Goal: Task Accomplishment & Management: Manage account settings

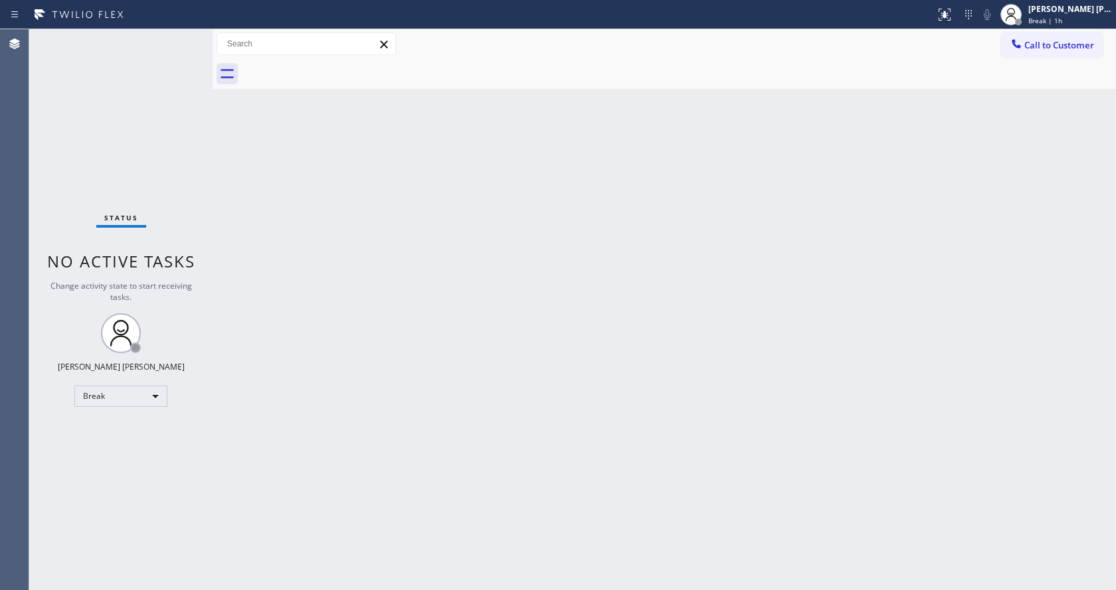
click at [1080, 62] on div at bounding box center [679, 74] width 874 height 30
click at [1054, 13] on div "[PERSON_NAME] [PERSON_NAME]" at bounding box center [1070, 8] width 84 height 11
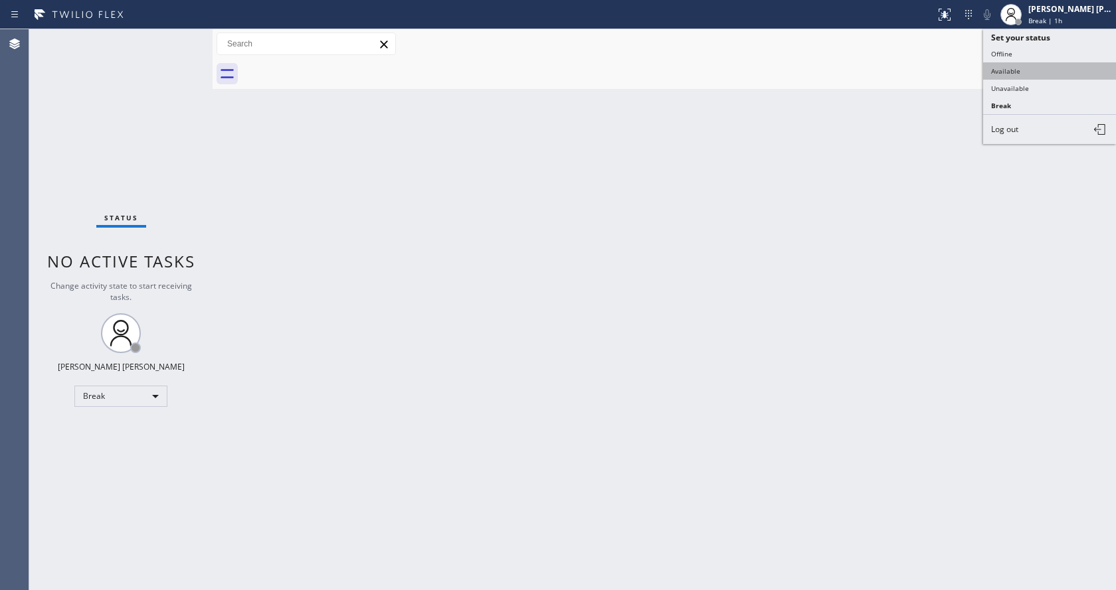
click at [1045, 69] on button "Available" at bounding box center [1049, 70] width 133 height 17
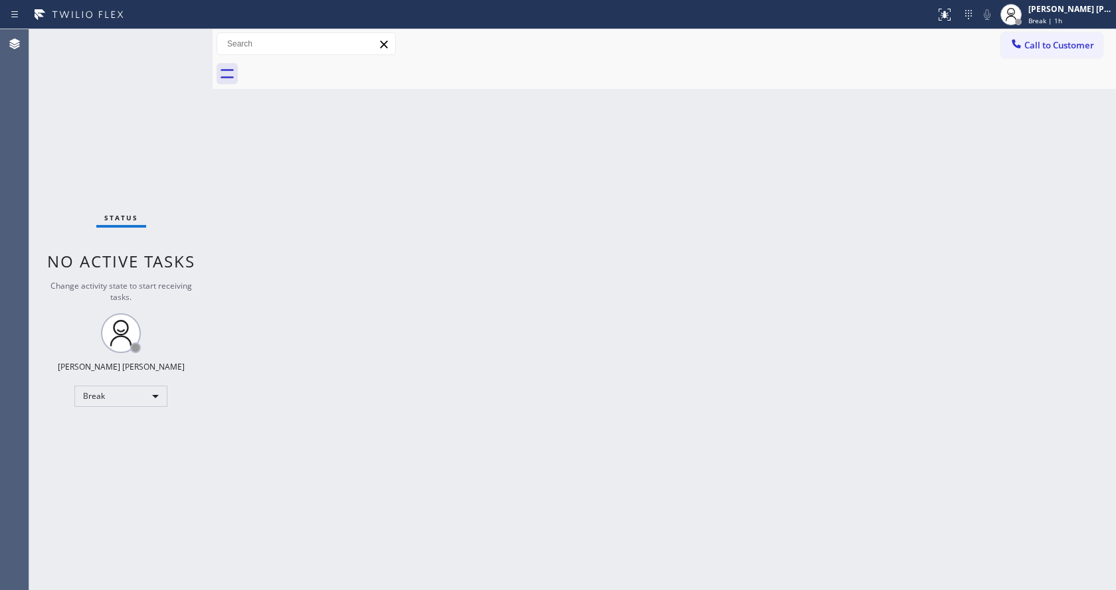
click at [378, 320] on div "Back to Dashboard Change Sender ID Customers Technicians Select a contact Outbo…" at bounding box center [663, 309] width 903 height 561
click at [199, 201] on div "Status No active tasks You are ready to start receiving tasks. [PERSON_NAME] [P…" at bounding box center [120, 309] width 183 height 561
click at [187, 35] on div "Status No active tasks You are ready to start receiving tasks. [PERSON_NAME] [P…" at bounding box center [120, 309] width 183 height 561
click at [181, 35] on div "Status No active tasks You are ready to start receiving tasks. [PERSON_NAME] [P…" at bounding box center [120, 309] width 183 height 561
click at [181, 36] on div "Status No active tasks You are ready to start receiving tasks. [PERSON_NAME] [P…" at bounding box center [120, 309] width 183 height 561
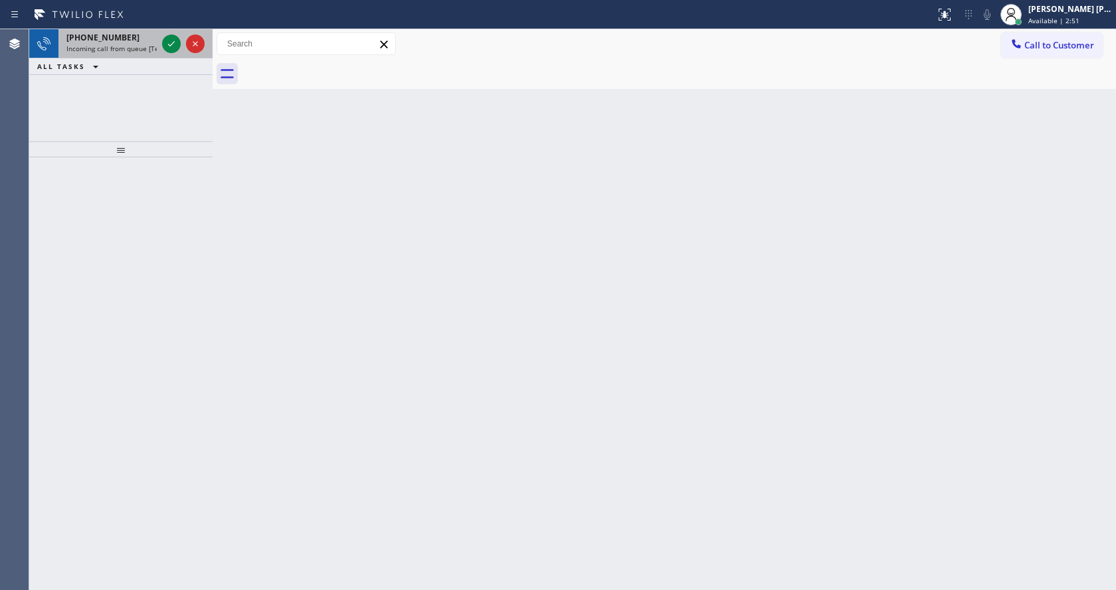
click at [111, 52] on span "Incoming call from queue [Test] All" at bounding box center [121, 48] width 110 height 9
click at [112, 51] on span "Incoming call from queue [Test] All" at bounding box center [121, 48] width 110 height 9
click at [125, 48] on span "Incoming call from queue [Test] All" at bounding box center [121, 48] width 110 height 9
click at [153, 40] on div "[PHONE_NUMBER]" at bounding box center [111, 37] width 90 height 11
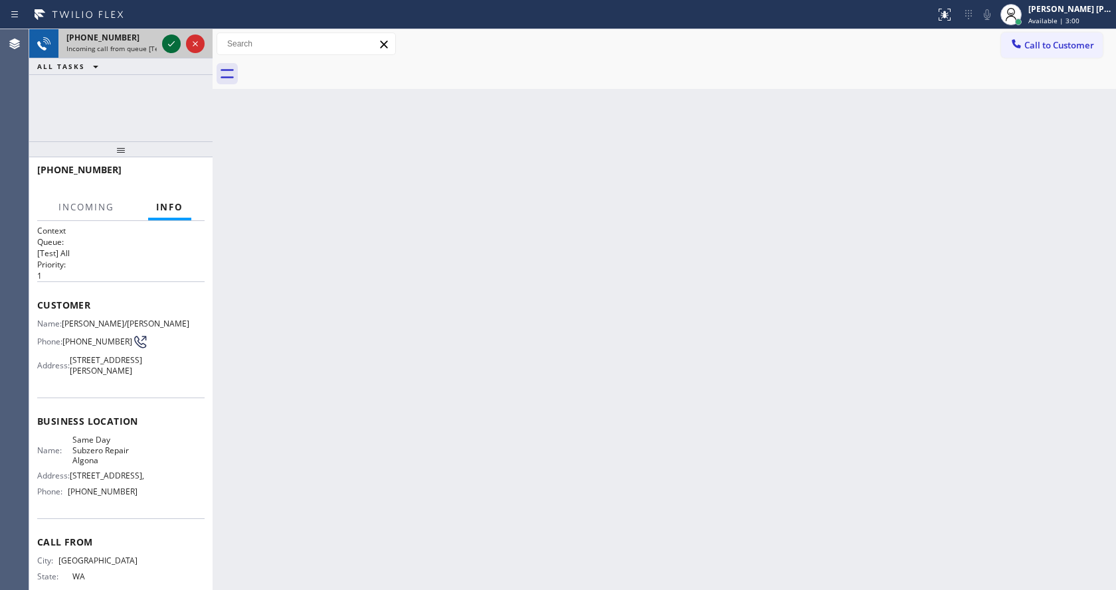
click at [169, 42] on icon at bounding box center [171, 44] width 16 height 16
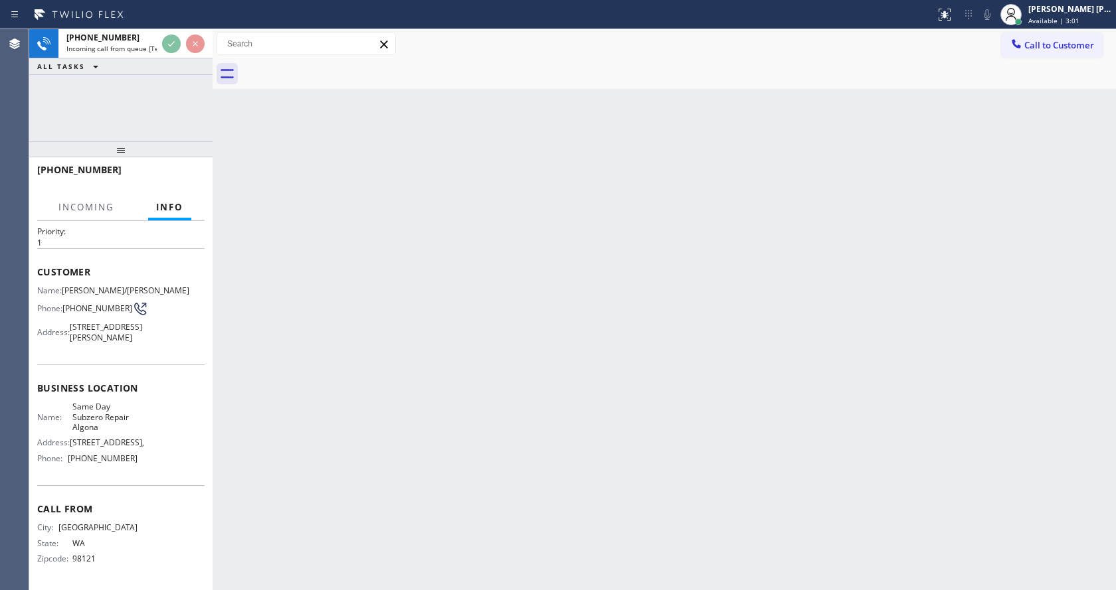
scroll to position [68, 0]
click at [544, 337] on div "Back to Dashboard Change Sender ID Customers Technicians Select a contact Outbo…" at bounding box center [663, 309] width 903 height 561
click at [339, 346] on div "Back to Dashboard Change Sender ID Customers Technicians Select a contact Outbo…" at bounding box center [663, 309] width 903 height 561
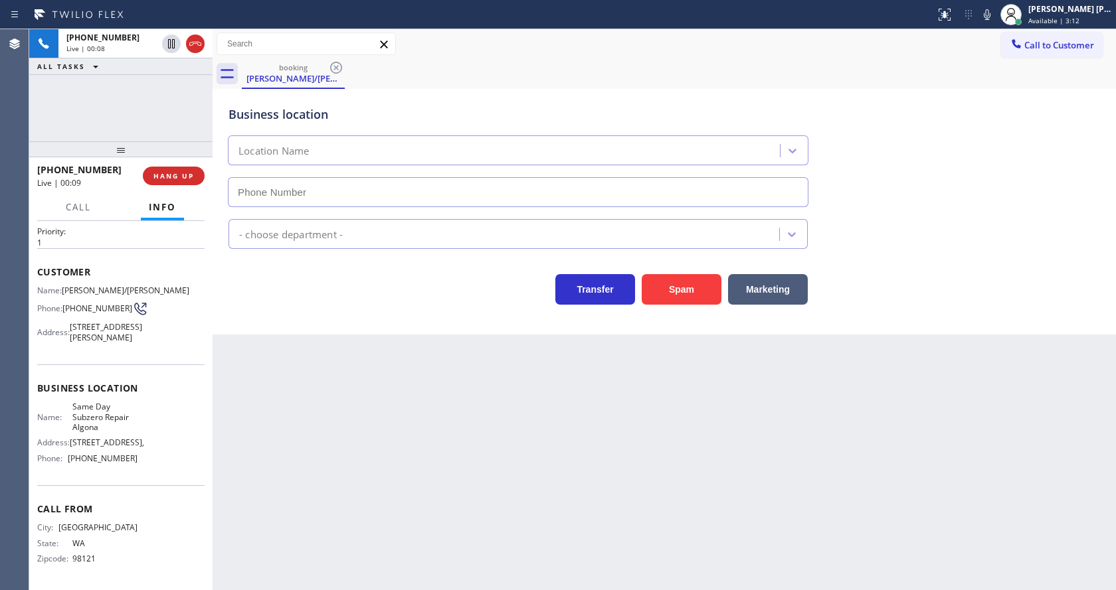
type input "[PHONE_NUMBER]"
click at [178, 179] on span "HANG UP" at bounding box center [173, 175] width 41 height 9
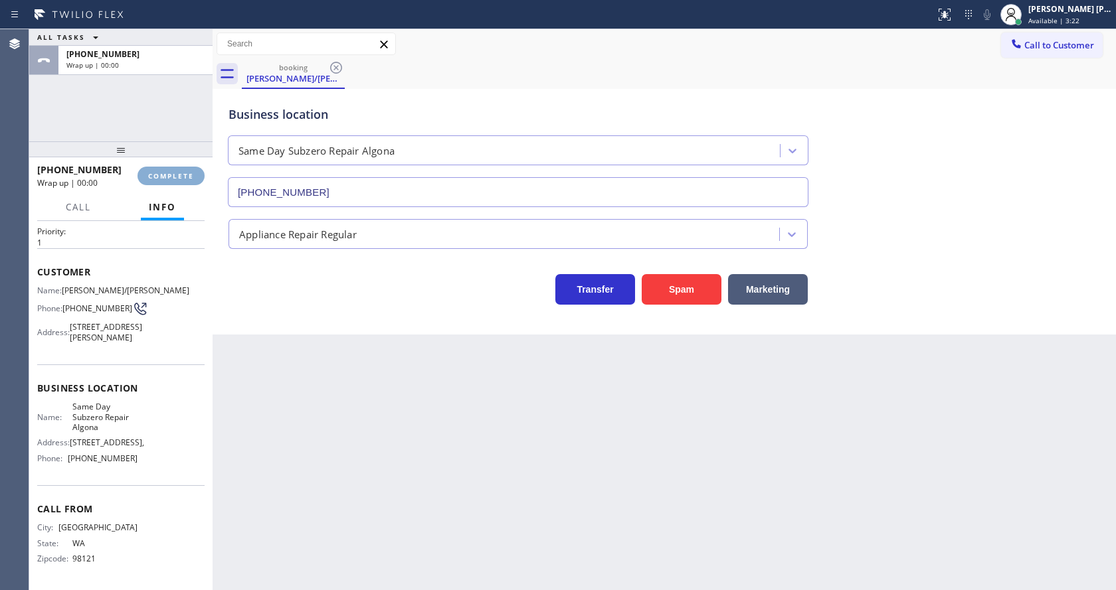
click at [178, 179] on span "COMPLETE" at bounding box center [171, 175] width 46 height 9
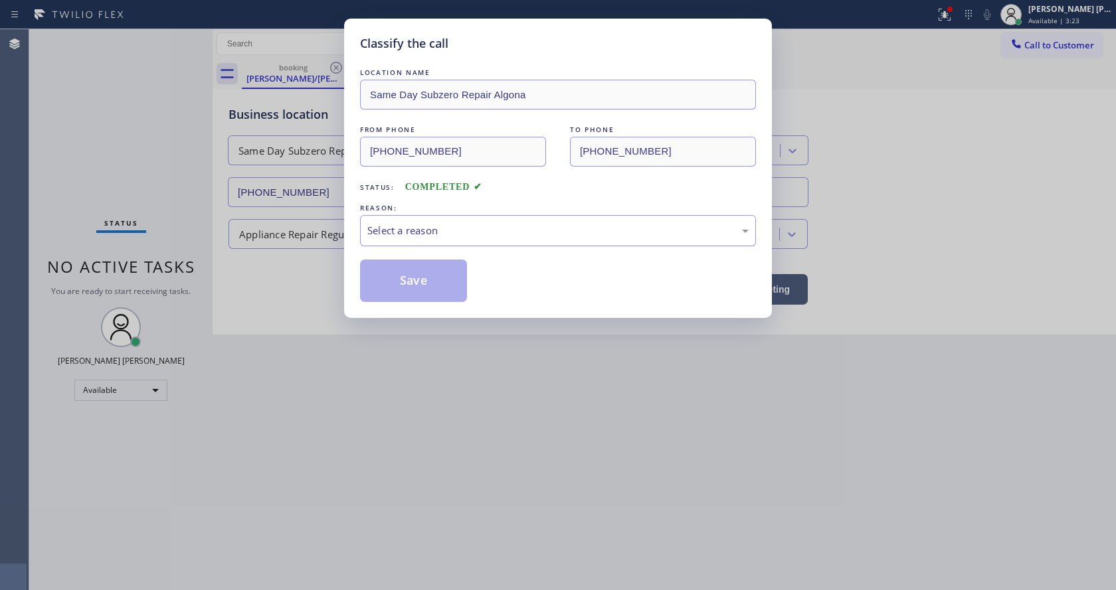
click at [454, 223] on div "Select a reason" at bounding box center [557, 230] width 381 height 15
click at [414, 295] on button "Save" at bounding box center [413, 281] width 107 height 42
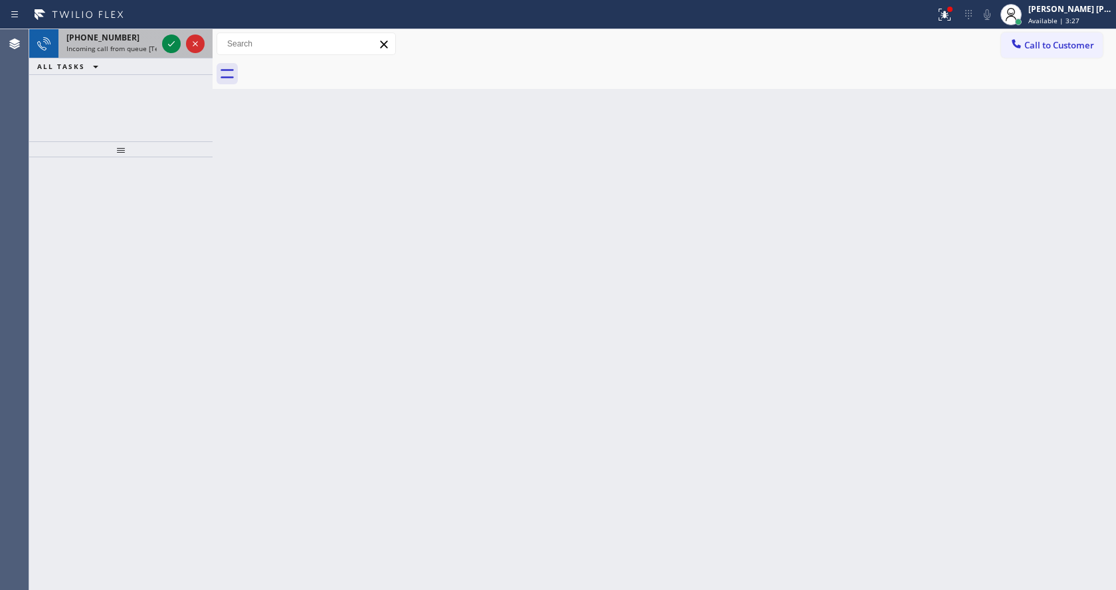
click at [143, 49] on span "Incoming call from queue [Test] All" at bounding box center [121, 48] width 110 height 9
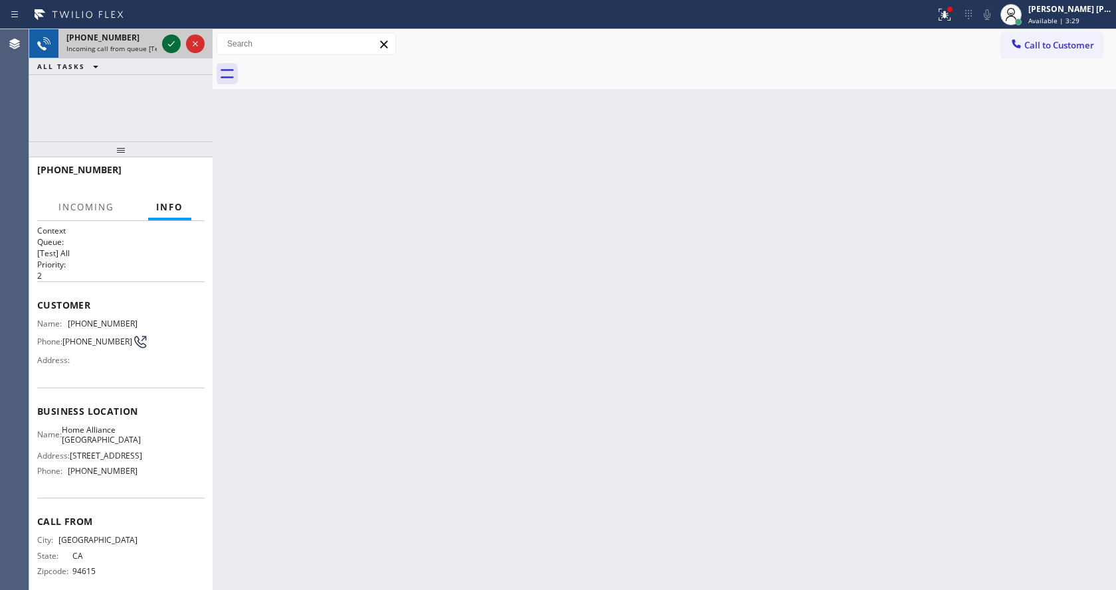
click at [167, 48] on icon at bounding box center [171, 44] width 16 height 16
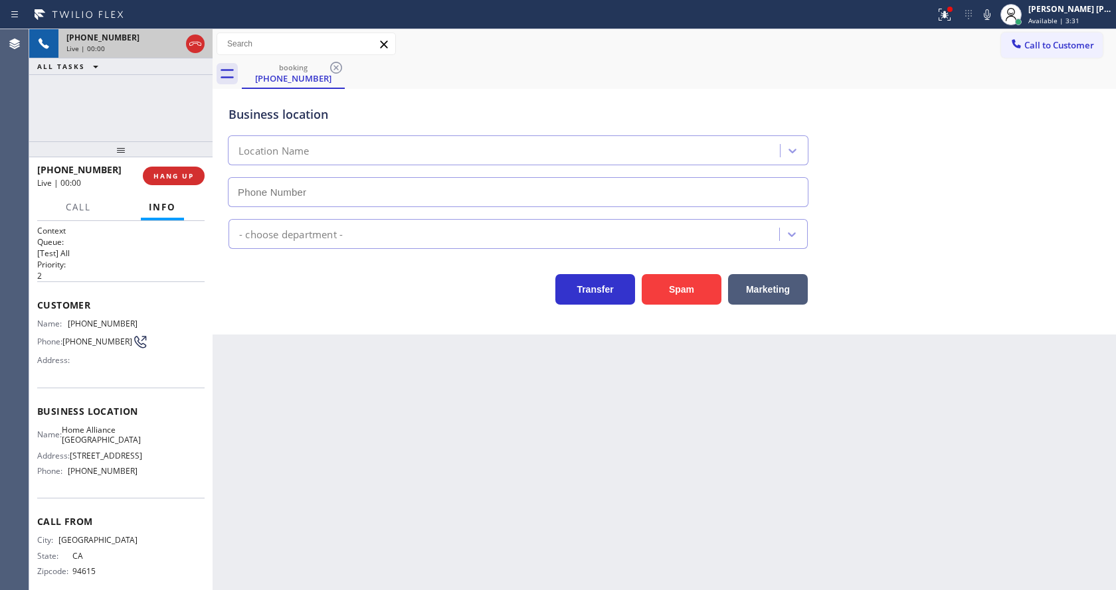
type input "[PHONE_NUMBER]"
drag, startPoint x: 64, startPoint y: 320, endPoint x: 181, endPoint y: 325, distance: 116.3
click at [181, 325] on div "Name: [PHONE_NUMBER] Phone: [PHONE_NUMBER] Address:" at bounding box center [120, 345] width 167 height 52
copy div "[PHONE_NUMBER]"
drag, startPoint x: 359, startPoint y: 484, endPoint x: 339, endPoint y: 590, distance: 107.4
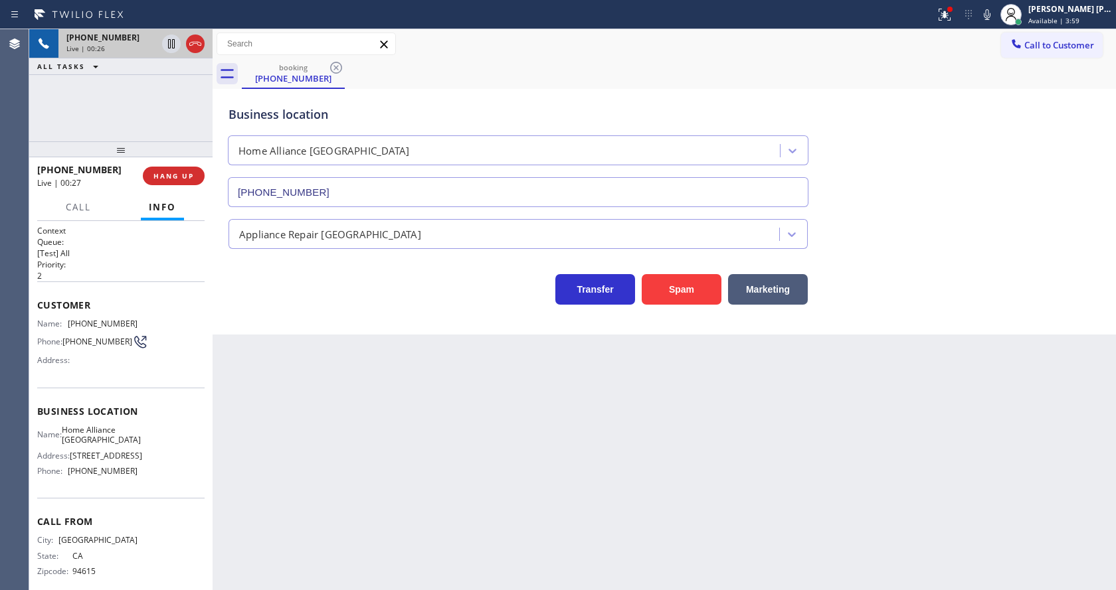
click at [356, 506] on div "Back to Dashboard Change Sender ID Customers Technicians Select a contact Outbo…" at bounding box center [663, 309] width 903 height 561
click at [142, 452] on div "Name: Home Alliance Oakland Address: [STREET_ADDRESS] Phone: [PHONE_NUMBER]" at bounding box center [120, 453] width 167 height 57
drag, startPoint x: 74, startPoint y: 437, endPoint x: 118, endPoint y: 448, distance: 45.3
click at [118, 446] on div "Name: Home Alliance [GEOGRAPHIC_DATA]" at bounding box center [87, 435] width 100 height 21
copy div "Home Alliance [GEOGRAPHIC_DATA]"
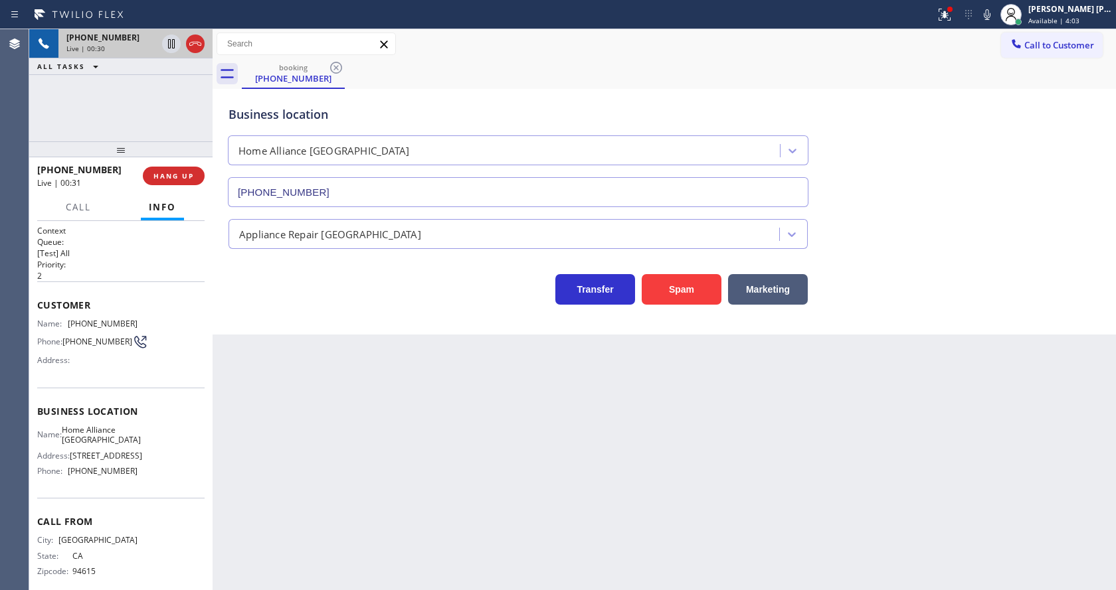
click at [340, 459] on div "Back to Dashboard Change Sender ID Customers Technicians Select a contact Outbo…" at bounding box center [663, 309] width 903 height 561
click at [182, 449] on div "Name: Home Alliance Oakland Address: [STREET_ADDRESS] Phone: [PHONE_NUMBER]" at bounding box center [120, 453] width 167 height 57
drag, startPoint x: 65, startPoint y: 472, endPoint x: 161, endPoint y: 476, distance: 95.7
click at [161, 476] on div "Name: Home Alliance Oakland Address: [STREET_ADDRESS] Phone: [PHONE_NUMBER]" at bounding box center [120, 453] width 167 height 57
copy div "[PHONE_NUMBER]"
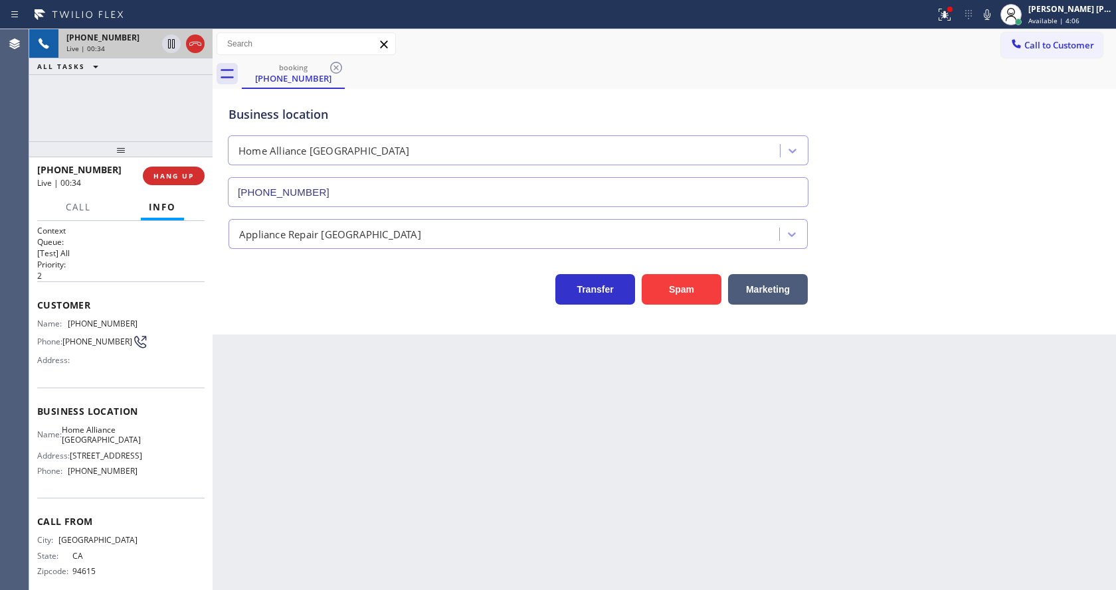
click at [377, 456] on div "Back to Dashboard Change Sender ID Customers Technicians Select a contact Outbo…" at bounding box center [663, 309] width 903 height 561
click at [527, 442] on div "Back to Dashboard Change Sender ID Customers Technicians Select a contact Outbo…" at bounding box center [663, 309] width 903 height 561
click at [952, 11] on div at bounding box center [949, 9] width 5 height 5
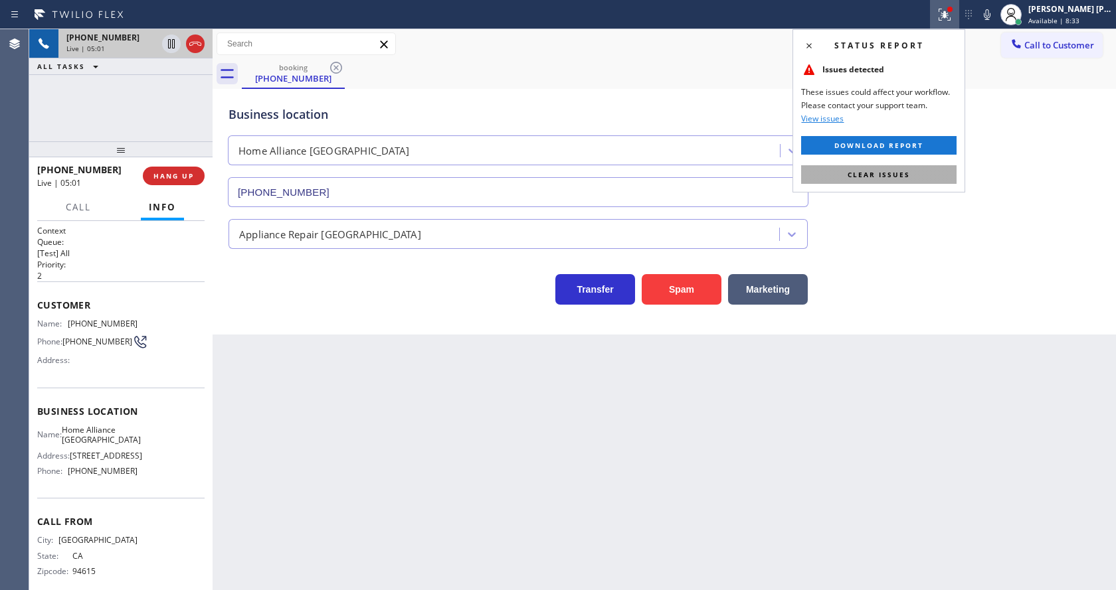
click at [930, 177] on button "Clear issues" at bounding box center [878, 174] width 155 height 19
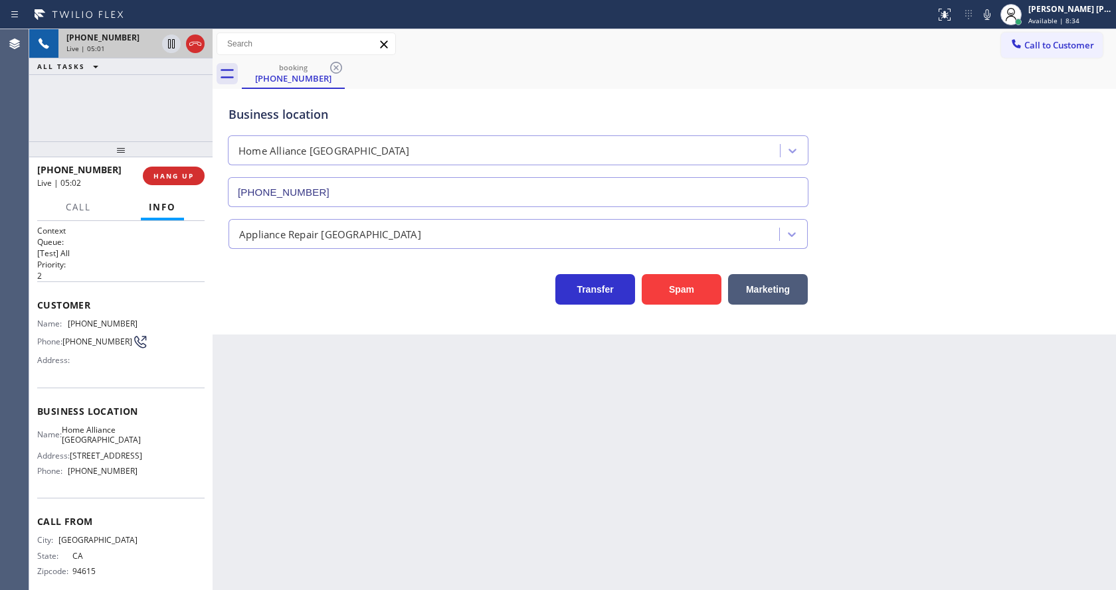
click at [999, 5] on div "Status report No issues detected If you experience an issue, please download th…" at bounding box center [1023, 14] width 186 height 29
click at [995, 10] on icon at bounding box center [987, 15] width 16 height 16
click at [993, 204] on div "Business location Home Alliance [GEOGRAPHIC_DATA] [PHONE_NUMBER]" at bounding box center [664, 147] width 877 height 120
click at [990, 19] on icon at bounding box center [986, 14] width 7 height 11
click at [1038, 192] on div "Business location Home Alliance [GEOGRAPHIC_DATA] [PHONE_NUMBER]" at bounding box center [664, 147] width 877 height 120
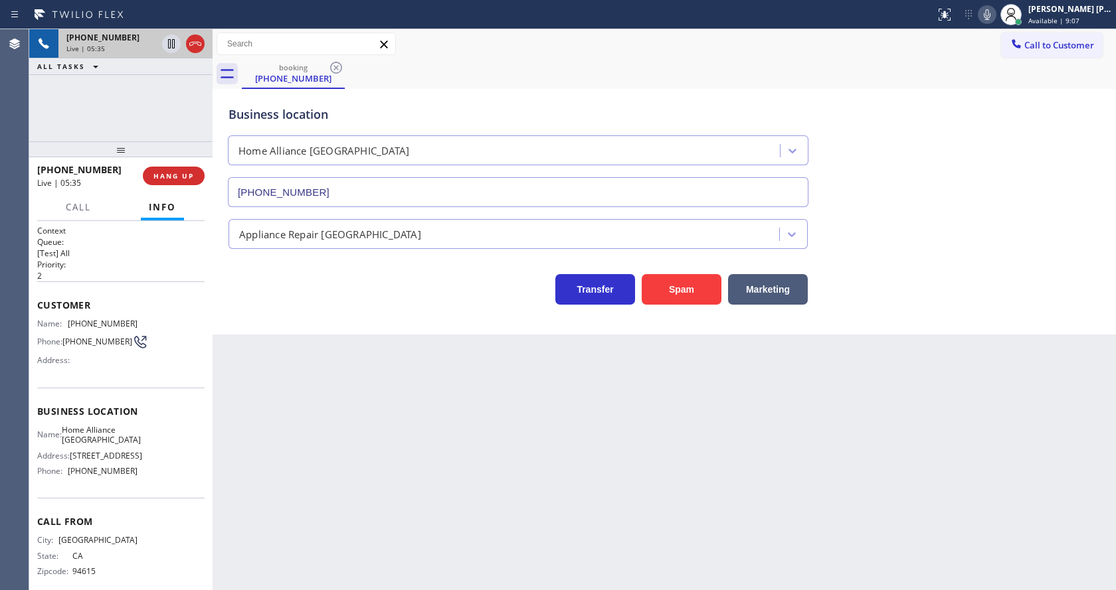
click at [343, 503] on div "Back to Dashboard Change Sender ID Customers Technicians Select a contact Outbo…" at bounding box center [663, 309] width 903 height 561
click at [383, 510] on div "Back to Dashboard Change Sender ID Customers Technicians Select a contact Outbo…" at bounding box center [663, 309] width 903 height 561
click at [510, 473] on div "Back to Dashboard Change Sender ID Customers Technicians Select a contact Outbo…" at bounding box center [663, 309] width 903 height 561
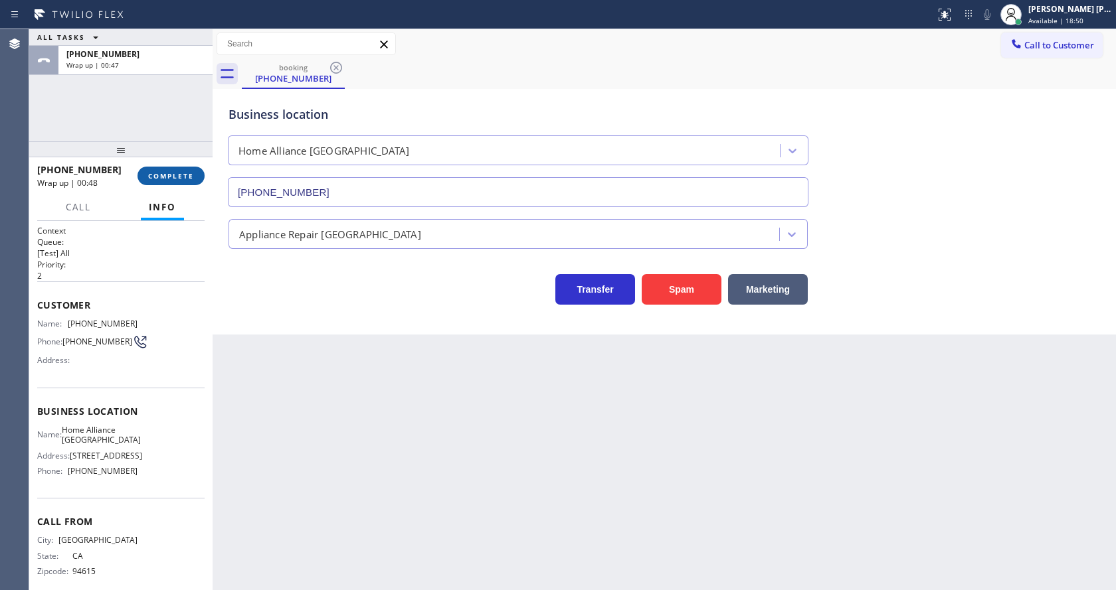
click at [168, 173] on span "COMPLETE" at bounding box center [171, 175] width 46 height 9
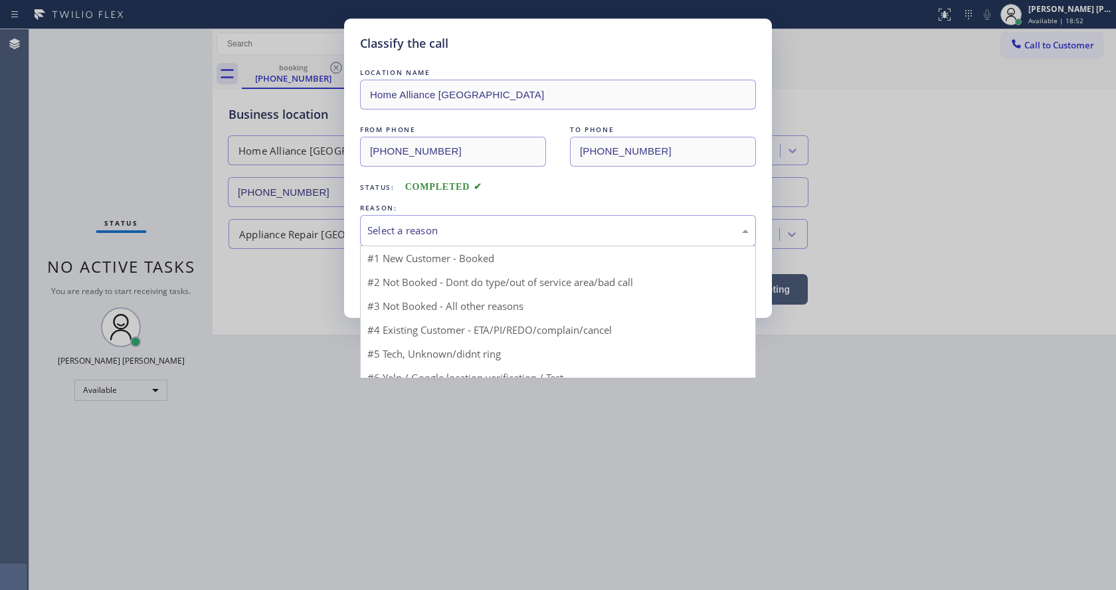
click at [425, 230] on div "Select a reason" at bounding box center [557, 230] width 381 height 15
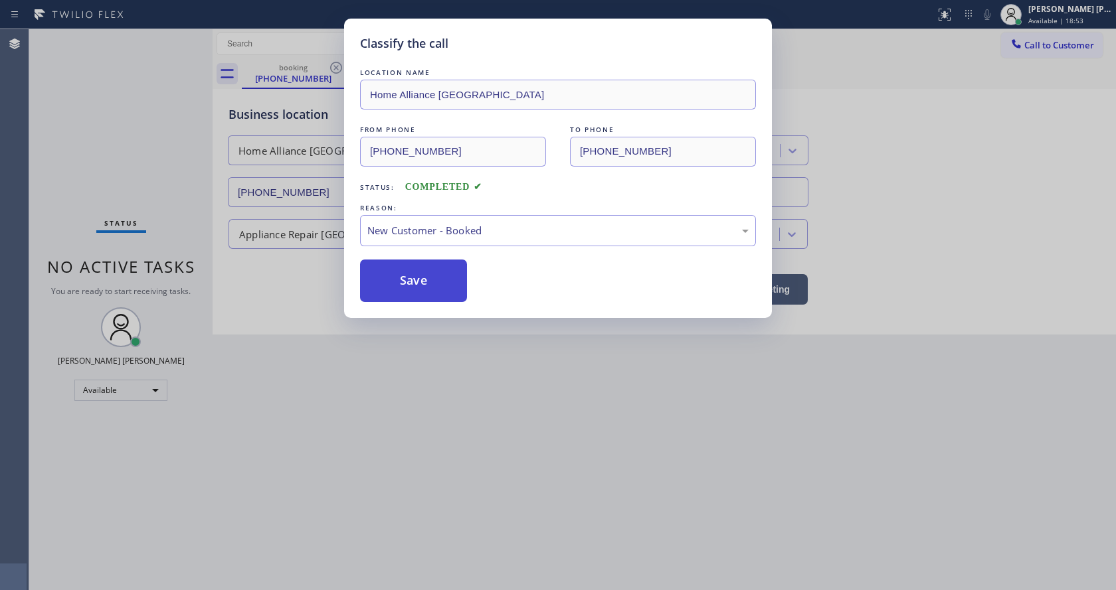
click at [405, 279] on button "Save" at bounding box center [413, 281] width 107 height 42
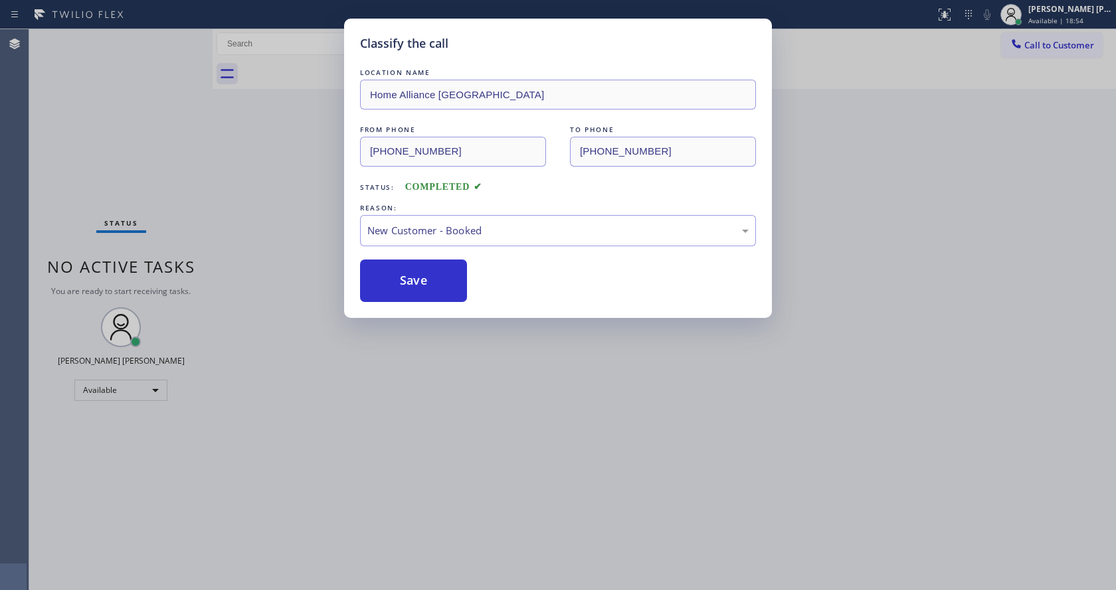
click at [418, 568] on div "Classify the call LOCATION NAME Home Alliance Oakland FROM PHONE [PHONE_NUMBER]…" at bounding box center [558, 295] width 1116 height 590
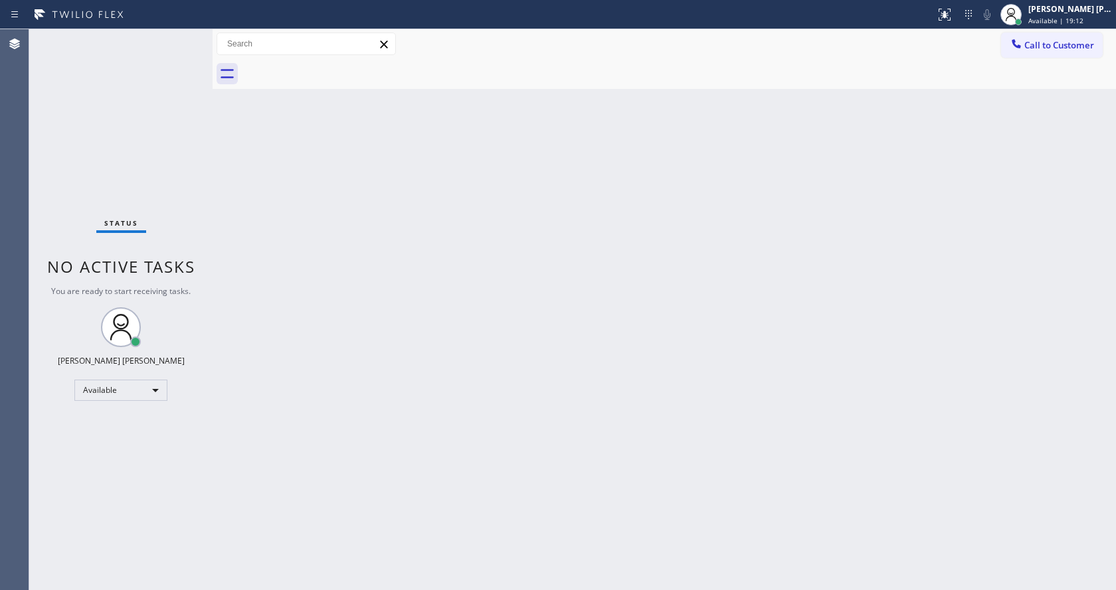
click at [370, 355] on div "Back to Dashboard Change Sender ID Customers Technicians Select a contact Outbo…" at bounding box center [663, 309] width 903 height 561
drag, startPoint x: 331, startPoint y: 440, endPoint x: 317, endPoint y: 471, distance: 34.5
click at [331, 440] on div "Back to Dashboard Change Sender ID Customers Technicians Select a contact Outbo…" at bounding box center [663, 309] width 903 height 561
click at [168, 348] on div "Status No active tasks You are ready to start receiving tasks. [PERSON_NAME] [P…" at bounding box center [120, 309] width 183 height 561
click at [564, 251] on div "Back to Dashboard Change Sender ID Customers Technicians Select a contact Outbo…" at bounding box center [663, 309] width 903 height 561
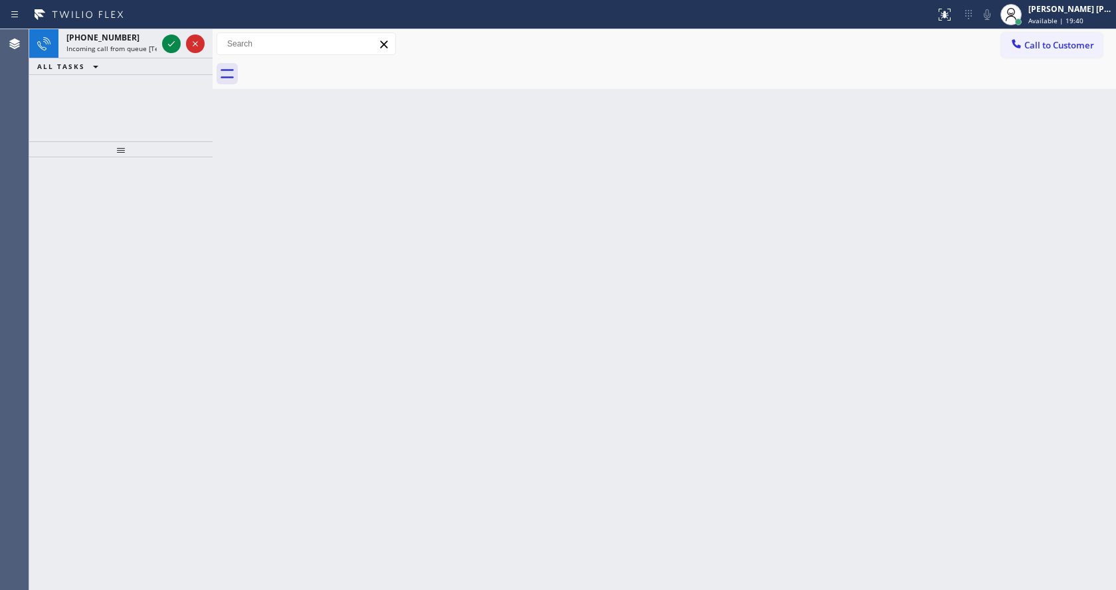
click at [143, 62] on div "ALL TASKS ALL TASKS ACTIVE TASKS TASKS IN WRAP UP" at bounding box center [120, 66] width 183 height 17
click at [145, 48] on span "Incoming call from queue [Test] All" at bounding box center [121, 48] width 110 height 9
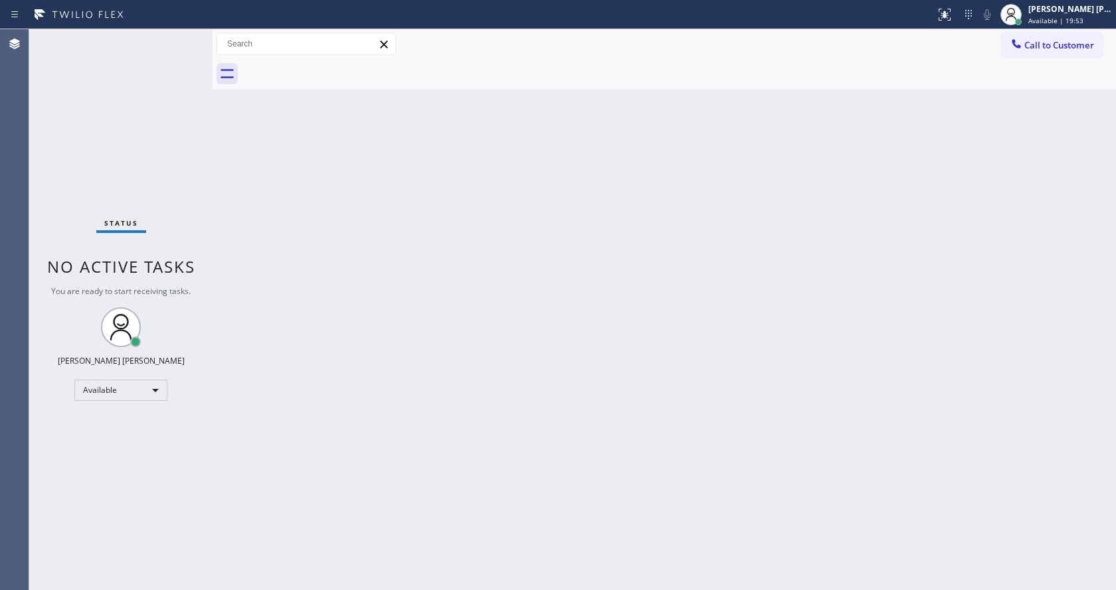
click at [434, 424] on div "Back to Dashboard Change Sender ID Customers Technicians Select a contact Outbo…" at bounding box center [663, 309] width 903 height 561
click at [288, 237] on div "Back to Dashboard Change Sender ID Customers Technicians Select a contact Outbo…" at bounding box center [663, 309] width 903 height 561
click at [170, 43] on div "Status No active tasks You are ready to start receiving tasks. [PERSON_NAME] [P…" at bounding box center [120, 309] width 183 height 561
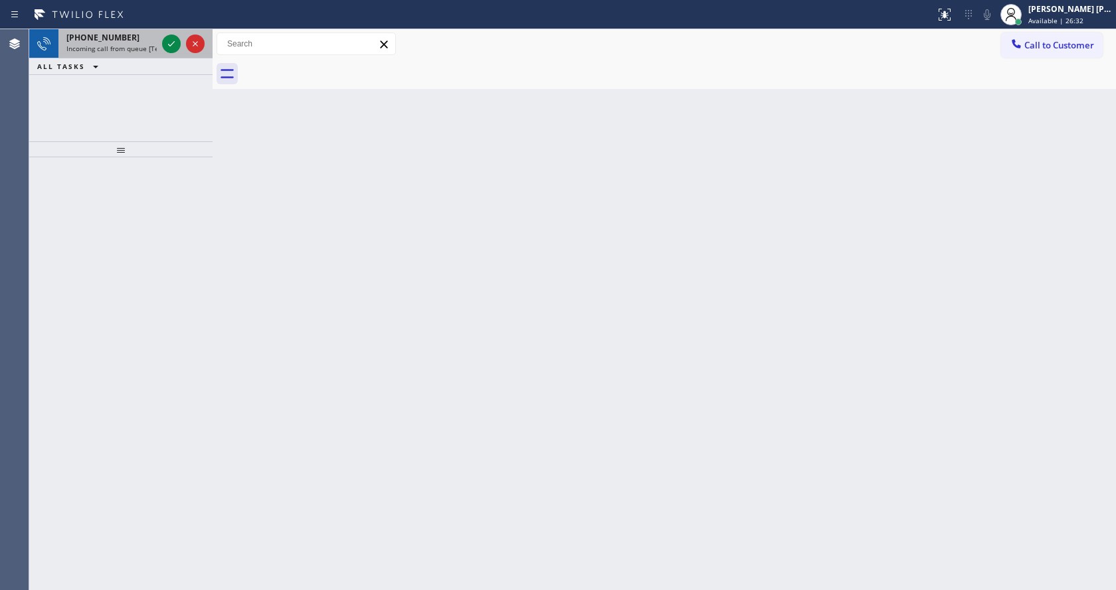
click at [127, 56] on div "[PHONE_NUMBER] Incoming call from queue [Test] All" at bounding box center [108, 43] width 101 height 29
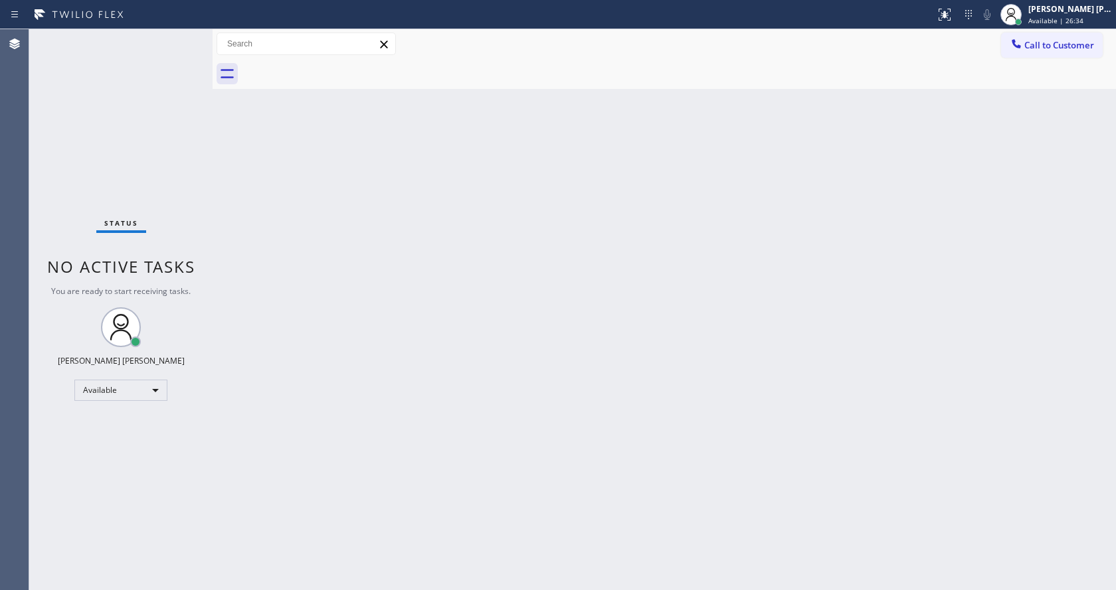
click at [482, 228] on div "Back to Dashboard Change Sender ID Customers Technicians Select a contact Outbo…" at bounding box center [663, 309] width 903 height 561
click at [437, 578] on div "Back to Dashboard Change Sender ID Customers Technicians Select a contact Outbo…" at bounding box center [663, 309] width 903 height 561
drag, startPoint x: 299, startPoint y: 254, endPoint x: 329, endPoint y: 265, distance: 31.7
click at [299, 254] on div "Back to Dashboard Change Sender ID Customers Technicians Select a contact Outbo…" at bounding box center [663, 309] width 903 height 561
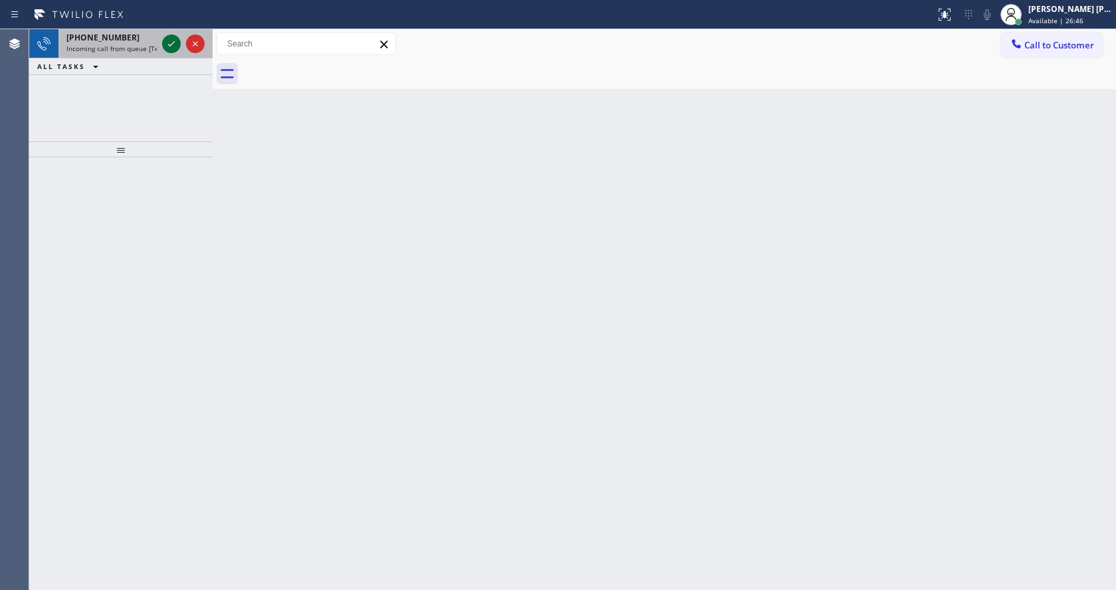
click at [173, 44] on icon at bounding box center [171, 43] width 7 height 5
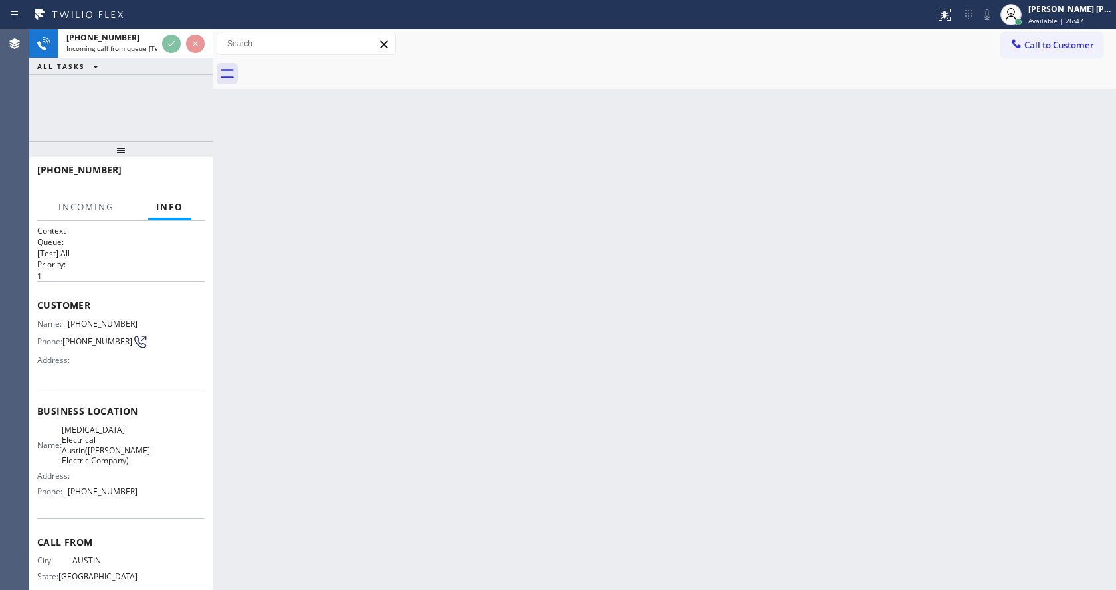
scroll to position [48, 0]
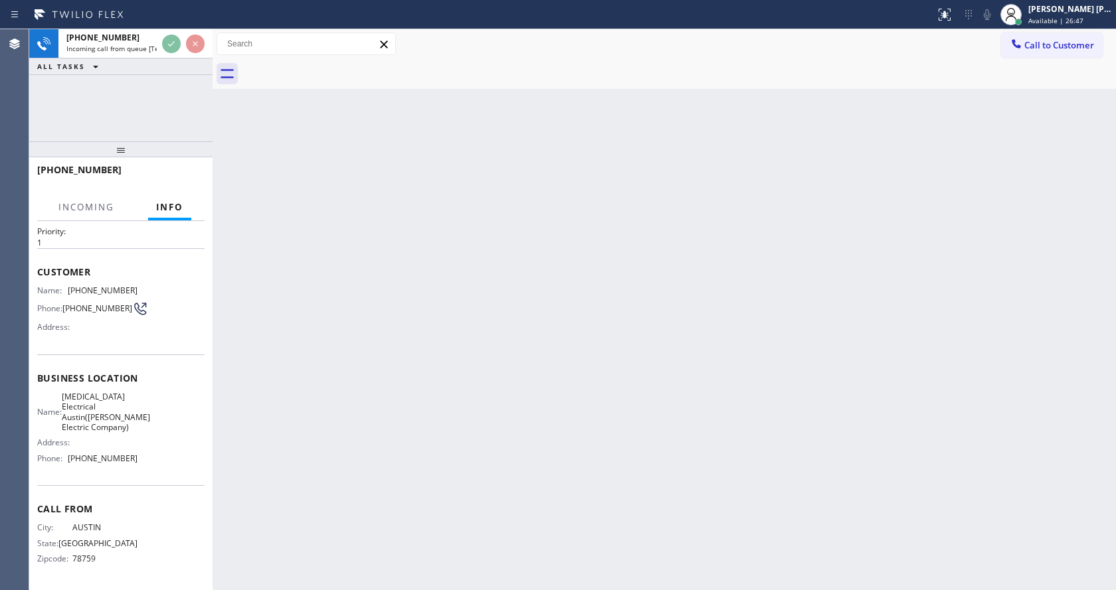
click at [478, 388] on div "Back to Dashboard Change Sender ID Customers Technicians Select a contact Outbo…" at bounding box center [663, 309] width 903 height 561
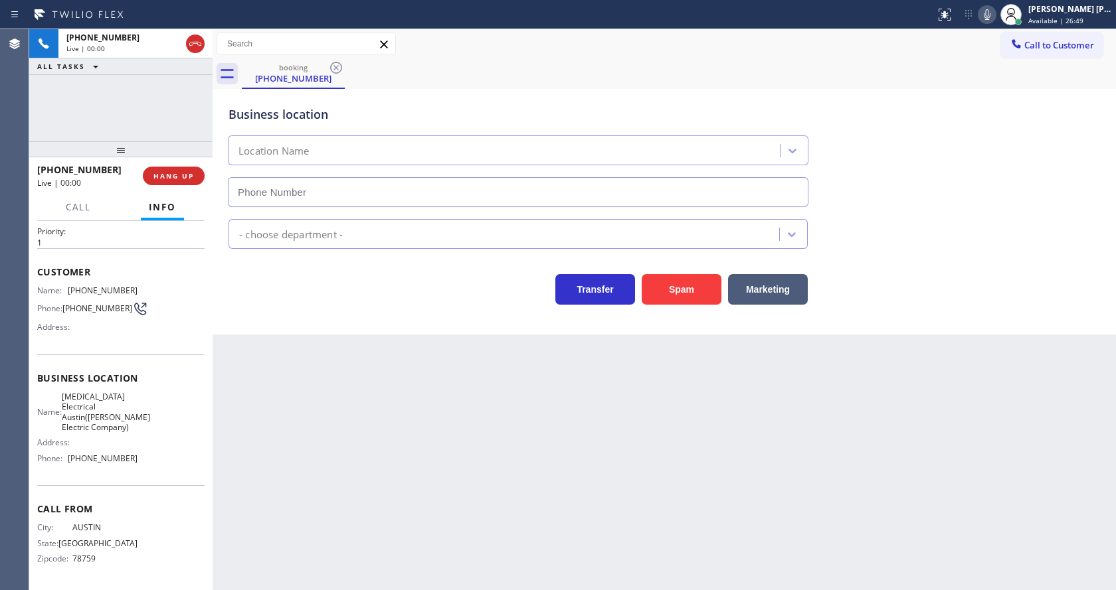
type input "[PHONE_NUMBER]"
click at [363, 404] on div "Back to Dashboard Change Sender ID Customers Technicians Select a contact Outbo…" at bounding box center [663, 309] width 903 height 561
click at [172, 355] on div "Business location Name: [MEDICAL_DATA] Electrical Austin([PERSON_NAME] Electric…" at bounding box center [120, 420] width 167 height 131
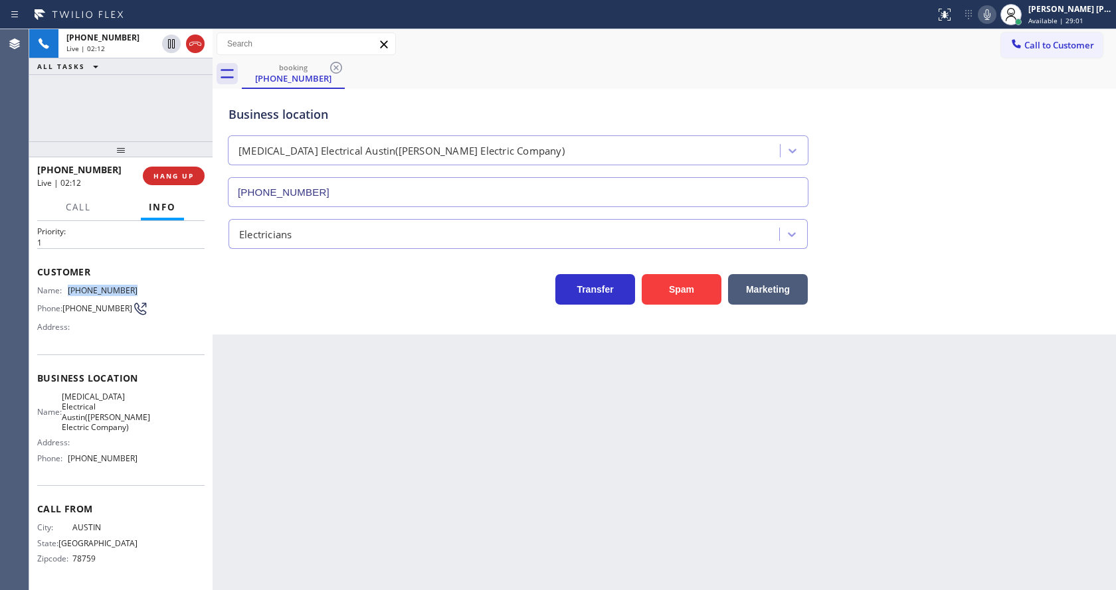
drag, startPoint x: 63, startPoint y: 276, endPoint x: 167, endPoint y: 280, distance: 103.7
click at [167, 286] on div "Name: [PHONE_NUMBER] Phone: [PHONE_NUMBER] Address:" at bounding box center [120, 312] width 167 height 52
copy div "[PHONE_NUMBER]"
click at [316, 422] on div "Back to Dashboard Change Sender ID Customers Technicians Select a contact Outbo…" at bounding box center [663, 309] width 903 height 561
click at [138, 434] on div "Name: [MEDICAL_DATA] Electrical Austin([PERSON_NAME] Electric Company) Address:…" at bounding box center [120, 431] width 167 height 78
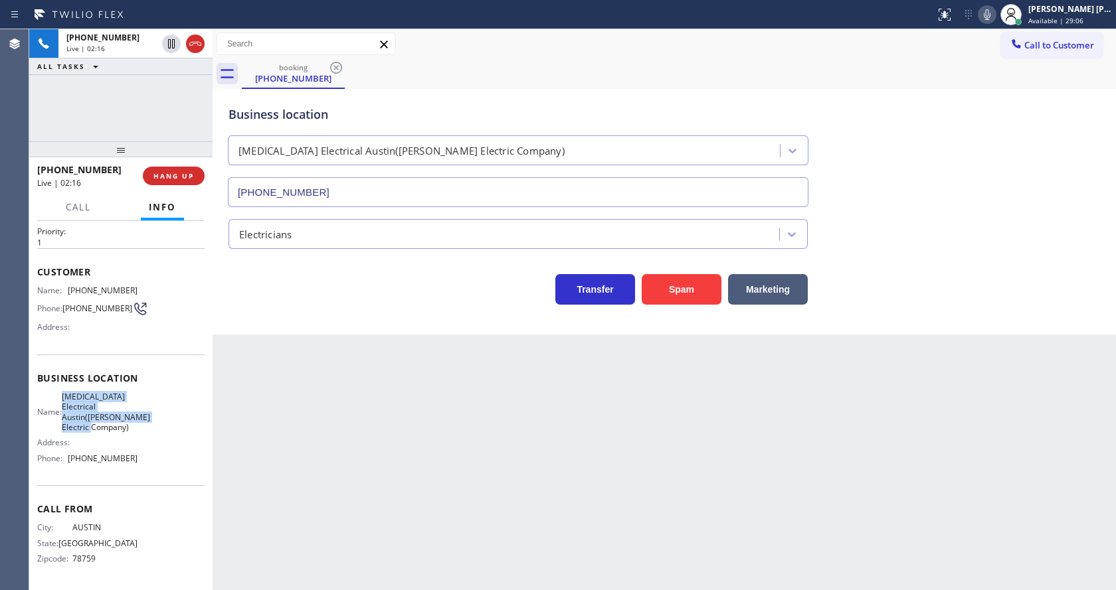
drag, startPoint x: 69, startPoint y: 382, endPoint x: 118, endPoint y: 424, distance: 63.6
click at [118, 424] on div "Name: [MEDICAL_DATA] Electrical Austin([PERSON_NAME] Electric Company)" at bounding box center [87, 412] width 100 height 41
copy span "[MEDICAL_DATA] Electrical Austin([PERSON_NAME] Electric Company)"
click at [400, 495] on div "Back to Dashboard Change Sender ID Customers Technicians Select a contact Outbo…" at bounding box center [663, 309] width 903 height 561
click at [343, 582] on div "Back to Dashboard Change Sender ID Customers Technicians Select a contact Outbo…" at bounding box center [663, 309] width 903 height 561
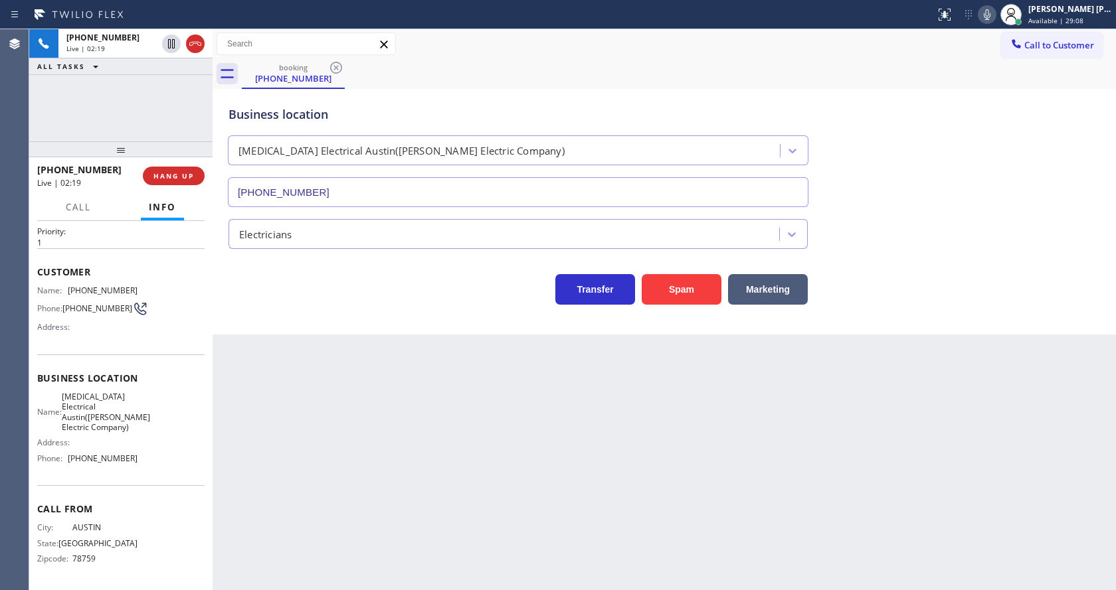
drag, startPoint x: 158, startPoint y: 481, endPoint x: 122, endPoint y: 496, distance: 38.7
click at [158, 481] on div "Business location Name: [MEDICAL_DATA] Electrical Austin([PERSON_NAME] Electric…" at bounding box center [120, 420] width 167 height 131
drag, startPoint x: 66, startPoint y: 459, endPoint x: 155, endPoint y: 463, distance: 88.4
click at [155, 463] on div "Name: [MEDICAL_DATA] Electrical Austin([PERSON_NAME] Electric Company) Address:…" at bounding box center [120, 431] width 167 height 78
copy div "[PHONE_NUMBER]"
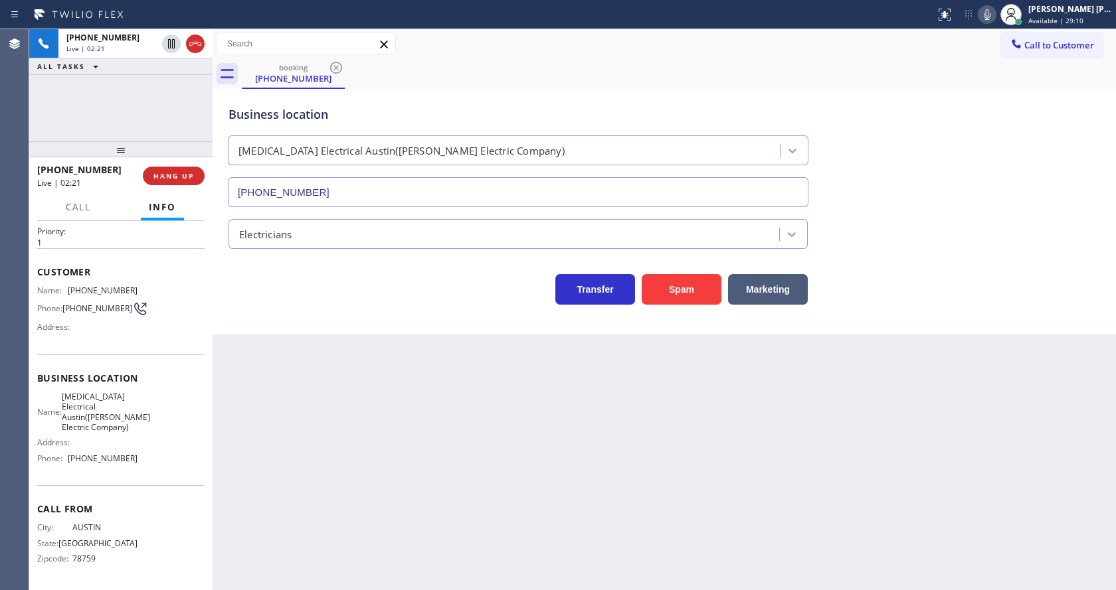
click at [317, 478] on div "Back to Dashboard Change Sender ID Customers Technicians Select a contact Outbo…" at bounding box center [663, 309] width 903 height 561
click at [499, 462] on div "Back to Dashboard Change Sender ID Customers Technicians Select a contact Outbo…" at bounding box center [663, 309] width 903 height 561
click at [389, 499] on div "Back to Dashboard Change Sender ID Customers Technicians Select a contact Outbo…" at bounding box center [663, 309] width 903 height 561
click at [501, 438] on div "Back to Dashboard Change Sender ID Customers Technicians Select a contact Outbo…" at bounding box center [663, 309] width 903 height 561
click at [584, 501] on div "Back to Dashboard Change Sender ID Customers Technicians Select a contact Outbo…" at bounding box center [663, 309] width 903 height 561
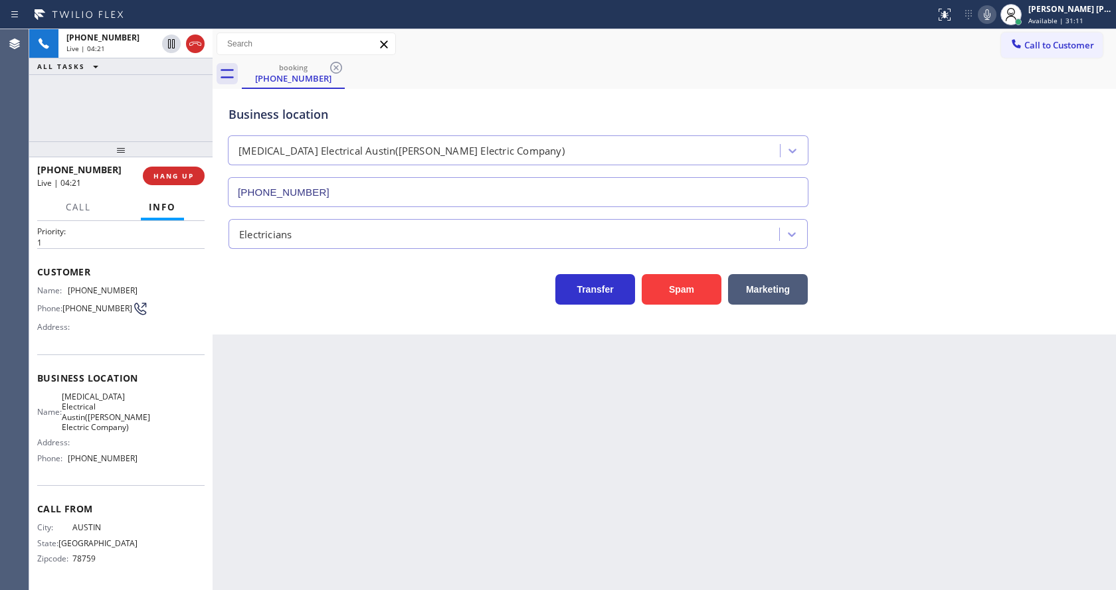
drag, startPoint x: 935, startPoint y: 333, endPoint x: 956, endPoint y: 226, distance: 108.3
click at [936, 333] on div "Business location [MEDICAL_DATA] Electrical Austin([PERSON_NAME] Electric Compa…" at bounding box center [663, 212] width 903 height 246
click at [993, 19] on icon at bounding box center [987, 15] width 16 height 16
click at [174, 39] on icon at bounding box center [171, 44] width 16 height 16
click at [380, 484] on div "Back to Dashboard Change Sender ID Customers Technicians Select a contact Outbo…" at bounding box center [663, 309] width 903 height 561
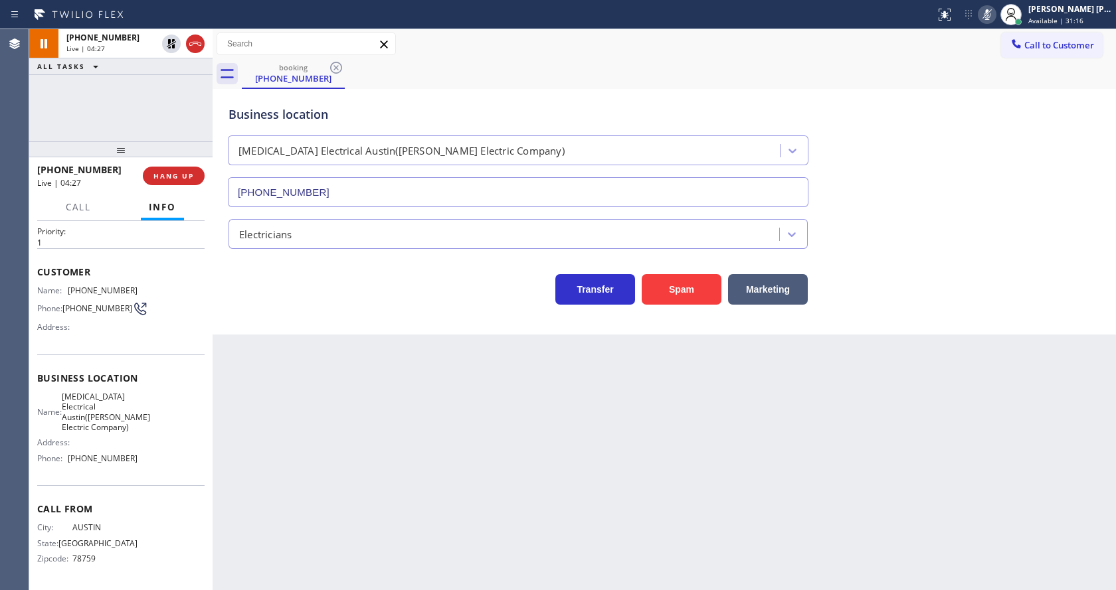
click at [639, 447] on div "Back to Dashboard Change Sender ID Customers Technicians Select a contact Outbo…" at bounding box center [663, 309] width 903 height 561
click at [368, 494] on div "Back to Dashboard Change Sender ID Customers Technicians Select a contact Outbo…" at bounding box center [663, 309] width 903 height 561
click at [567, 461] on div "Back to Dashboard Change Sender ID Customers Technicians Select a contact Outbo…" at bounding box center [663, 309] width 903 height 561
click at [167, 42] on icon at bounding box center [171, 44] width 16 height 16
click at [987, 17] on icon at bounding box center [987, 15] width 16 height 16
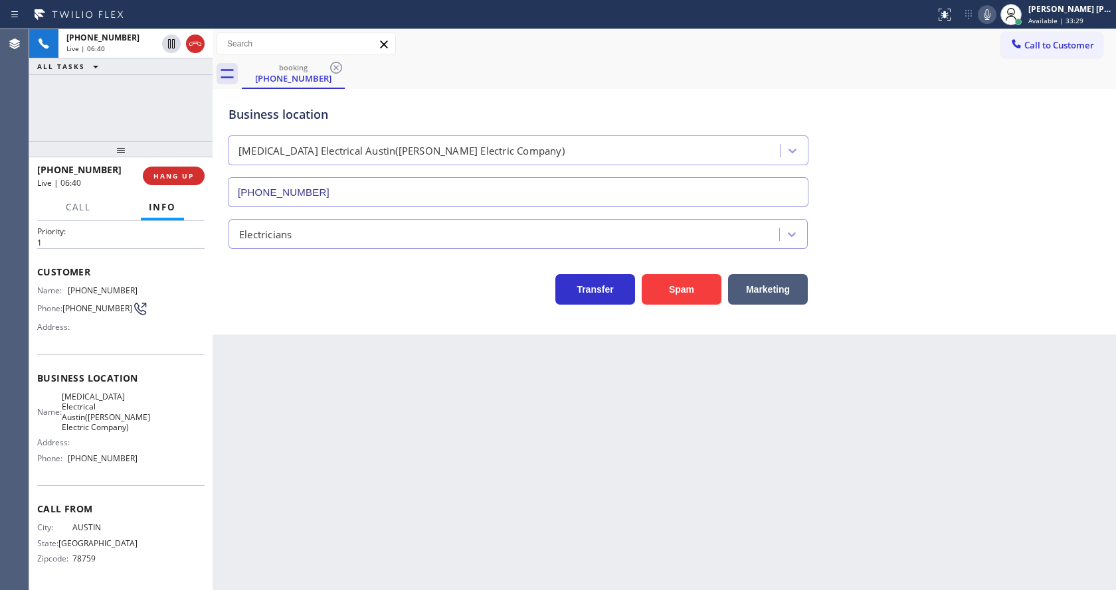
drag, startPoint x: 1011, startPoint y: 183, endPoint x: 939, endPoint y: 234, distance: 87.7
click at [1009, 185] on div "Business location [MEDICAL_DATA] Electrical [GEOGRAPHIC_DATA]([PERSON_NAME] Ele…" at bounding box center [664, 147] width 877 height 120
click at [287, 528] on div "Back to Dashboard Change Sender ID Customers Technicians Select a contact Outbo…" at bounding box center [663, 309] width 903 height 561
click at [566, 503] on div "Back to Dashboard Change Sender ID Customers Technicians Select a contact Outbo…" at bounding box center [663, 309] width 903 height 561
click at [376, 393] on div "Back to Dashboard Change Sender ID Customers Technicians Select a contact Outbo…" at bounding box center [663, 309] width 903 height 561
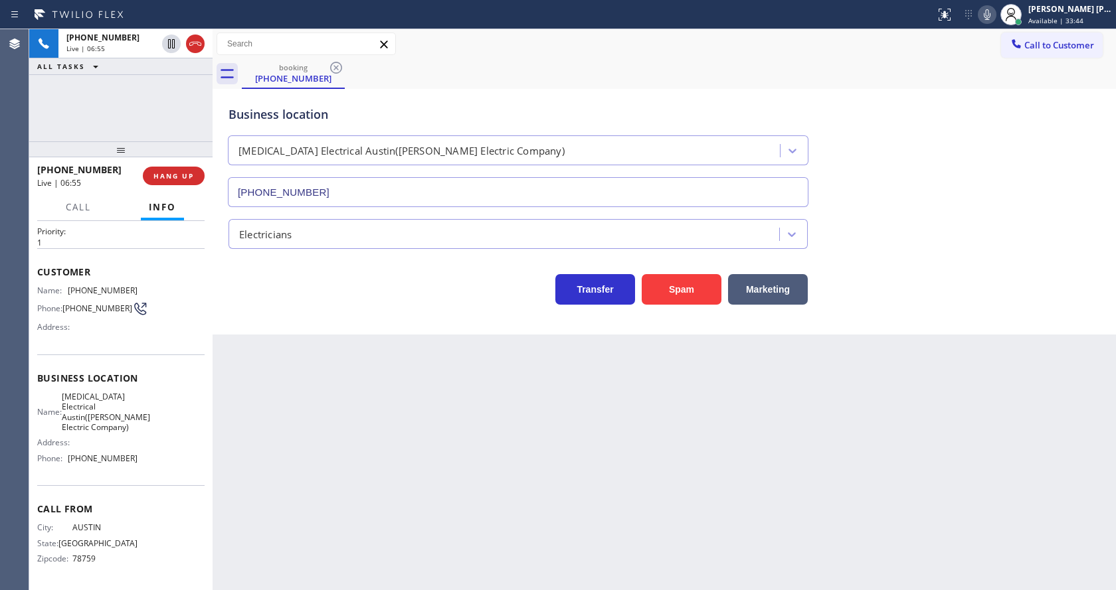
drag, startPoint x: 530, startPoint y: 401, endPoint x: 514, endPoint y: 398, distance: 16.3
click at [530, 401] on div "Back to Dashboard Change Sender ID Customers Technicians Select a contact Outbo…" at bounding box center [663, 309] width 903 height 561
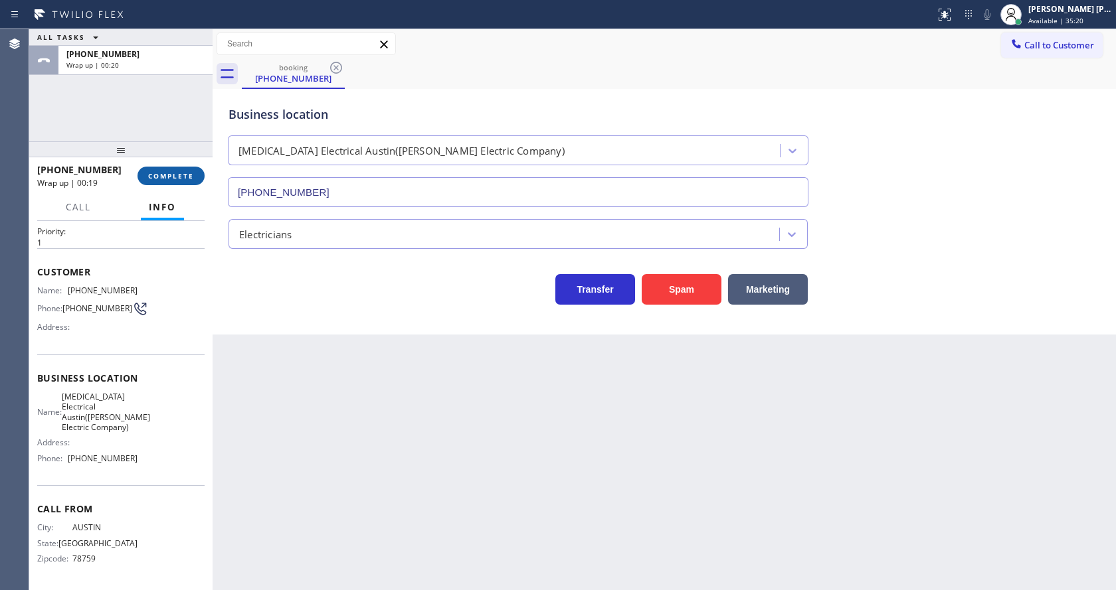
click at [149, 167] on button "COMPLETE" at bounding box center [170, 176] width 67 height 19
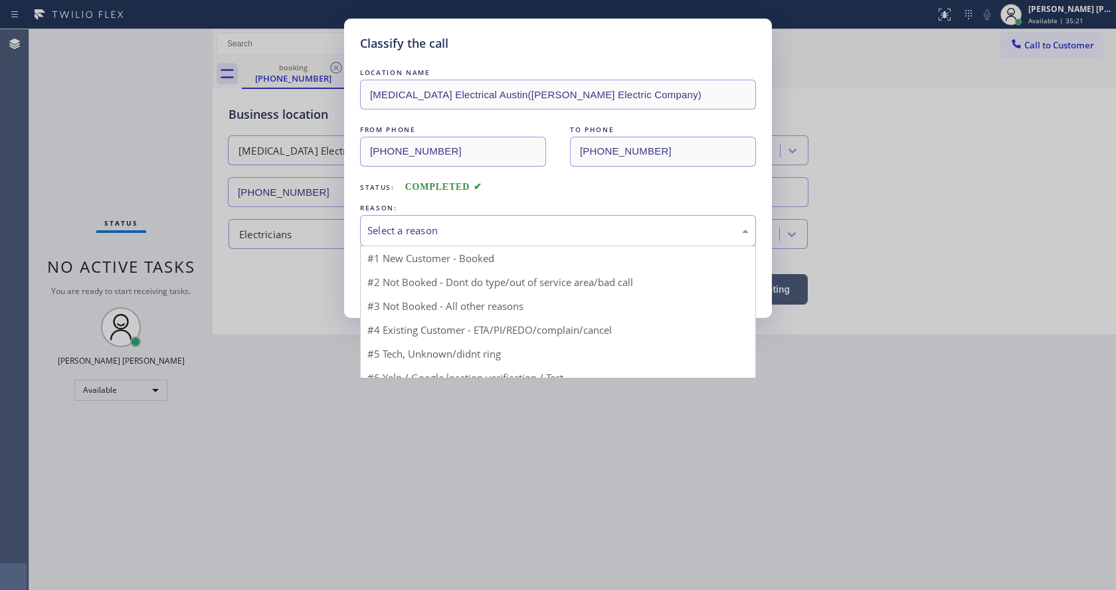
click at [438, 226] on div "Select a reason" at bounding box center [557, 230] width 381 height 15
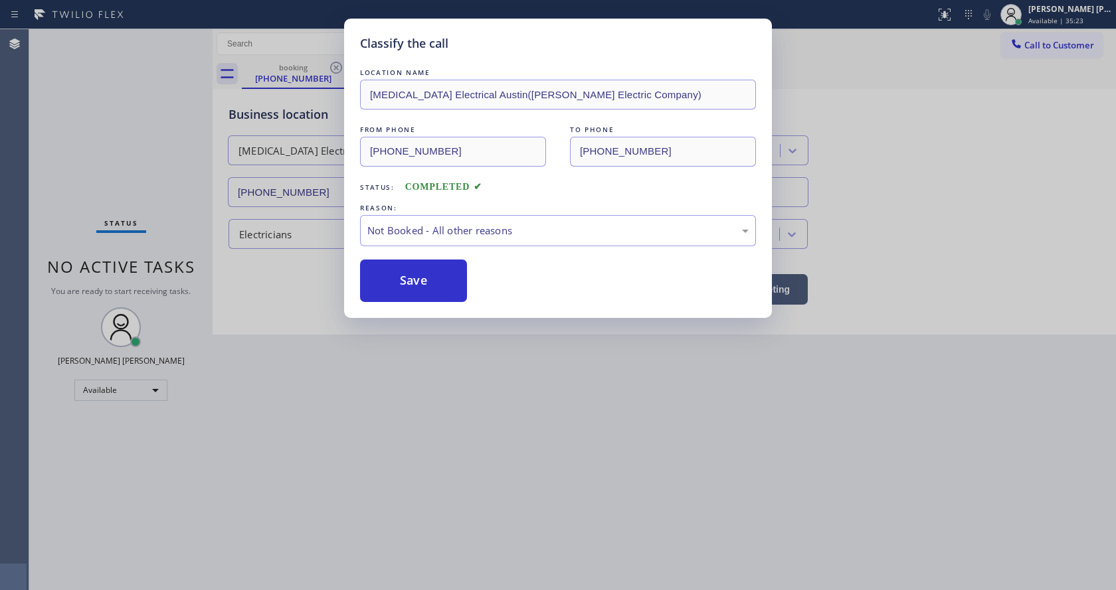
click at [420, 284] on button "Save" at bounding box center [413, 281] width 107 height 42
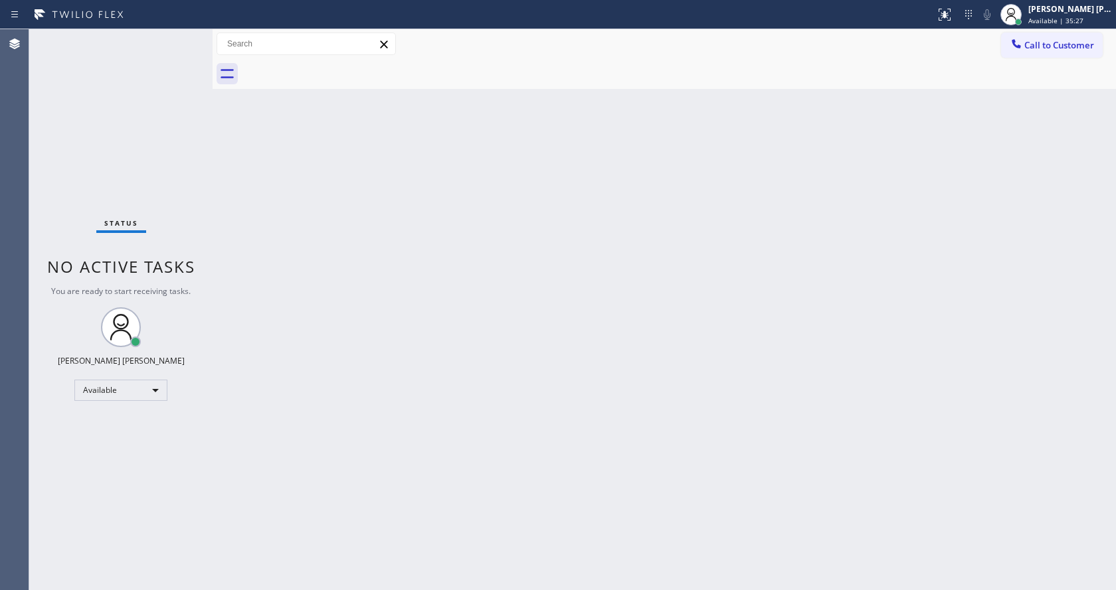
click at [256, 192] on div "Back to Dashboard Change Sender ID Customers Technicians Select a contact Outbo…" at bounding box center [663, 309] width 903 height 561
click at [179, 39] on div "Status No active tasks You are ready to start receiving tasks. [PERSON_NAME] [P…" at bounding box center [120, 309] width 183 height 561
click at [321, 231] on div "Back to Dashboard Change Sender ID Customers Technicians Select a contact Outbo…" at bounding box center [663, 309] width 903 height 561
click at [179, 35] on div "Status No active tasks You are ready to start receiving tasks. [PERSON_NAME] [P…" at bounding box center [120, 309] width 183 height 561
click at [380, 347] on div "Back to Dashboard Change Sender ID Customers Technicians Select a contact Outbo…" at bounding box center [663, 309] width 903 height 561
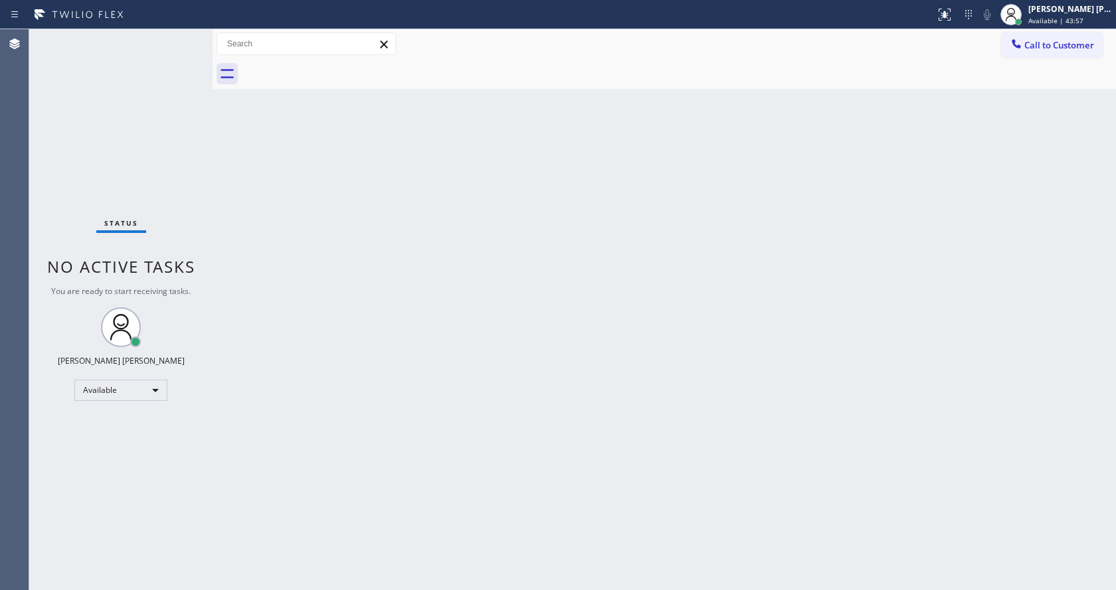
click at [602, 406] on div "Back to Dashboard Change Sender ID Customers Technicians Select a contact Outbo…" at bounding box center [663, 309] width 903 height 561
click at [374, 203] on div "Back to Dashboard Change Sender ID Customers Technicians Select a contact Outbo…" at bounding box center [663, 309] width 903 height 561
click at [175, 37] on div "Status No active tasks You are ready to start receiving tasks. [PERSON_NAME] [P…" at bounding box center [120, 309] width 183 height 561
click at [592, 314] on div "Back to Dashboard Change Sender ID Customers Technicians Select a contact Outbo…" at bounding box center [663, 309] width 903 height 561
click at [776, 261] on div "Back to Dashboard Change Sender ID Customers Technicians Select a contact Outbo…" at bounding box center [663, 309] width 903 height 561
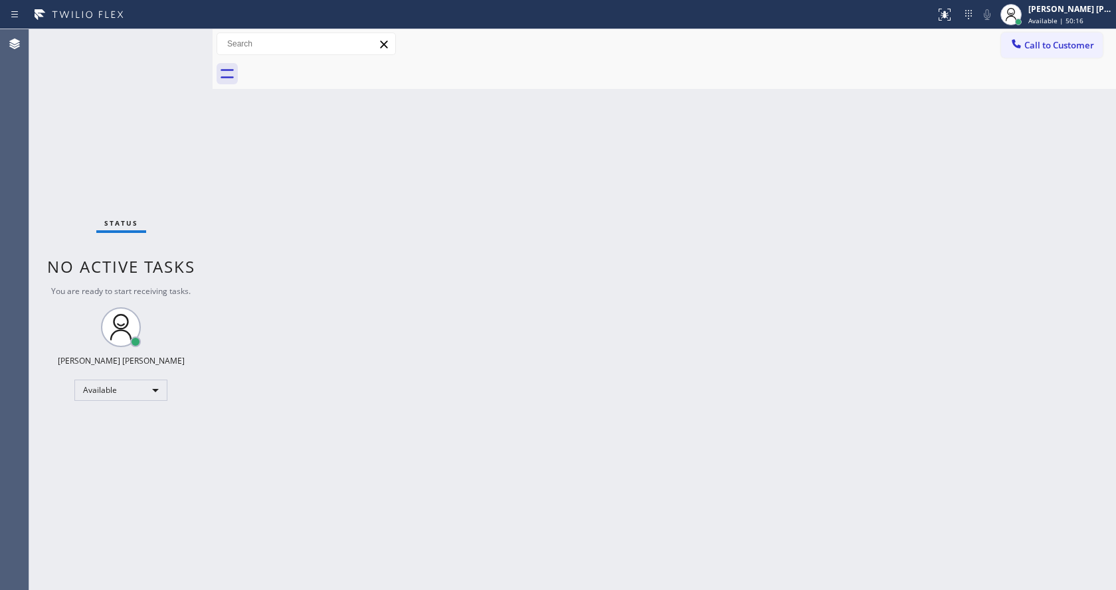
click at [314, 224] on div "Back to Dashboard Change Sender ID Customers Technicians Select a contact Outbo…" at bounding box center [663, 309] width 903 height 561
click at [177, 41] on div "Status No active tasks You are ready to start receiving tasks. [PERSON_NAME] [P…" at bounding box center [120, 309] width 183 height 561
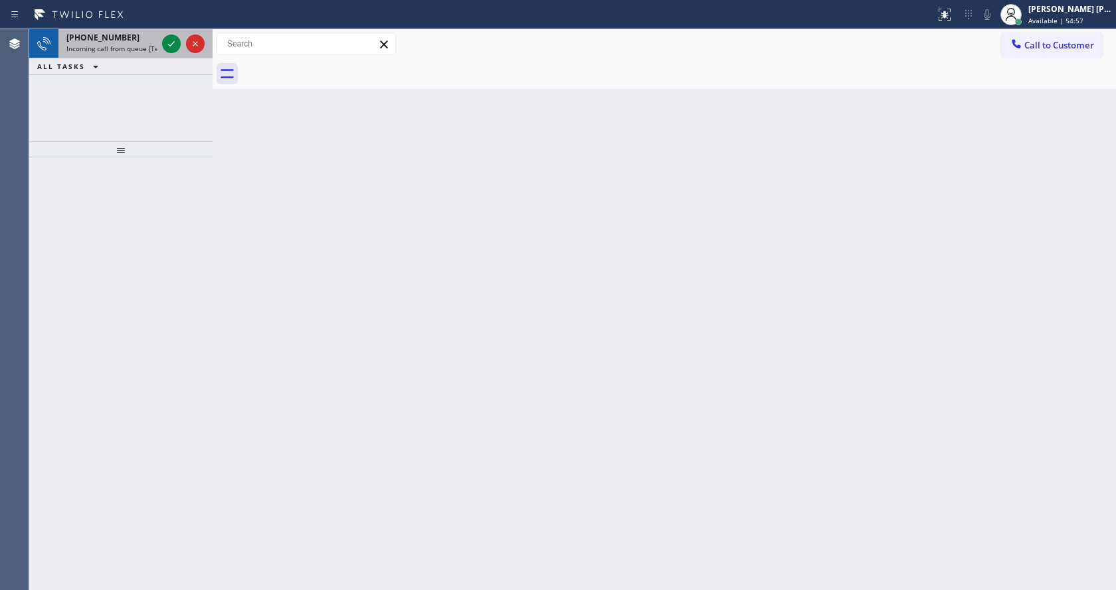
click at [148, 41] on div "[PHONE_NUMBER]" at bounding box center [111, 37] width 90 height 11
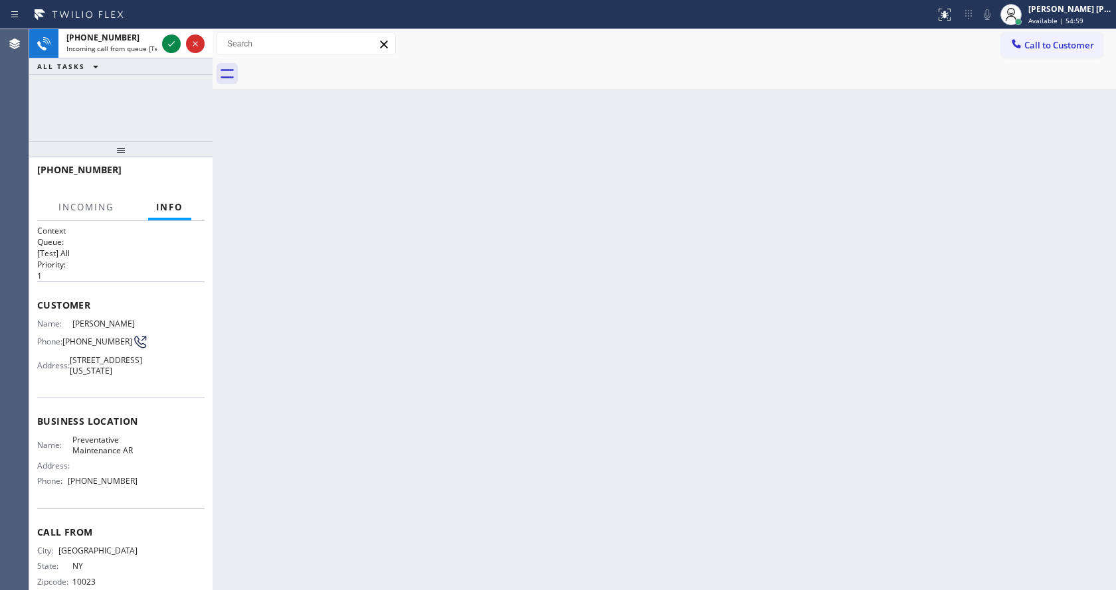
click at [301, 147] on div "Back to Dashboard Change Sender ID Customers Technicians Select a contact Outbo…" at bounding box center [663, 309] width 903 height 561
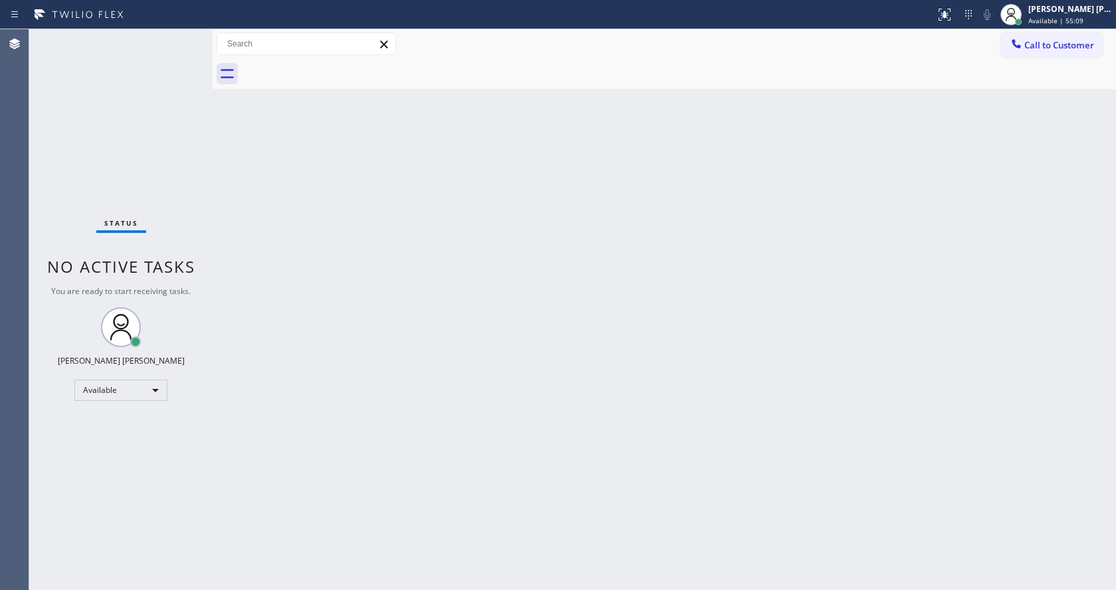
click at [420, 338] on div "Back to Dashboard Change Sender ID Customers Technicians Select a contact Outbo…" at bounding box center [663, 309] width 903 height 561
click at [588, 344] on div "Back to Dashboard Change Sender ID Customers Technicians Select a contact Outbo…" at bounding box center [663, 309] width 903 height 561
click at [212, 274] on div at bounding box center [212, 309] width 0 height 561
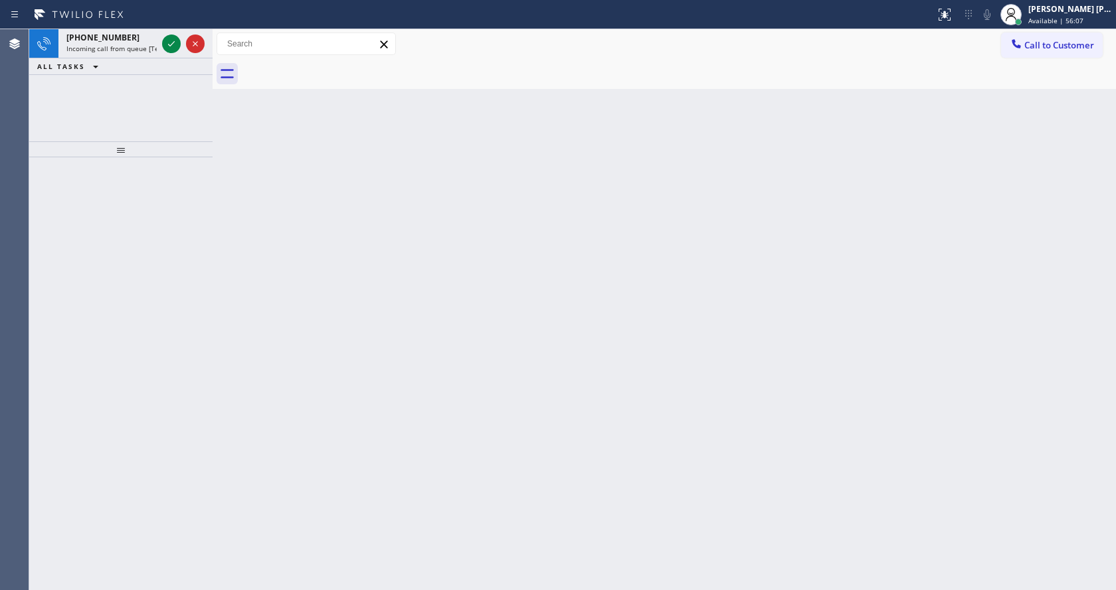
click at [127, 67] on div "ALL TASKS ALL TASKS ACTIVE TASKS TASKS IN WRAP UP" at bounding box center [120, 66] width 183 height 17
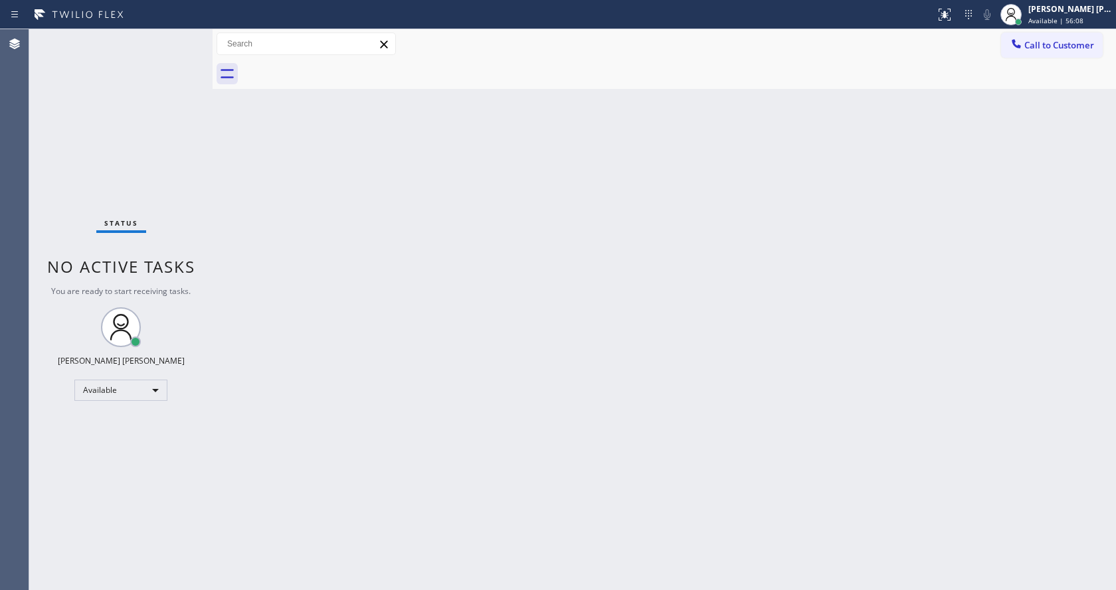
click at [474, 503] on div "Back to Dashboard Change Sender ID Customers Technicians Select a contact Outbo…" at bounding box center [663, 309] width 903 height 561
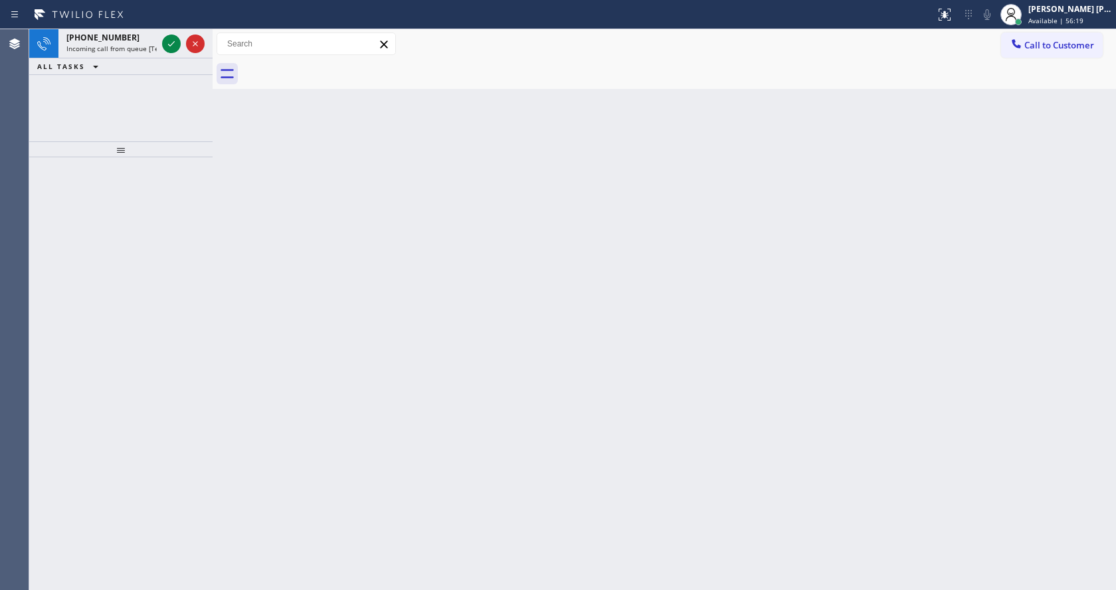
drag, startPoint x: 270, startPoint y: 162, endPoint x: 260, endPoint y: 133, distance: 31.1
click at [270, 162] on div "Back to Dashboard Change Sender ID Customers Technicians Select a contact Outbo…" at bounding box center [663, 309] width 903 height 561
click at [159, 44] on div "[PHONE_NUMBER] Incoming call from queue [Test] All" at bounding box center [108, 43] width 101 height 29
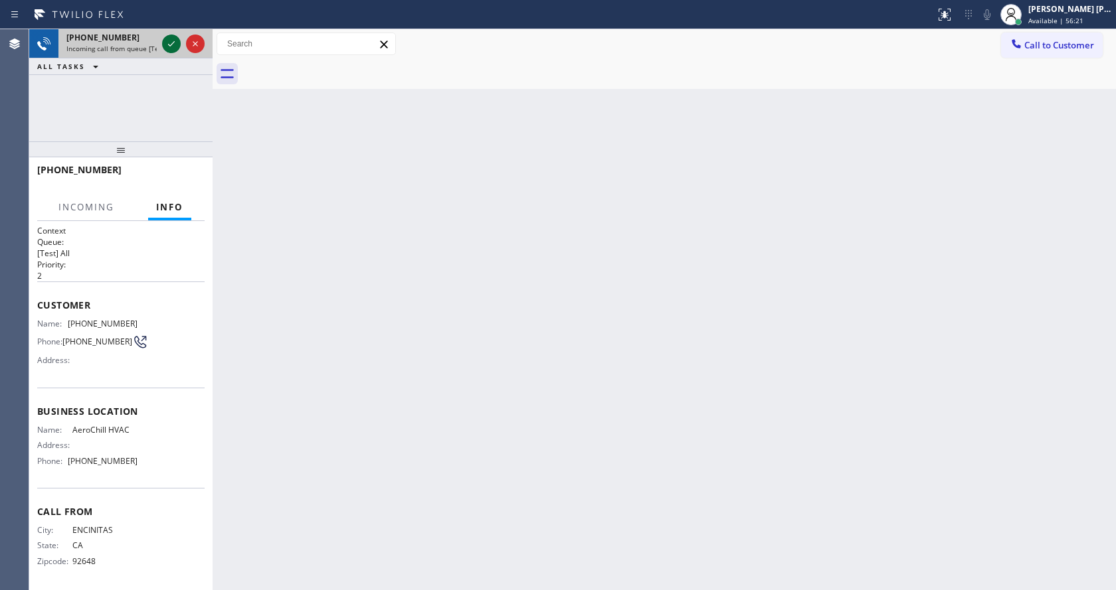
click at [164, 45] on icon at bounding box center [171, 44] width 16 height 16
click at [531, 415] on div "Back to Dashboard Change Sender ID Customers Technicians Select a contact Outbo…" at bounding box center [663, 309] width 903 height 561
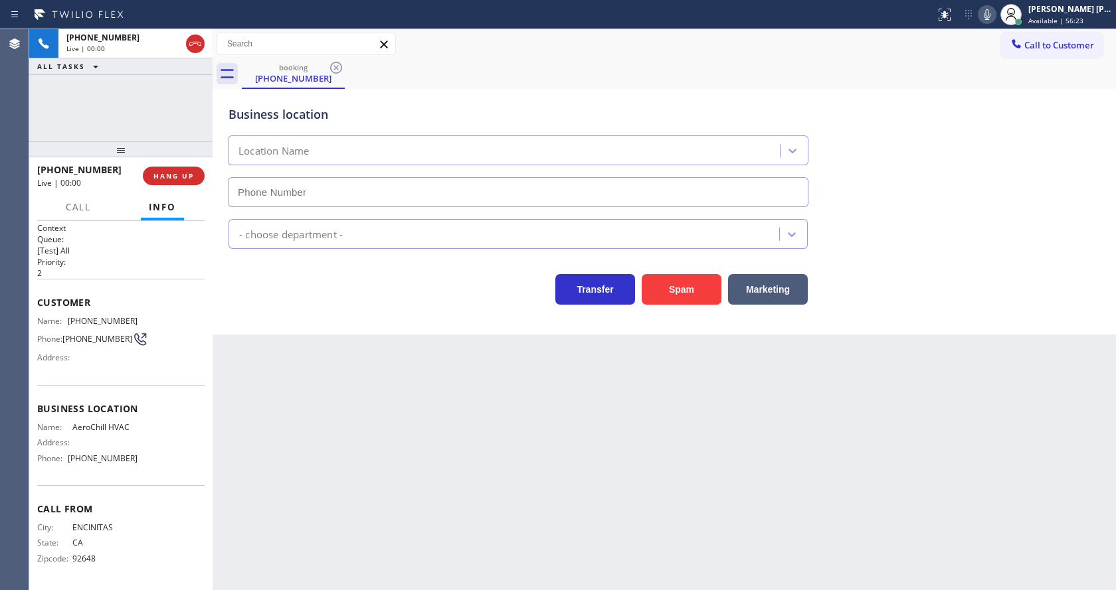
click at [432, 425] on div "Back to Dashboard Change Sender ID Customers Technicians Select a contact Outbo…" at bounding box center [663, 309] width 903 height 561
type input "[PHONE_NUMBER]"
click at [457, 460] on div "Back to Dashboard Change Sender ID Customers Technicians Select a contact Outbo…" at bounding box center [663, 309] width 903 height 561
click at [944, 57] on div "Call to Customer Outbound call Location Search location Your caller id phone nu…" at bounding box center [663, 44] width 903 height 30
click at [353, 495] on div "Back to Dashboard Change Sender ID Customers Technicians Select a contact Outbo…" at bounding box center [663, 309] width 903 height 561
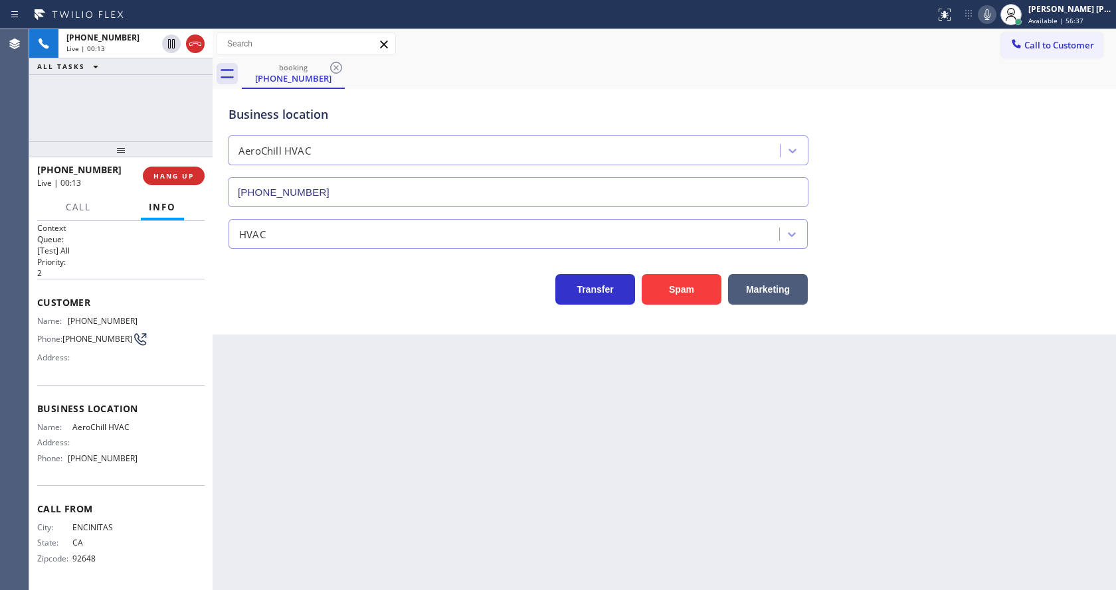
click at [102, 409] on span "Business location" at bounding box center [120, 408] width 167 height 13
drag, startPoint x: 63, startPoint y: 317, endPoint x: 131, endPoint y: 320, distance: 68.5
click at [131, 320] on div "Name: [PHONE_NUMBER]" at bounding box center [87, 321] width 100 height 10
copy div "[PHONE_NUMBER]"
click at [297, 458] on div "Back to Dashboard Change Sender ID Customers Technicians Select a contact Outbo…" at bounding box center [663, 309] width 903 height 561
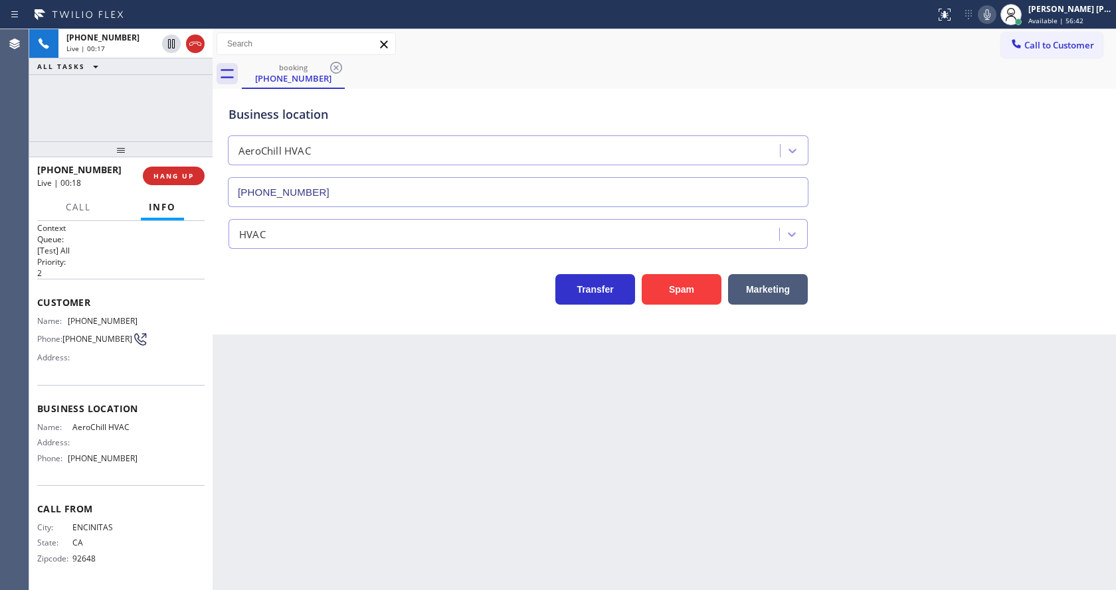
click at [164, 438] on div "Name: AeroChill HVAC Address: Phone: [PHONE_NUMBER]" at bounding box center [120, 445] width 167 height 46
drag, startPoint x: 68, startPoint y: 426, endPoint x: 147, endPoint y: 429, distance: 79.8
click at [147, 429] on div "Name: AeroChill HVAC Address: Phone: [PHONE_NUMBER]" at bounding box center [120, 445] width 167 height 46
copy div "AeroChill HVAC"
click at [292, 480] on div "Back to Dashboard Change Sender ID Customers Technicians Select a contact Outbo…" at bounding box center [663, 309] width 903 height 561
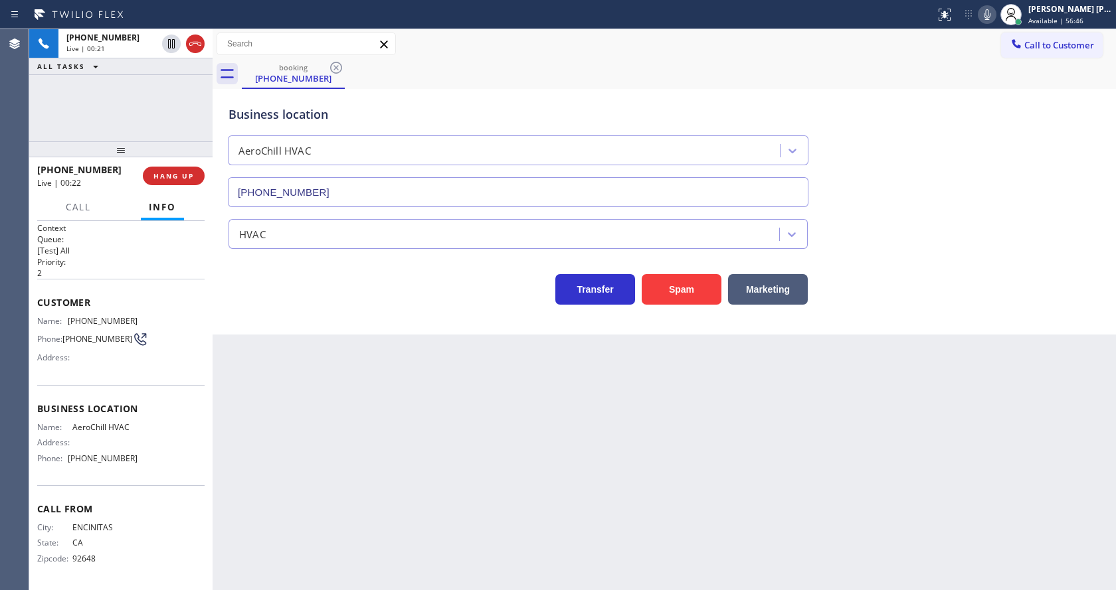
click at [140, 509] on span "Call From" at bounding box center [120, 509] width 167 height 13
drag, startPoint x: 66, startPoint y: 454, endPoint x: 153, endPoint y: 455, distance: 87.0
click at [153, 455] on div "Name: AeroChill HVAC Address: Phone: [PHONE_NUMBER]" at bounding box center [120, 445] width 167 height 46
copy div "[PHONE_NUMBER]"
click at [292, 498] on div "Back to Dashboard Change Sender ID Customers Technicians Select a contact Outbo…" at bounding box center [663, 309] width 903 height 561
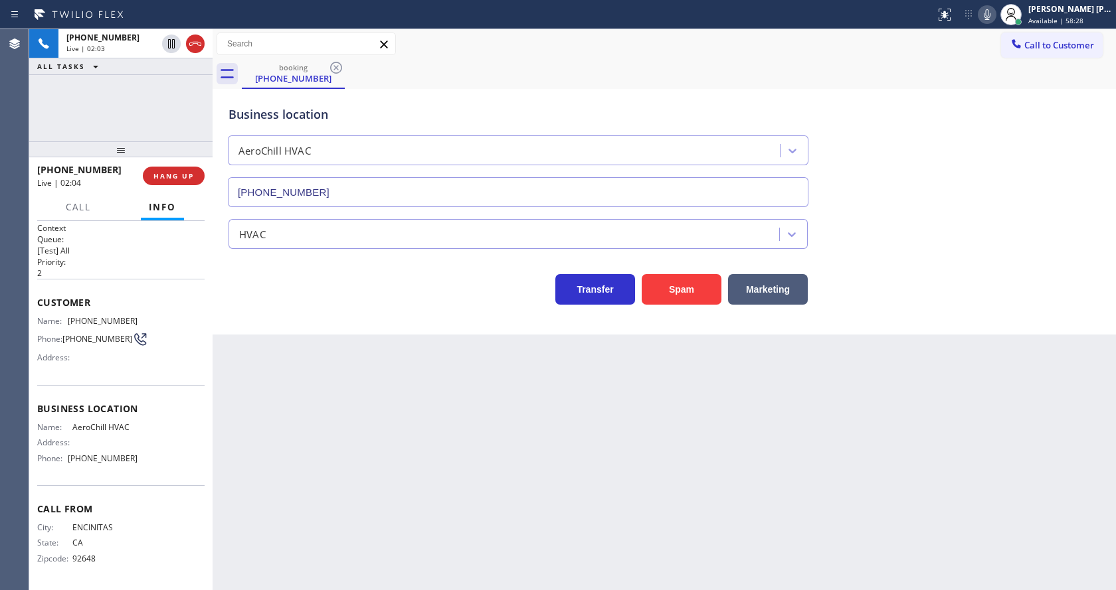
click at [576, 443] on div "Back to Dashboard Change Sender ID Customers Technicians Select a contact Outbo…" at bounding box center [663, 309] width 903 height 561
click at [351, 353] on div "Back to Dashboard Change Sender ID Customers Technicians Select a contact Outbo…" at bounding box center [663, 309] width 903 height 561
click at [826, 540] on div "Back to Dashboard Change Sender ID Customers Technicians Select a contact Outbo…" at bounding box center [663, 309] width 903 height 561
click at [355, 481] on div "Back to Dashboard Change Sender ID Customers Technicians Select a contact Outbo…" at bounding box center [663, 309] width 903 height 561
click at [649, 426] on div "Back to Dashboard Change Sender ID Customers Technicians Select a contact Outbo…" at bounding box center [663, 309] width 903 height 561
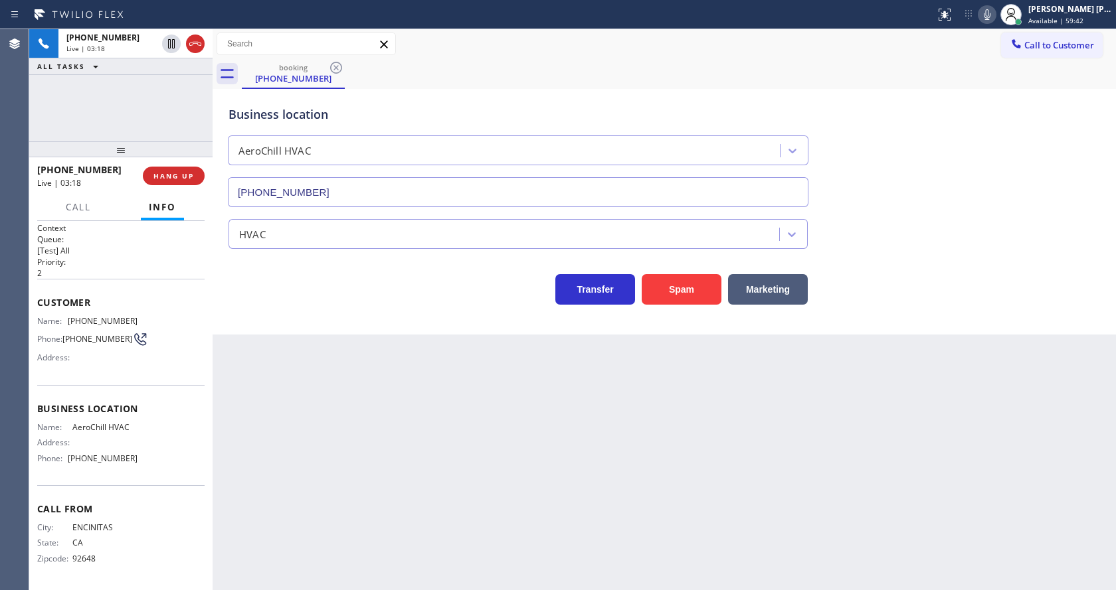
click at [986, 15] on icon at bounding box center [987, 15] width 16 height 16
click at [172, 41] on icon at bounding box center [171, 43] width 7 height 9
click at [400, 432] on div "Back to Dashboard Change Sender ID Customers Technicians Select a contact Outbo…" at bounding box center [663, 309] width 903 height 561
click at [331, 499] on div "Back to Dashboard Change Sender ID Customers Technicians Select a contact Outbo…" at bounding box center [663, 309] width 903 height 561
click at [270, 410] on div "Back to Dashboard Change Sender ID Customers Technicians Select a contact Outbo…" at bounding box center [663, 309] width 903 height 561
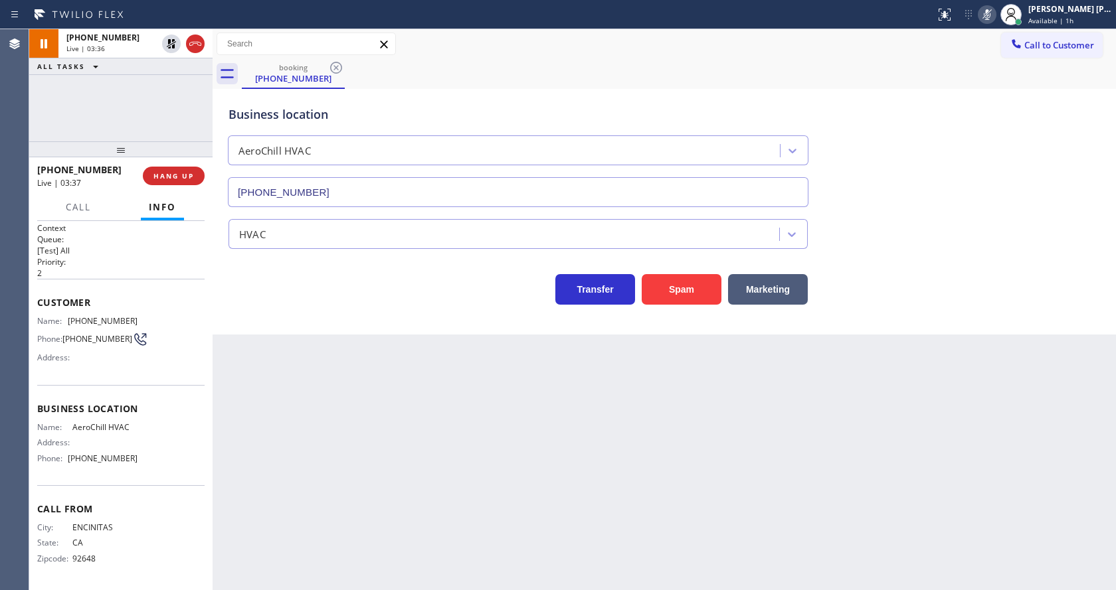
click at [531, 453] on div "Back to Dashboard Change Sender ID Customers Technicians Select a contact Outbo…" at bounding box center [663, 309] width 903 height 561
click at [427, 363] on div "Back to Dashboard Change Sender ID Customers Technicians Select a contact Outbo…" at bounding box center [663, 309] width 903 height 561
click at [327, 404] on div "Back to Dashboard Change Sender ID Customers Technicians Select a contact Outbo…" at bounding box center [663, 309] width 903 height 561
click at [375, 475] on div "Back to Dashboard Change Sender ID Customers Technicians Select a contact Outbo…" at bounding box center [663, 309] width 903 height 561
click at [536, 473] on div "Back to Dashboard Change Sender ID Customers Technicians Select a contact Outbo…" at bounding box center [663, 309] width 903 height 561
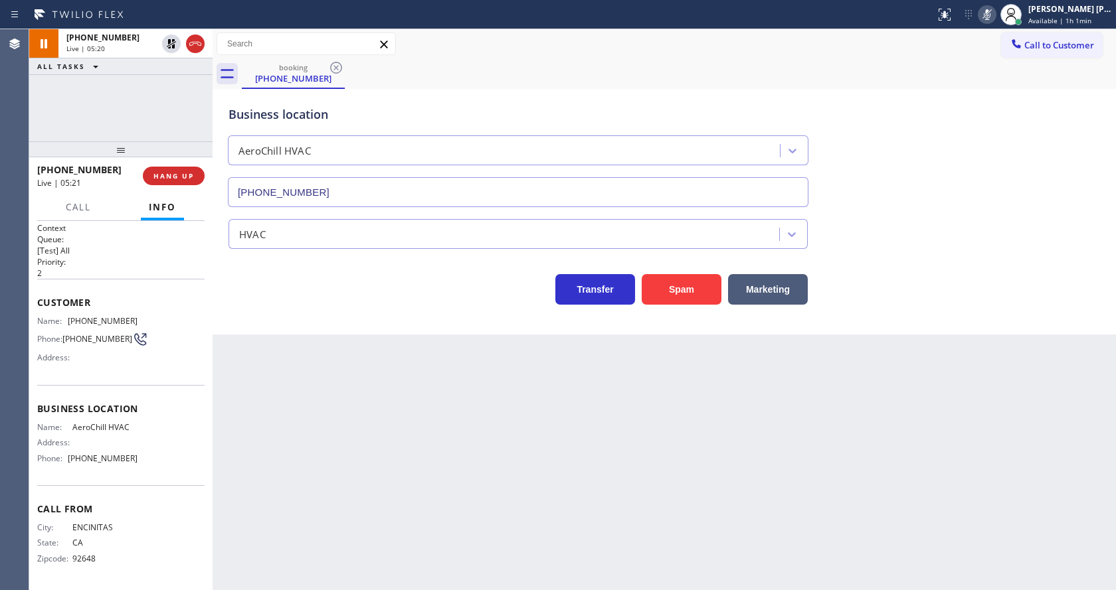
click at [345, 450] on div "Back to Dashboard Change Sender ID Customers Technicians Select a contact Outbo…" at bounding box center [663, 309] width 903 height 561
click at [171, 41] on icon at bounding box center [171, 44] width 16 height 16
click at [990, 14] on icon at bounding box center [986, 14] width 7 height 11
click at [1032, 147] on div "Business location AeroChill HVAC [PHONE_NUMBER]" at bounding box center [664, 147] width 877 height 120
click at [363, 523] on div "Back to Dashboard Change Sender ID Customers Technicians Select a contact Outbo…" at bounding box center [663, 309] width 903 height 561
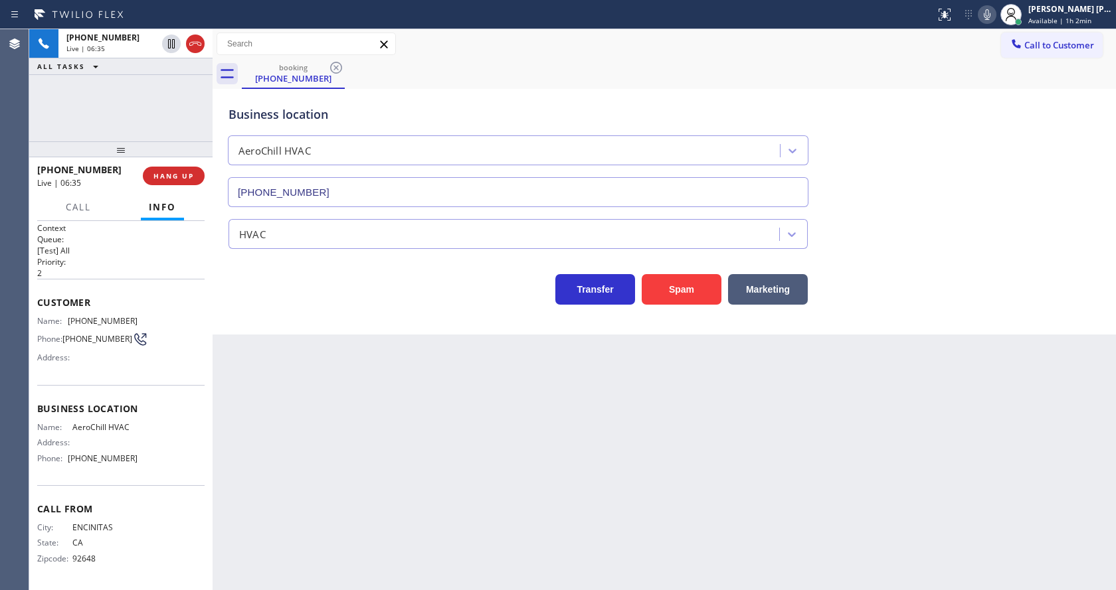
click at [600, 466] on div "Back to Dashboard Change Sender ID Customers Technicians Select a contact Outbo…" at bounding box center [663, 309] width 903 height 561
click at [277, 488] on div "Back to Dashboard Change Sender ID Customers Technicians Select a contact Outbo…" at bounding box center [663, 309] width 903 height 561
click at [512, 410] on div "Back to Dashboard Change Sender ID Customers Technicians Select a contact Outbo…" at bounding box center [663, 309] width 903 height 561
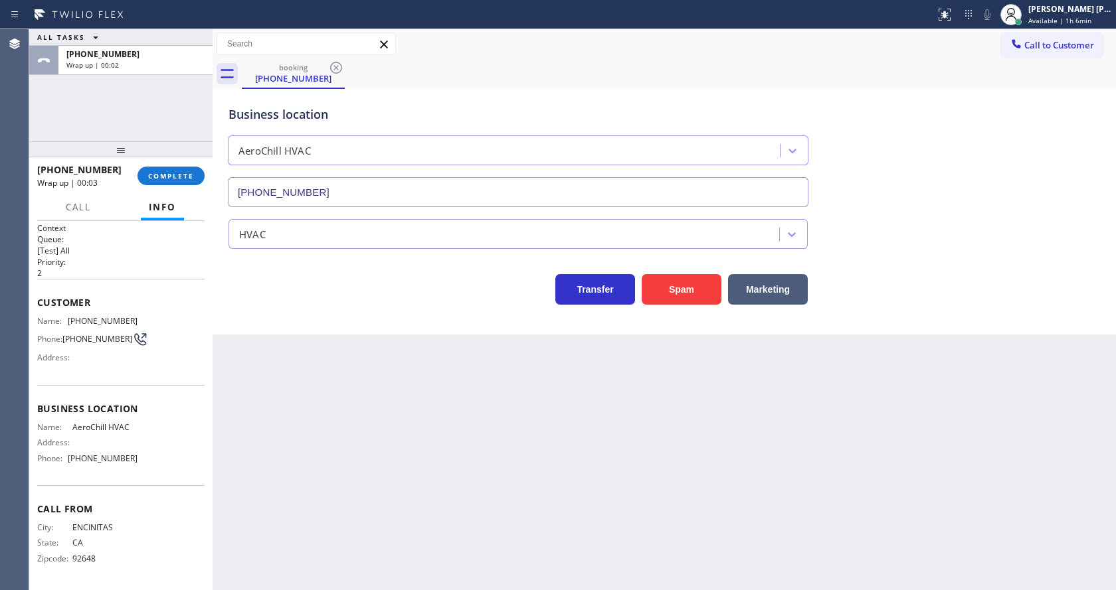
click at [170, 164] on div "[PHONE_NUMBER] Wrap up | 00:03 COMPLETE" at bounding box center [120, 176] width 167 height 35
click at [168, 172] on span "COMPLETE" at bounding box center [171, 175] width 46 height 9
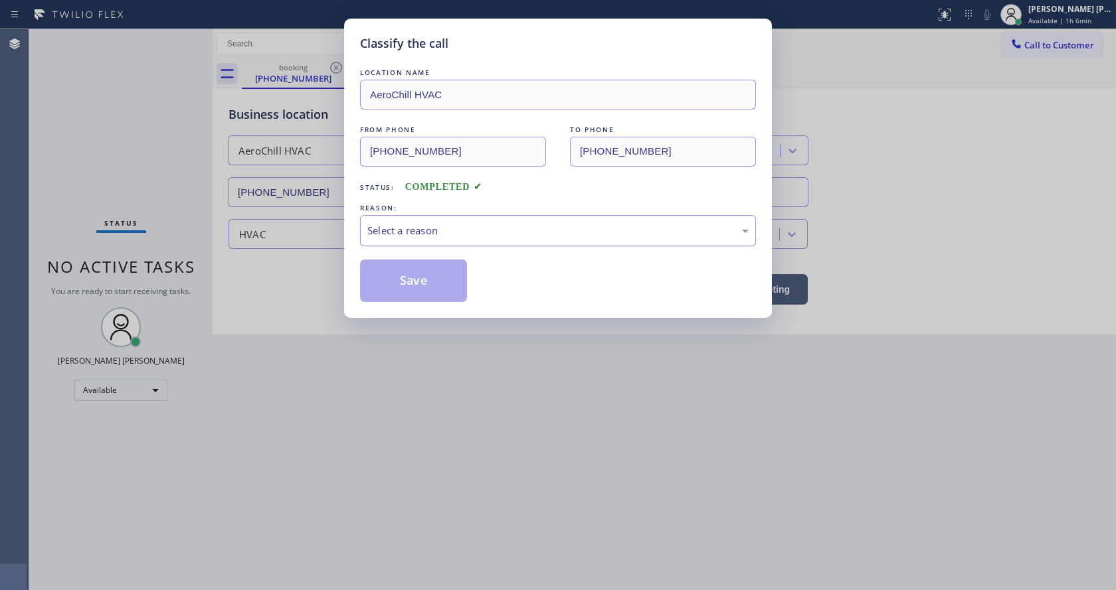
click at [447, 243] on div "Select a reason" at bounding box center [558, 230] width 396 height 31
click at [412, 269] on button "Save" at bounding box center [413, 281] width 107 height 42
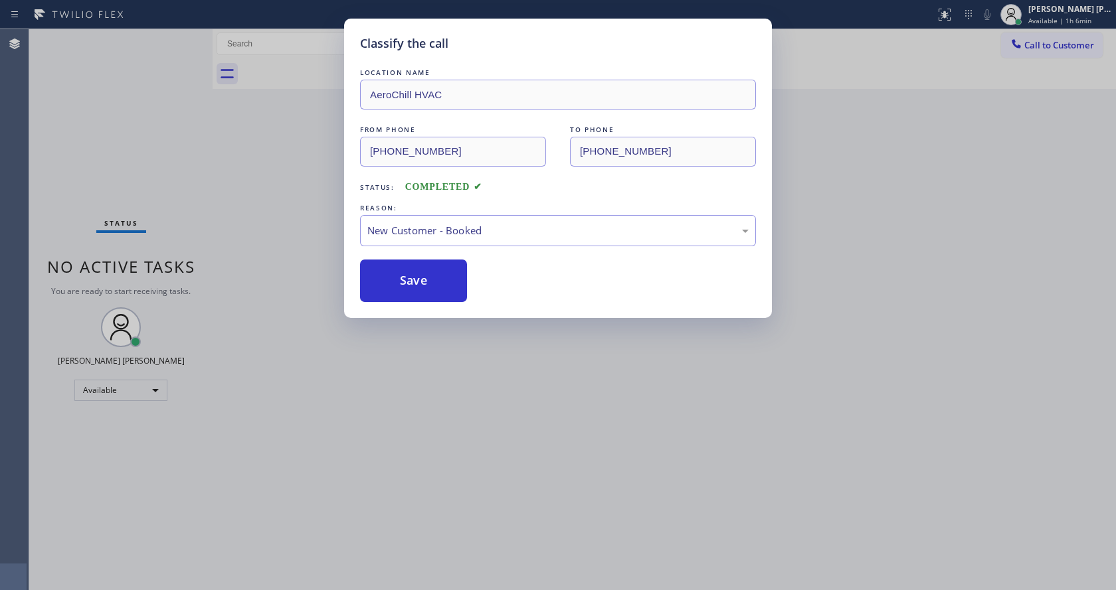
click at [459, 320] on div "Classify the call LOCATION NAME AeroChill HVAC FROM PHONE [PHONE_NUMBER] TO PHO…" at bounding box center [558, 295] width 1116 height 590
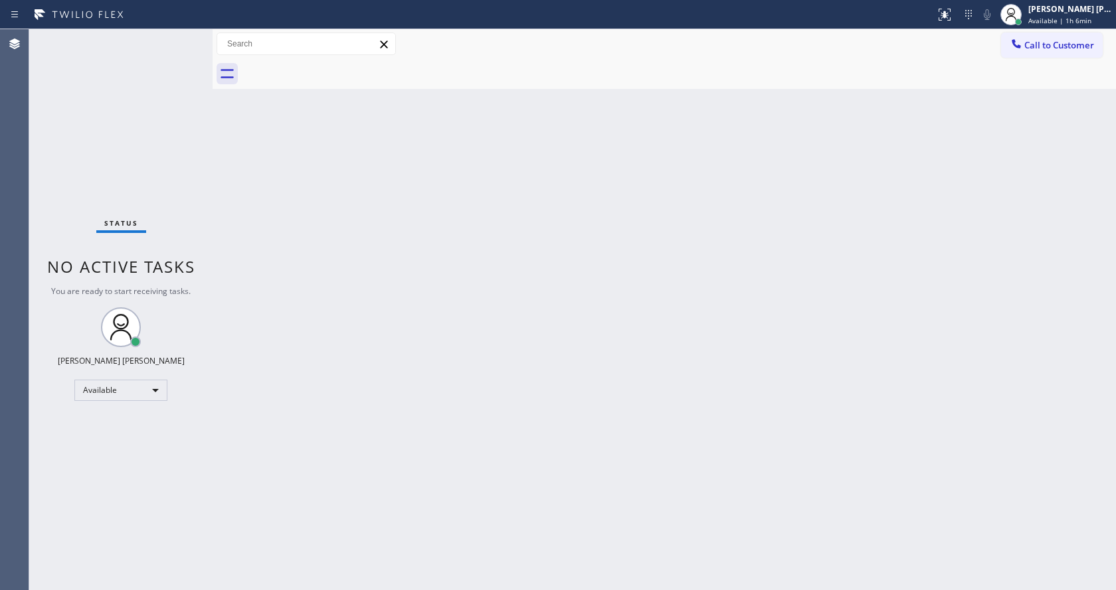
click at [562, 386] on div "Back to Dashboard Change Sender ID Customers Technicians Select a contact Outbo…" at bounding box center [663, 309] width 903 height 561
click at [248, 295] on div "Back to Dashboard Change Sender ID Customers Technicians Select a contact Outbo…" at bounding box center [663, 309] width 903 height 561
click at [631, 364] on div "Back to Dashboard Change Sender ID Customers Technicians Select a contact Outbo…" at bounding box center [663, 309] width 903 height 561
click at [326, 226] on div "Back to Dashboard Change Sender ID Customers Technicians Select a contact Outbo…" at bounding box center [663, 309] width 903 height 561
click at [513, 361] on div "Back to Dashboard Change Sender ID Customers Technicians Select a contact Outbo…" at bounding box center [663, 309] width 903 height 561
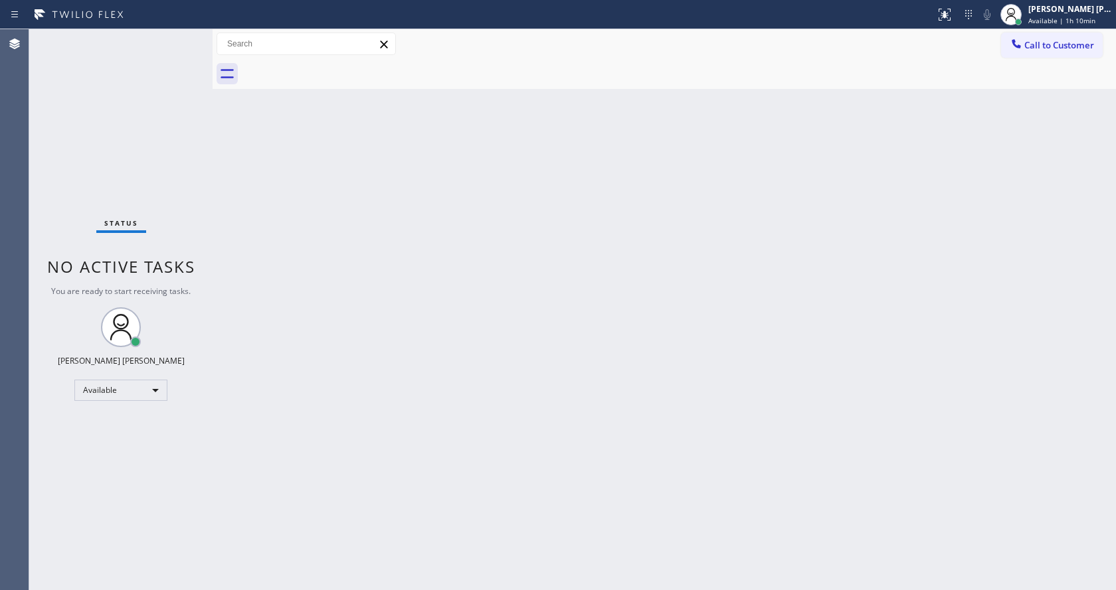
click at [504, 319] on div "Back to Dashboard Change Sender ID Customers Technicians Select a contact Outbo…" at bounding box center [663, 309] width 903 height 561
click at [967, 290] on div "Back to Dashboard Change Sender ID Customers Technicians Select a contact Outbo…" at bounding box center [663, 309] width 903 height 561
click at [181, 40] on div "Status No active tasks You are ready to start receiving tasks. [PERSON_NAME] [P…" at bounding box center [120, 309] width 183 height 561
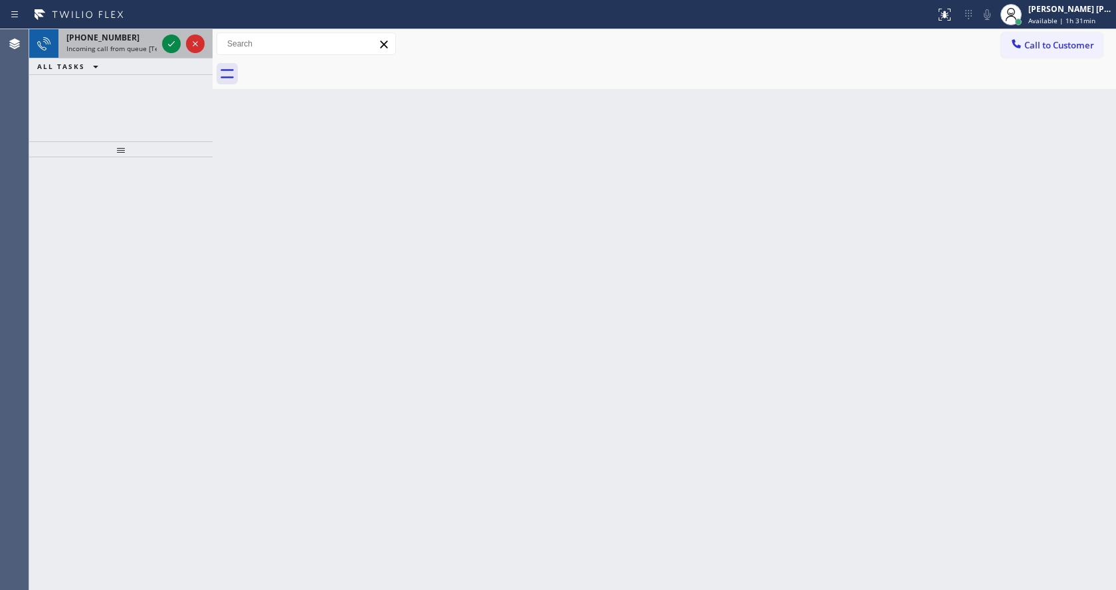
click at [133, 48] on span "Incoming call from queue [Test] All" at bounding box center [121, 48] width 110 height 9
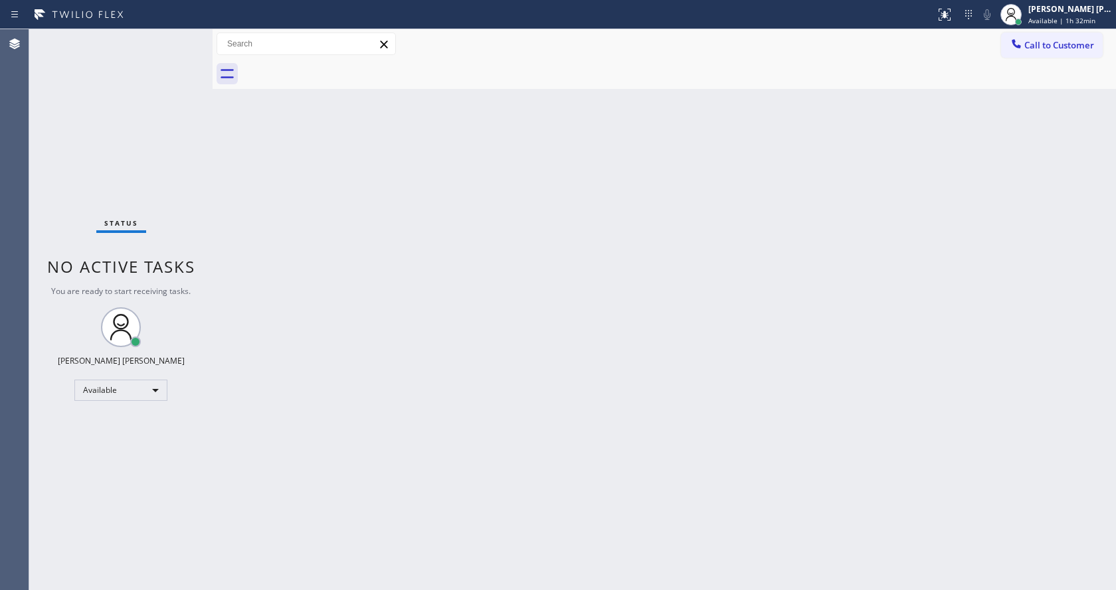
click at [164, 44] on div "Status No active tasks You are ready to start receiving tasks. [PERSON_NAME] [P…" at bounding box center [120, 309] width 183 height 561
click at [1047, 16] on span "Available | 1h 32min" at bounding box center [1061, 20] width 67 height 9
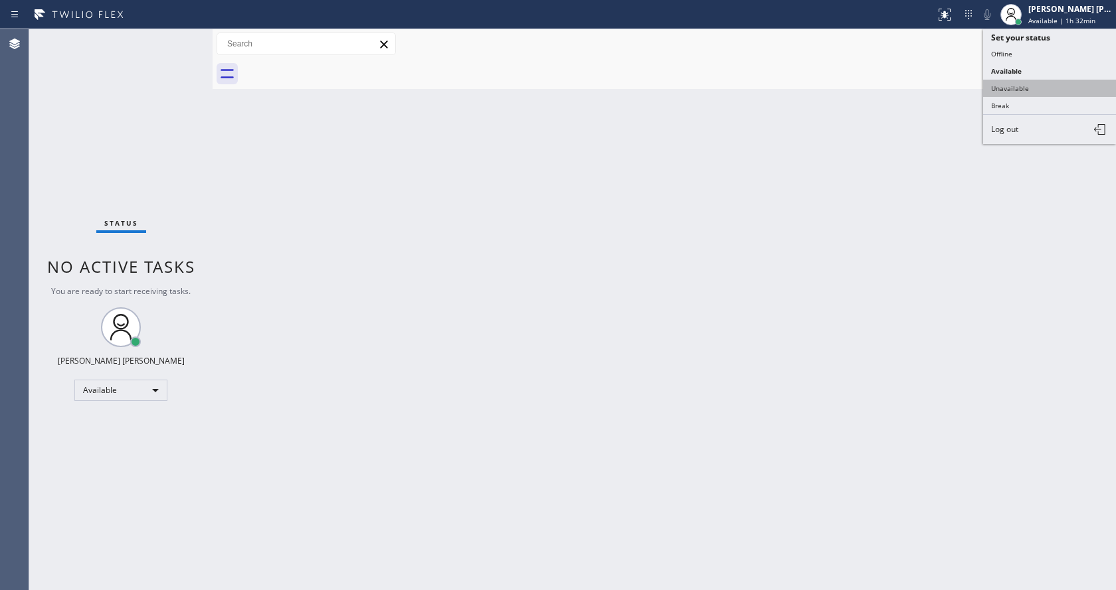
click at [1024, 81] on button "Unavailable" at bounding box center [1049, 88] width 133 height 17
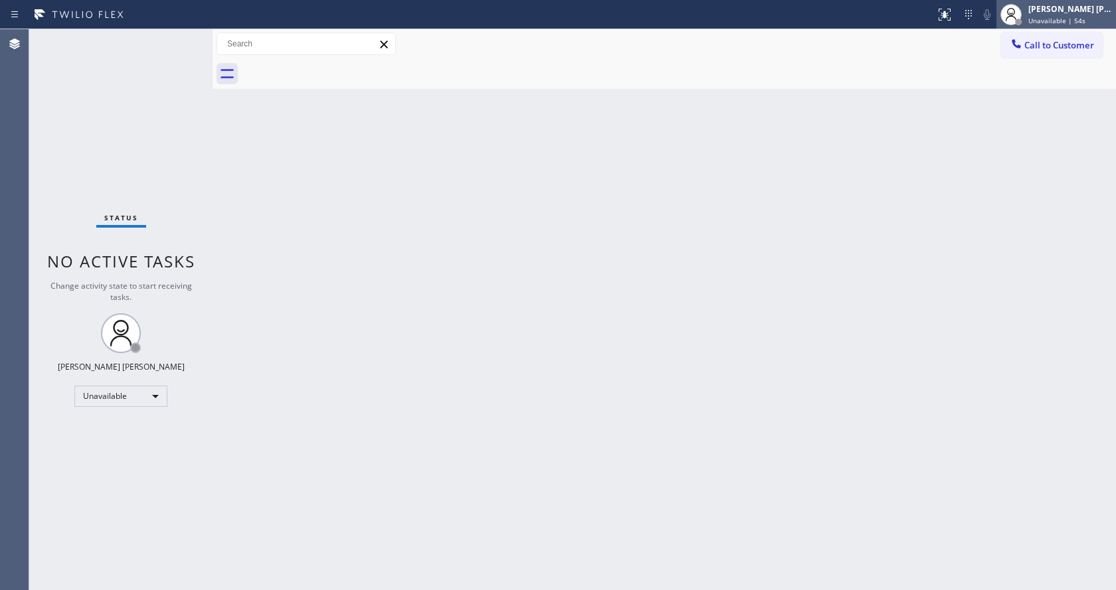
click at [1052, 13] on div "[PERSON_NAME] [PERSON_NAME]" at bounding box center [1070, 8] width 84 height 11
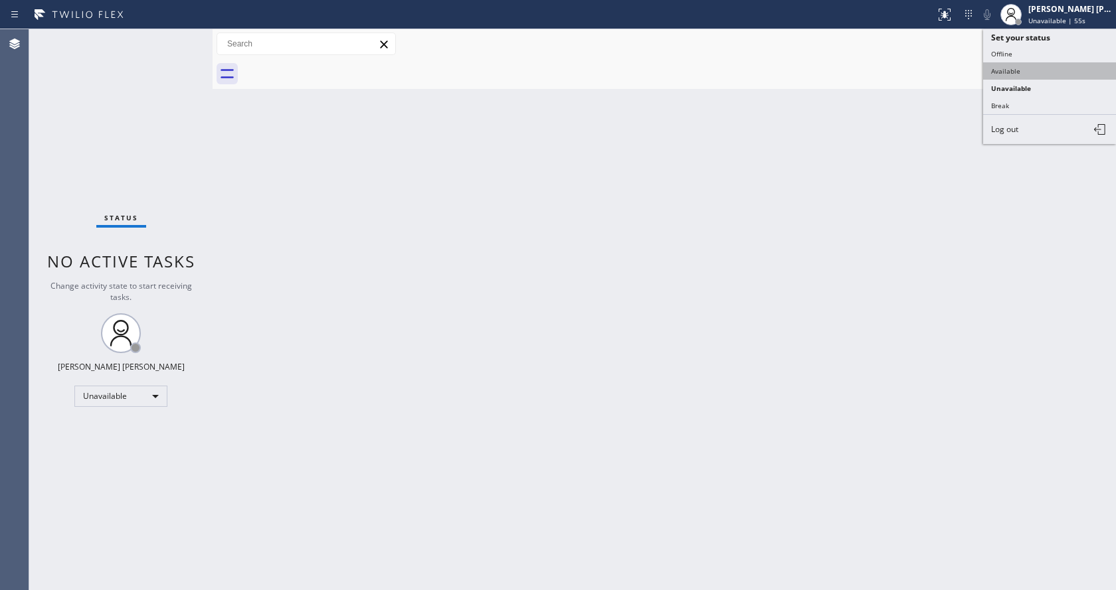
click at [995, 72] on button "Available" at bounding box center [1049, 70] width 133 height 17
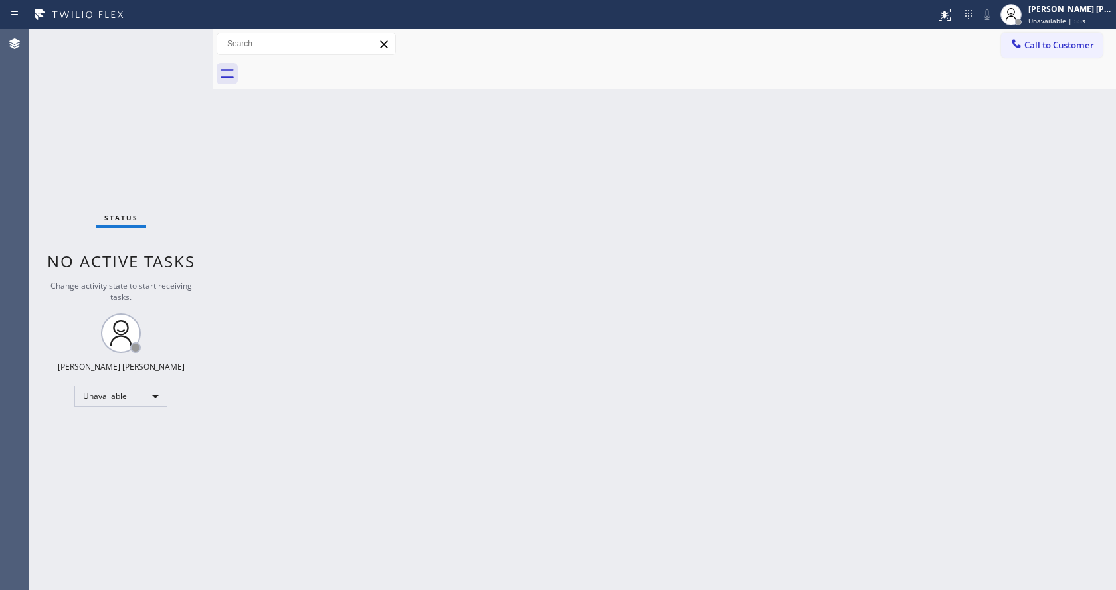
click at [815, 194] on div "Back to Dashboard Change Sender ID Customers Technicians Select a contact Outbo…" at bounding box center [663, 309] width 903 height 561
click at [168, 40] on div "Status No active tasks You are ready to start receiving tasks. [PERSON_NAME] [P…" at bounding box center [120, 309] width 183 height 561
click at [244, 143] on div "Back to Dashboard Change Sender ID Customers Technicians Select a contact Outbo…" at bounding box center [663, 309] width 903 height 561
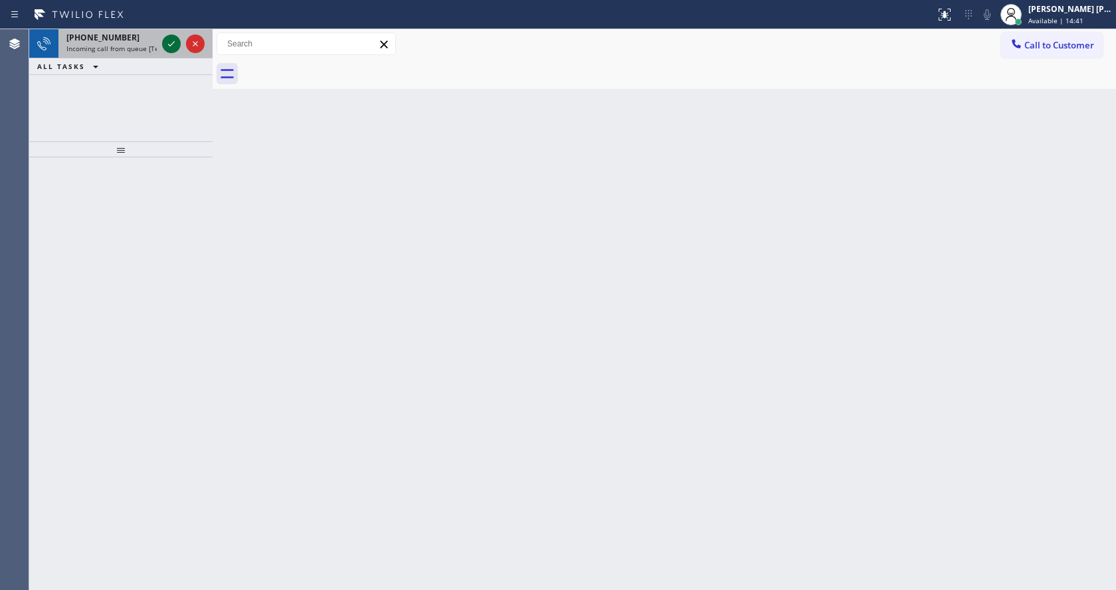
drag, startPoint x: 173, startPoint y: 48, endPoint x: 166, endPoint y: 44, distance: 7.4
click at [167, 44] on icon at bounding box center [171, 44] width 16 height 16
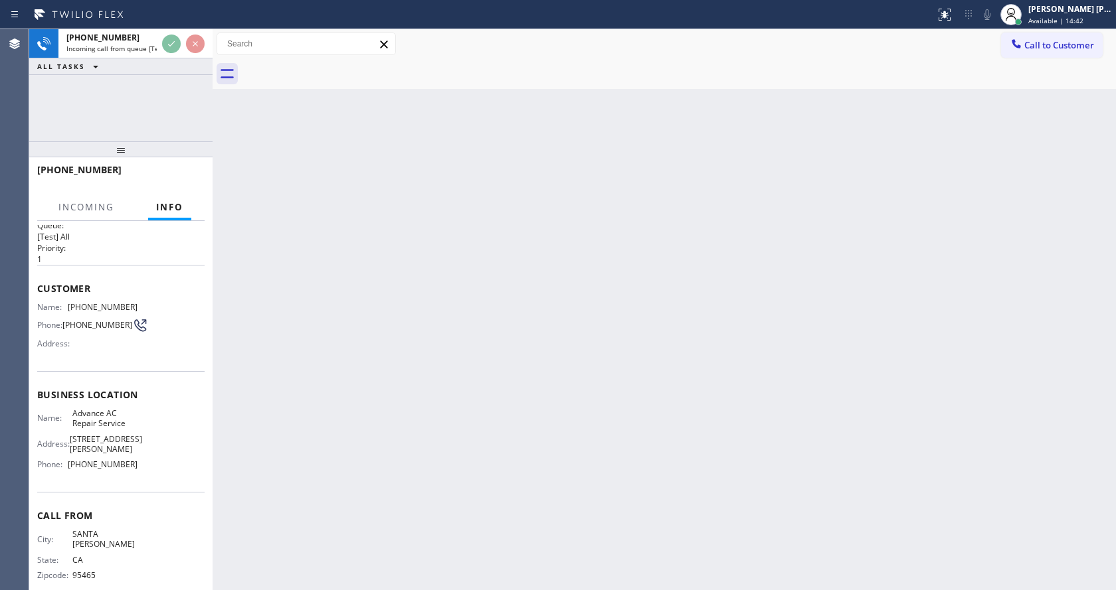
scroll to position [17, 0]
click at [416, 390] on div "Back to Dashboard Change Sender ID Customers Technicians Select a contact Outbo…" at bounding box center [663, 309] width 903 height 561
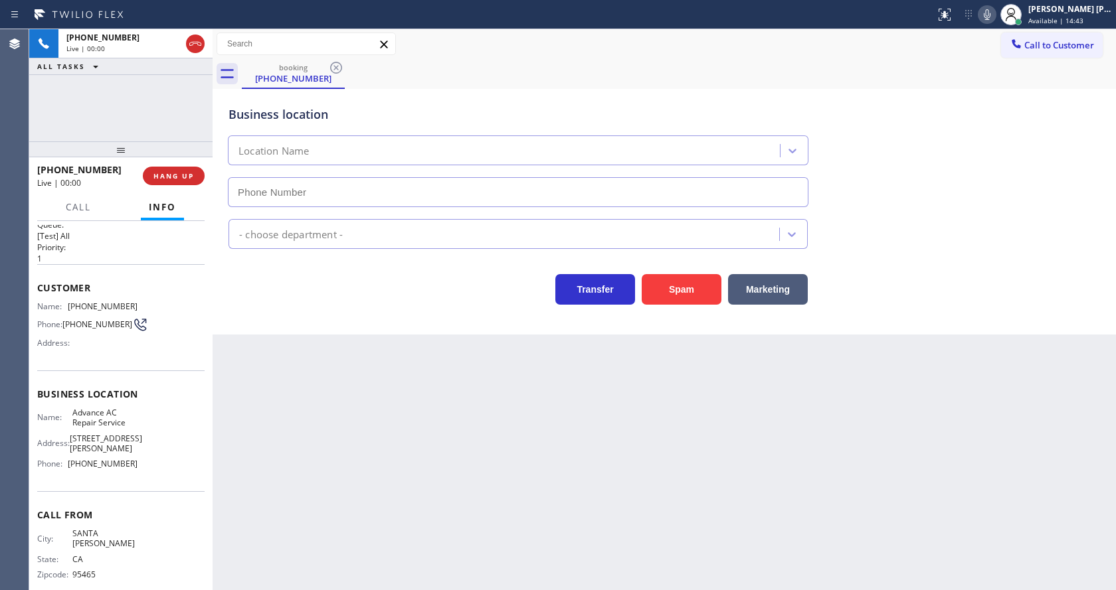
type input "[PHONE_NUMBER]"
click at [333, 503] on div "Back to Dashboard Change Sender ID Customers Technicians Select a contact Outbo…" at bounding box center [663, 309] width 903 height 561
click at [153, 406] on div "Business location Name: Advance AC Repair Service Address: [STREET_ADDRESS][PER…" at bounding box center [120, 431] width 167 height 121
drag, startPoint x: 66, startPoint y: 303, endPoint x: 136, endPoint y: 302, distance: 69.7
click at [136, 302] on div "Name: [PHONE_NUMBER] Phone: [PHONE_NUMBER] Address:" at bounding box center [120, 327] width 167 height 52
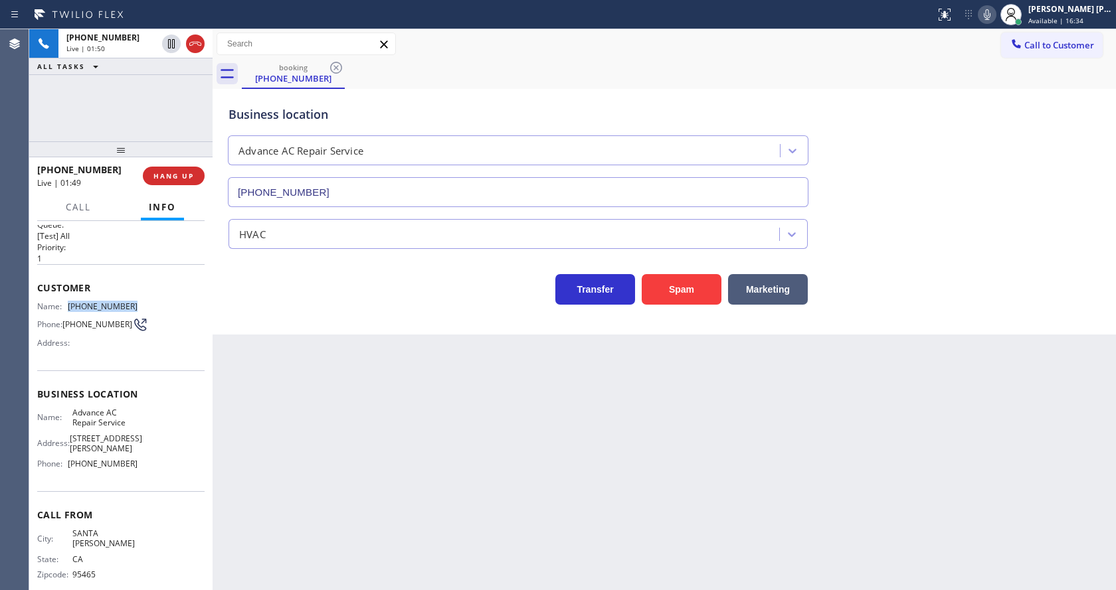
copy div "[PHONE_NUMBER]"
click at [323, 413] on div "Back to Dashboard Change Sender ID Customers Technicians Select a contact Outbo…" at bounding box center [663, 309] width 903 height 561
click at [96, 392] on span "Business location" at bounding box center [120, 394] width 167 height 13
drag, startPoint x: 68, startPoint y: 417, endPoint x: 144, endPoint y: 424, distance: 76.1
click at [144, 424] on div "Name: Advance AC Repair Service Address: [STREET_ADDRESS][PERSON_NAME] Phone: […" at bounding box center [120, 441] width 167 height 67
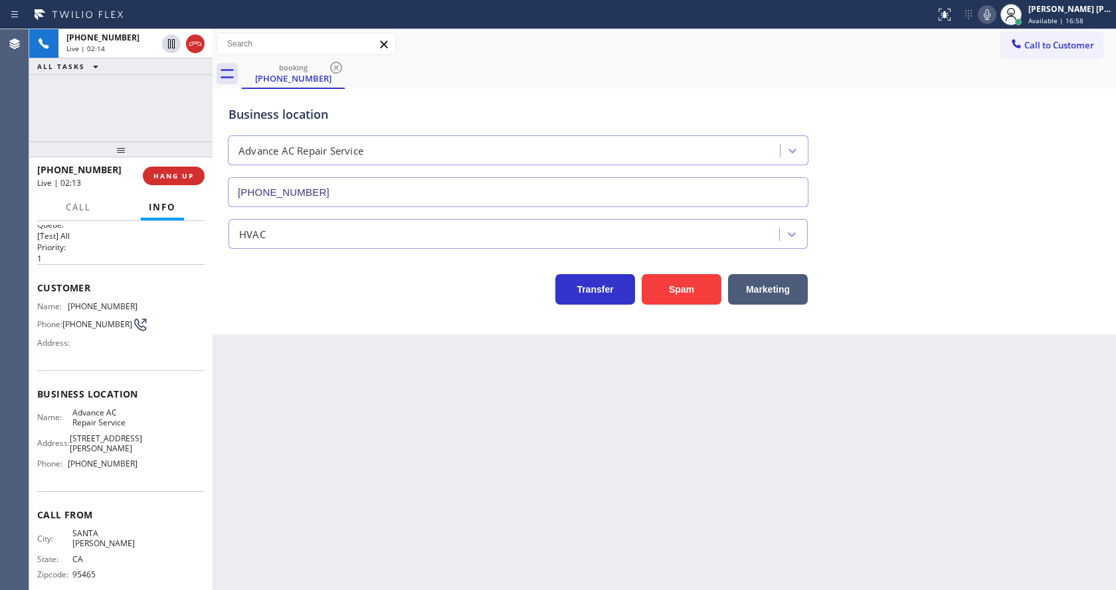
click at [384, 483] on div "Back to Dashboard Change Sender ID Customers Technicians Select a contact Outbo…" at bounding box center [663, 309] width 903 height 561
drag, startPoint x: 124, startPoint y: 456, endPoint x: 117, endPoint y: 459, distance: 7.4
click at [124, 459] on span "[PHONE_NUMBER]" at bounding box center [103, 464] width 70 height 10
drag, startPoint x: 126, startPoint y: 456, endPoint x: 66, endPoint y: 459, distance: 59.9
click at [66, 459] on div "Phone: [PHONE_NUMBER]" at bounding box center [87, 464] width 100 height 10
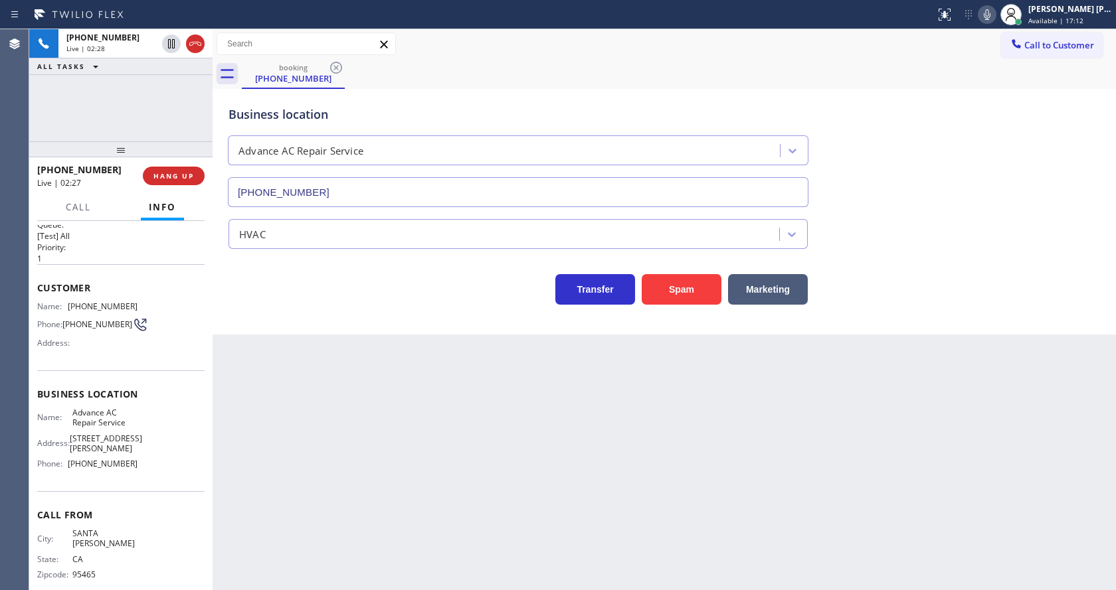
click at [620, 413] on div "Back to Dashboard Change Sender ID Customers Technicians Select a contact Outbo…" at bounding box center [663, 309] width 903 height 561
click at [338, 420] on div "Back to Dashboard Change Sender ID Customers Technicians Select a contact Outbo…" at bounding box center [663, 309] width 903 height 561
click at [841, 234] on div "HVAC" at bounding box center [664, 231] width 877 height 35
click at [995, 15] on icon at bounding box center [987, 15] width 16 height 16
click at [171, 39] on icon at bounding box center [171, 44] width 16 height 16
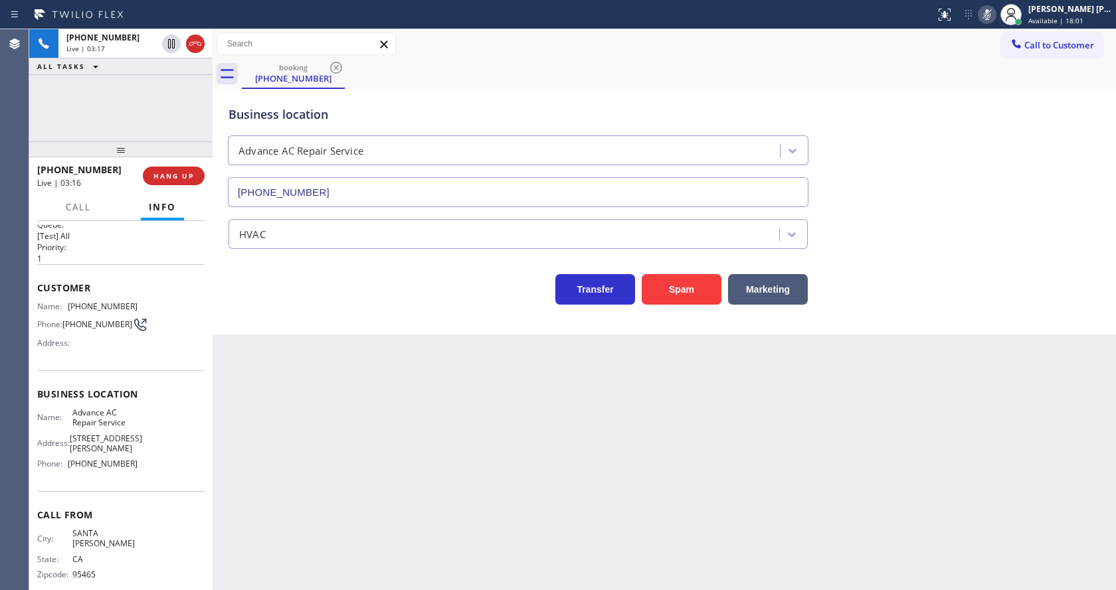
click at [392, 443] on div "Back to Dashboard Change Sender ID Customers Technicians Select a contact Outbo…" at bounding box center [663, 309] width 903 height 561
click at [545, 509] on div "Back to Dashboard Change Sender ID Customers Technicians Select a contact Outbo…" at bounding box center [663, 309] width 903 height 561
click at [361, 446] on div "Back to Dashboard Change Sender ID Customers Technicians Select a contact Outbo…" at bounding box center [663, 309] width 903 height 561
click at [535, 402] on div "Back to Dashboard Change Sender ID Customers Technicians Select a contact Outbo…" at bounding box center [663, 309] width 903 height 561
click at [317, 361] on div "Back to Dashboard Change Sender ID Customers Technicians Select a contact Outbo…" at bounding box center [663, 309] width 903 height 561
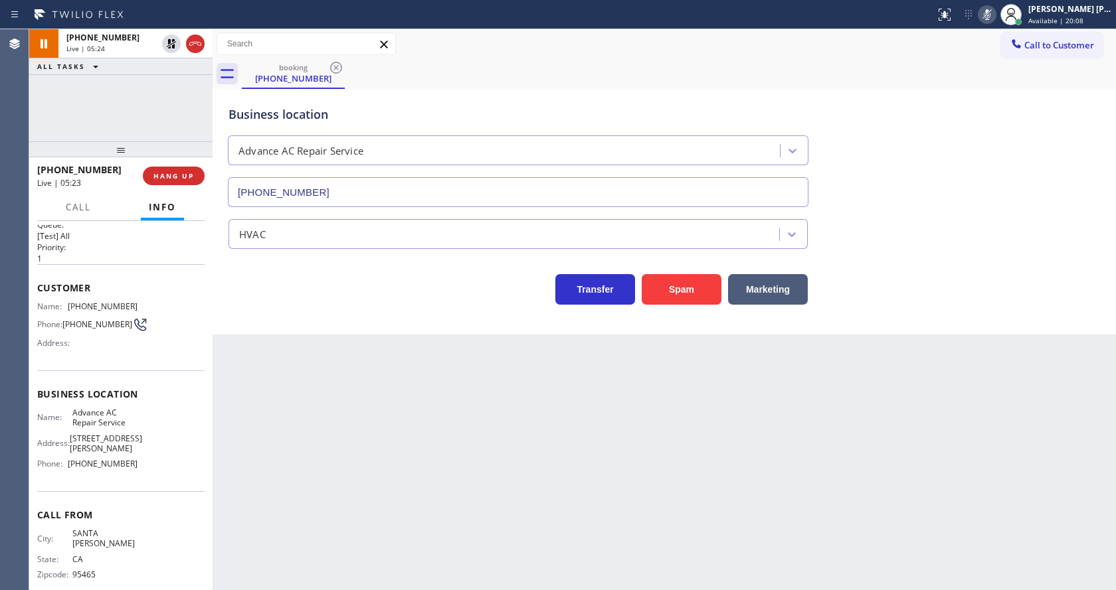
click at [524, 476] on div "Back to Dashboard Change Sender ID Customers Technicians Select a contact Outbo…" at bounding box center [663, 309] width 903 height 561
click at [332, 438] on div "Back to Dashboard Change Sender ID Customers Technicians Select a contact Outbo…" at bounding box center [663, 309] width 903 height 561
click at [585, 473] on div "Back to Dashboard Change Sender ID Customers Technicians Select a contact Outbo…" at bounding box center [663, 309] width 903 height 561
click at [641, 457] on div "Back to Dashboard Change Sender ID Customers Technicians Select a contact Outbo…" at bounding box center [663, 309] width 903 height 561
click at [168, 42] on icon at bounding box center [171, 43] width 9 height 9
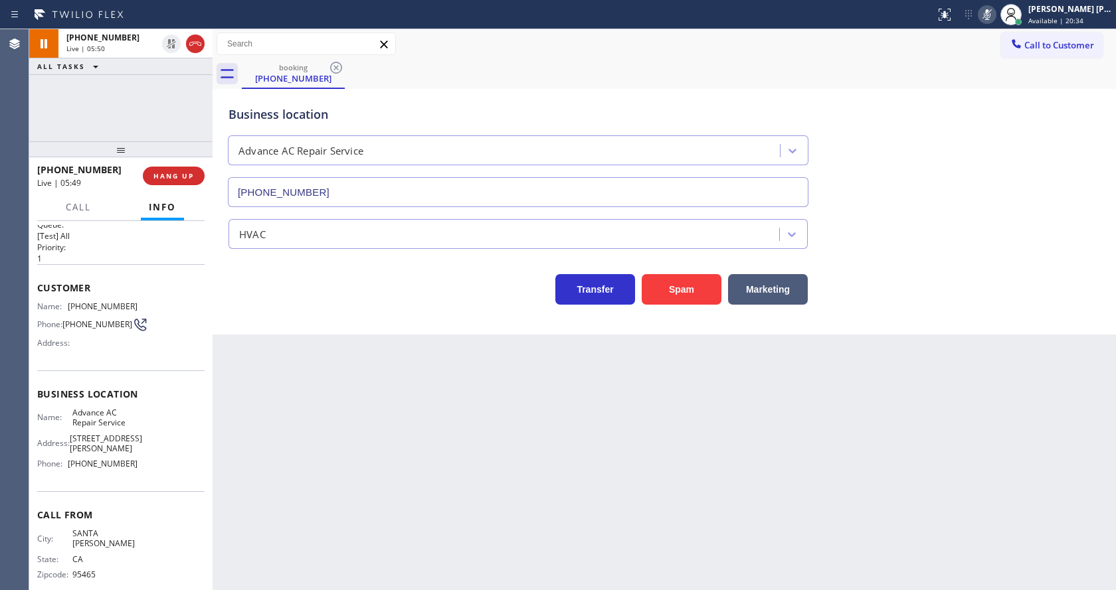
click at [995, 13] on icon at bounding box center [987, 15] width 16 height 16
click at [511, 397] on div "Back to Dashboard Change Sender ID Customers Technicians Select a contact Outbo…" at bounding box center [663, 309] width 903 height 561
click at [691, 427] on div "Back to Dashboard Change Sender ID Customers Technicians Select a contact Outbo…" at bounding box center [663, 309] width 903 height 561
click at [328, 412] on div "Back to Dashboard Change Sender ID Customers Technicians Select a contact Outbo…" at bounding box center [663, 309] width 903 height 561
click at [173, 174] on span "HANG UP" at bounding box center [173, 175] width 41 height 9
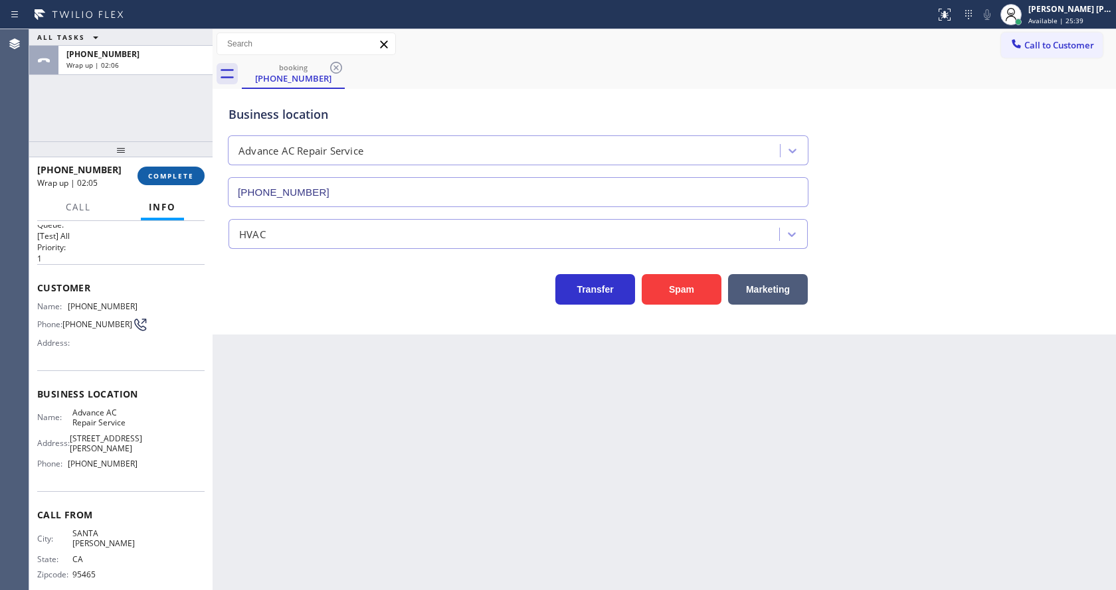
click at [177, 168] on button "COMPLETE" at bounding box center [170, 176] width 67 height 19
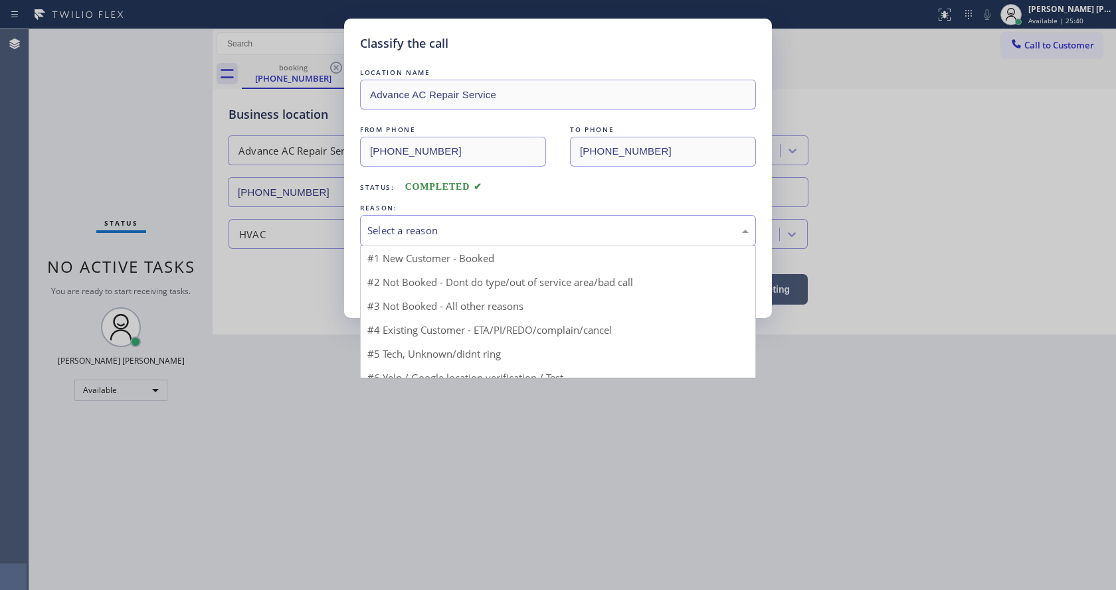
click at [366, 228] on div "Select a reason" at bounding box center [558, 230] width 396 height 31
click at [392, 274] on button "Save" at bounding box center [413, 281] width 107 height 42
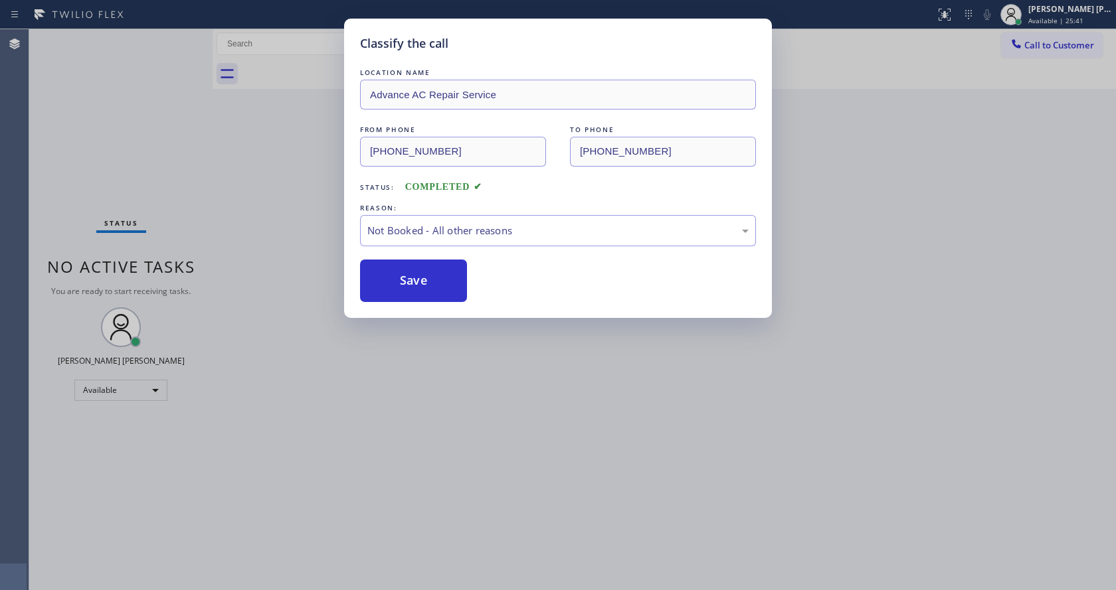
click at [392, 274] on button "Save" at bounding box center [413, 281] width 107 height 42
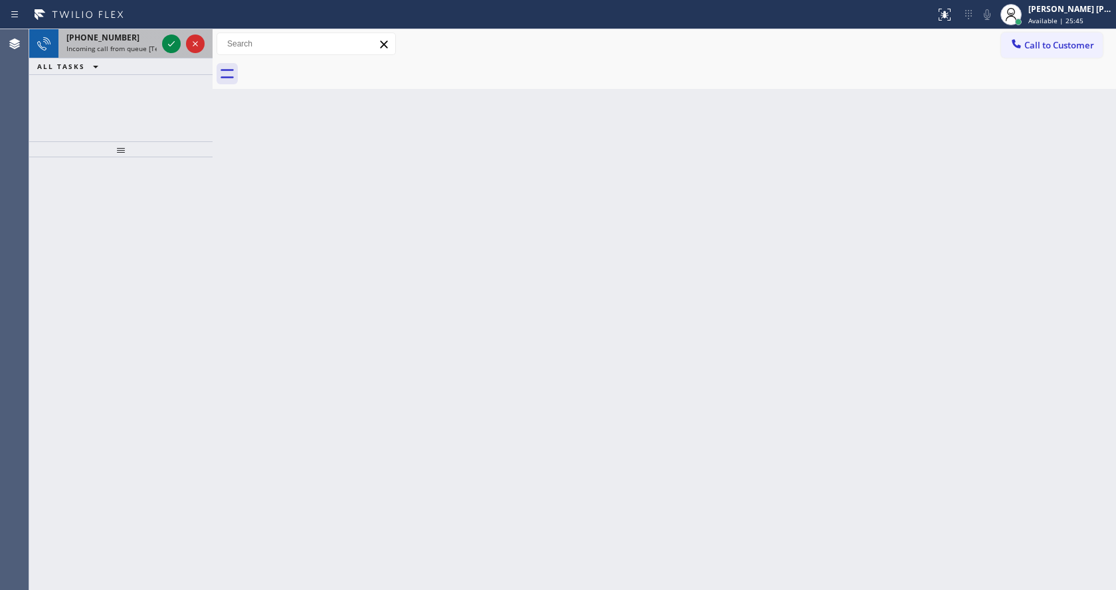
click at [154, 38] on div "[PHONE_NUMBER]" at bounding box center [111, 37] width 90 height 11
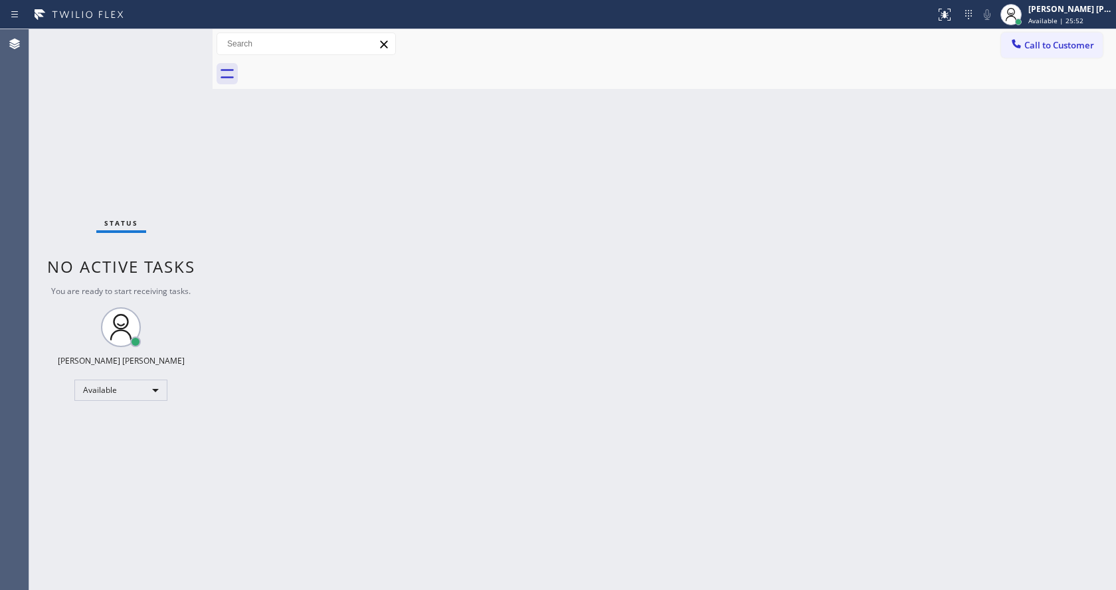
click at [382, 375] on div "Back to Dashboard Change Sender ID Customers Technicians Select a contact Outbo…" at bounding box center [663, 309] width 903 height 561
click at [228, 403] on div "Back to Dashboard Change Sender ID Customers Technicians Select a contact Outbo…" at bounding box center [663, 309] width 903 height 561
click at [663, 427] on div "Back to Dashboard Change Sender ID Customers Technicians Select a contact Outbo…" at bounding box center [663, 309] width 903 height 561
click at [458, 458] on div "Back to Dashboard Change Sender ID Customers Technicians Select a contact Outbo…" at bounding box center [663, 309] width 903 height 561
click at [411, 365] on div "Back to Dashboard Change Sender ID Customers Technicians Select a contact Outbo…" at bounding box center [663, 309] width 903 height 561
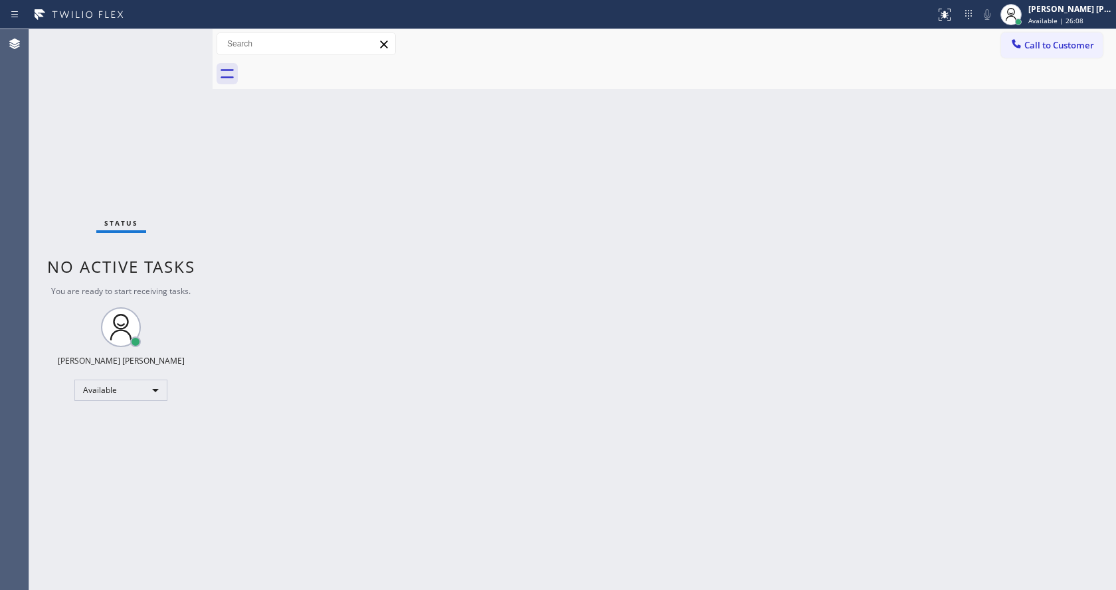
click at [724, 303] on div "Back to Dashboard Change Sender ID Customers Technicians Select a contact Outbo…" at bounding box center [663, 309] width 903 height 561
click at [186, 38] on div "Status No active tasks You are ready to start receiving tasks. [PERSON_NAME] [P…" at bounding box center [120, 309] width 183 height 561
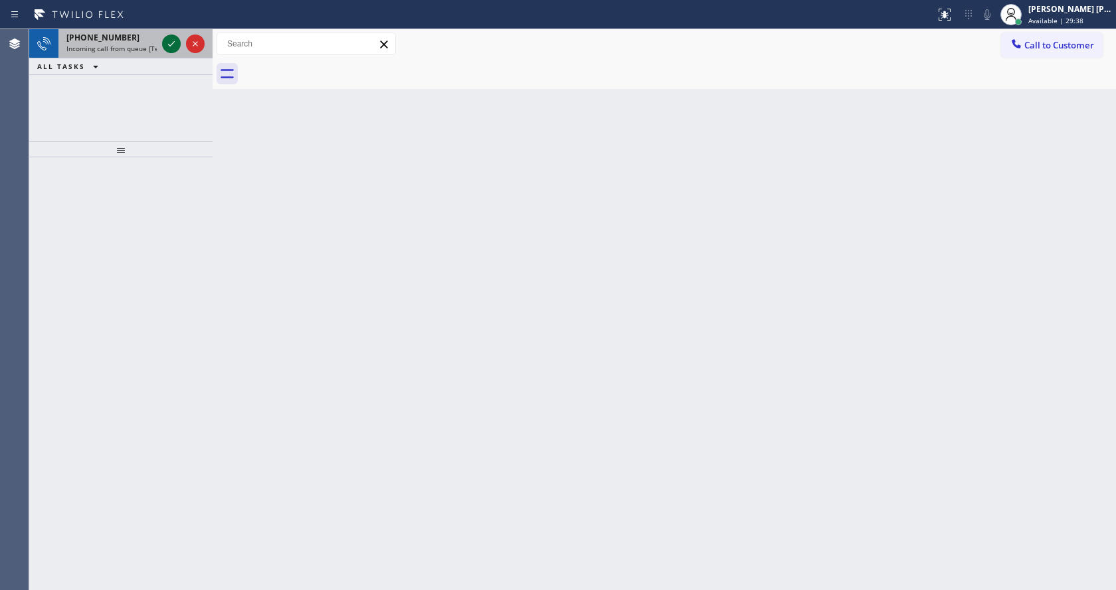
click at [173, 44] on icon at bounding box center [171, 43] width 7 height 5
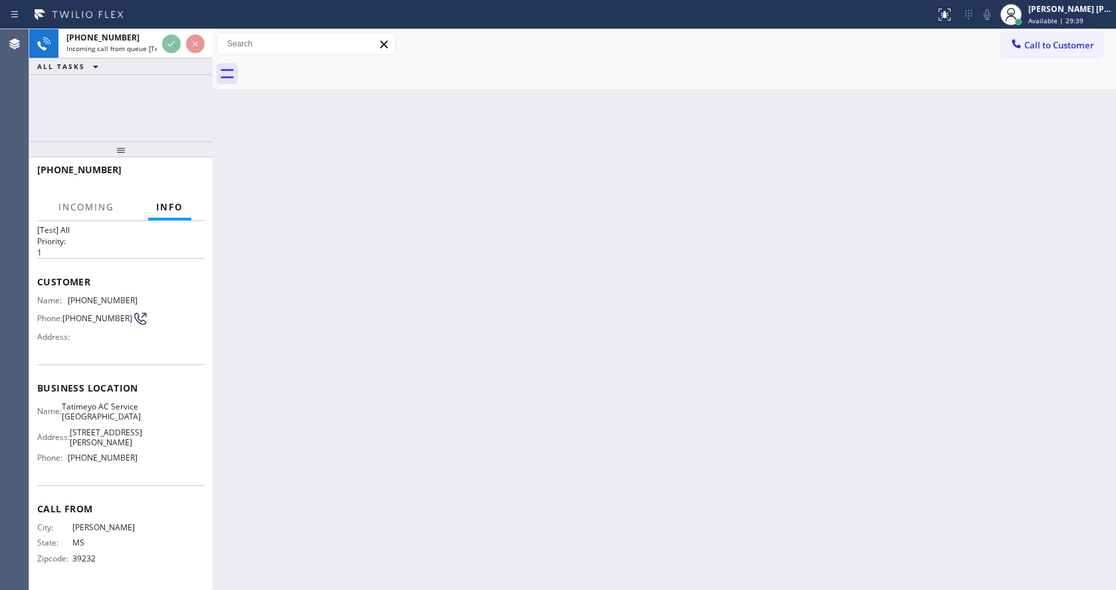
scroll to position [48, 0]
click at [362, 351] on div "Back to Dashboard Change Sender ID Customers Technicians Select a contact Outbo…" at bounding box center [663, 309] width 903 height 561
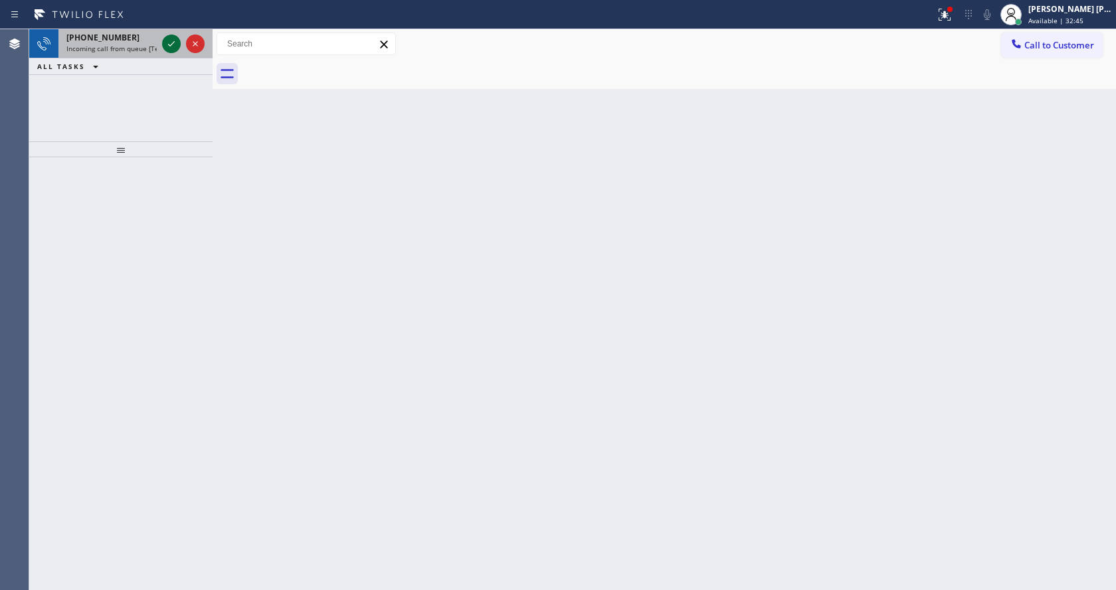
click at [174, 39] on icon at bounding box center [171, 44] width 16 height 16
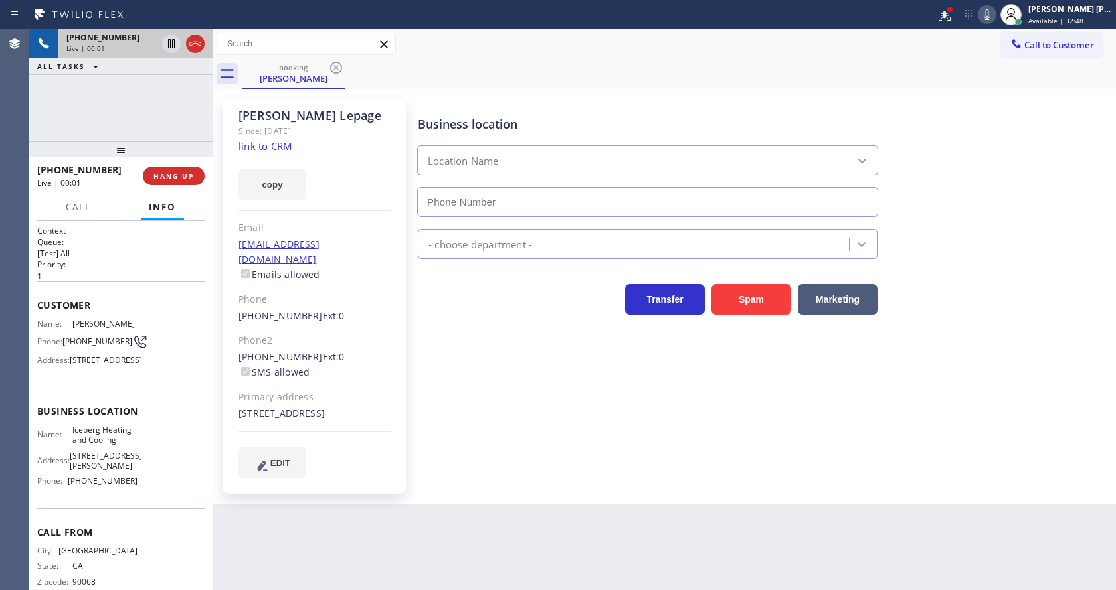
type input "[PHONE_NUMBER]"
click at [272, 151] on link "link to CRM" at bounding box center [265, 145] width 54 height 13
click at [511, 436] on div "Business location Iceberg Heating and Cooling [PHONE_NUMBER] HVAC Transfer Spam…" at bounding box center [763, 288] width 697 height 372
click at [466, 444] on div "Business location Iceberg Heating and Cooling [PHONE_NUMBER] HVAC Transfer Spam…" at bounding box center [763, 288] width 697 height 372
click at [465, 414] on div "Business location Iceberg Heating and Cooling [PHONE_NUMBER] HVAC Transfer Spam…" at bounding box center [763, 288] width 697 height 372
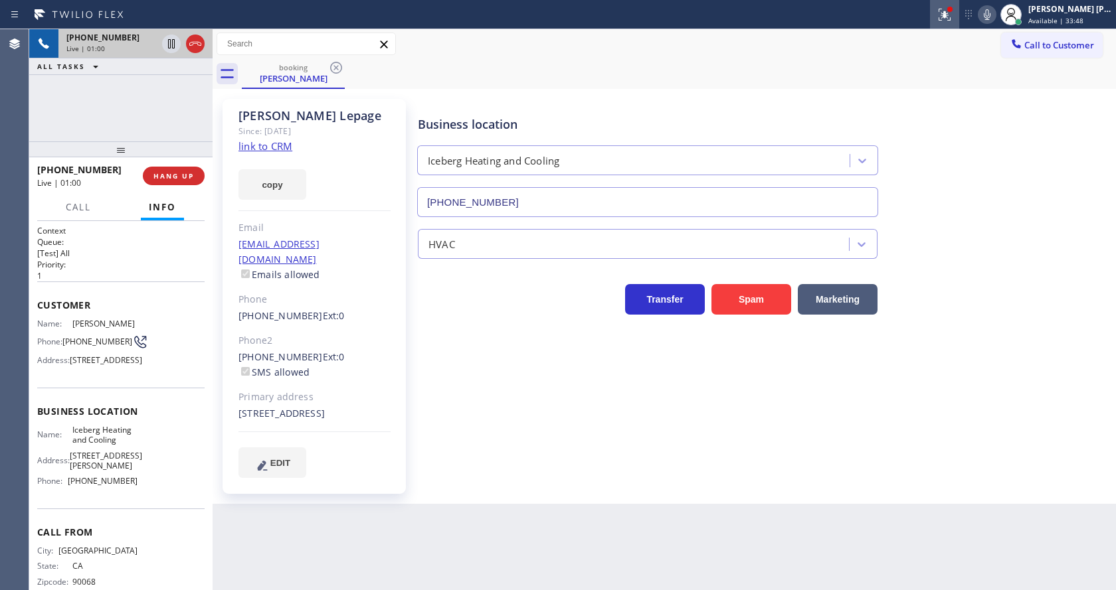
click at [951, 19] on icon at bounding box center [944, 15] width 16 height 16
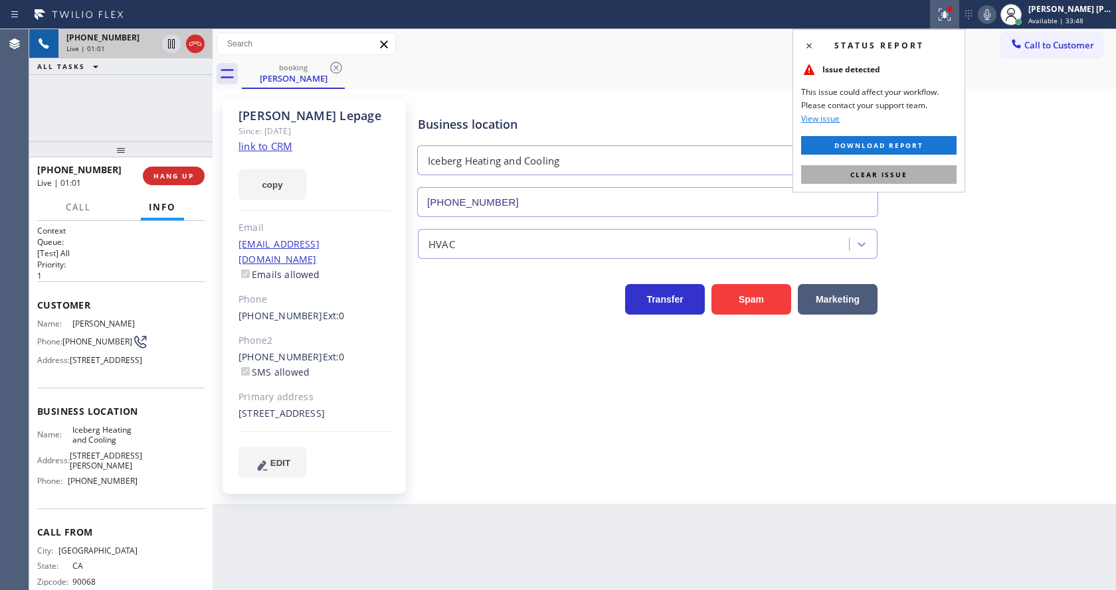
click at [936, 173] on button "Clear issue" at bounding box center [878, 174] width 155 height 19
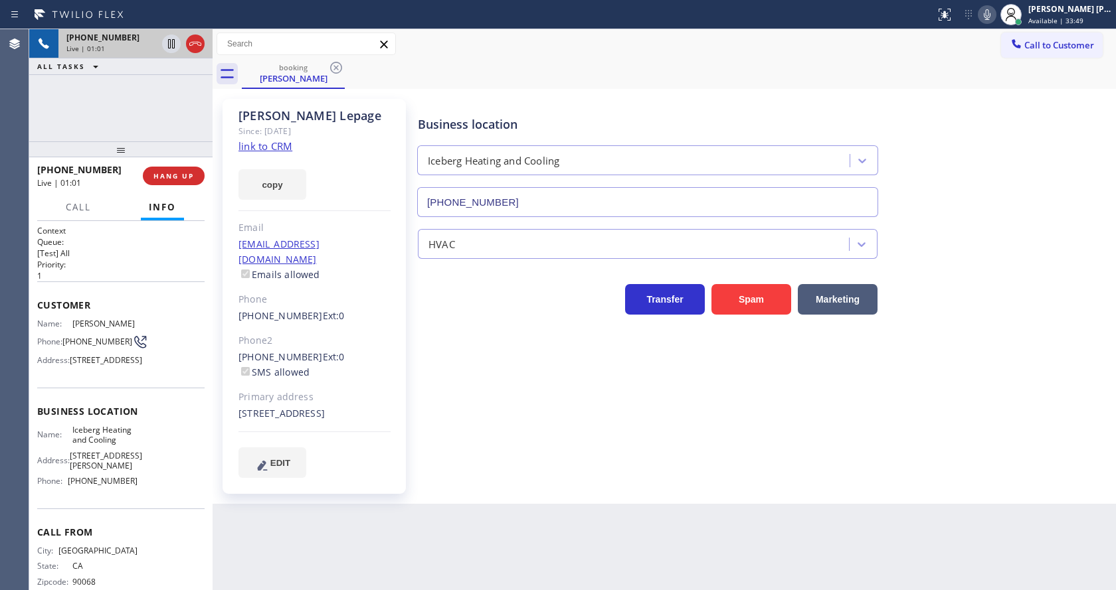
click at [988, 144] on div "Business location Iceberg Heating and Cooling [PHONE_NUMBER]" at bounding box center [763, 157] width 697 height 120
click at [158, 169] on button "HANG UP" at bounding box center [174, 176] width 62 height 19
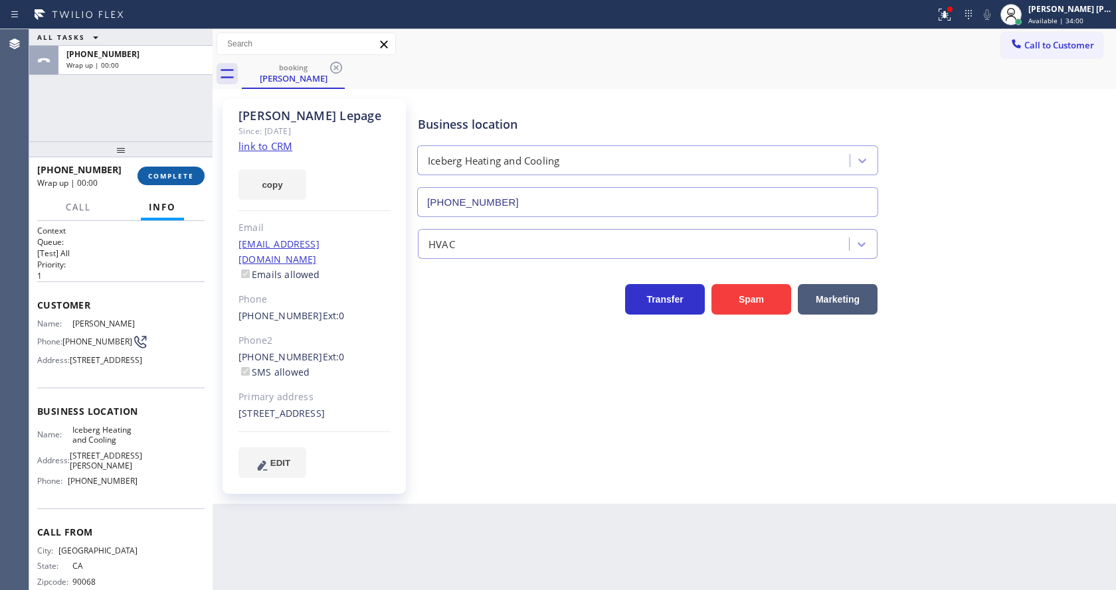
click at [158, 169] on button "COMPLETE" at bounding box center [170, 176] width 67 height 19
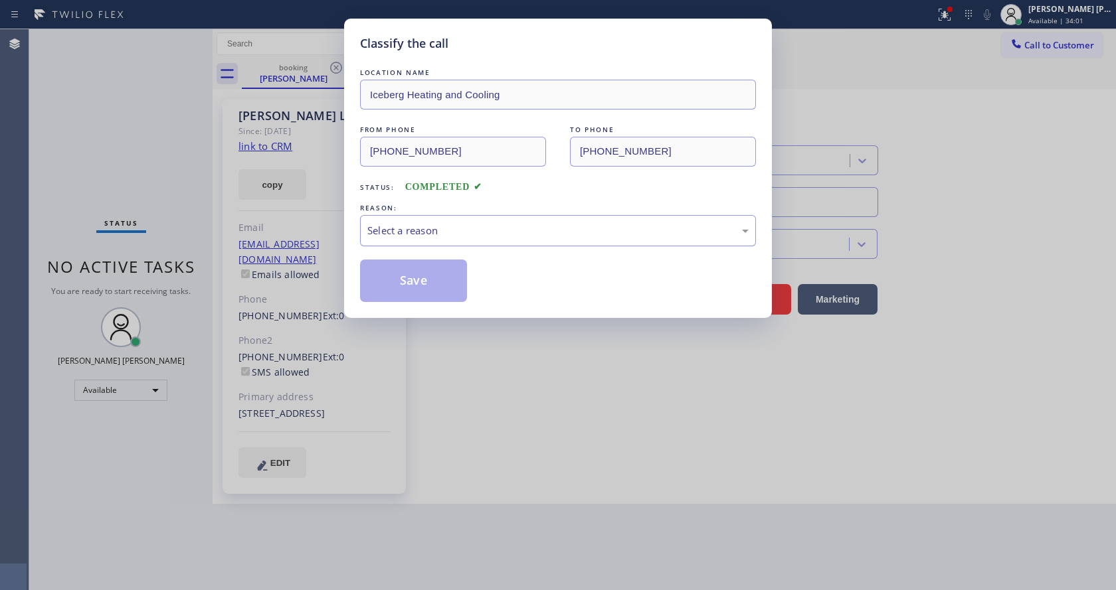
click at [469, 226] on div "Select a reason" at bounding box center [557, 230] width 381 height 15
click at [411, 298] on button "Save" at bounding box center [413, 281] width 107 height 42
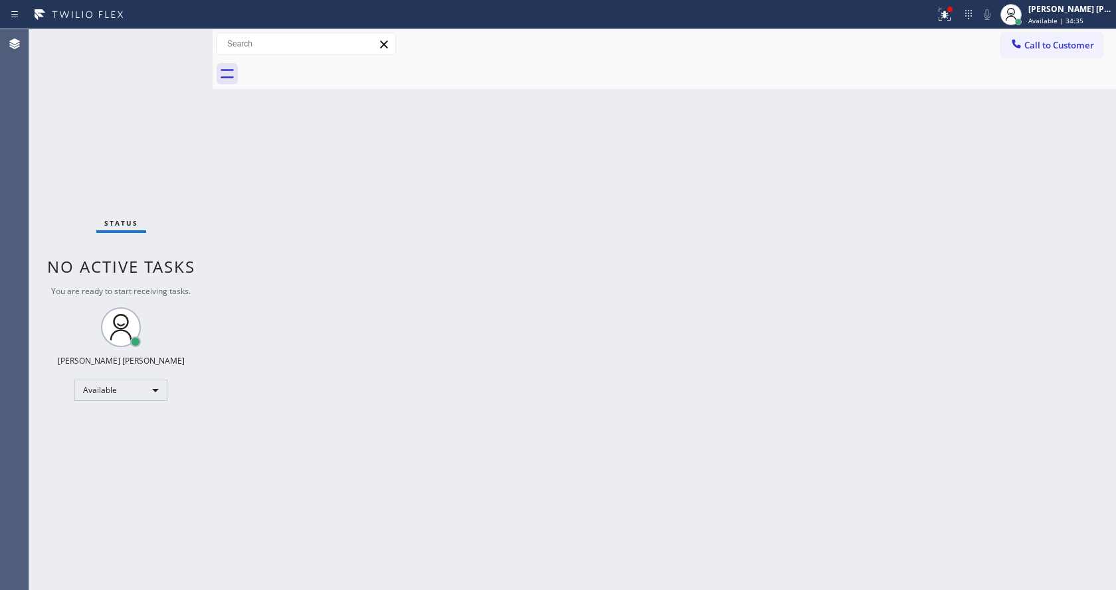
click at [343, 173] on div "Back to Dashboard Change Sender ID Customers Technicians Select a contact Outbo…" at bounding box center [663, 309] width 903 height 561
click at [442, 462] on div "Back to Dashboard Change Sender ID Customers Technicians Select a contact Outbo…" at bounding box center [663, 309] width 903 height 561
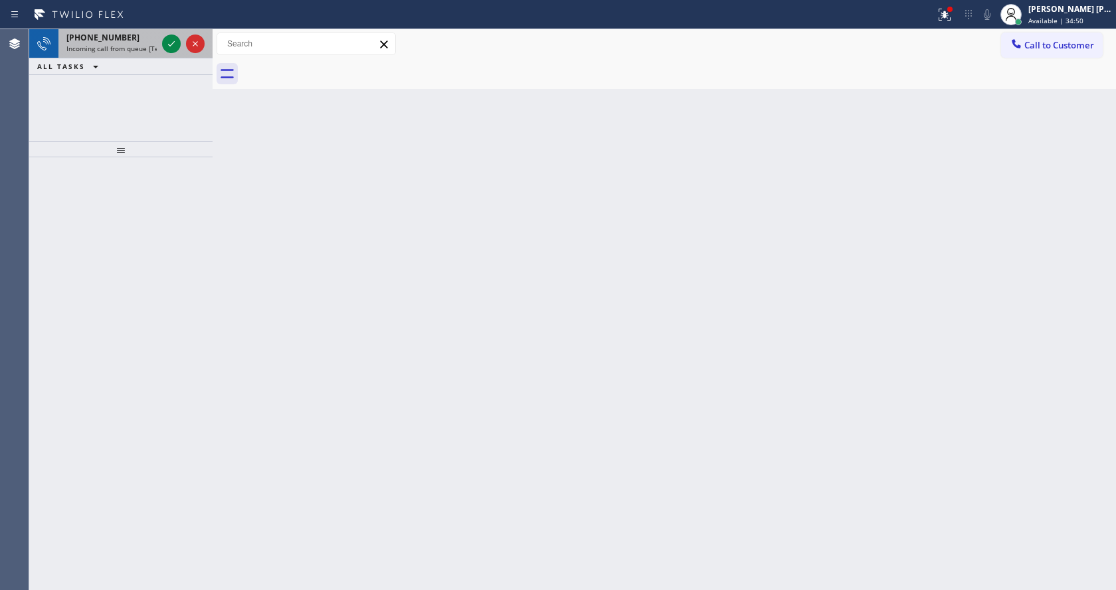
click at [128, 41] on div "[PHONE_NUMBER]" at bounding box center [111, 37] width 90 height 11
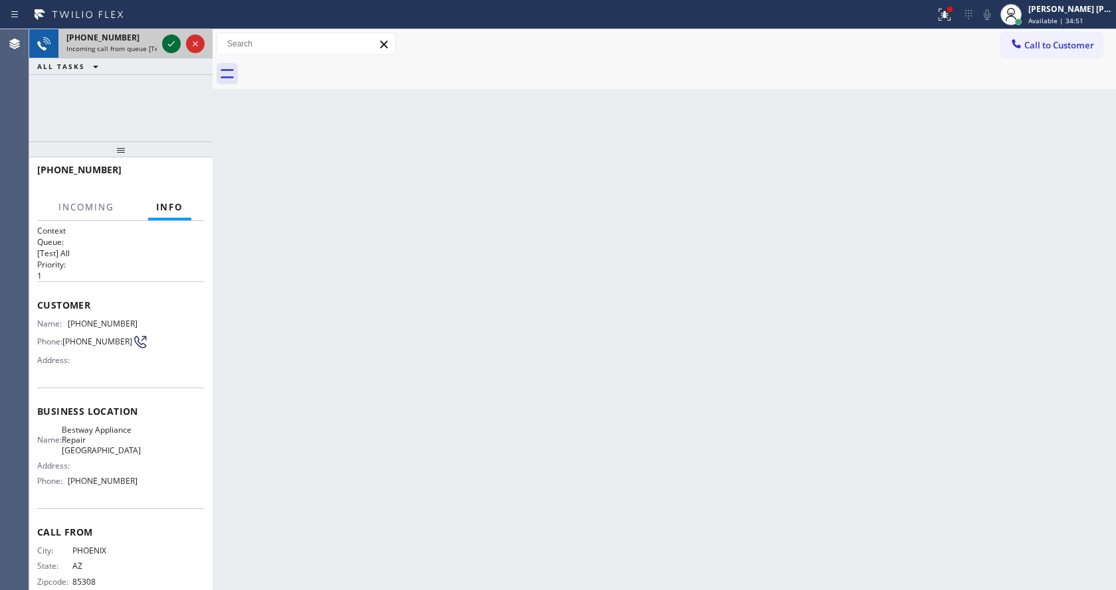
click at [174, 45] on icon at bounding box center [171, 44] width 16 height 16
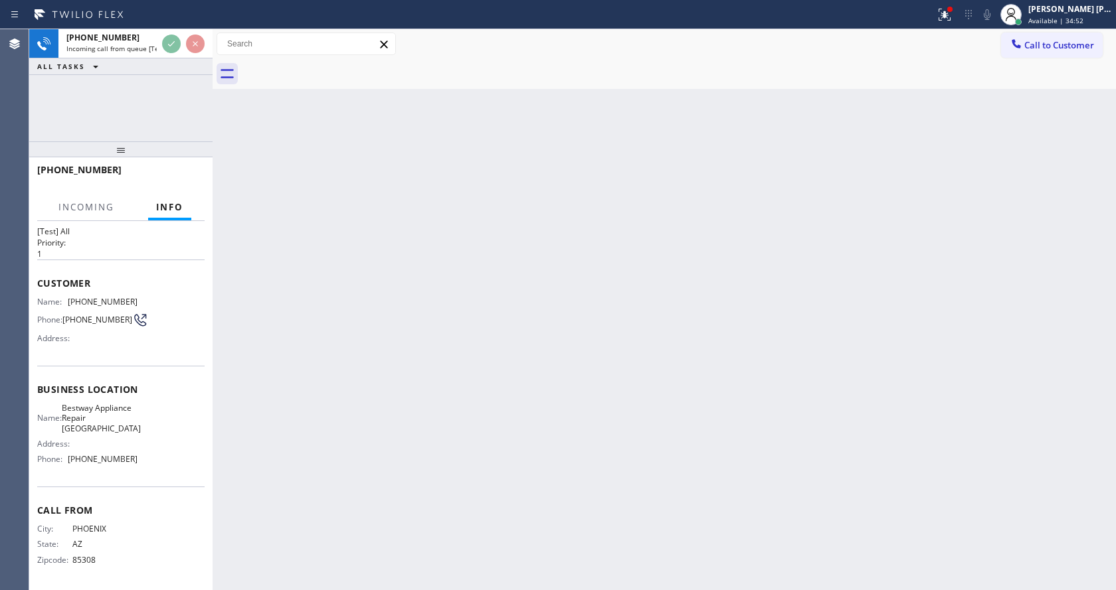
scroll to position [27, 0]
click at [487, 429] on div "Back to Dashboard Change Sender ID Customers Technicians Select a contact Outbo…" at bounding box center [663, 309] width 903 height 561
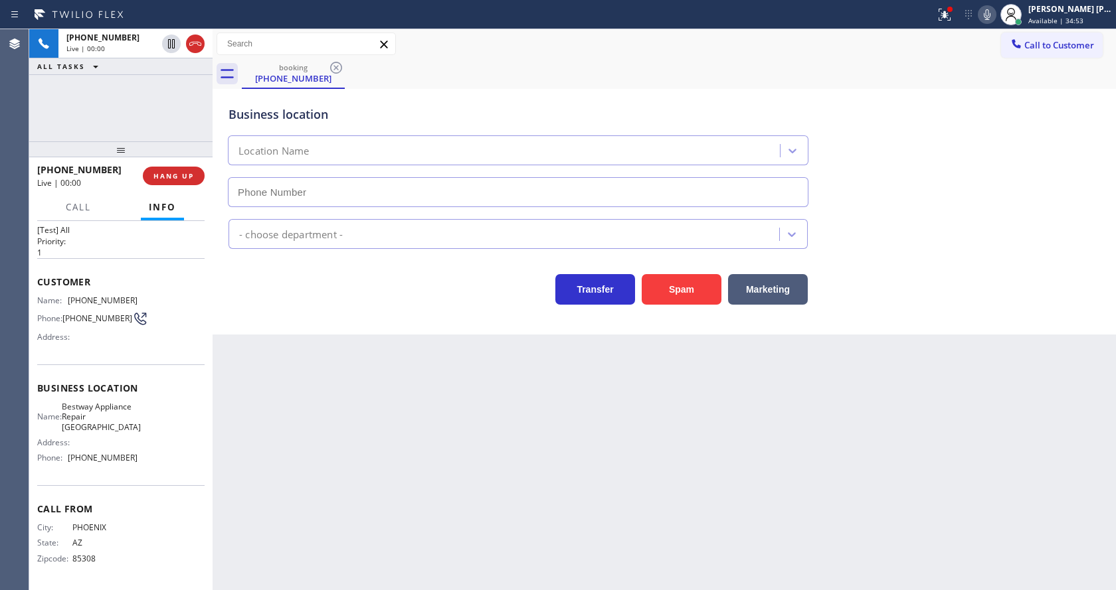
type input "[PHONE_NUMBER]"
click at [469, 428] on div "Back to Dashboard Change Sender ID Customers Technicians Select a contact Outbo…" at bounding box center [663, 309] width 903 height 561
click at [464, 429] on div "Back to Dashboard Change Sender ID Customers Technicians Select a contact Outbo…" at bounding box center [663, 309] width 903 height 561
click at [346, 491] on div "Back to Dashboard Change Sender ID Customers Technicians Select a contact Outbo…" at bounding box center [663, 309] width 903 height 561
click at [546, 485] on div "Back to Dashboard Change Sender ID Customers Technicians Select a contact Outbo…" at bounding box center [663, 309] width 903 height 561
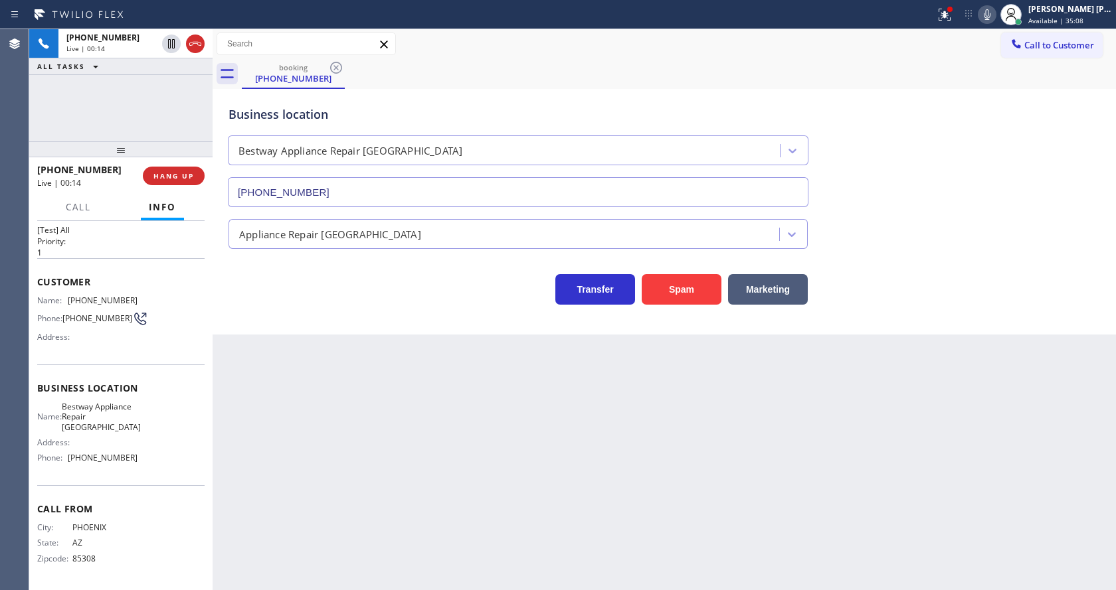
click at [372, 394] on div "Back to Dashboard Change Sender ID Customers Technicians Select a contact Outbo…" at bounding box center [663, 309] width 903 height 561
click at [438, 408] on div "Back to Dashboard Change Sender ID Customers Technicians Select a contact Outbo…" at bounding box center [663, 309] width 903 height 561
click at [954, 11] on div at bounding box center [950, 9] width 8 height 8
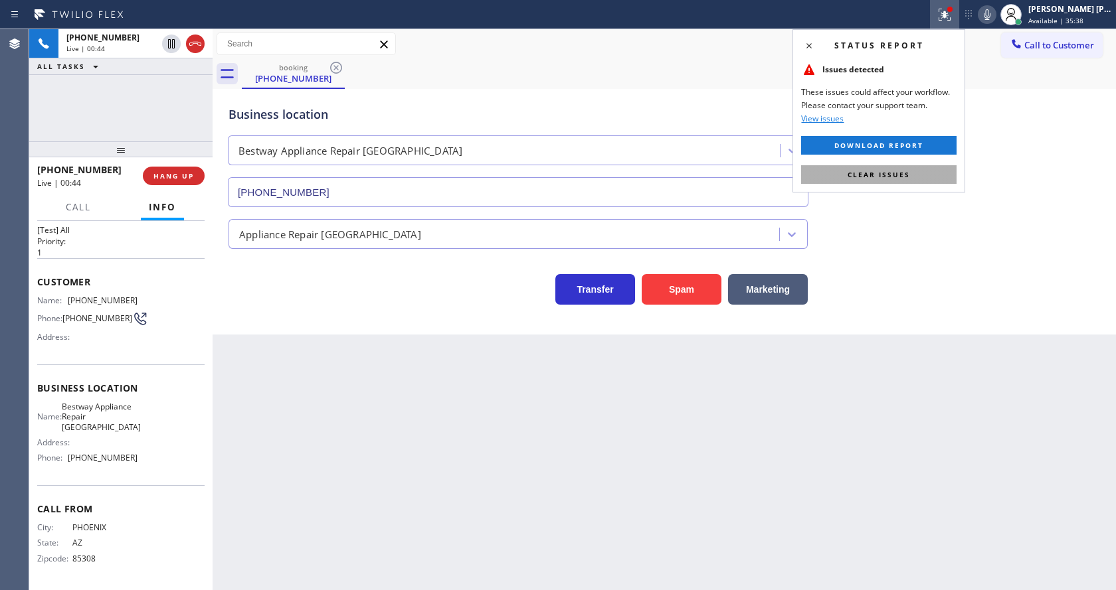
click at [928, 165] on button "Clear issues" at bounding box center [878, 174] width 155 height 19
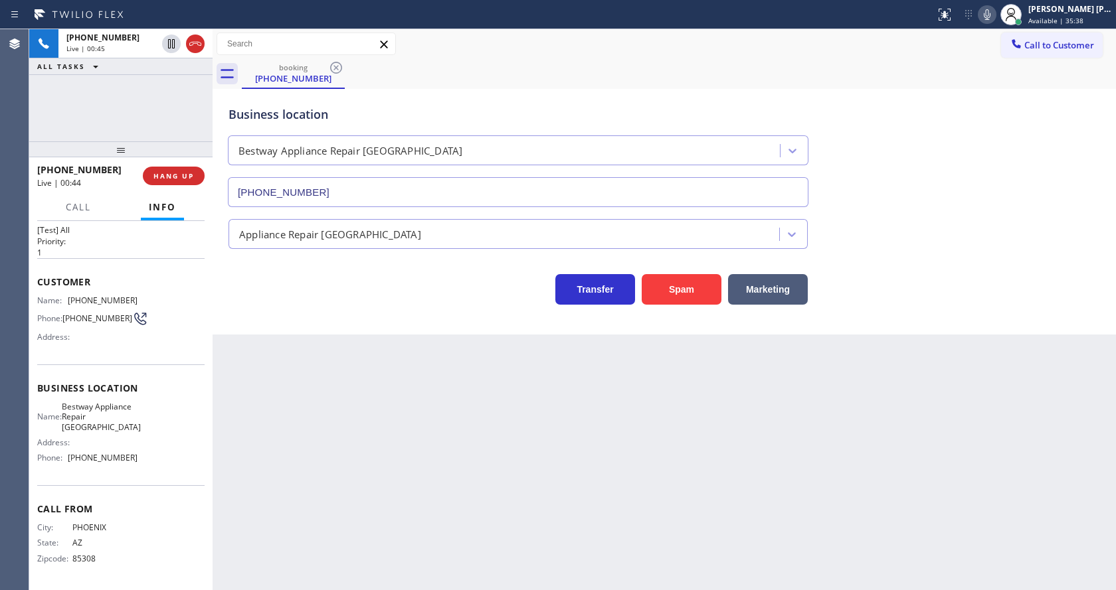
click at [985, 23] on div "Status report No issues detected If you experience an issue, please download th…" at bounding box center [1023, 14] width 186 height 29
click at [987, 21] on icon at bounding box center [987, 15] width 16 height 16
click at [173, 38] on icon at bounding box center [171, 44] width 16 height 16
click at [453, 479] on div "Back to Dashboard Change Sender ID Customers Technicians Select a contact Outbo…" at bounding box center [663, 309] width 903 height 561
click at [359, 413] on div "Back to Dashboard Change Sender ID Customers Technicians Select a contact Outbo…" at bounding box center [663, 309] width 903 height 561
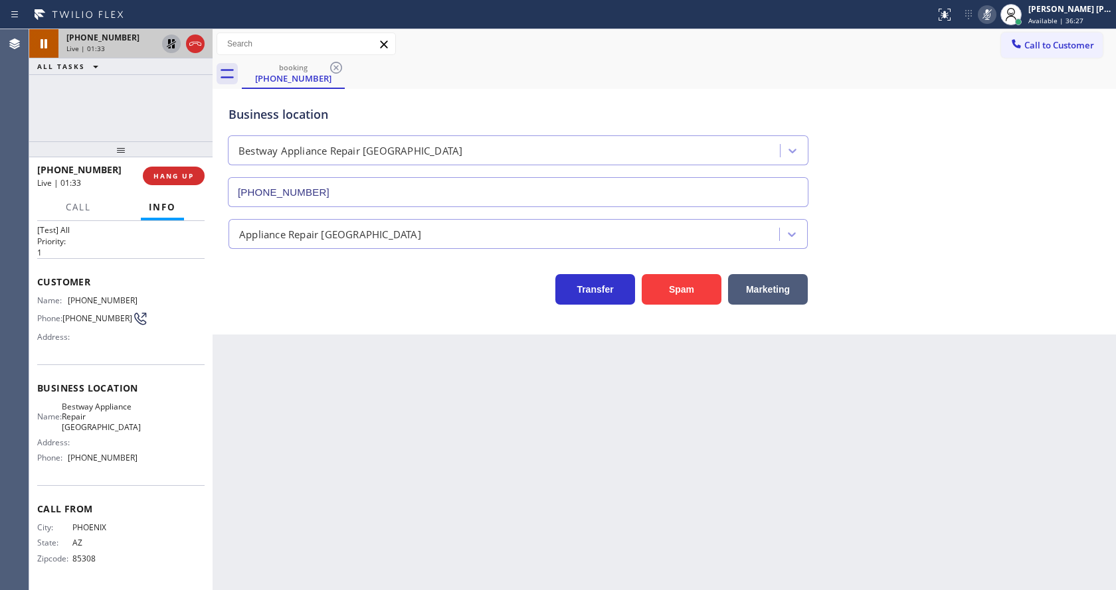
click at [422, 478] on div "Back to Dashboard Change Sender ID Customers Technicians Select a contact Outbo…" at bounding box center [663, 309] width 903 height 561
click at [366, 399] on div "Back to Dashboard Change Sender ID Customers Technicians Select a contact Outbo…" at bounding box center [663, 309] width 903 height 561
click at [169, 40] on icon at bounding box center [171, 43] width 9 height 9
click at [990, 5] on button at bounding box center [986, 14] width 19 height 19
click at [1004, 108] on div "Business location Bestway Appliance Repair [GEOGRAPHIC_DATA] [PHONE_NUMBER]" at bounding box center [664, 147] width 877 height 120
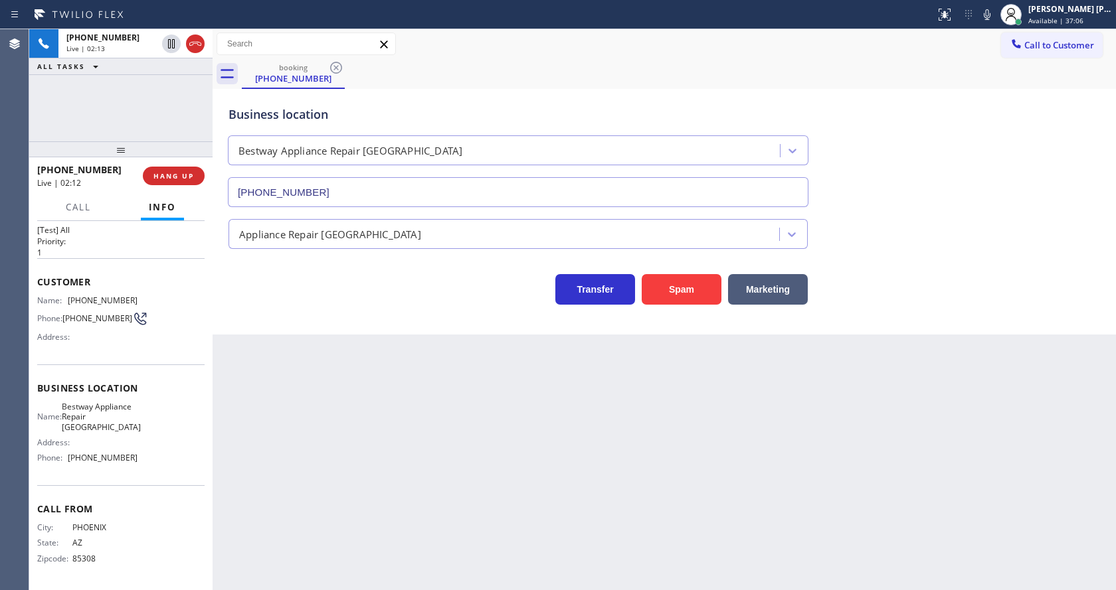
click at [358, 468] on div "Back to Dashboard Change Sender ID Customers Technicians Select a contact Outbo…" at bounding box center [663, 309] width 903 height 561
drag, startPoint x: 607, startPoint y: 399, endPoint x: 600, endPoint y: 397, distance: 7.6
click at [607, 399] on div "Back to Dashboard Change Sender ID Customers Technicians Select a contact Outbo…" at bounding box center [663, 309] width 903 height 561
click at [347, 392] on div "Back to Dashboard Change Sender ID Customers Technicians Select a contact Outbo…" at bounding box center [663, 309] width 903 height 561
click at [560, 509] on div "Back to Dashboard Change Sender ID Customers Technicians Select a contact Outbo…" at bounding box center [663, 309] width 903 height 561
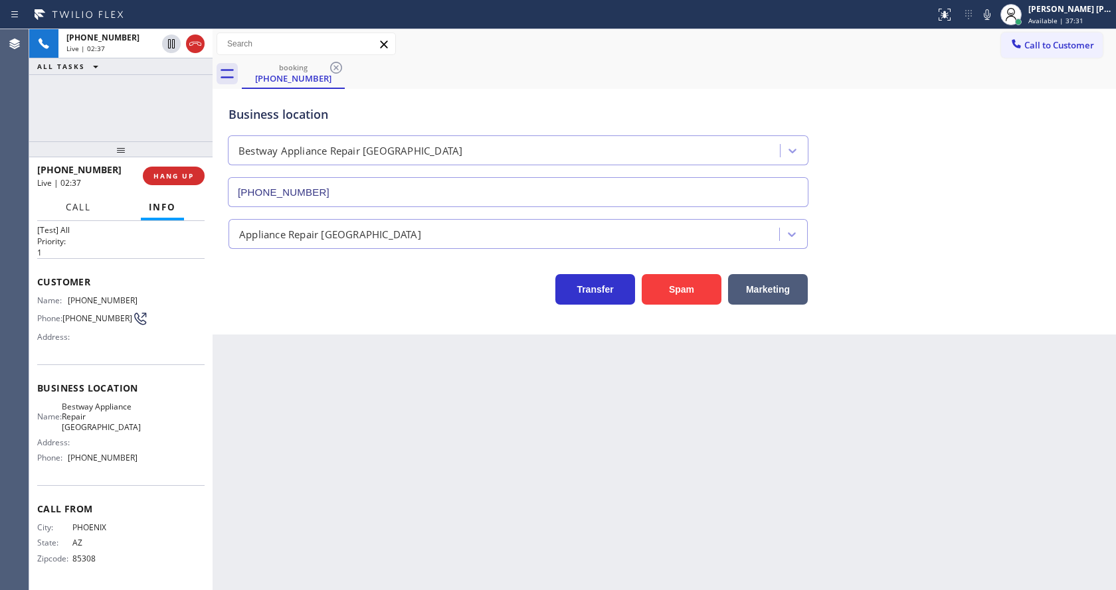
click at [76, 216] on button "Call" at bounding box center [78, 208] width 41 height 26
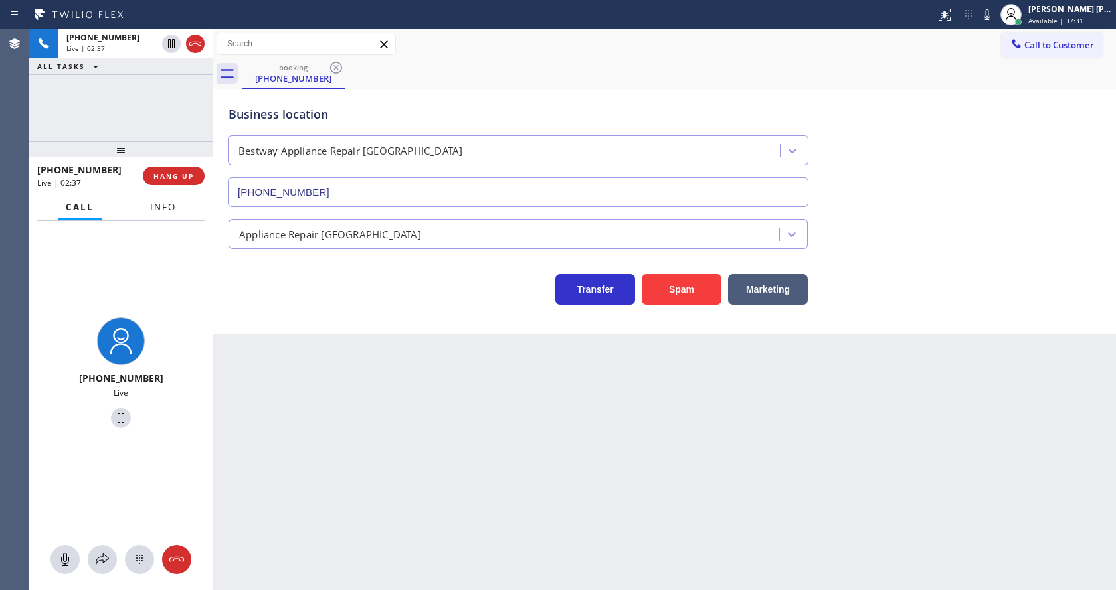
click at [154, 207] on span "Info" at bounding box center [163, 207] width 26 height 12
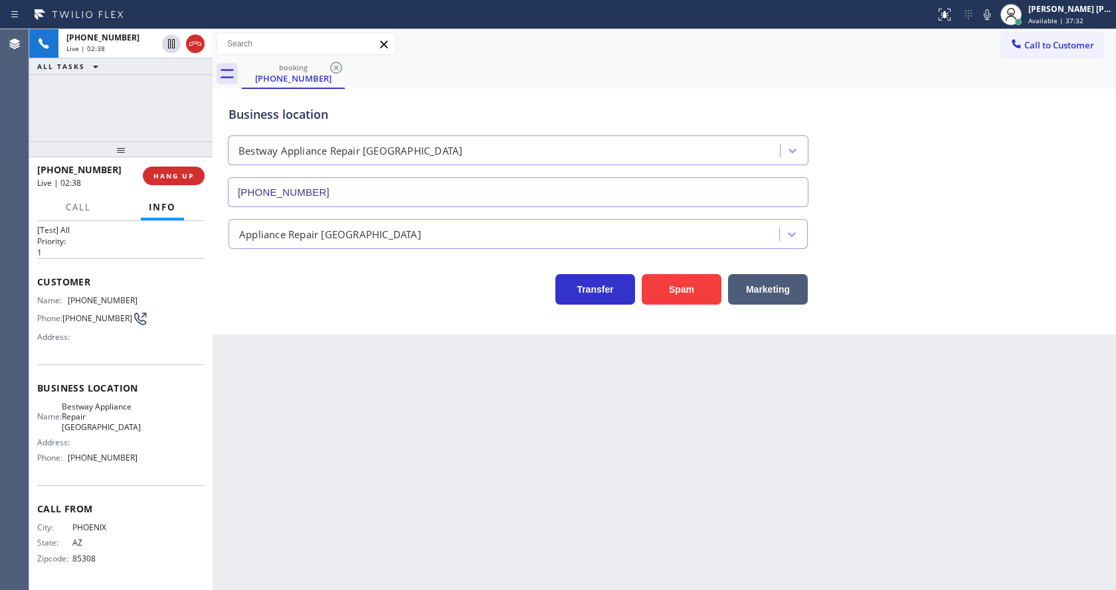
click at [288, 337] on div "Back to Dashboard Change Sender ID Customers Technicians Select a contact Outbo…" at bounding box center [663, 309] width 903 height 561
click at [189, 176] on span "COMPLETE" at bounding box center [171, 175] width 46 height 9
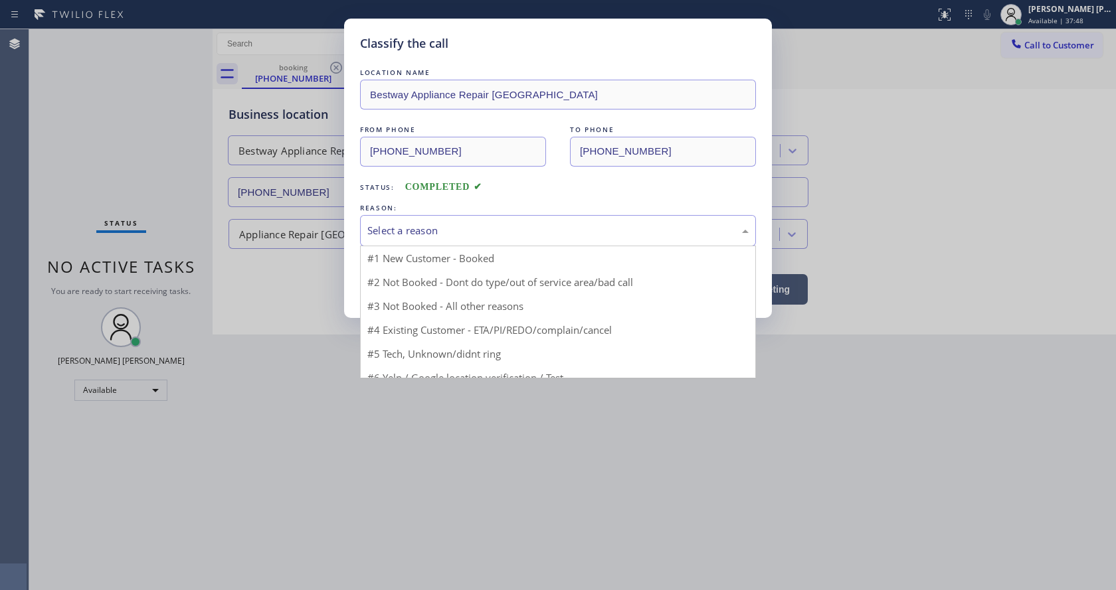
click at [421, 226] on div "Select a reason" at bounding box center [557, 230] width 381 height 15
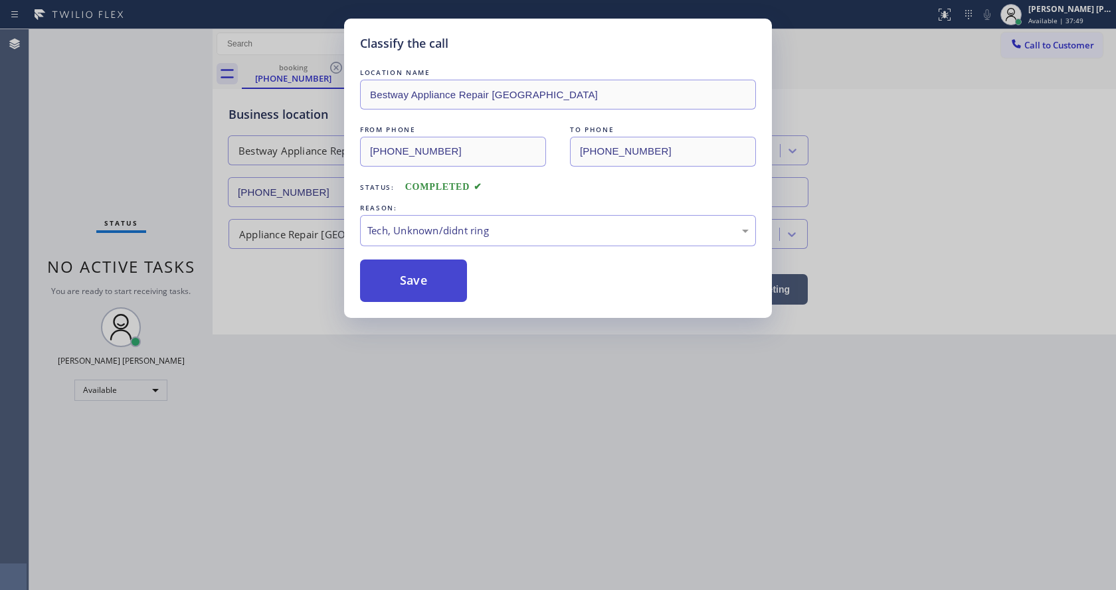
click at [400, 301] on button "Save" at bounding box center [413, 281] width 107 height 42
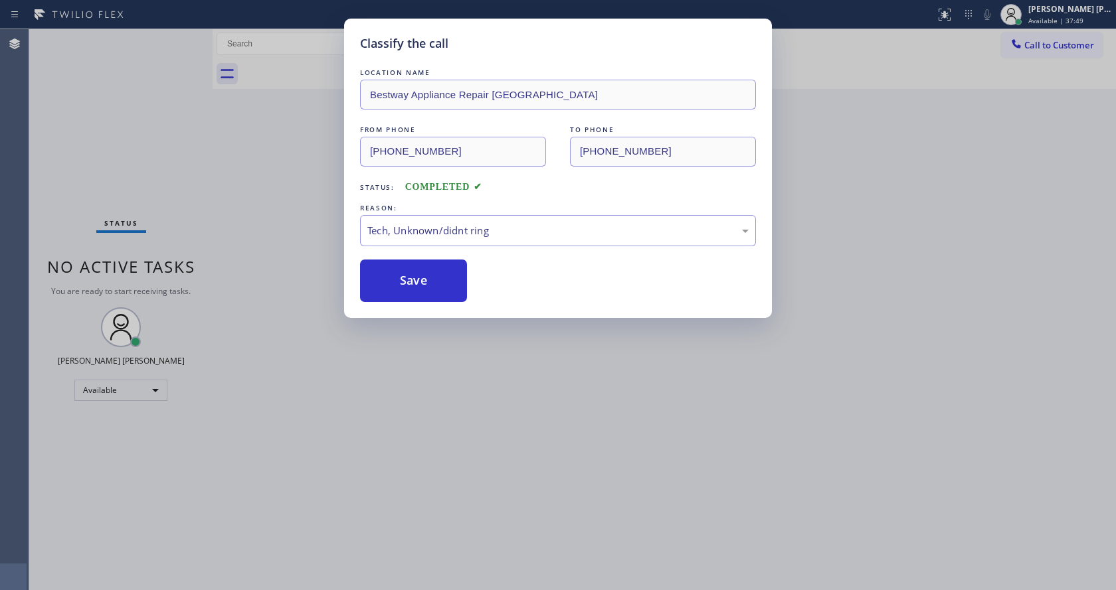
click at [467, 487] on div "Classify the call LOCATION NAME Bestway Appliance Repair Phoenix FROM PHONE [PH…" at bounding box center [558, 295] width 1116 height 590
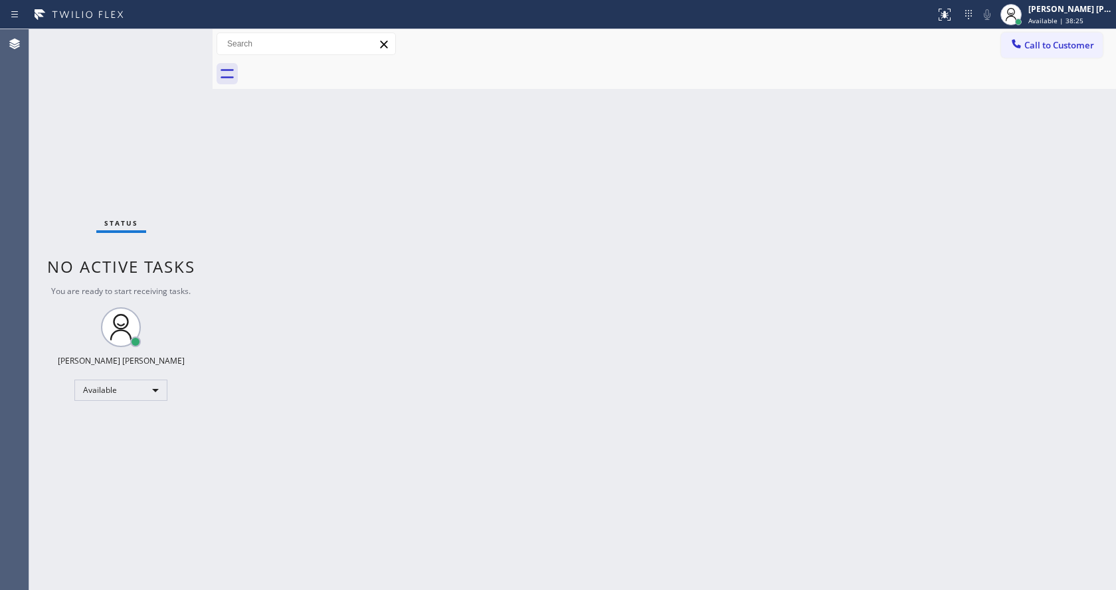
click at [282, 197] on div "Back to Dashboard Change Sender ID Customers Technicians Select a contact Outbo…" at bounding box center [663, 309] width 903 height 561
click at [319, 290] on div "Back to Dashboard Change Sender ID Customers Technicians Select a contact Outbo…" at bounding box center [663, 309] width 903 height 561
click at [788, 314] on div "Back to Dashboard Change Sender ID Customers Technicians Select a contact Outbo…" at bounding box center [663, 309] width 903 height 561
click at [183, 37] on div "Status No active tasks You are ready to start receiving tasks. [PERSON_NAME] [P…" at bounding box center [120, 309] width 183 height 561
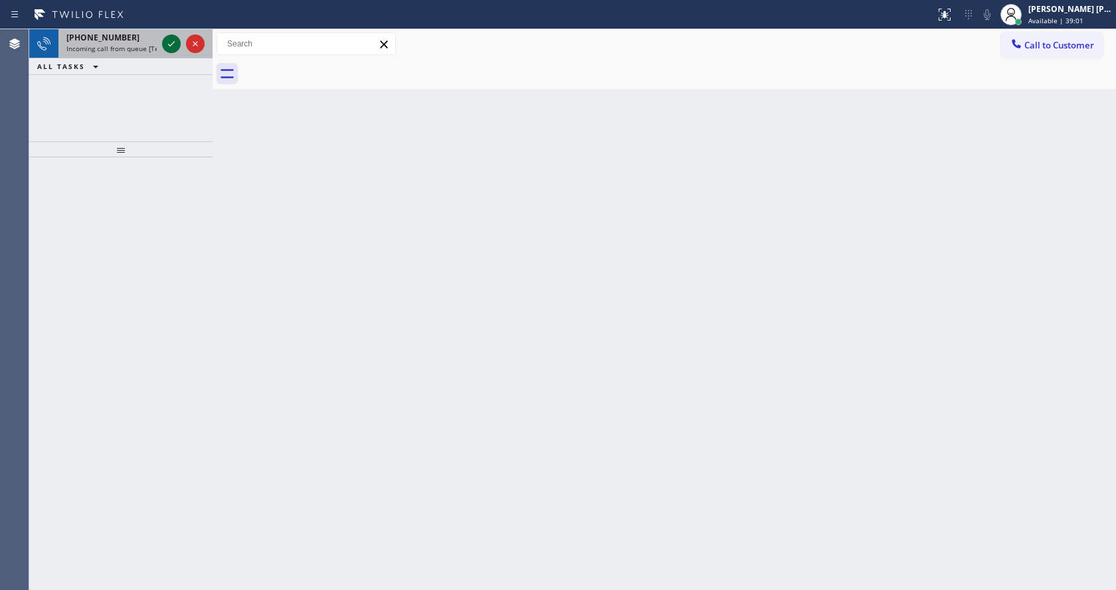
click at [175, 49] on icon at bounding box center [171, 44] width 16 height 16
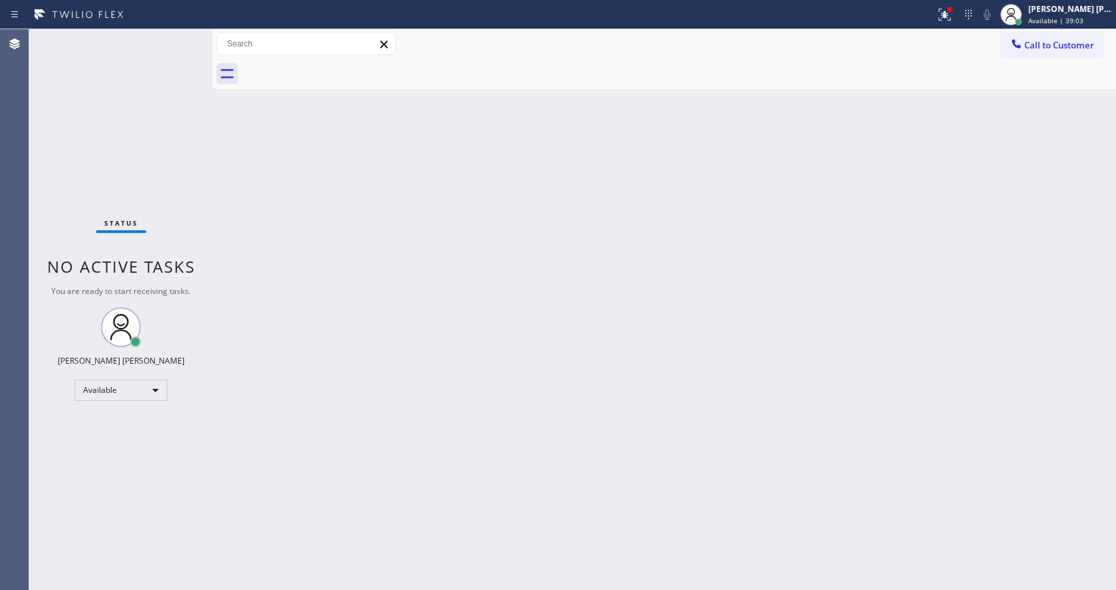
click at [165, 45] on div "Status No active tasks You are ready to start receiving tasks. [PERSON_NAME] [P…" at bounding box center [120, 309] width 183 height 561
click at [318, 284] on div "Back to Dashboard Change Sender ID Customers Technicians Select a contact Outbo…" at bounding box center [663, 309] width 903 height 561
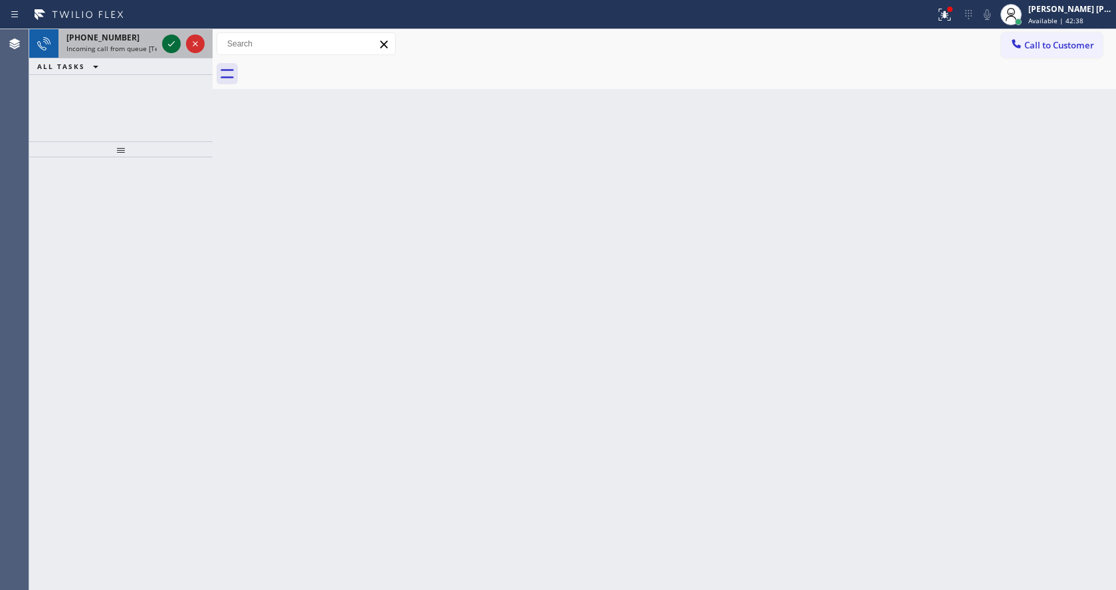
click at [173, 36] on icon at bounding box center [171, 44] width 16 height 16
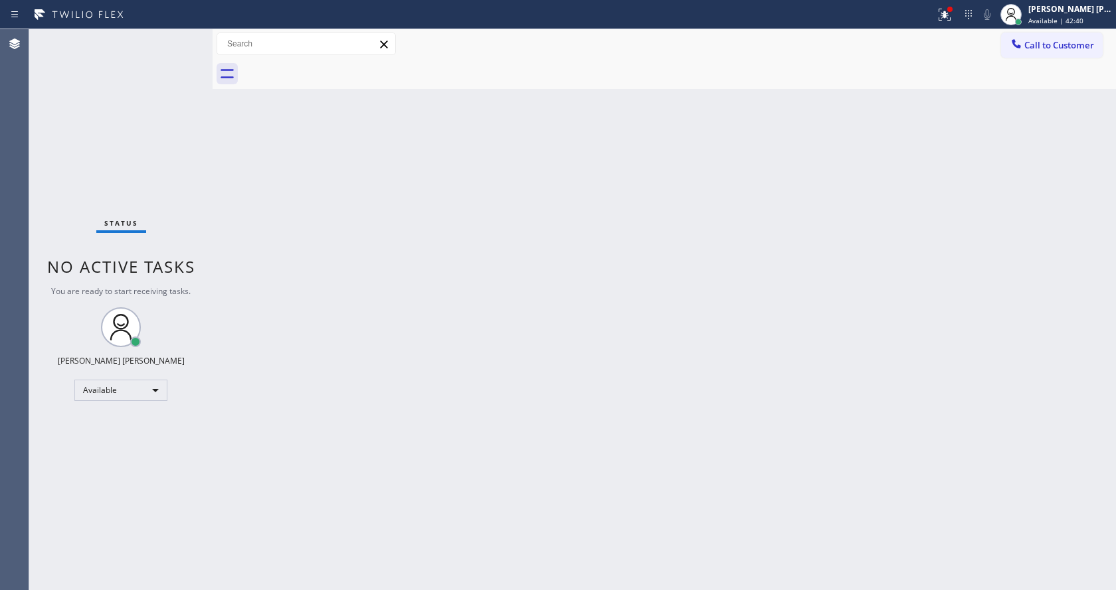
click at [173, 39] on div "Status No active tasks You are ready to start receiving tasks. [PERSON_NAME] [P…" at bounding box center [120, 309] width 183 height 561
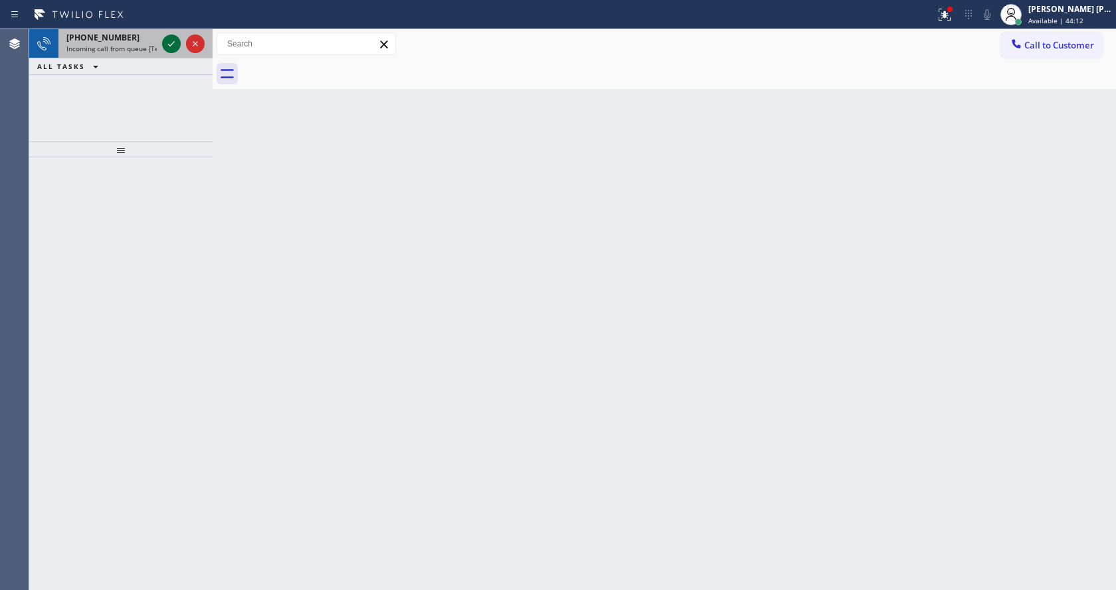
click at [173, 42] on icon at bounding box center [171, 44] width 16 height 16
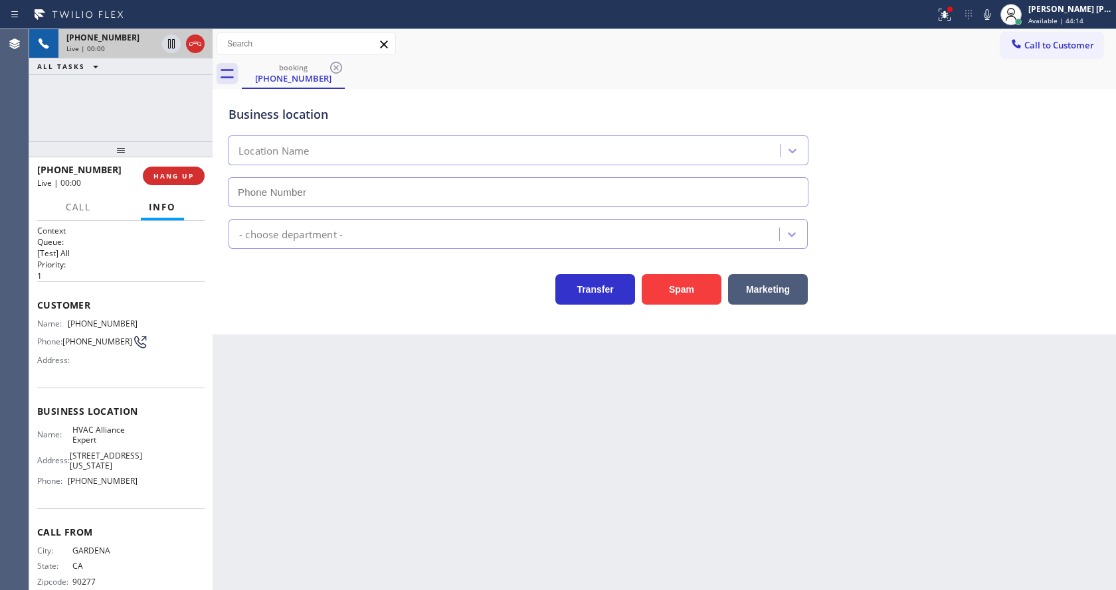
type input "[PHONE_NUMBER]"
click at [398, 453] on div "Back to Dashboard Change Sender ID Customers Technicians Select a contact Outbo…" at bounding box center [663, 309] width 903 height 561
click at [406, 343] on div "Back to Dashboard Change Sender ID Customers Technicians Select a contact Outbo…" at bounding box center [663, 309] width 903 height 561
click at [351, 426] on div "Back to Dashboard Change Sender ID Customers Technicians Select a contact Outbo…" at bounding box center [663, 309] width 903 height 561
click at [501, 513] on div "Back to Dashboard Change Sender ID Customers Technicians Select a contact Outbo…" at bounding box center [663, 309] width 903 height 561
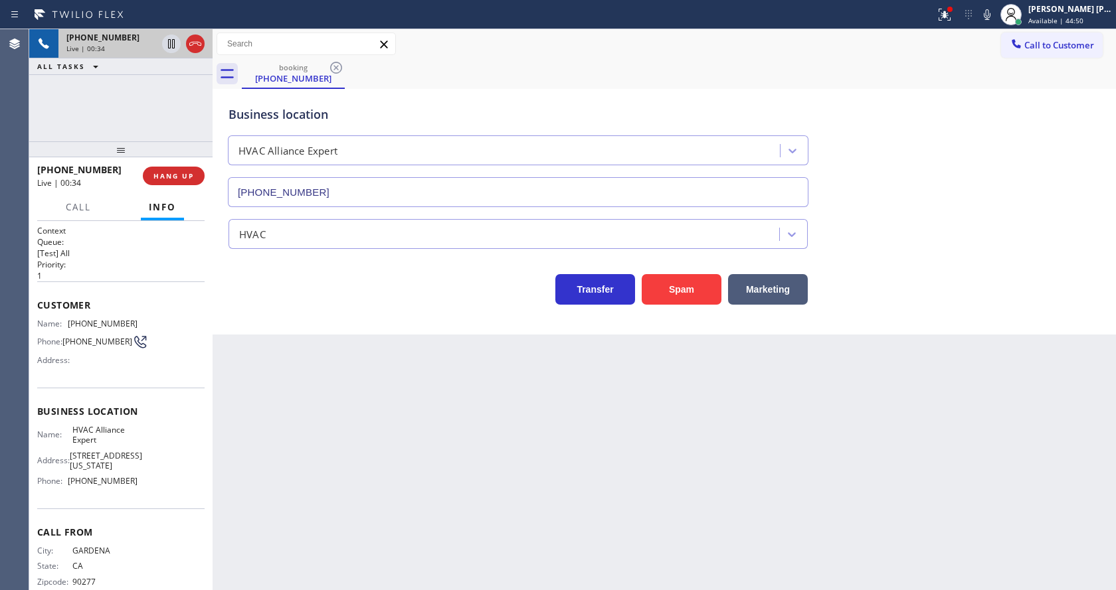
click at [370, 382] on div "Back to Dashboard Change Sender ID Customers Technicians Select a contact Outbo…" at bounding box center [663, 309] width 903 height 561
click at [534, 476] on div "Back to Dashboard Change Sender ID Customers Technicians Select a contact Outbo…" at bounding box center [663, 309] width 903 height 561
click at [952, 19] on icon at bounding box center [944, 15] width 16 height 16
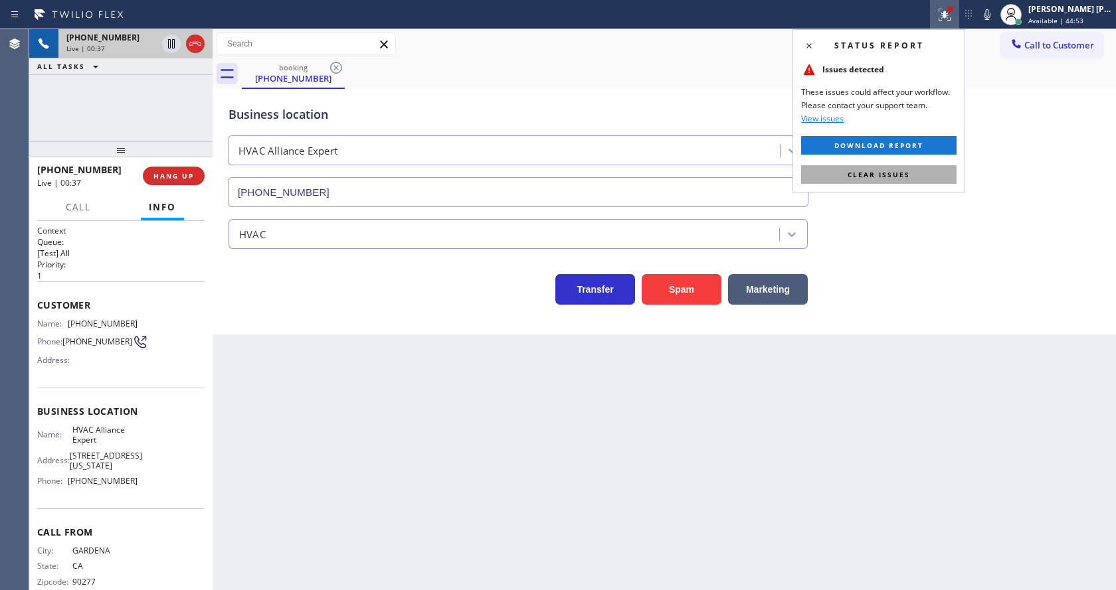
click at [908, 172] on span "Clear issues" at bounding box center [878, 174] width 62 height 9
click at [964, 174] on div "Business location HVAC Alliance Expert [PHONE_NUMBER]" at bounding box center [664, 147] width 877 height 120
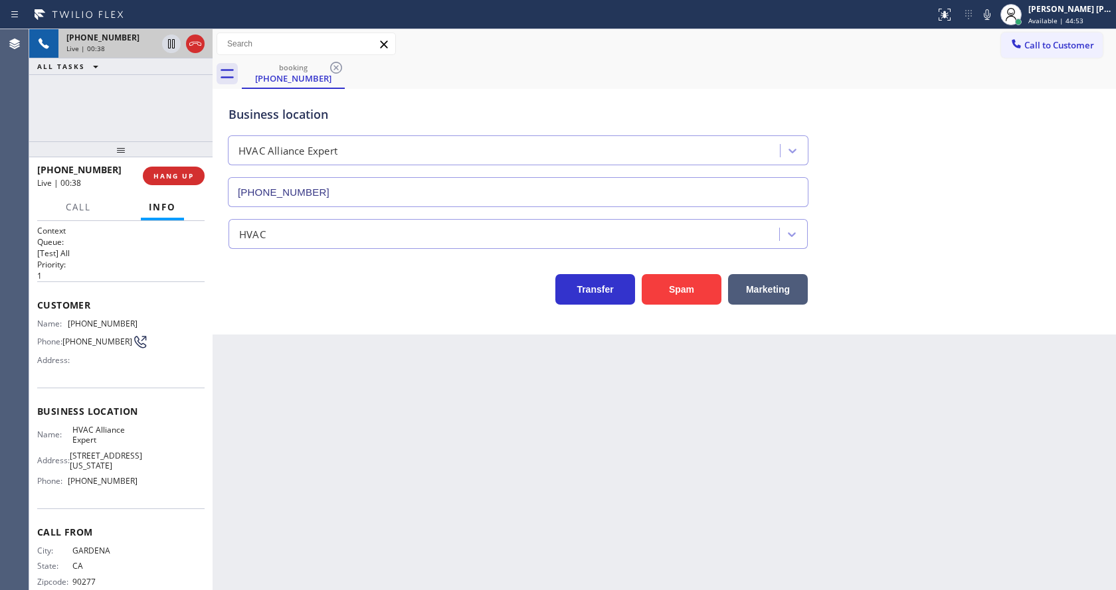
click at [331, 459] on div "Back to Dashboard Change Sender ID Customers Technicians Select a contact Outbo…" at bounding box center [663, 309] width 903 height 561
click at [171, 169] on button "HANG UP" at bounding box center [174, 176] width 62 height 19
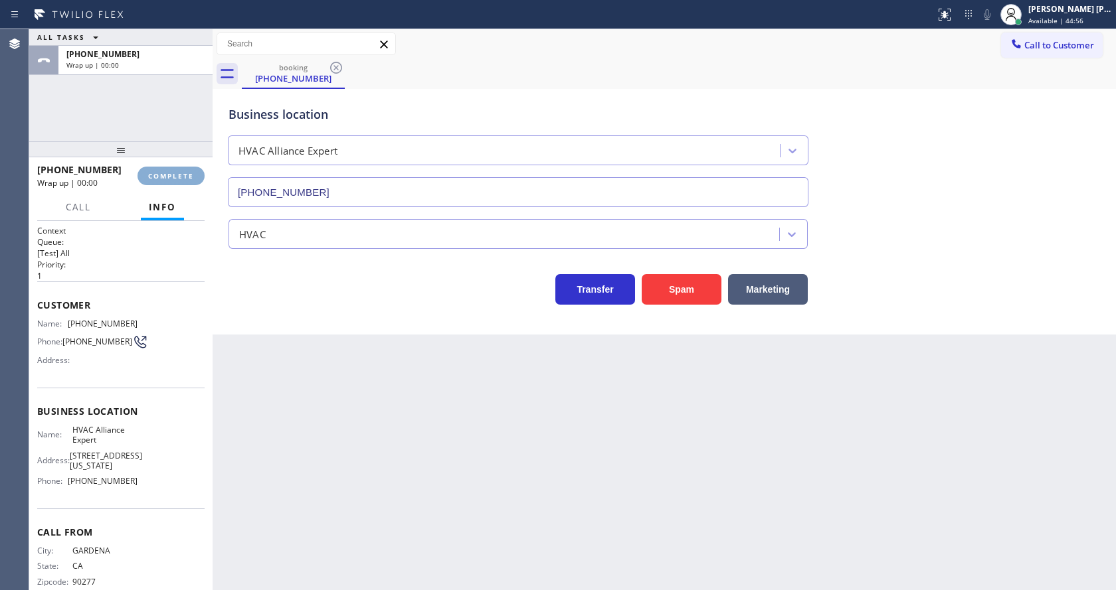
click at [171, 169] on button "COMPLETE" at bounding box center [170, 176] width 67 height 19
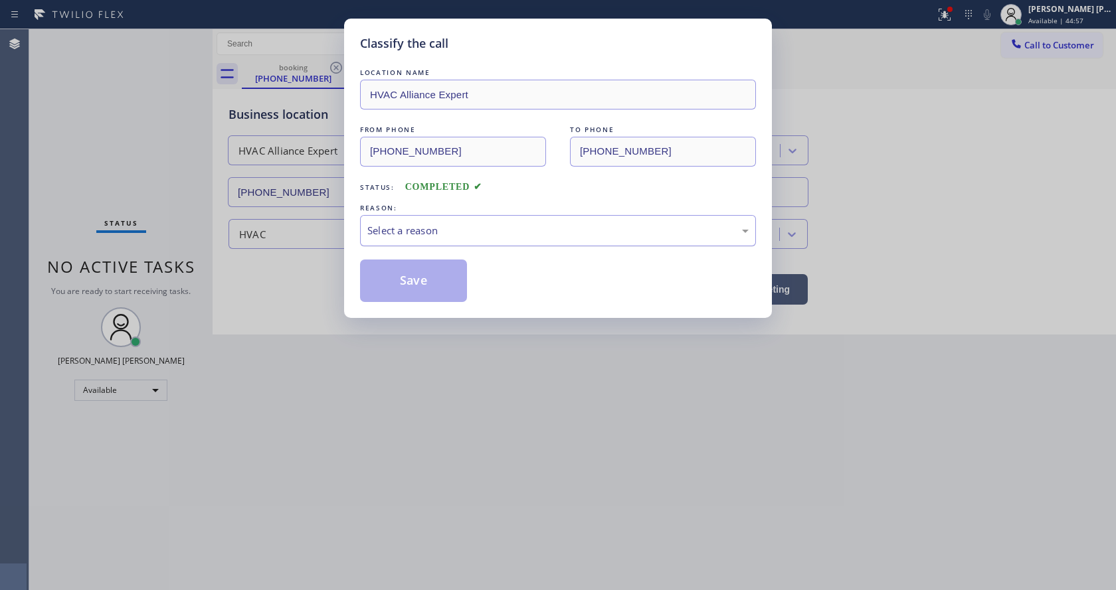
click at [438, 223] on div "Select a reason" at bounding box center [557, 230] width 381 height 15
click at [411, 297] on button "Save" at bounding box center [413, 281] width 107 height 42
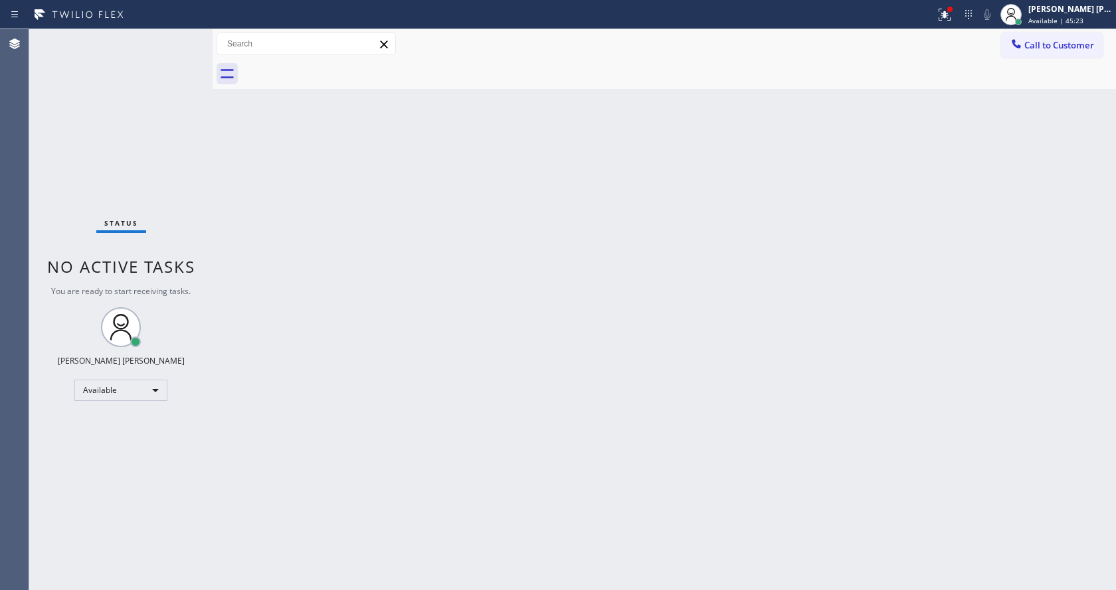
click at [280, 311] on div "Back to Dashboard Change Sender ID Customers Technicians Select a contact Outbo…" at bounding box center [663, 309] width 903 height 561
drag, startPoint x: 640, startPoint y: 357, endPoint x: 582, endPoint y: 361, distance: 57.9
click at [640, 357] on div "Back to Dashboard Change Sender ID Customers Technicians Select a contact Outbo…" at bounding box center [663, 309] width 903 height 561
click at [317, 203] on div "Back to Dashboard Change Sender ID Customers Technicians Select a contact Outbo…" at bounding box center [663, 309] width 903 height 561
drag, startPoint x: 211, startPoint y: 44, endPoint x: 185, endPoint y: 41, distance: 26.9
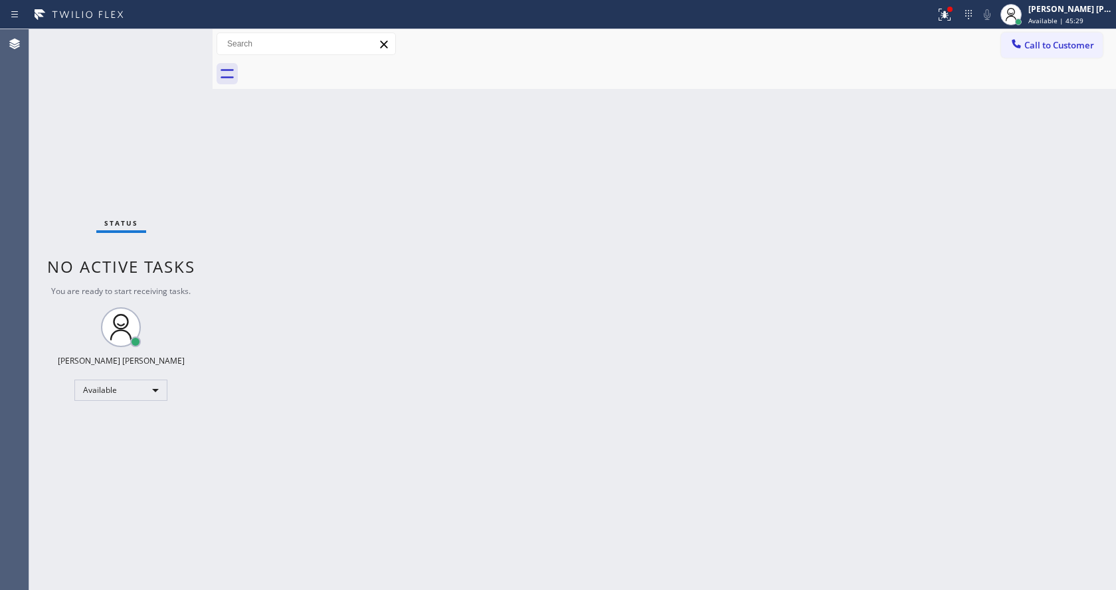
click at [187, 42] on div "Status No active tasks You are ready to start receiving tasks. [PERSON_NAME] [P…" at bounding box center [572, 309] width 1086 height 561
click at [185, 41] on div "Status No active tasks You are ready to start receiving tasks. [PERSON_NAME] [P…" at bounding box center [120, 309] width 183 height 561
click at [183, 36] on div "Status No active tasks You are ready to start receiving tasks. [PERSON_NAME] [P…" at bounding box center [120, 309] width 183 height 561
click at [159, 246] on div "Status No active tasks You are ready to start receiving tasks. [PERSON_NAME] [P…" at bounding box center [120, 309] width 183 height 561
click at [326, 238] on div "Back to Dashboard Change Sender ID Customers Technicians Select a contact Outbo…" at bounding box center [663, 309] width 903 height 561
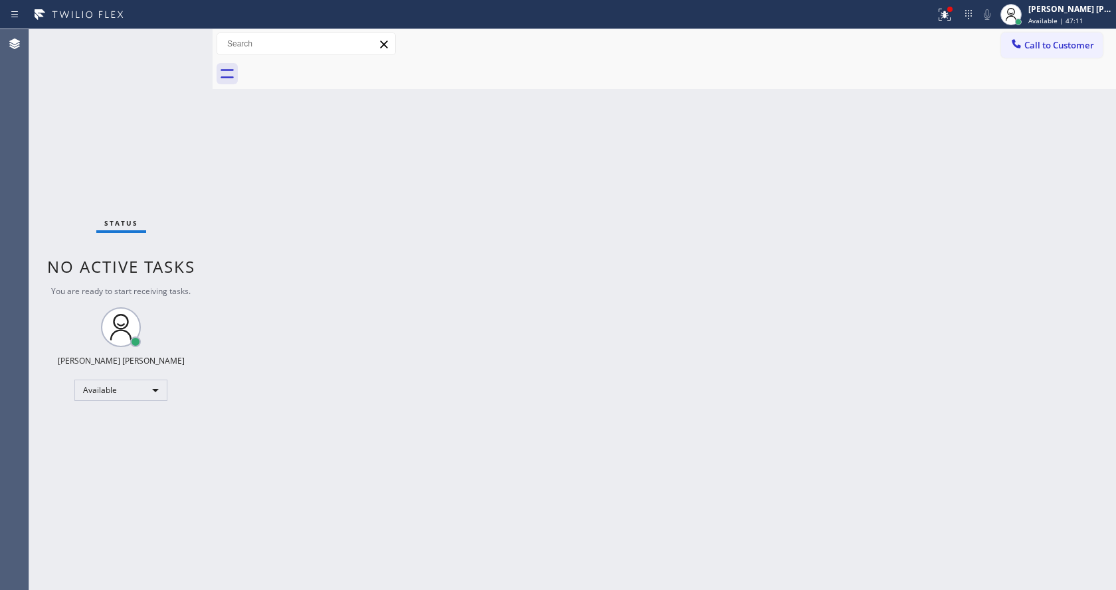
click at [311, 264] on div "Back to Dashboard Change Sender ID Customers Technicians Select a contact Outbo…" at bounding box center [663, 309] width 903 height 561
click at [278, 258] on div "Back to Dashboard Change Sender ID Customers Technicians Select a contact Outbo…" at bounding box center [663, 309] width 903 height 561
click at [349, 431] on div "Back to Dashboard Change Sender ID Customers Technicians Select a contact Outbo…" at bounding box center [663, 309] width 903 height 561
drag, startPoint x: 557, startPoint y: 482, endPoint x: 467, endPoint y: 523, distance: 98.4
click at [557, 482] on div "Back to Dashboard Change Sender ID Customers Technicians Select a contact Outbo…" at bounding box center [663, 309] width 903 height 561
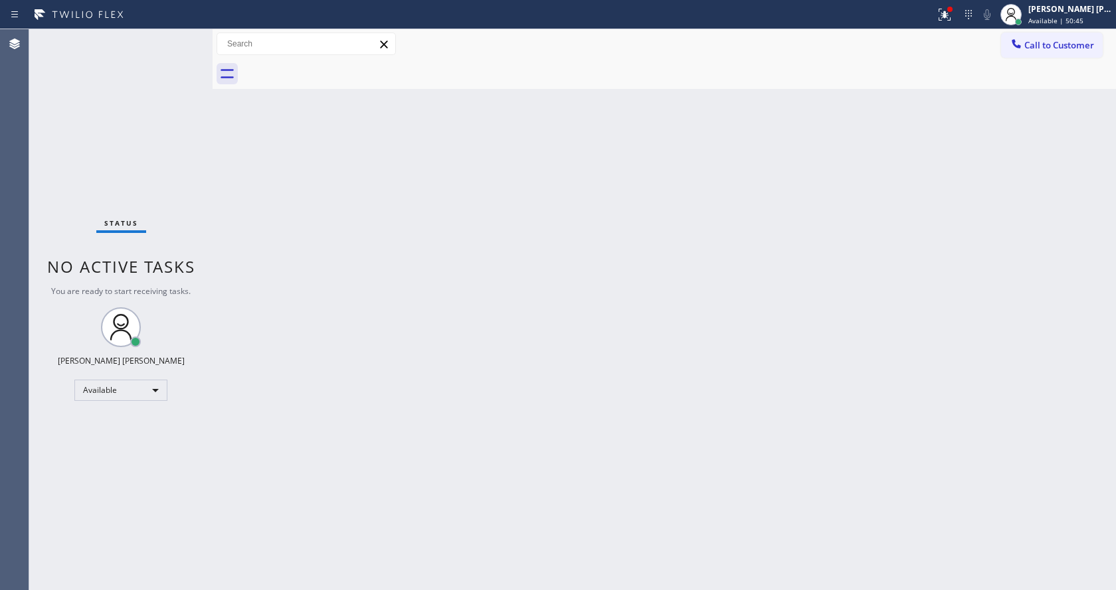
click at [260, 212] on div "Back to Dashboard Change Sender ID Customers Technicians Select a contact Outbo…" at bounding box center [663, 309] width 903 height 561
click at [473, 333] on div "Back to Dashboard Change Sender ID Customers Technicians Select a contact Outbo…" at bounding box center [663, 309] width 903 height 561
click at [947, 12] on icon at bounding box center [944, 15] width 16 height 16
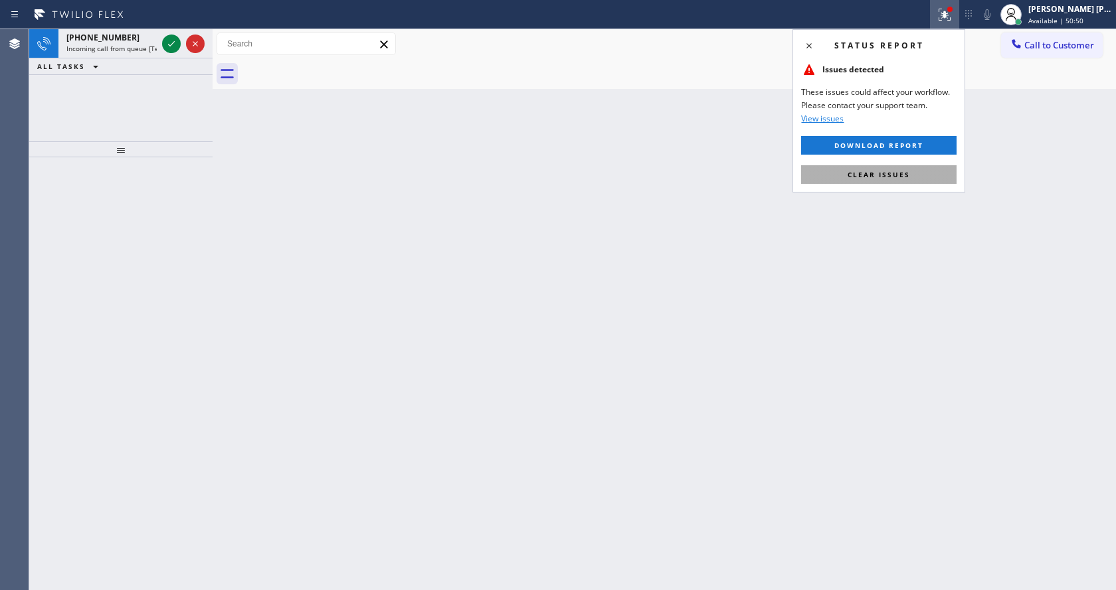
click at [879, 177] on span "Clear issues" at bounding box center [878, 174] width 62 height 9
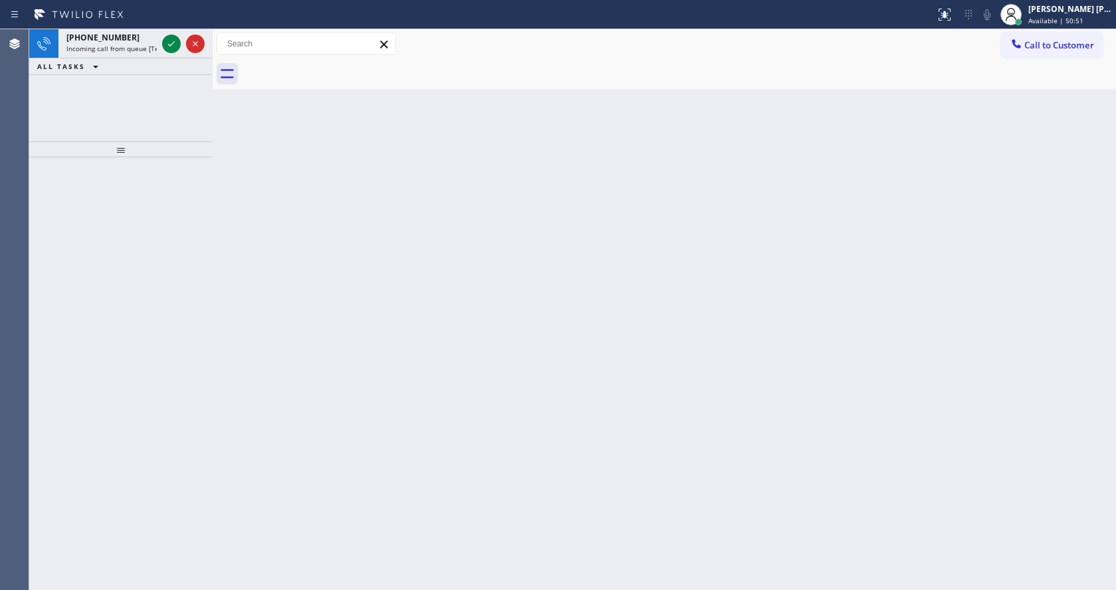
click at [888, 214] on div "Back to Dashboard Change Sender ID Customers Technicians Select a contact Outbo…" at bounding box center [663, 309] width 903 height 561
click at [174, 46] on icon at bounding box center [171, 44] width 16 height 16
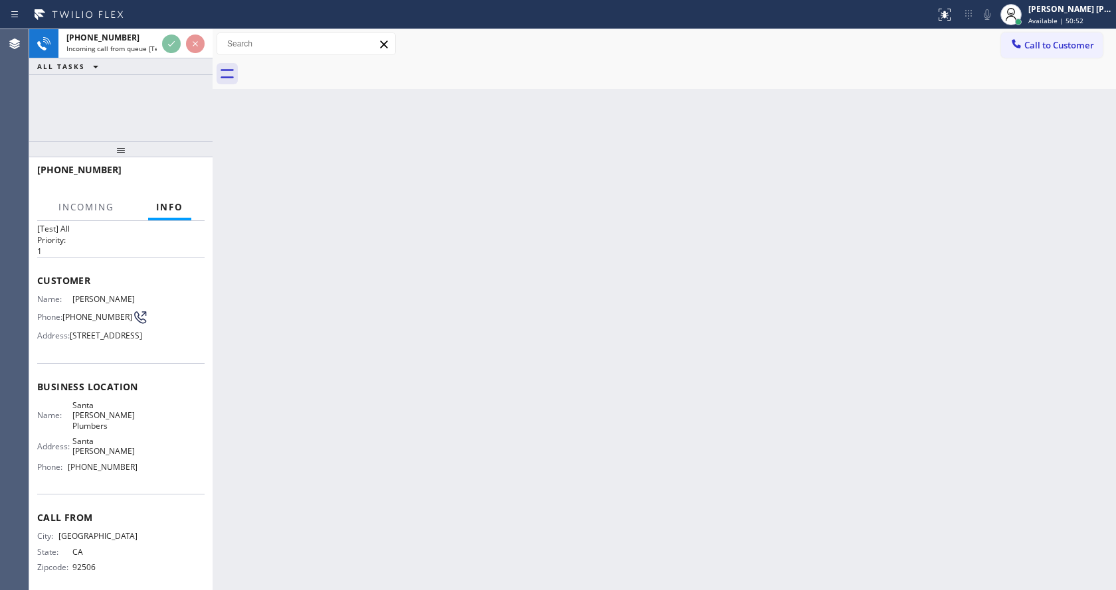
scroll to position [38, 0]
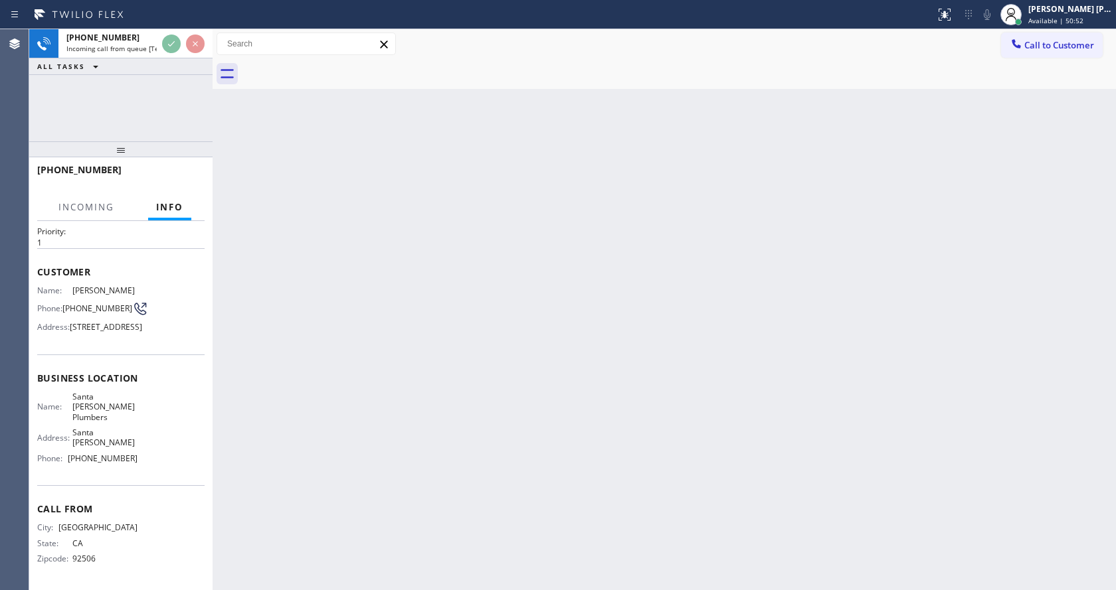
click at [441, 384] on div "Back to Dashboard Change Sender ID Customers Technicians Select a contact Outbo…" at bounding box center [663, 309] width 903 height 561
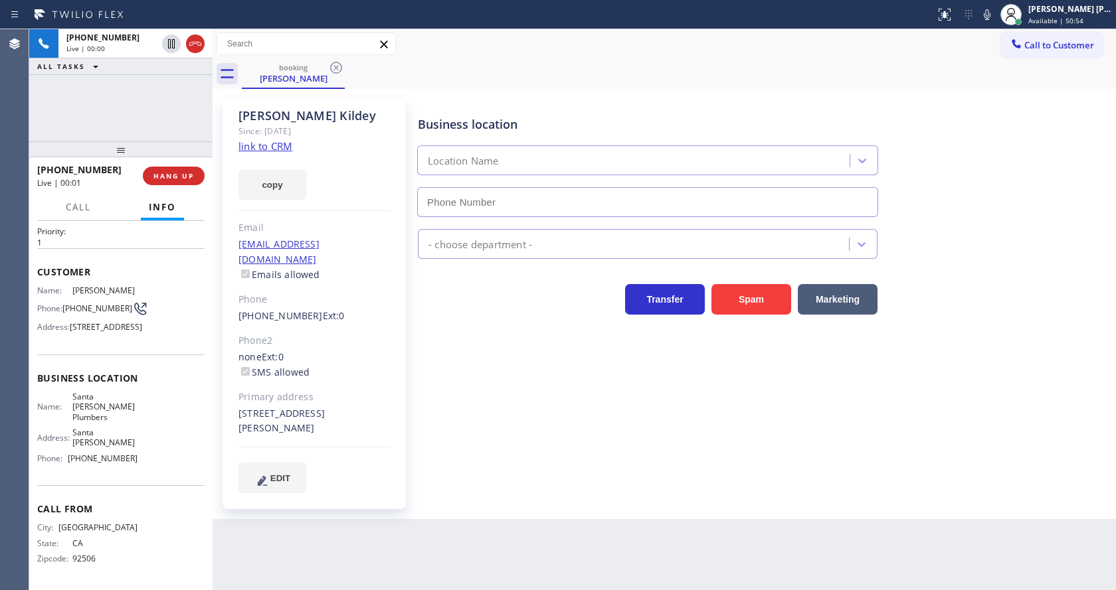
type input "[PHONE_NUMBER]"
click at [443, 387] on div "Business location [GEOGRAPHIC_DATA][PERSON_NAME] [PHONE_NUMBER] Plumbing Reg Tr…" at bounding box center [763, 295] width 697 height 387
click at [362, 390] on div "Primary address" at bounding box center [314, 397] width 152 height 15
click at [284, 144] on link "link to CRM" at bounding box center [265, 145] width 54 height 13
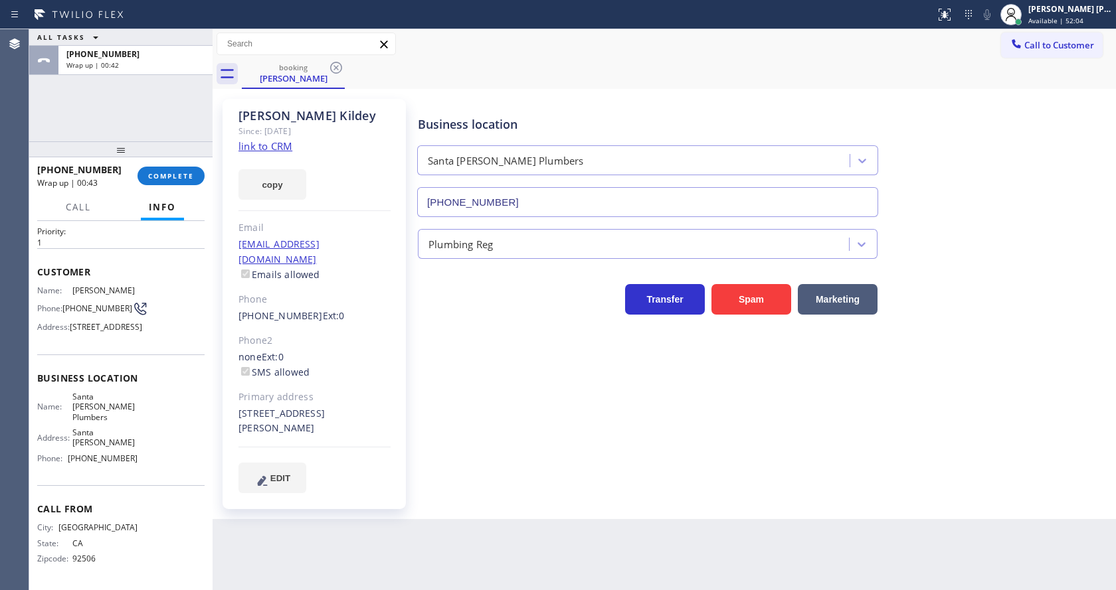
click at [164, 165] on div "[PHONE_NUMBER] Wrap up | 00:43 COMPLETE" at bounding box center [120, 176] width 167 height 35
click at [165, 180] on span "COMPLETE" at bounding box center [171, 175] width 46 height 9
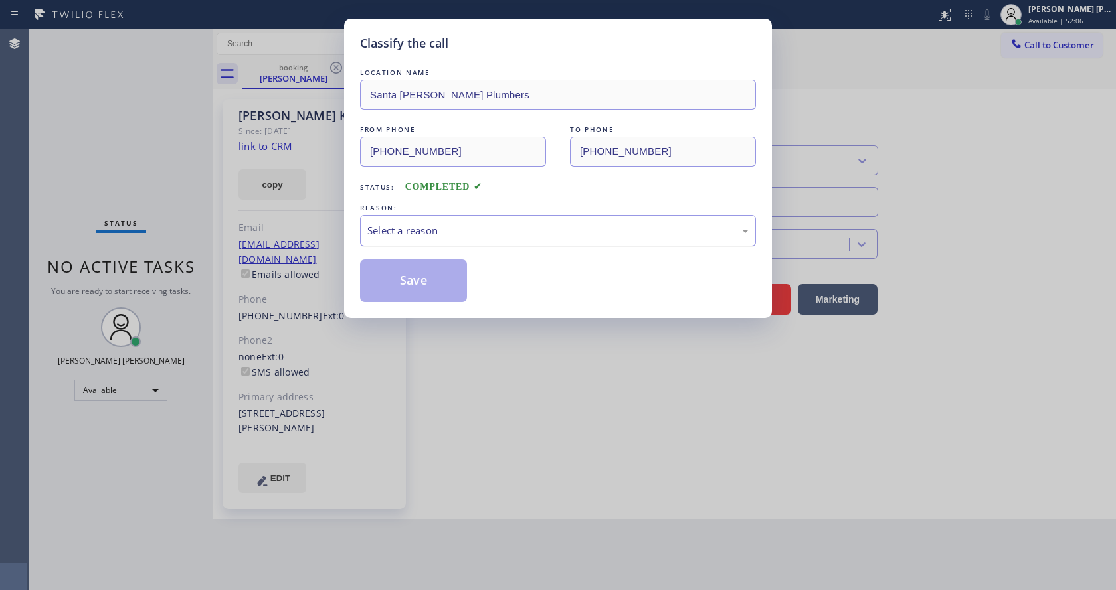
click at [430, 226] on div "Select a reason" at bounding box center [557, 230] width 381 height 15
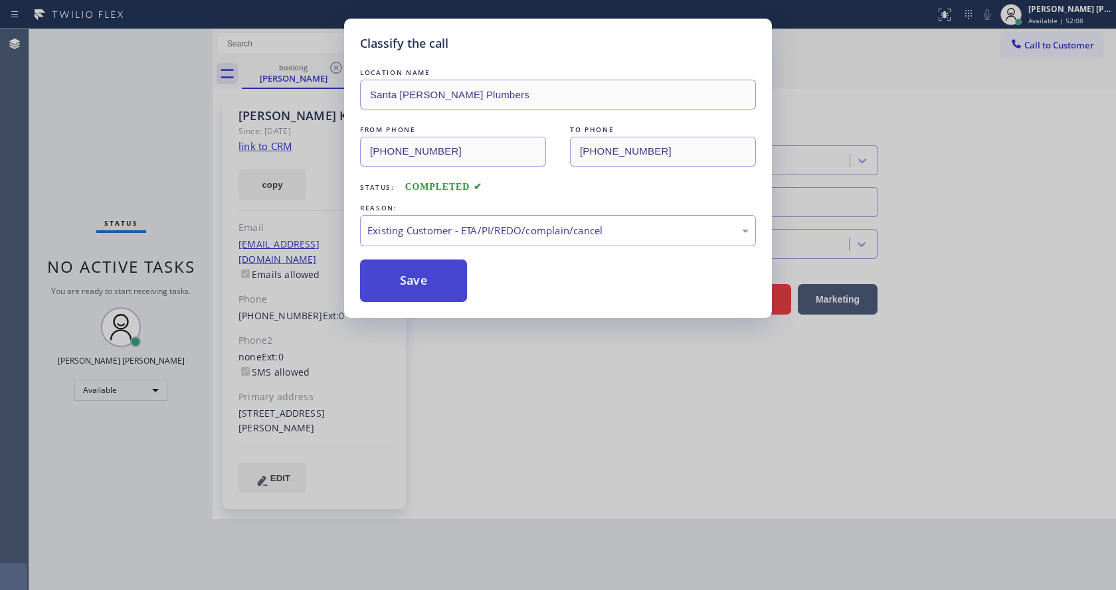
click at [407, 276] on button "Save" at bounding box center [413, 281] width 107 height 42
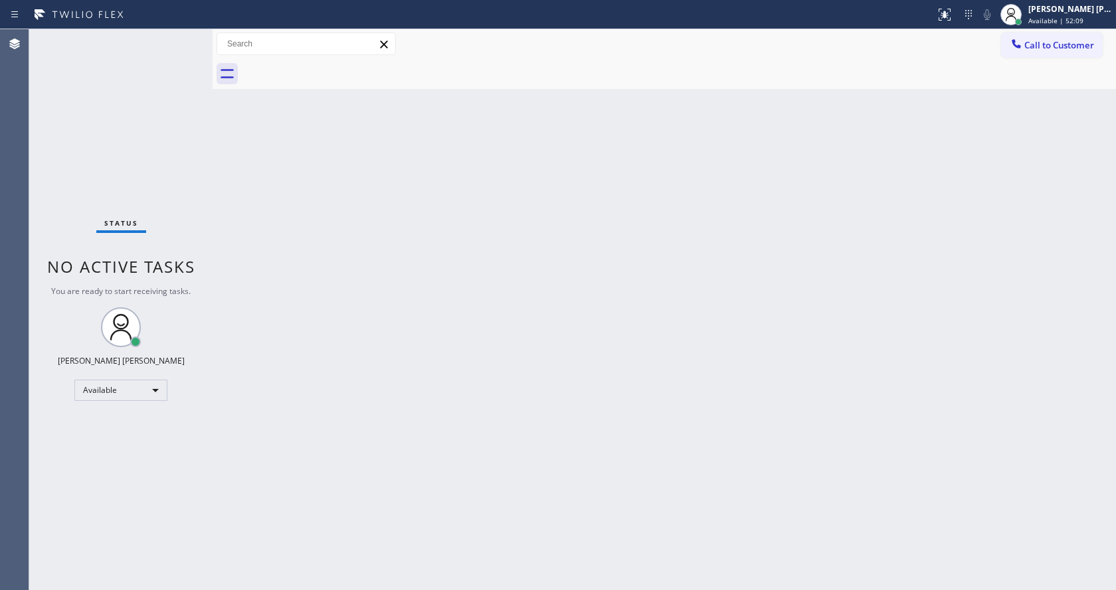
click at [182, 35] on div "Status No active tasks You are ready to start receiving tasks. [PERSON_NAME] [P…" at bounding box center [120, 309] width 183 height 561
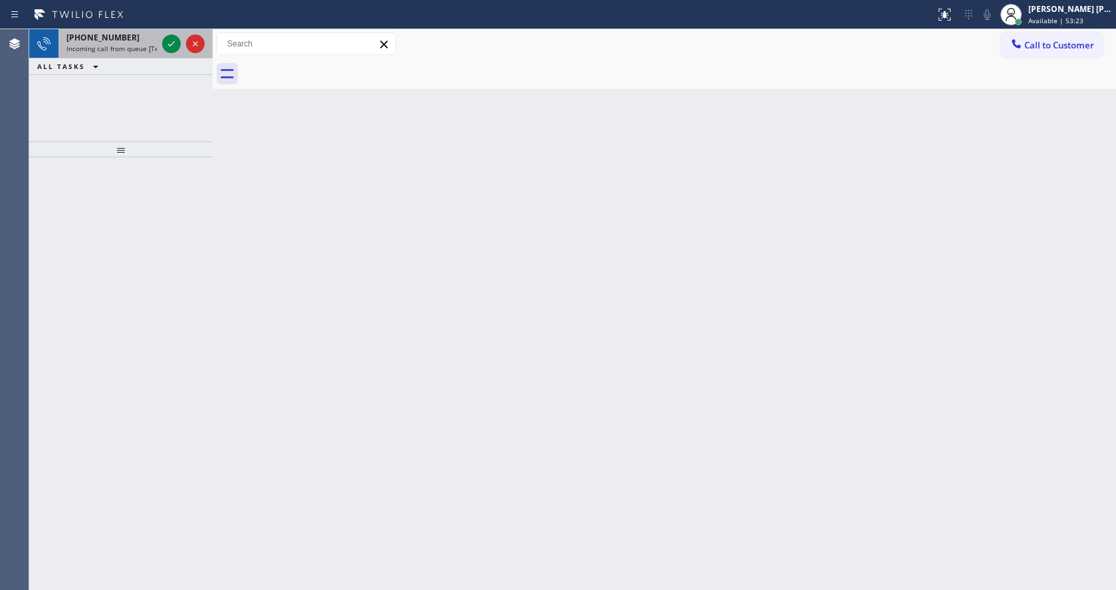
click at [157, 50] on div "[PHONE_NUMBER] Incoming call from queue [Test] All" at bounding box center [108, 43] width 101 height 29
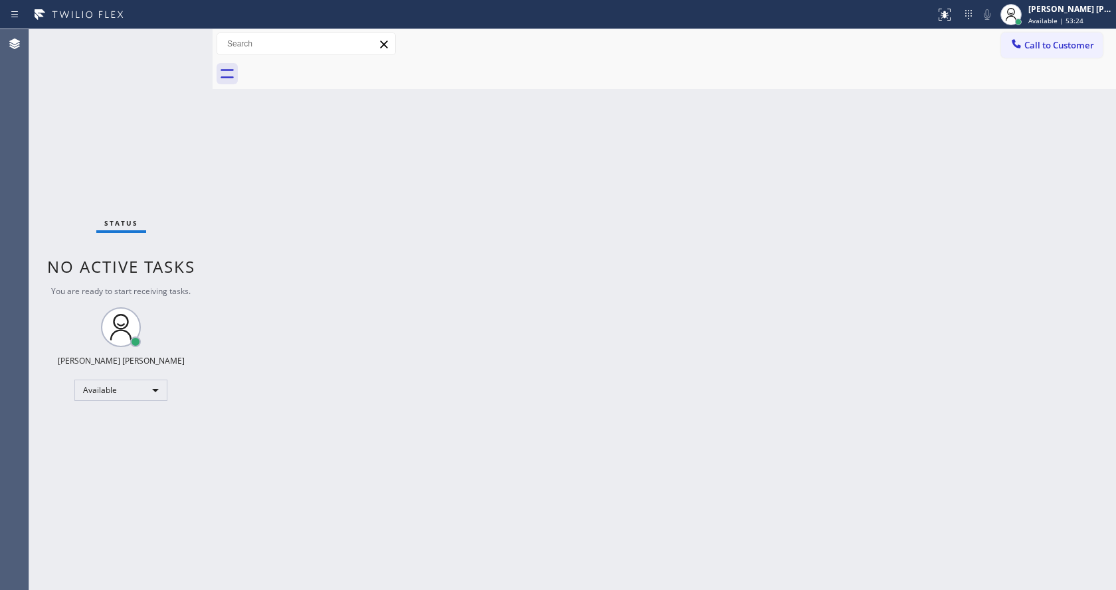
click at [167, 43] on div "Status No active tasks You are ready to start receiving tasks. [PERSON_NAME] [P…" at bounding box center [120, 309] width 183 height 561
click at [168, 34] on div "Status No active tasks You are ready to start receiving tasks. [PERSON_NAME] [P…" at bounding box center [120, 309] width 183 height 561
click at [426, 383] on div "Back to Dashboard Change Sender ID Customers Technicians Select a contact Outbo…" at bounding box center [663, 309] width 903 height 561
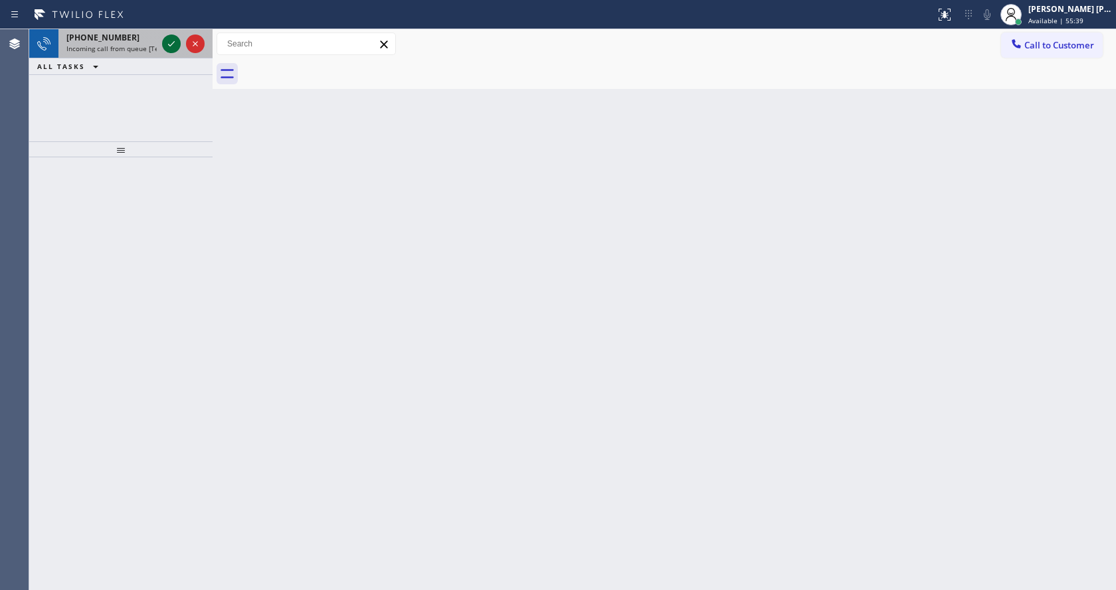
click at [171, 42] on icon at bounding box center [171, 44] width 16 height 16
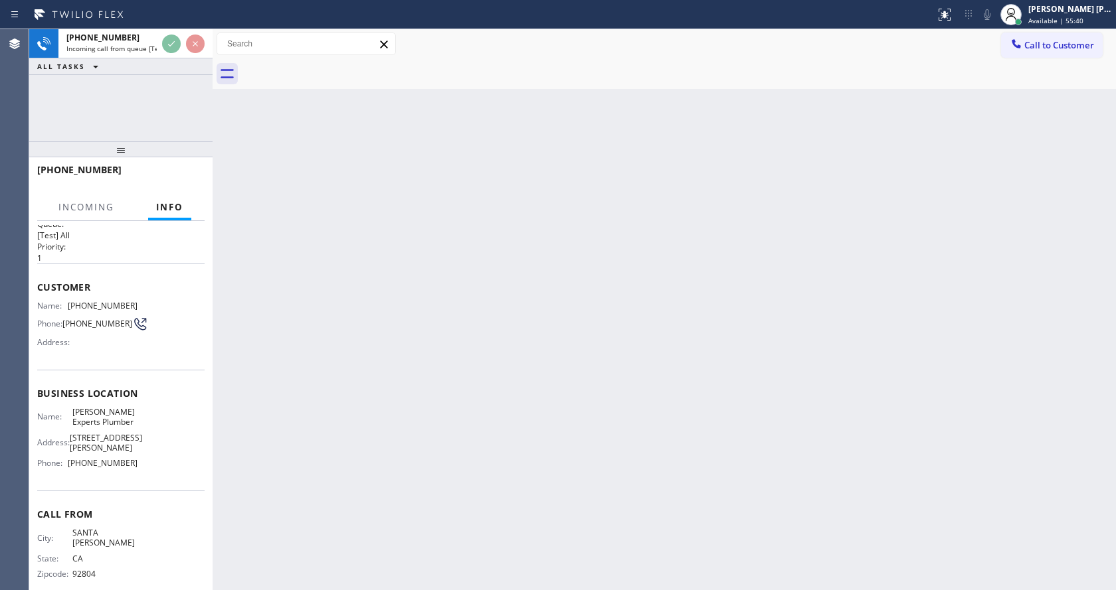
scroll to position [27, 0]
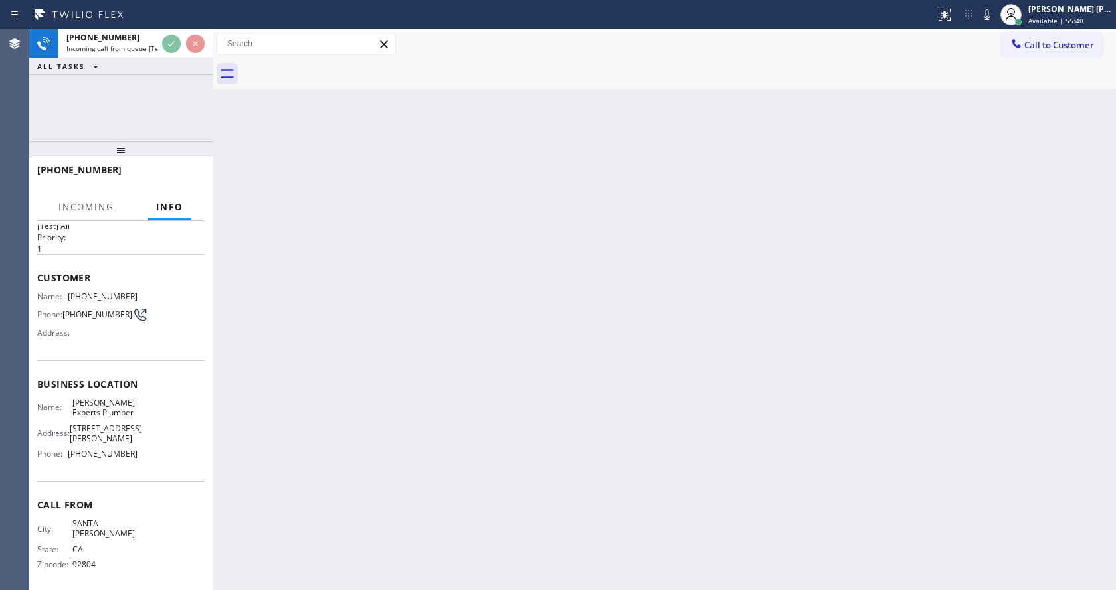
click at [422, 390] on div "Back to Dashboard Change Sender ID Customers Technicians Select a contact Outbo…" at bounding box center [663, 309] width 903 height 561
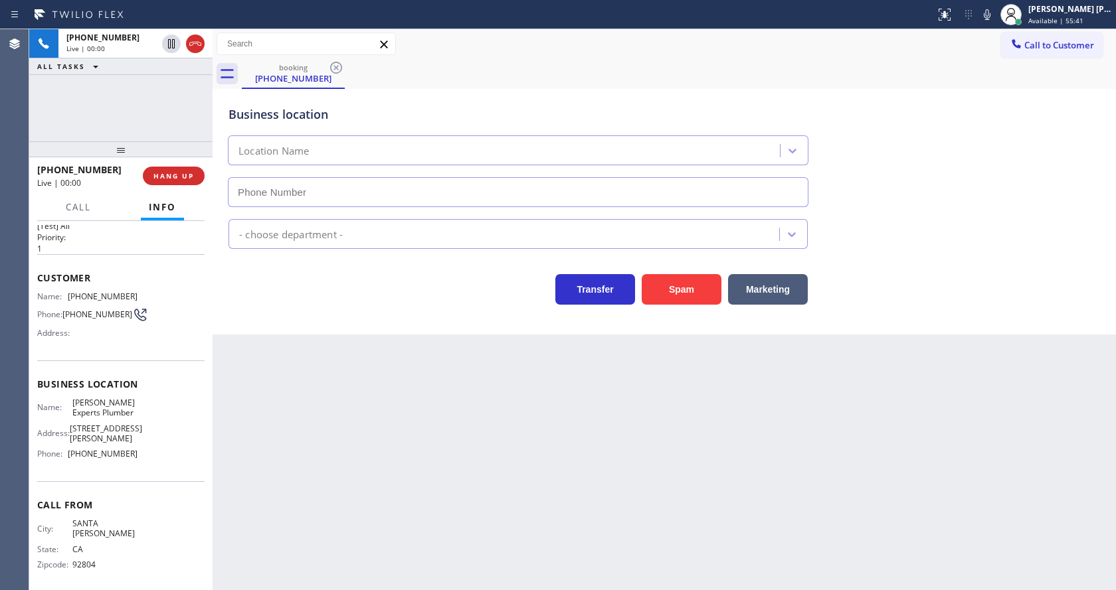
type input "[PHONE_NUMBER]"
click at [422, 390] on div "Back to Dashboard Change Sender ID Customers Technicians Select a contact Outbo…" at bounding box center [663, 309] width 903 height 561
click at [316, 376] on div "Back to Dashboard Change Sender ID Customers Technicians Select a contact Outbo…" at bounding box center [663, 309] width 903 height 561
click at [284, 471] on div "Back to Dashboard Change Sender ID Customers Technicians Select a contact Outbo…" at bounding box center [663, 309] width 903 height 561
drag, startPoint x: 66, startPoint y: 295, endPoint x: 147, endPoint y: 295, distance: 81.7
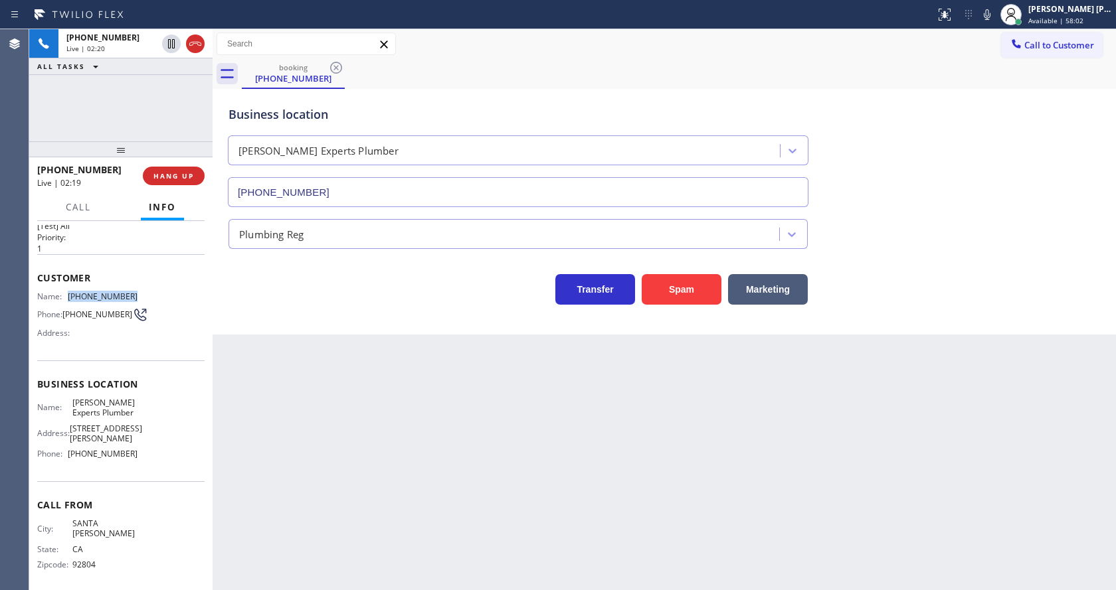
click at [147, 295] on div "Name: [PHONE_NUMBER] Phone: [PHONE_NUMBER] Address:" at bounding box center [120, 318] width 167 height 52
click at [351, 410] on div "Back to Dashboard Change Sender ID Customers Technicians Select a contact Outbo…" at bounding box center [663, 309] width 903 height 561
click at [142, 415] on div "Name: [PERSON_NAME] Experts Plumber Address: [STREET_ADDRESS][PERSON_NAME] Phon…" at bounding box center [120, 431] width 167 height 67
drag, startPoint x: 72, startPoint y: 404, endPoint x: 110, endPoint y: 419, distance: 41.4
click at [110, 418] on span "[PERSON_NAME] Experts Plumber" at bounding box center [105, 408] width 66 height 21
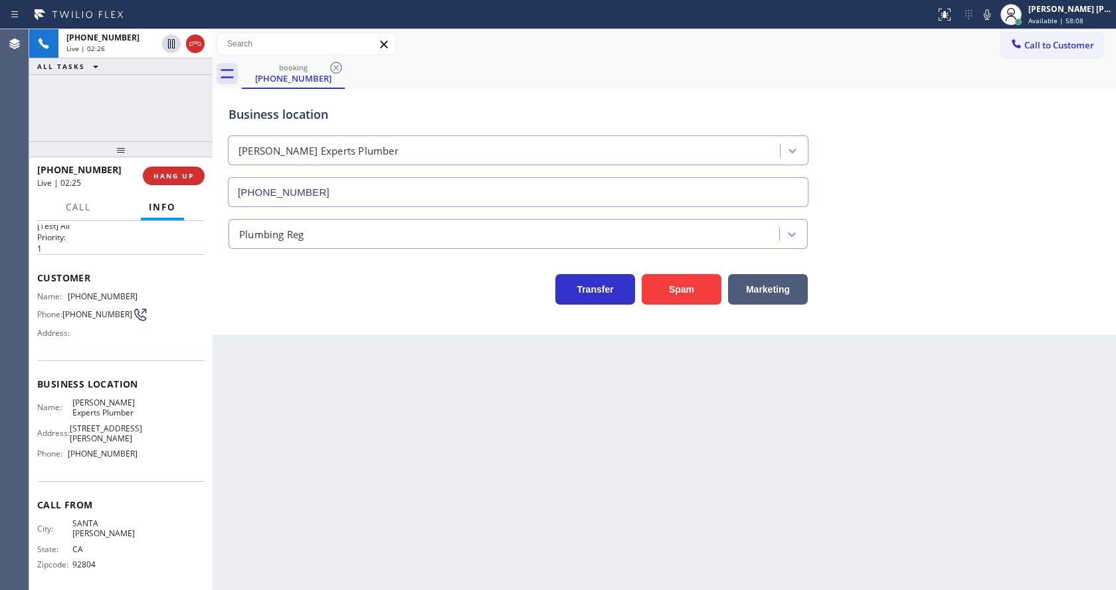
click at [300, 442] on div "Back to Dashboard Change Sender ID Customers Technicians Select a contact Outbo…" at bounding box center [663, 309] width 903 height 561
click at [111, 430] on span "[STREET_ADDRESS][PERSON_NAME]" at bounding box center [106, 434] width 72 height 21
drag, startPoint x: 67, startPoint y: 458, endPoint x: 141, endPoint y: 456, distance: 73.7
click at [141, 456] on div "Name: [PERSON_NAME] Experts Plumber Address: [STREET_ADDRESS][PERSON_NAME] Phon…" at bounding box center [120, 431] width 167 height 67
click at [290, 460] on div "Back to Dashboard Change Sender ID Customers Technicians Select a contact Outbo…" at bounding box center [663, 309] width 903 height 561
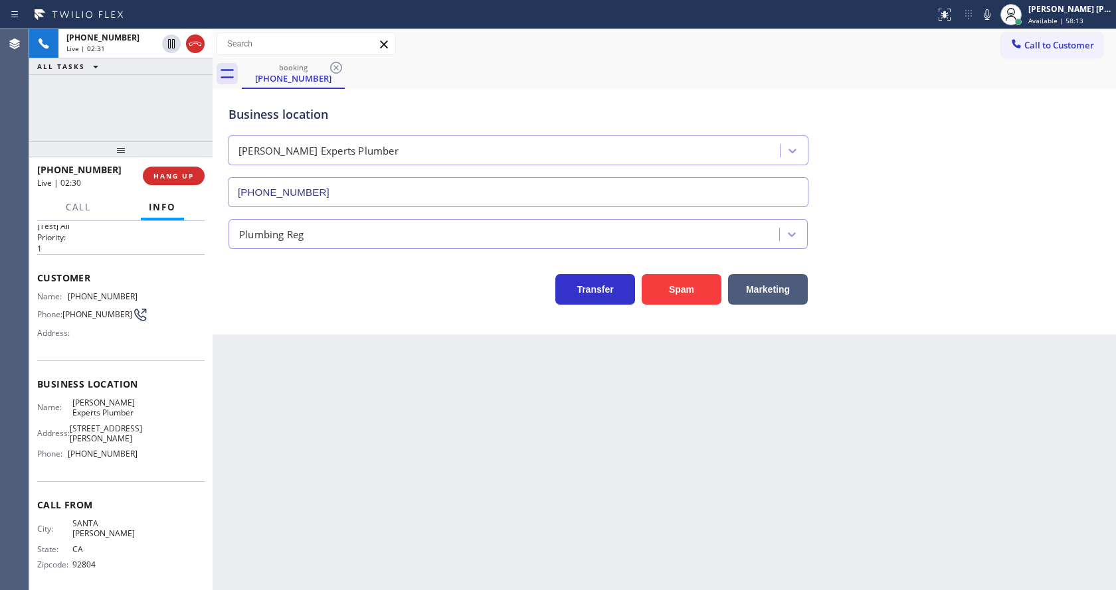
click at [571, 441] on div "Back to Dashboard Change Sender ID Customers Technicians Select a contact Outbo…" at bounding box center [663, 309] width 903 height 561
click at [990, 13] on icon at bounding box center [986, 14] width 7 height 11
click at [172, 44] on icon at bounding box center [171, 43] width 7 height 9
click at [333, 424] on div "Back to Dashboard Change Sender ID Customers Technicians Select a contact Outbo…" at bounding box center [663, 309] width 903 height 561
click at [681, 550] on div "Back to Dashboard Change Sender ID Customers Technicians Select a contact Outbo…" at bounding box center [663, 309] width 903 height 561
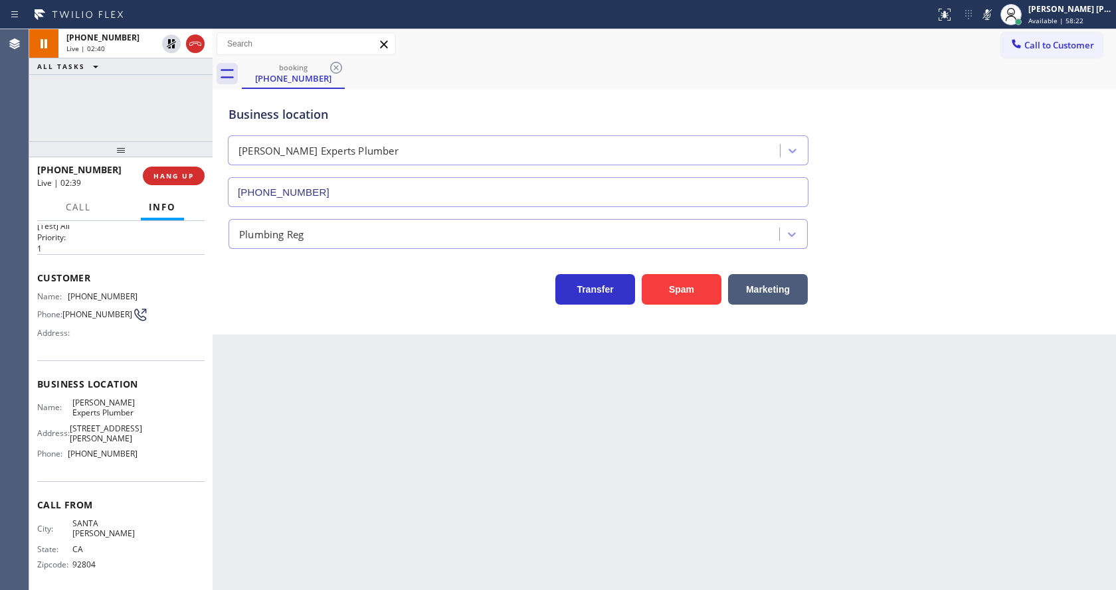
drag, startPoint x: 412, startPoint y: 539, endPoint x: 406, endPoint y: 582, distance: 42.9
click at [412, 539] on div "Back to Dashboard Change Sender ID Customers Technicians Select a contact Outbo…" at bounding box center [663, 309] width 903 height 561
click at [314, 429] on div "Back to Dashboard Change Sender ID Customers Technicians Select a contact Outbo…" at bounding box center [663, 309] width 903 height 561
drag, startPoint x: 683, startPoint y: 470, endPoint x: 616, endPoint y: 489, distance: 69.8
click at [683, 470] on div "Back to Dashboard Change Sender ID Customers Technicians Select a contact Outbo…" at bounding box center [663, 309] width 903 height 561
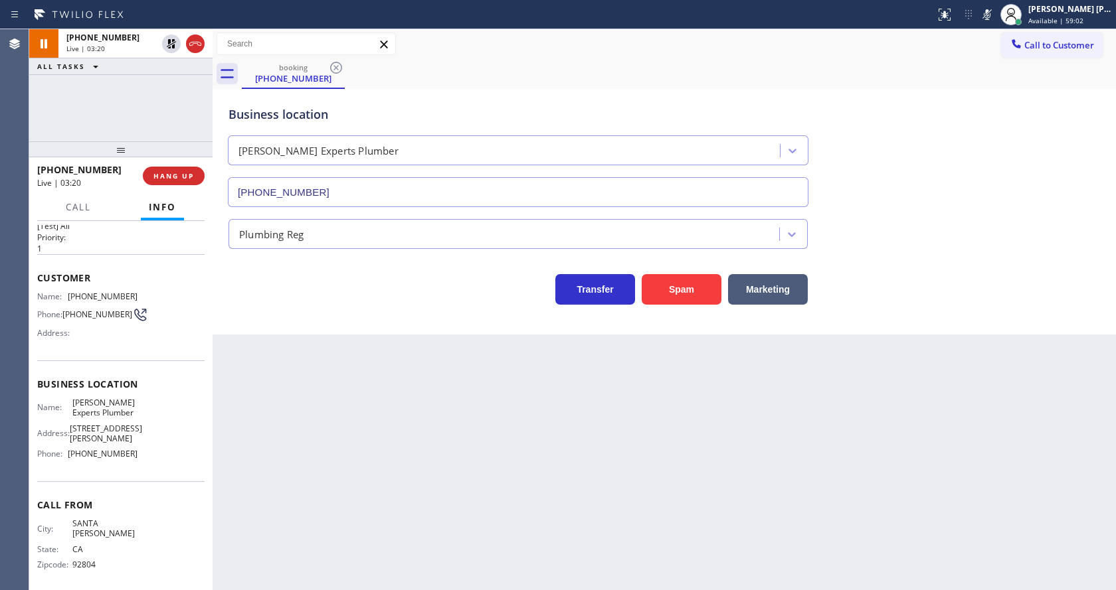
click at [421, 350] on div "Back to Dashboard Change Sender ID Customers Technicians Select a contact Outbo…" at bounding box center [663, 309] width 903 height 561
click at [290, 524] on div "Back to Dashboard Change Sender ID Customers Technicians Select a contact Outbo…" at bounding box center [663, 309] width 903 height 561
click at [641, 460] on div "Back to Dashboard Change Sender ID Customers Technicians Select a contact Outbo…" at bounding box center [663, 309] width 903 height 561
click at [527, 467] on div "Back to Dashboard Change Sender ID Customers Technicians Select a contact Outbo…" at bounding box center [663, 309] width 903 height 561
click at [295, 423] on div "Back to Dashboard Change Sender ID Customers Technicians Select a contact Outbo…" at bounding box center [663, 309] width 903 height 561
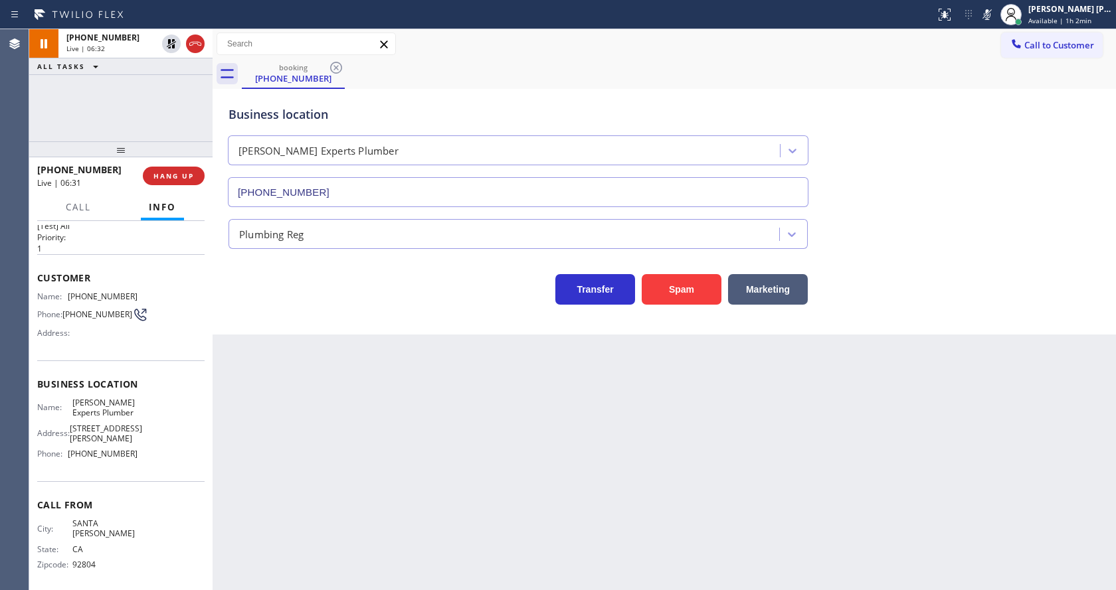
click at [550, 476] on div "Back to Dashboard Change Sender ID Customers Technicians Select a contact Outbo…" at bounding box center [663, 309] width 903 height 561
click at [173, 40] on icon at bounding box center [171, 43] width 9 height 9
click at [988, 13] on icon at bounding box center [987, 15] width 16 height 16
click at [997, 104] on div "Business location [PERSON_NAME] Experts Plumber [PHONE_NUMBER]" at bounding box center [664, 147] width 877 height 120
click at [539, 376] on div "Back to Dashboard Change Sender ID Customers Technicians Select a contact Outbo…" at bounding box center [663, 309] width 903 height 561
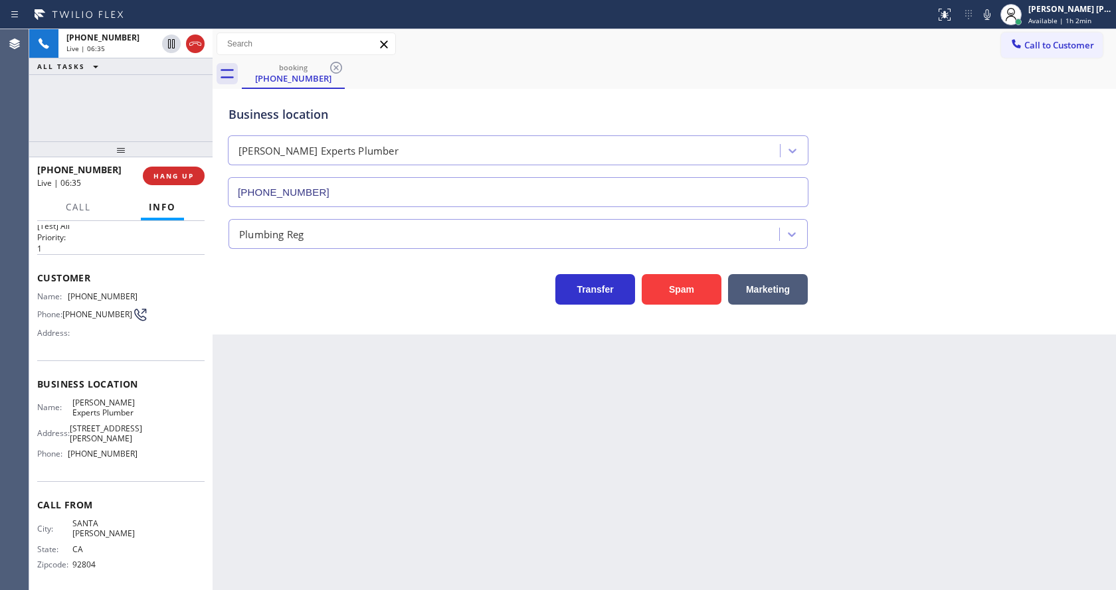
click at [263, 509] on div "Back to Dashboard Change Sender ID Customers Technicians Select a contact Outbo…" at bounding box center [663, 309] width 903 height 561
click at [179, 446] on div "Name: [PERSON_NAME] Experts Plumber Address: [STREET_ADDRESS][PERSON_NAME] Phon…" at bounding box center [120, 431] width 167 height 67
drag, startPoint x: 66, startPoint y: 404, endPoint x: 102, endPoint y: 418, distance: 39.3
click at [102, 418] on div "Name: [PERSON_NAME] Experts Plumber" at bounding box center [87, 408] width 100 height 21
click at [317, 487] on div "Back to Dashboard Change Sender ID Customers Technicians Select a contact Outbo…" at bounding box center [663, 309] width 903 height 561
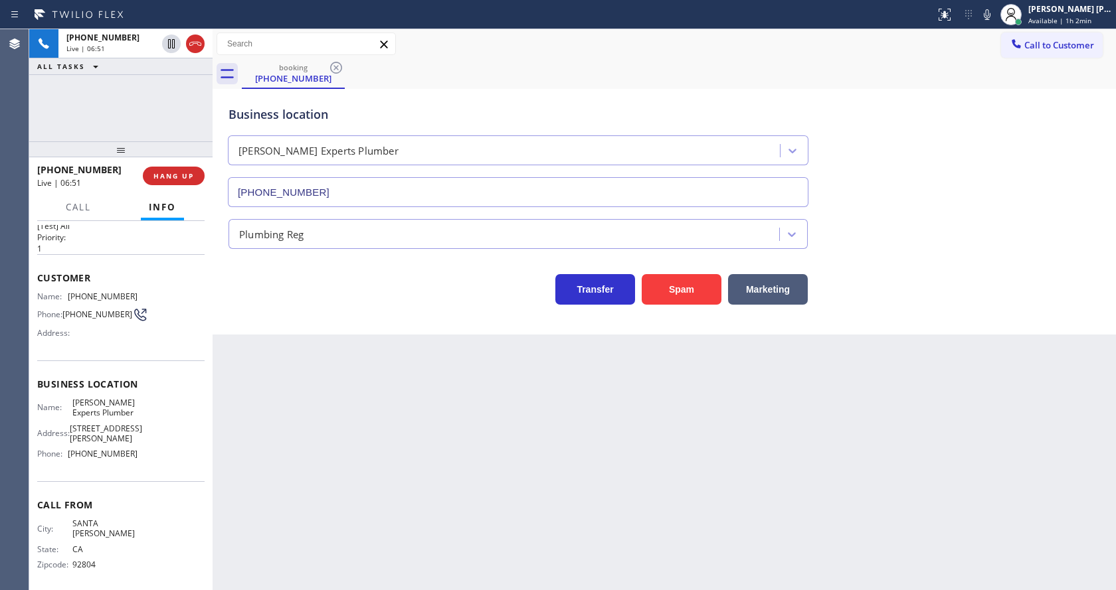
click at [581, 439] on div "Back to Dashboard Change Sender ID Customers Technicians Select a contact Outbo…" at bounding box center [663, 309] width 903 height 561
click at [357, 394] on div "Back to Dashboard Change Sender ID Customers Technicians Select a contact Outbo…" at bounding box center [663, 309] width 903 height 561
click at [521, 462] on div "Back to Dashboard Change Sender ID Customers Technicians Select a contact Outbo…" at bounding box center [663, 309] width 903 height 561
click at [400, 477] on div "Back to Dashboard Change Sender ID Customers Technicians Select a contact Outbo…" at bounding box center [663, 309] width 903 height 561
click at [359, 437] on div "Back to Dashboard Change Sender ID Customers Technicians Select a contact Outbo…" at bounding box center [663, 309] width 903 height 561
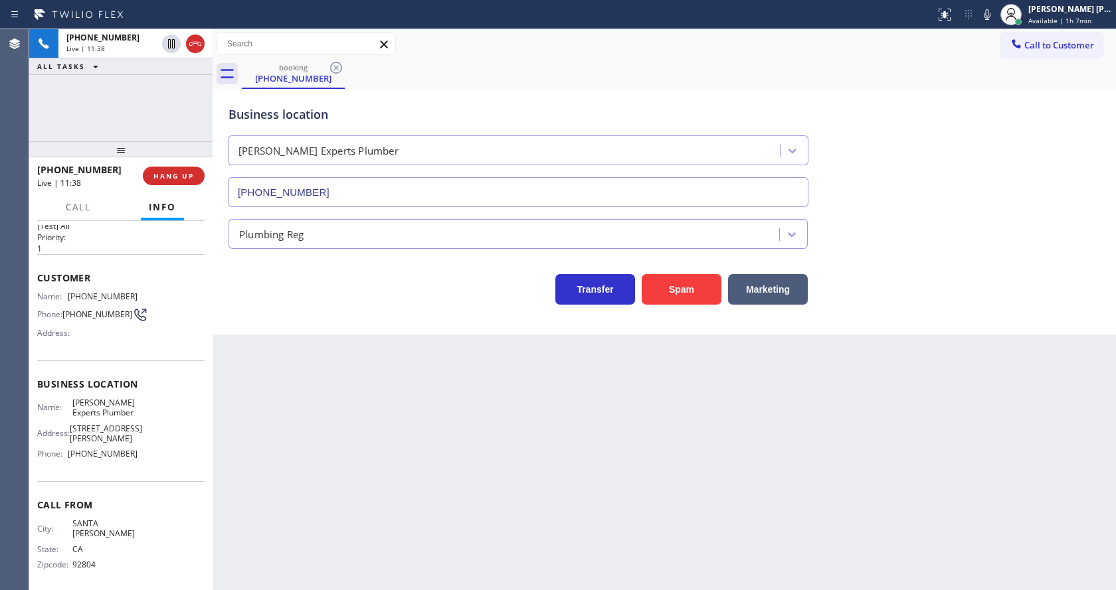
click at [581, 427] on div "Back to Dashboard Change Sender ID Customers Technicians Select a contact Outbo…" at bounding box center [663, 309] width 903 height 561
click at [291, 467] on div "Back to Dashboard Change Sender ID Customers Technicians Select a contact Outbo…" at bounding box center [663, 309] width 903 height 561
click at [610, 529] on div "Back to Dashboard Change Sender ID Customers Technicians Select a contact Outbo…" at bounding box center [663, 309] width 903 height 561
click at [313, 347] on div "Back to Dashboard Change Sender ID Customers Technicians Select a contact Outbo…" at bounding box center [663, 309] width 903 height 561
click at [313, 585] on div "Back to Dashboard Change Sender ID Customers Technicians Select a contact Outbo…" at bounding box center [663, 309] width 903 height 561
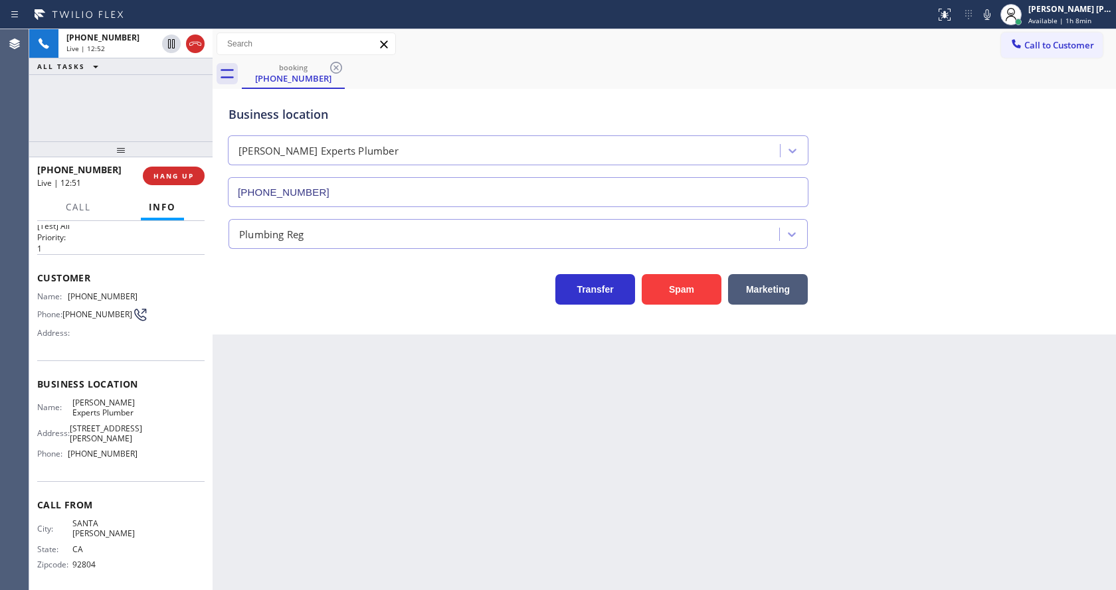
click at [546, 480] on div "Back to Dashboard Change Sender ID Customers Technicians Select a contact Outbo…" at bounding box center [663, 309] width 903 height 561
click at [290, 294] on div "Transfer Spam Marketing" at bounding box center [518, 286] width 584 height 37
click at [173, 176] on span "COMPLETE" at bounding box center [171, 175] width 46 height 9
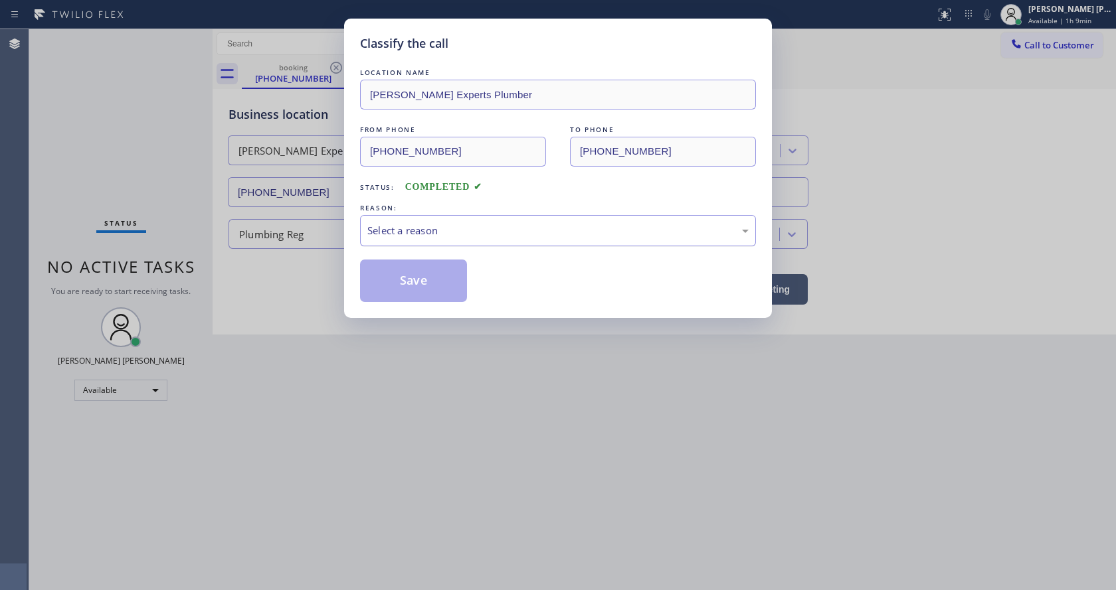
click at [427, 230] on div "Select a reason" at bounding box center [557, 230] width 381 height 15
click at [413, 278] on button "Save" at bounding box center [413, 281] width 107 height 42
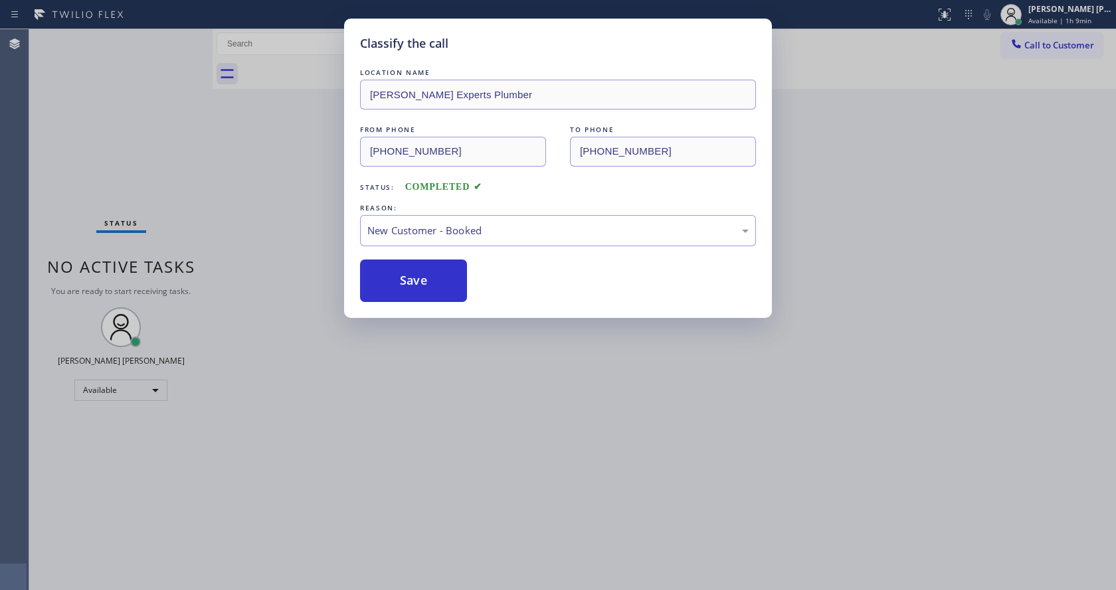
click at [462, 373] on div "Classify the call LOCATION NAME [PERSON_NAME] Experts Plumber FROM PHONE [PHONE…" at bounding box center [558, 295] width 1116 height 590
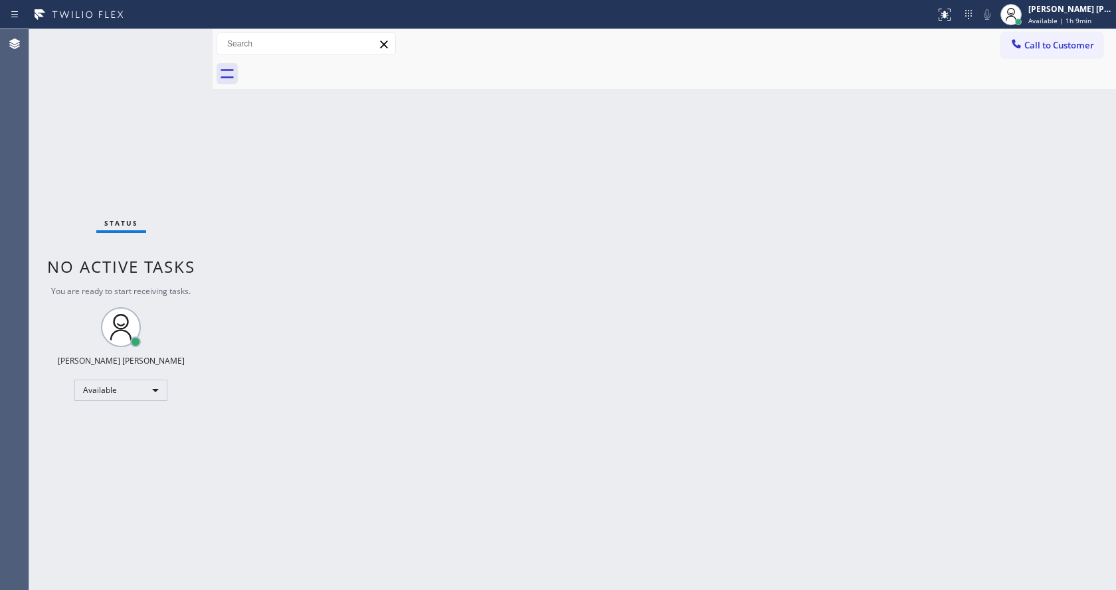
click at [346, 349] on div "Back to Dashboard Change Sender ID Customers Technicians Select a contact Outbo…" at bounding box center [663, 309] width 903 height 561
click at [333, 546] on div "Back to Dashboard Change Sender ID Customers Technicians Select a contact Outbo…" at bounding box center [663, 309] width 903 height 561
click at [664, 456] on div "Back to Dashboard Change Sender ID Customers Technicians Select a contact Outbo…" at bounding box center [663, 309] width 903 height 561
click at [305, 338] on div "Back to Dashboard Change Sender ID Customers Technicians Select a contact Outbo…" at bounding box center [663, 309] width 903 height 561
drag, startPoint x: 344, startPoint y: 301, endPoint x: 339, endPoint y: 292, distance: 9.8
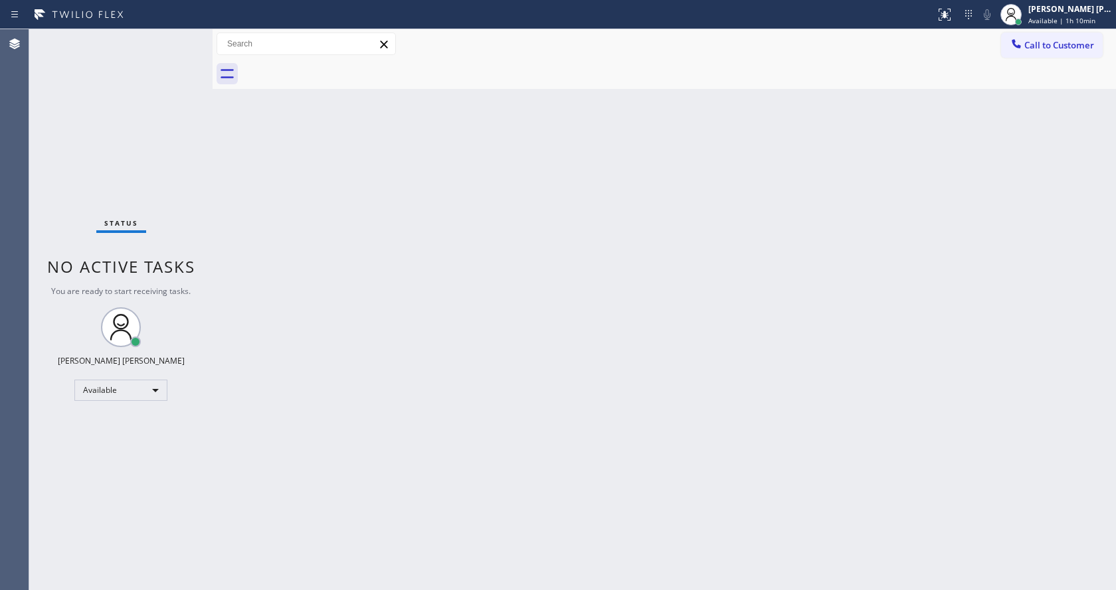
click at [344, 301] on div "Back to Dashboard Change Sender ID Customers Technicians Select a contact Outbo…" at bounding box center [663, 309] width 903 height 561
click at [400, 415] on div "Back to Dashboard Change Sender ID Customers Technicians Select a contact Outbo…" at bounding box center [663, 309] width 903 height 561
drag, startPoint x: 661, startPoint y: 392, endPoint x: 636, endPoint y: 389, distance: 25.5
click at [661, 392] on div "Back to Dashboard Change Sender ID Customers Technicians Select a contact Outbo…" at bounding box center [663, 309] width 903 height 561
click at [195, 262] on span "No active tasks" at bounding box center [121, 267] width 148 height 22
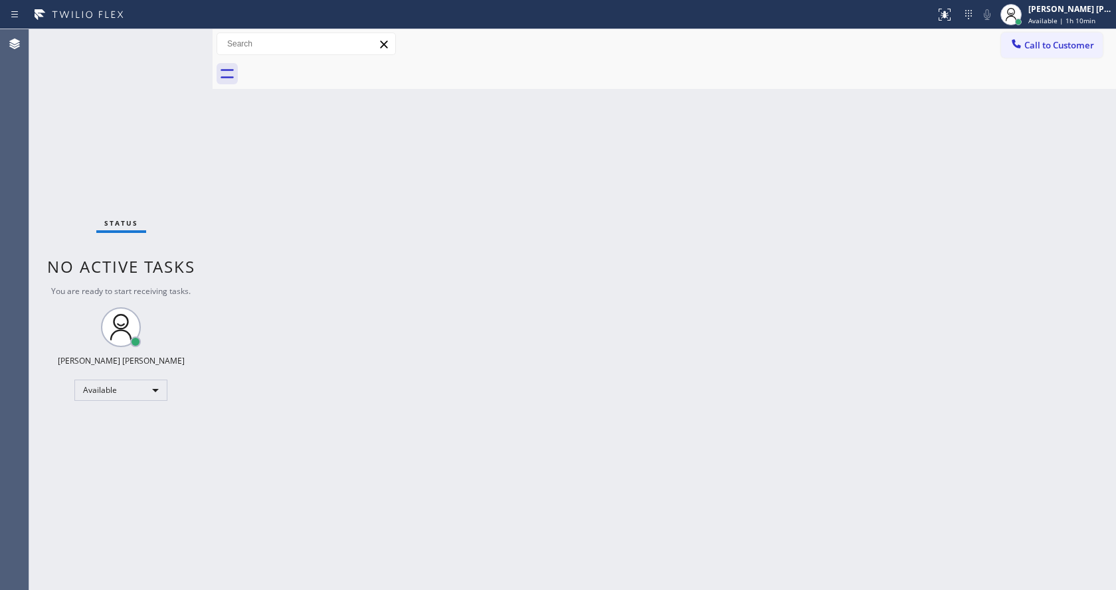
click at [502, 425] on div "Back to Dashboard Change Sender ID Customers Technicians Select a contact Outbo…" at bounding box center [663, 309] width 903 height 561
click at [888, 397] on div "Back to Dashboard Change Sender ID Customers Technicians Select a contact Outbo…" at bounding box center [663, 309] width 903 height 561
click at [406, 102] on div "Back to Dashboard Change Sender ID Customers Technicians Select a contact Outbo…" at bounding box center [663, 309] width 903 height 561
click at [1056, 22] on span "Available | 1h 11min" at bounding box center [1061, 20] width 67 height 9
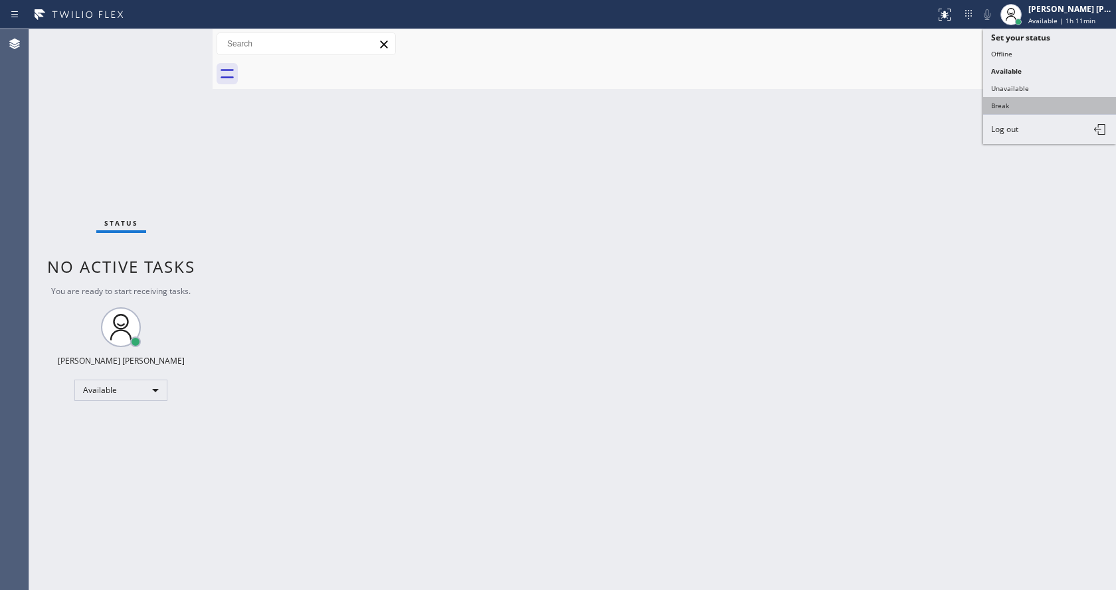
click at [1038, 110] on button "Break" at bounding box center [1049, 105] width 133 height 17
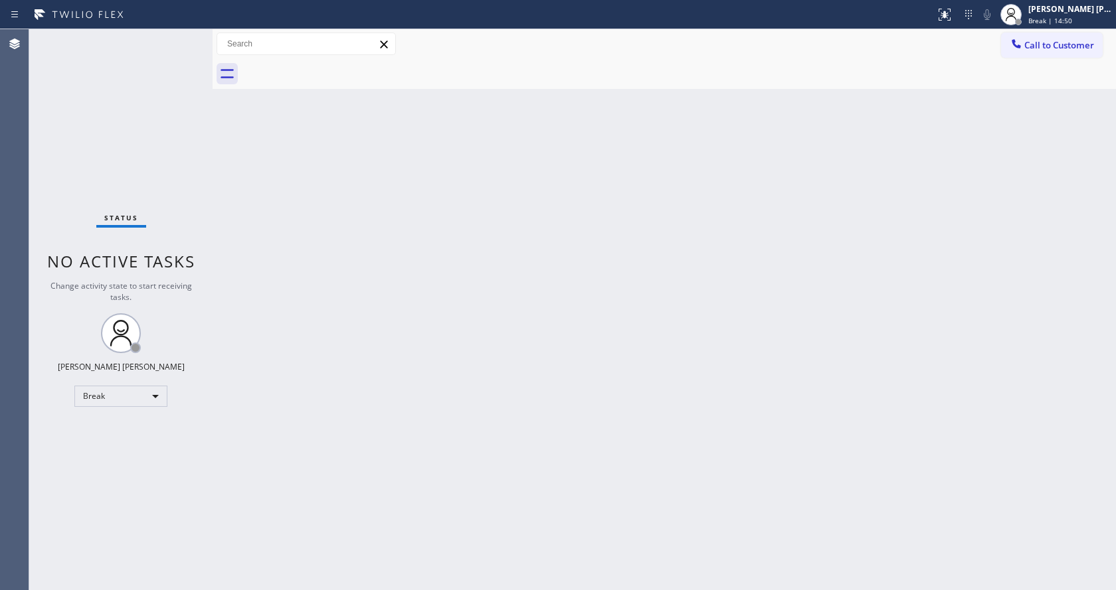
click at [956, 285] on div "Back to Dashboard Change Sender ID Customers Technicians Select a contact Outbo…" at bounding box center [663, 309] width 903 height 561
click at [1050, 25] on div "[PERSON_NAME] [PERSON_NAME] Break | 14:52" at bounding box center [1070, 14] width 90 height 23
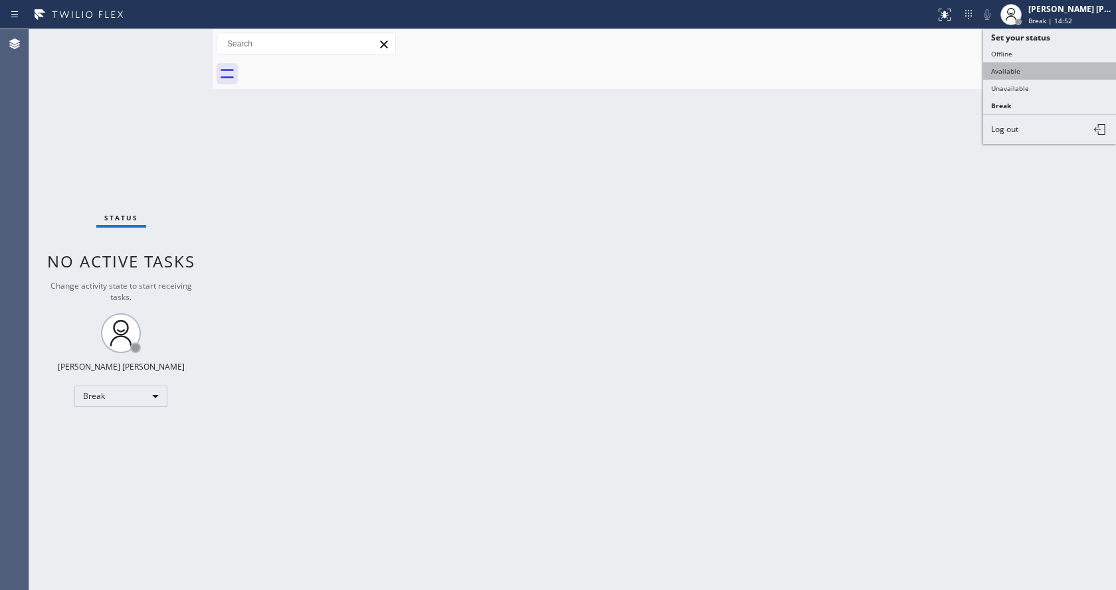
click at [1019, 62] on button "Available" at bounding box center [1049, 70] width 133 height 17
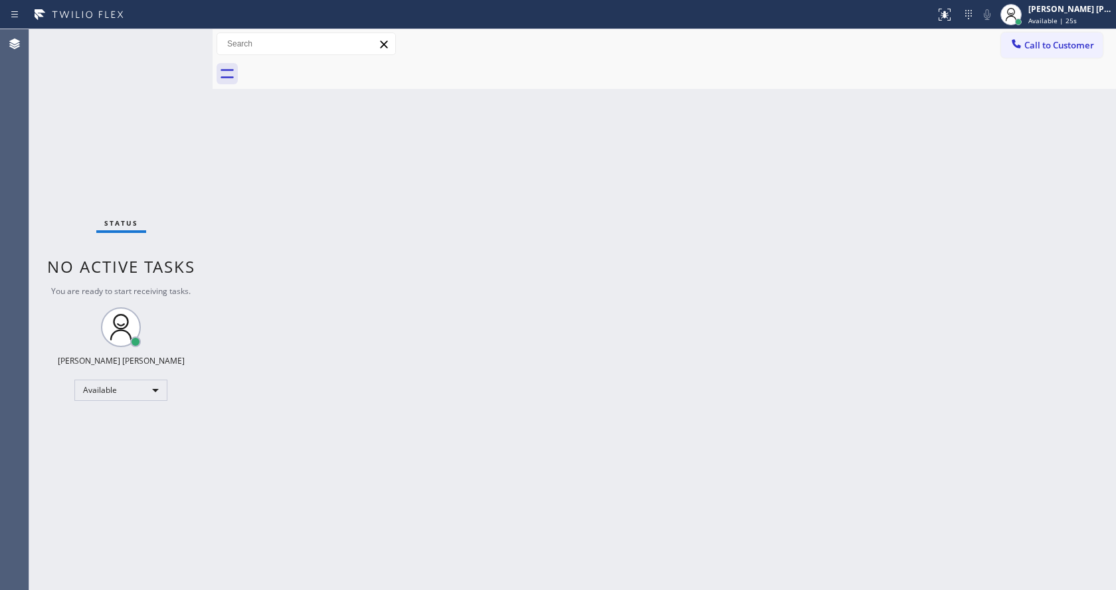
click at [454, 424] on div "Back to Dashboard Change Sender ID Customers Technicians Select a contact Outbo…" at bounding box center [663, 309] width 903 height 561
drag, startPoint x: 234, startPoint y: 258, endPoint x: 204, endPoint y: 225, distance: 44.7
click at [234, 258] on div "Back to Dashboard Change Sender ID Customers Technicians Select a contact Outbo…" at bounding box center [663, 309] width 903 height 561
drag, startPoint x: 210, startPoint y: 54, endPoint x: 187, endPoint y: 48, distance: 24.2
click at [191, 50] on div "Status No active tasks You are ready to start receiving tasks. [PERSON_NAME] [P…" at bounding box center [572, 309] width 1086 height 561
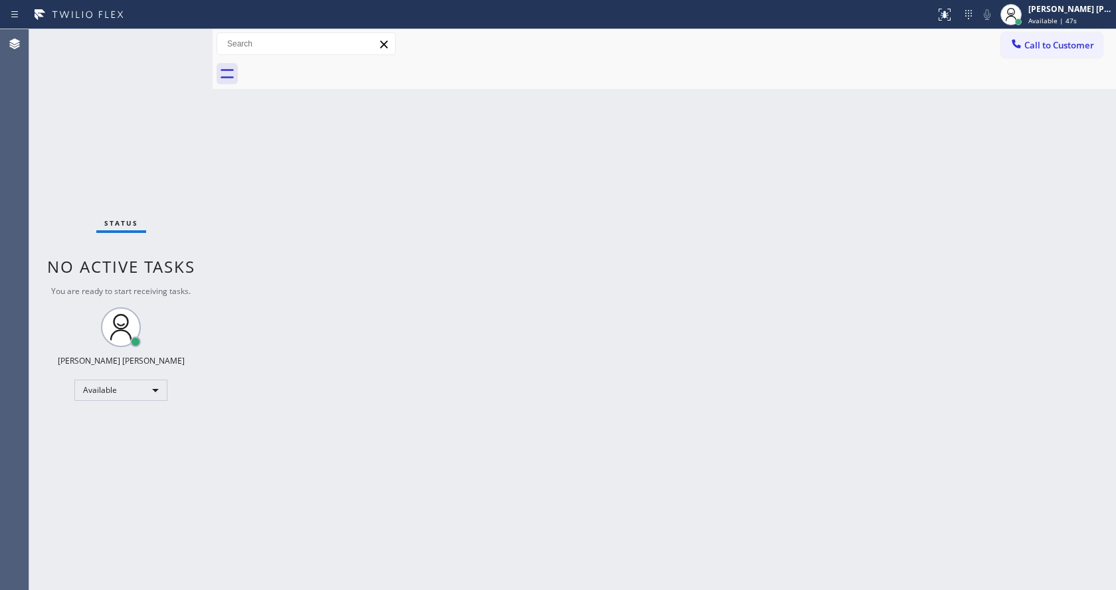
click at [179, 35] on div "Status No active tasks You are ready to start receiving tasks. [PERSON_NAME] [P…" at bounding box center [120, 309] width 183 height 561
click at [173, 46] on div "Status No active tasks You are ready to start receiving tasks. [PERSON_NAME] [P…" at bounding box center [120, 309] width 183 height 561
click at [173, 43] on div "Status No active tasks You are ready to start receiving tasks. [PERSON_NAME] [P…" at bounding box center [120, 309] width 183 height 561
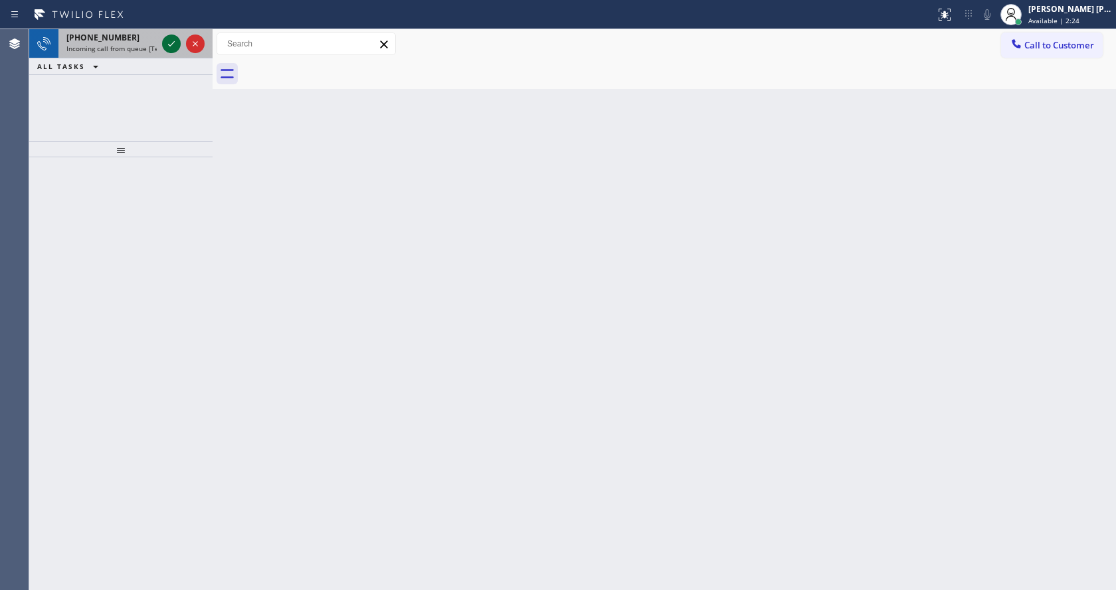
click at [173, 43] on icon at bounding box center [171, 43] width 7 height 5
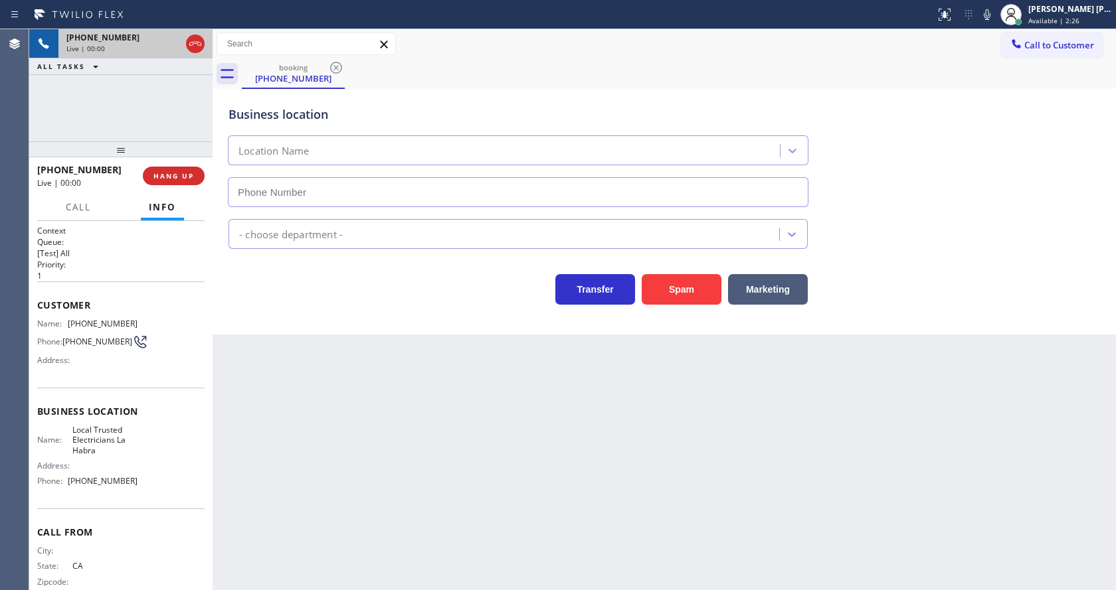
type input "[PHONE_NUMBER]"
click at [440, 416] on div "Back to Dashboard Change Sender ID Customers Technicians Select a contact Outbo…" at bounding box center [663, 309] width 903 height 561
click at [421, 499] on div "Back to Dashboard Change Sender ID Customers Technicians Select a contact Outbo…" at bounding box center [663, 309] width 903 height 561
drag, startPoint x: 361, startPoint y: 341, endPoint x: 438, endPoint y: 333, distance: 78.1
click at [361, 341] on div "Back to Dashboard Change Sender ID Customers Technicians Select a contact Outbo…" at bounding box center [663, 309] width 903 height 561
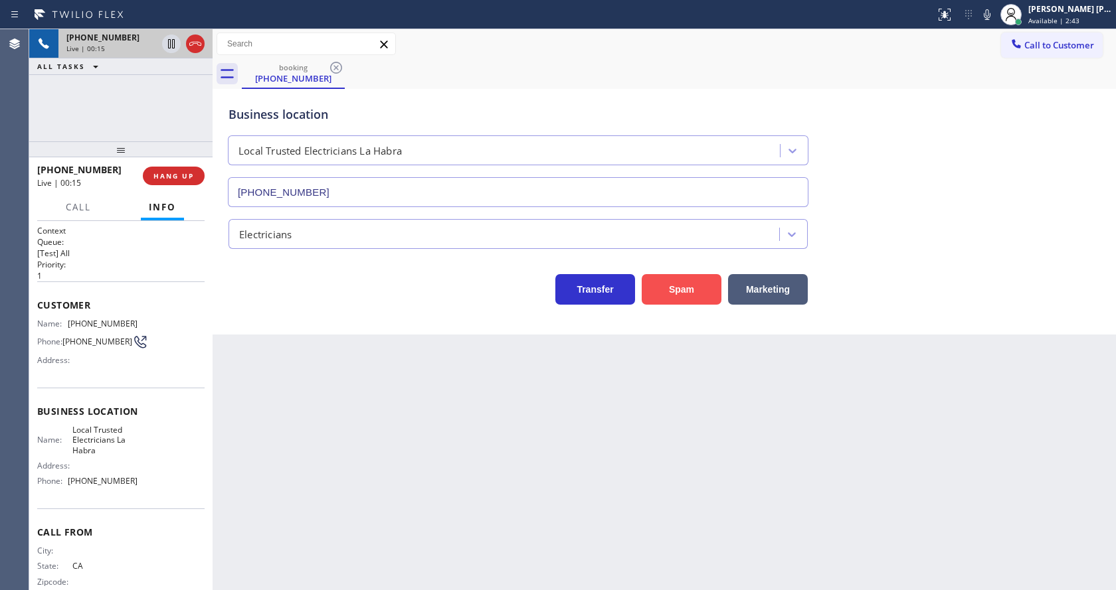
click at [670, 289] on button "Spam" at bounding box center [681, 289] width 80 height 31
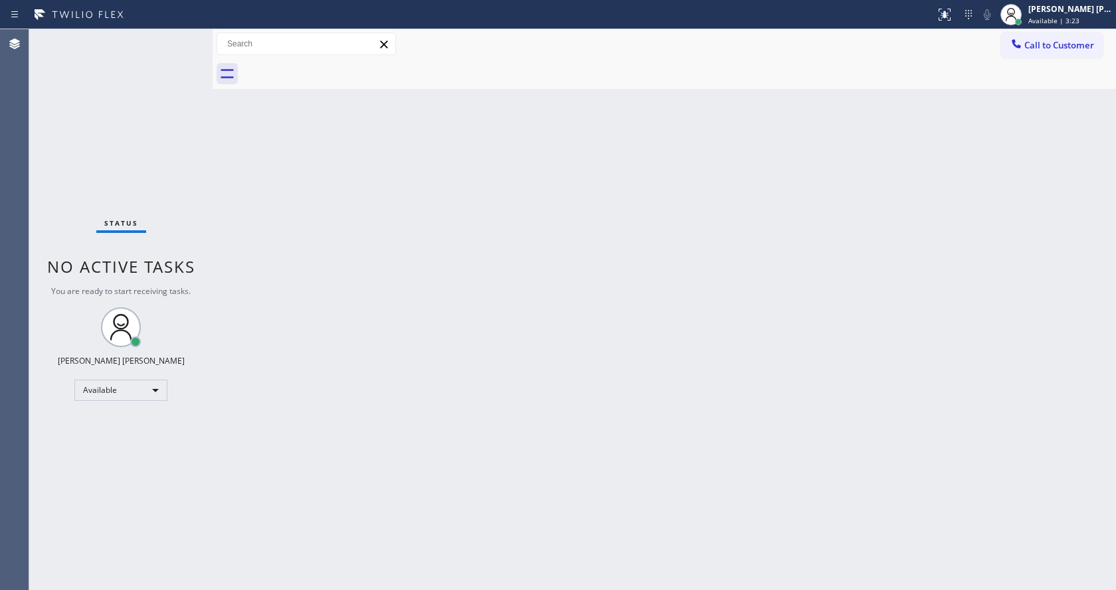
click at [714, 295] on div "Back to Dashboard Change Sender ID Customers Technicians Select a contact Outbo…" at bounding box center [663, 309] width 903 height 561
click at [368, 206] on div "Back to Dashboard Change Sender ID Customers Technicians Select a contact Outbo…" at bounding box center [663, 309] width 903 height 561
drag, startPoint x: 209, startPoint y: 61, endPoint x: 169, endPoint y: 56, distance: 40.1
click at [169, 56] on div "Status No active tasks You are ready to start receiving tasks. [PERSON_NAME] [P…" at bounding box center [572, 309] width 1086 height 561
click at [181, 39] on div "Status No active tasks You are ready to start receiving tasks. [PERSON_NAME] [P…" at bounding box center [120, 309] width 183 height 561
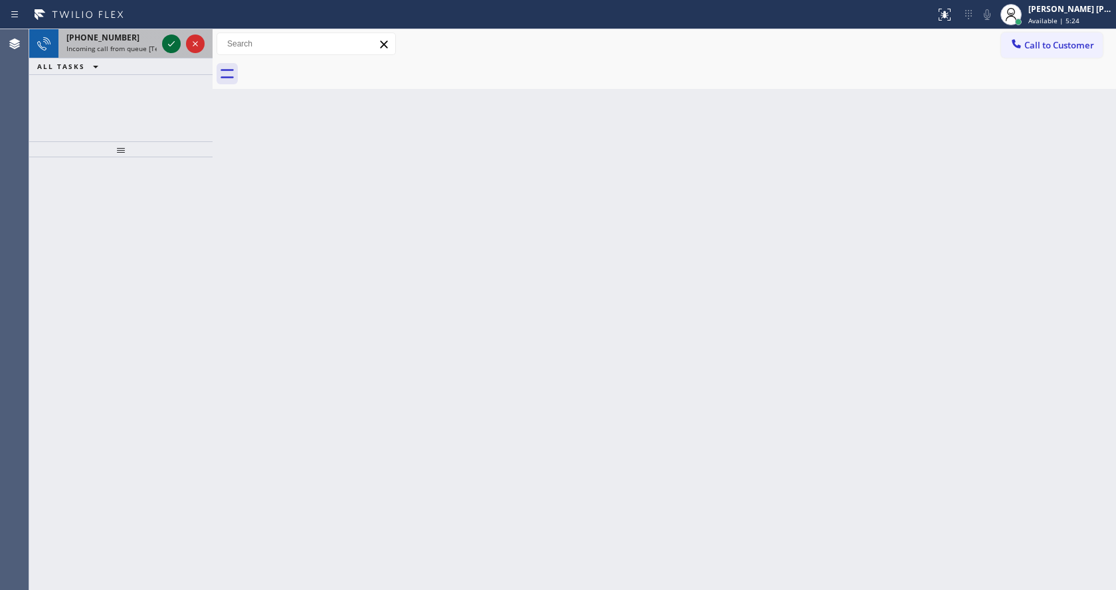
click at [177, 41] on div at bounding box center [183, 43] width 48 height 29
click at [177, 41] on icon at bounding box center [171, 44] width 16 height 16
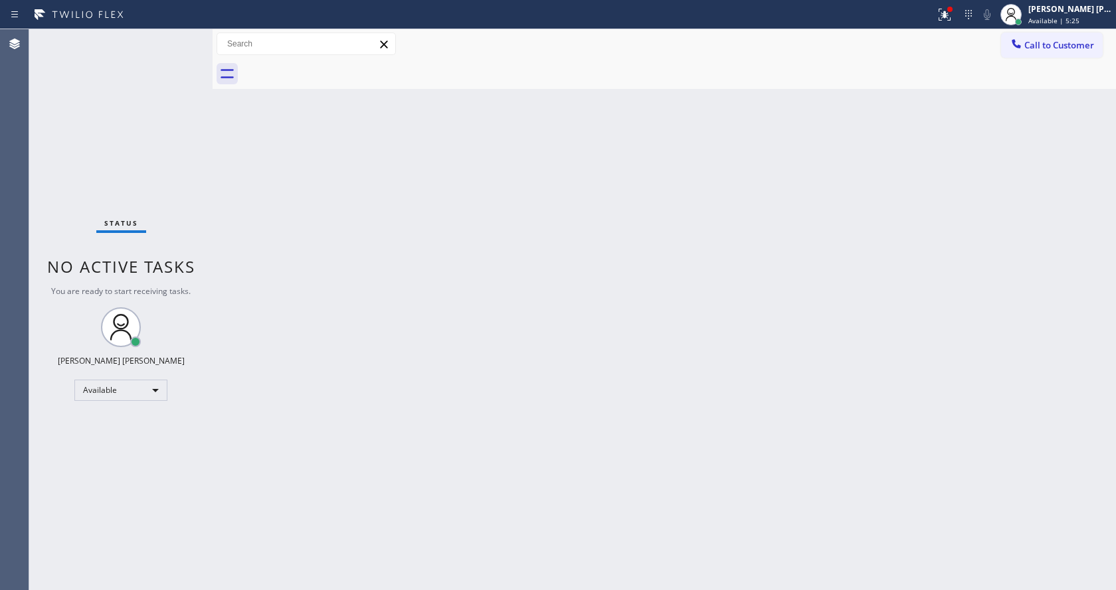
click at [400, 327] on div "Back to Dashboard Change Sender ID Customers Technicians Select a contact Outbo…" at bounding box center [663, 309] width 903 height 561
click at [184, 33] on div "Status No active tasks You are ready to start receiving tasks. [PERSON_NAME] [P…" at bounding box center [120, 309] width 183 height 561
click at [248, 153] on div "Back to Dashboard Change Sender ID Customers Technicians Select a contact Outbo…" at bounding box center [663, 309] width 903 height 561
click at [179, 38] on div "Status No active tasks You are ready to start receiving tasks. [PERSON_NAME] [P…" at bounding box center [120, 309] width 183 height 561
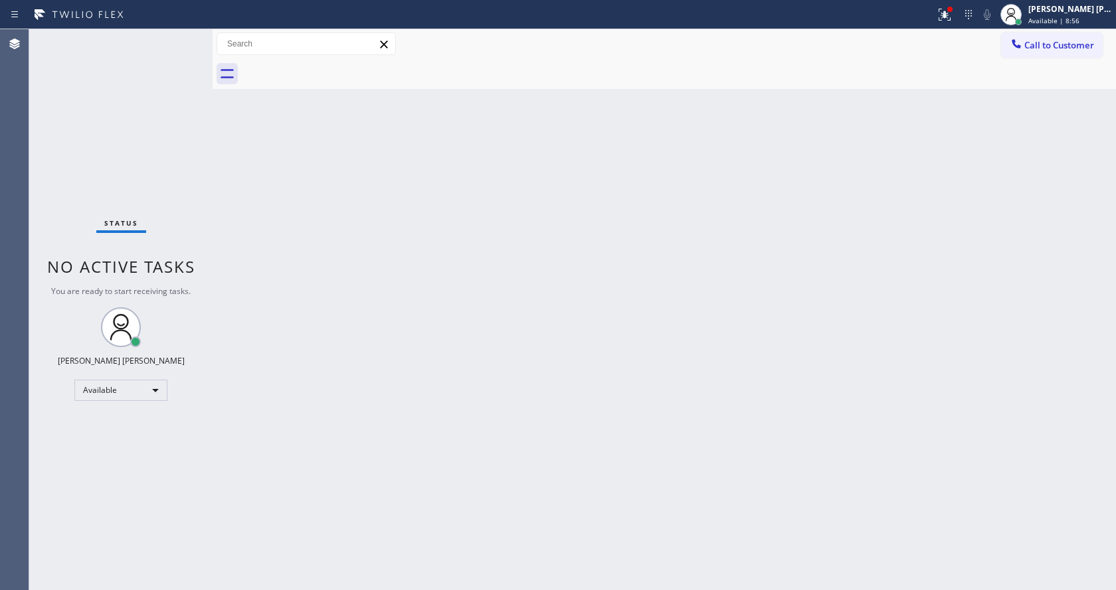
click at [501, 335] on div "Back to Dashboard Change Sender ID Customers Technicians Select a contact Outbo…" at bounding box center [663, 309] width 903 height 561
drag, startPoint x: 189, startPoint y: 261, endPoint x: 163, endPoint y: 167, distance: 97.6
click at [189, 261] on span "No active tasks" at bounding box center [121, 267] width 148 height 22
click at [453, 284] on div "Back to Dashboard Change Sender ID Customers Technicians Select a contact Outbo…" at bounding box center [663, 309] width 903 height 561
click at [640, 356] on div "Back to Dashboard Change Sender ID Customers Technicians Select a contact Outbo…" at bounding box center [663, 309] width 903 height 561
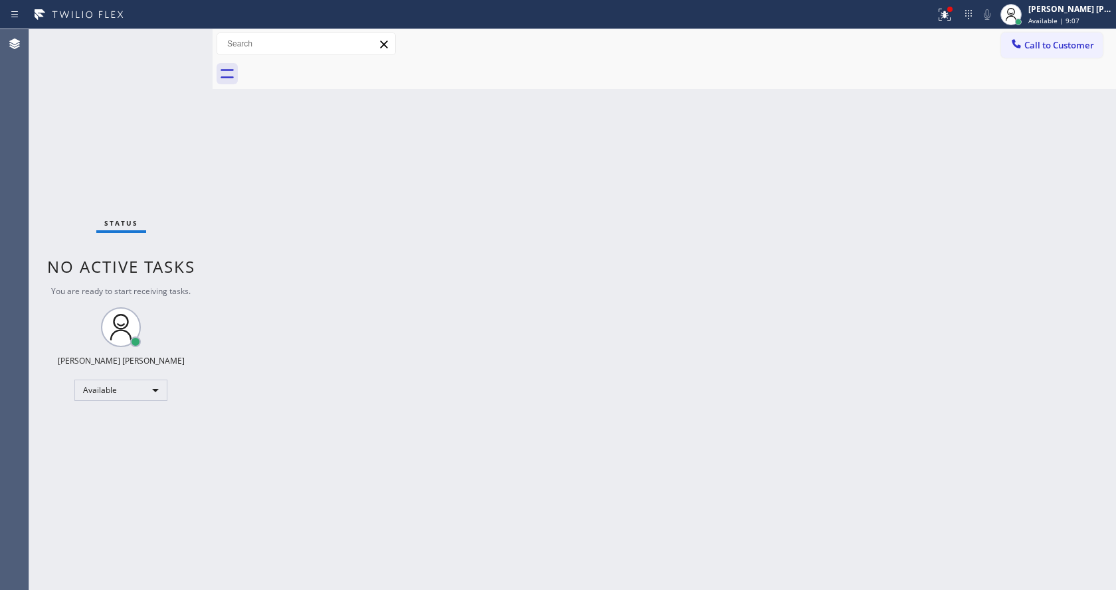
click at [550, 380] on div "Back to Dashboard Change Sender ID Customers Technicians Select a contact Outbo…" at bounding box center [663, 309] width 903 height 561
click at [293, 229] on div "Back to Dashboard Change Sender ID Customers Technicians Select a contact Outbo…" at bounding box center [663, 309] width 903 height 561
click at [184, 35] on div "Status No active tasks You are ready to start receiving tasks. [PERSON_NAME] [P…" at bounding box center [120, 309] width 183 height 561
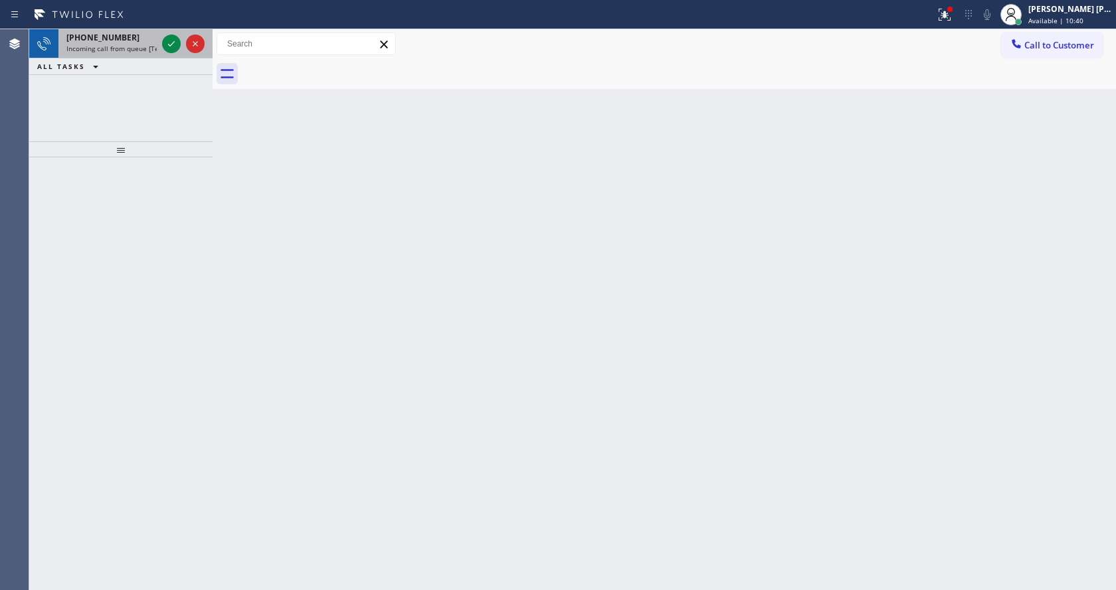
click at [134, 45] on span "Incoming call from queue [Test] All" at bounding box center [121, 48] width 110 height 9
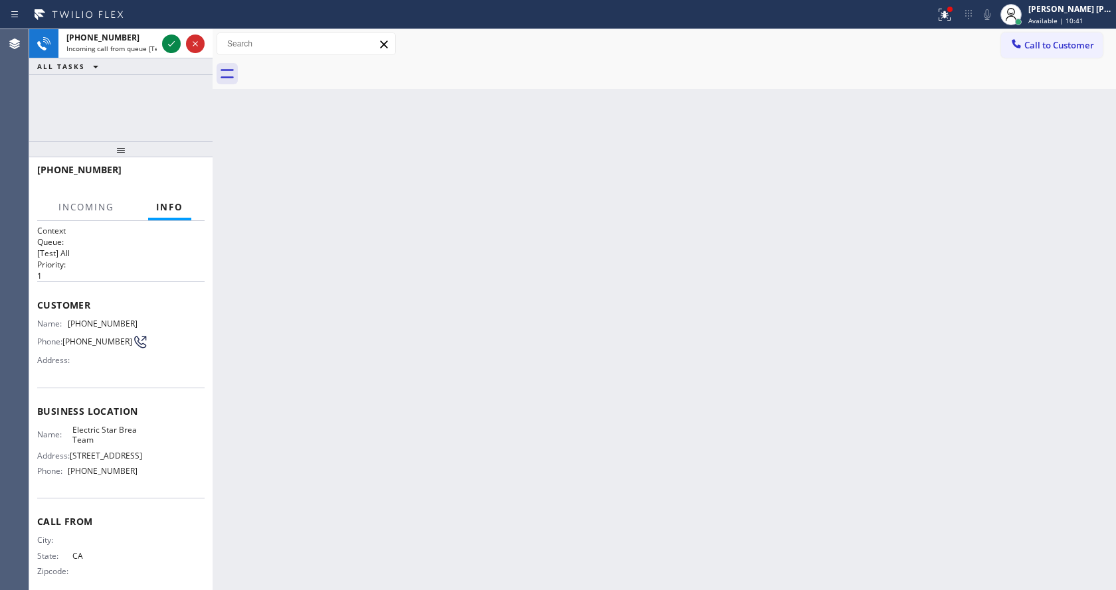
click at [375, 299] on div "Back to Dashboard Change Sender ID Customers Technicians Select a contact Outbo…" at bounding box center [663, 309] width 903 height 561
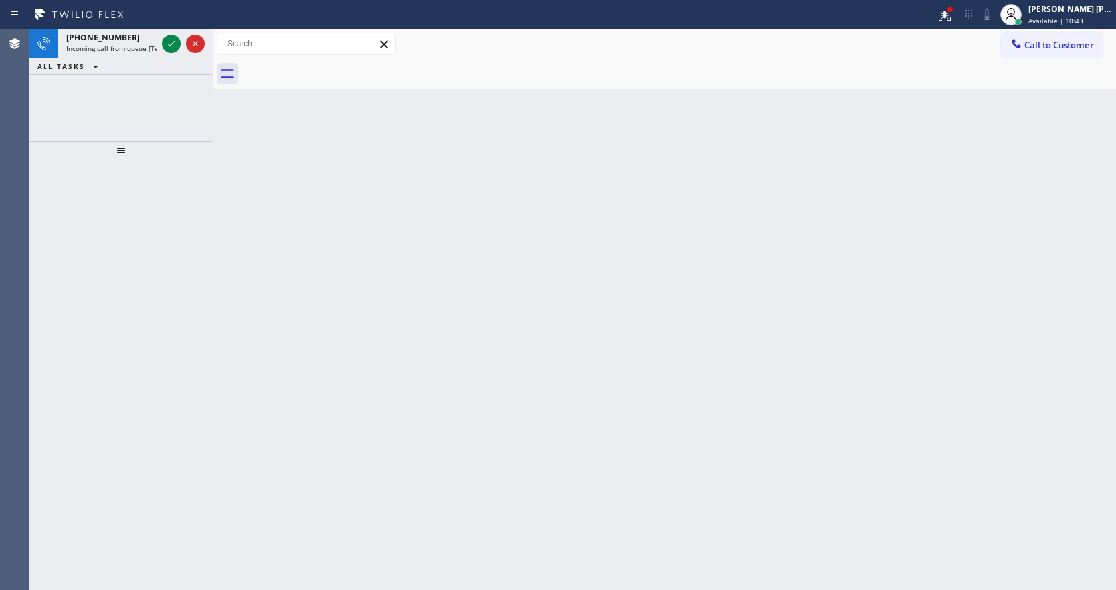
click at [193, 222] on div at bounding box center [120, 373] width 183 height 433
click at [131, 52] on span "Incoming call from queue [Test] All" at bounding box center [121, 48] width 110 height 9
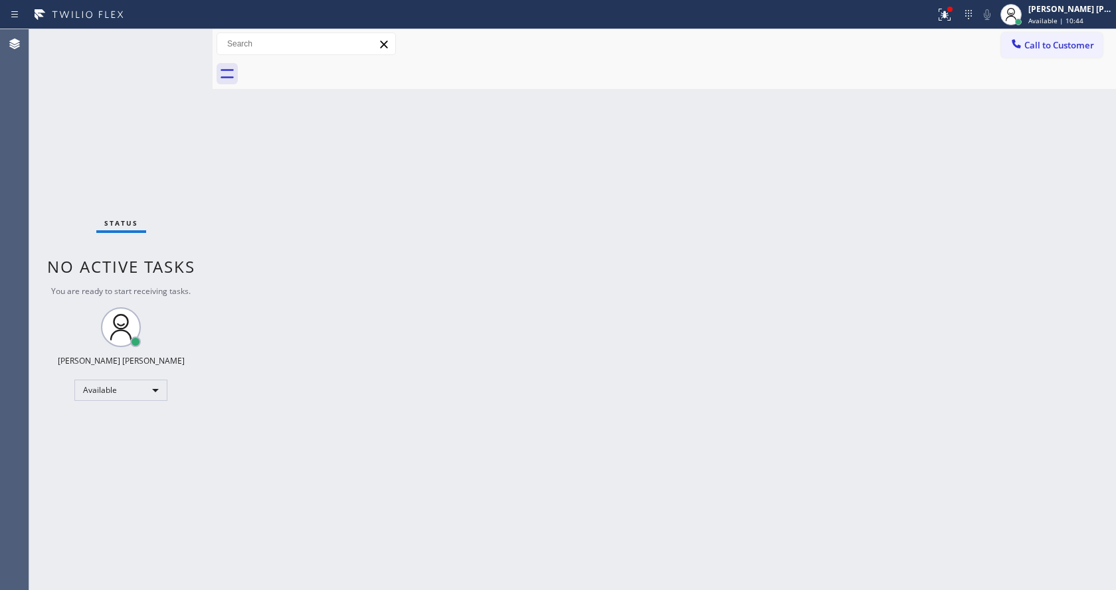
drag, startPoint x: 453, startPoint y: 326, endPoint x: 505, endPoint y: 307, distance: 55.0
click at [454, 326] on div "Back to Dashboard Change Sender ID Customers Technicians Select a contact Outbo…" at bounding box center [663, 309] width 903 height 561
click at [947, 13] on icon at bounding box center [944, 15] width 16 height 16
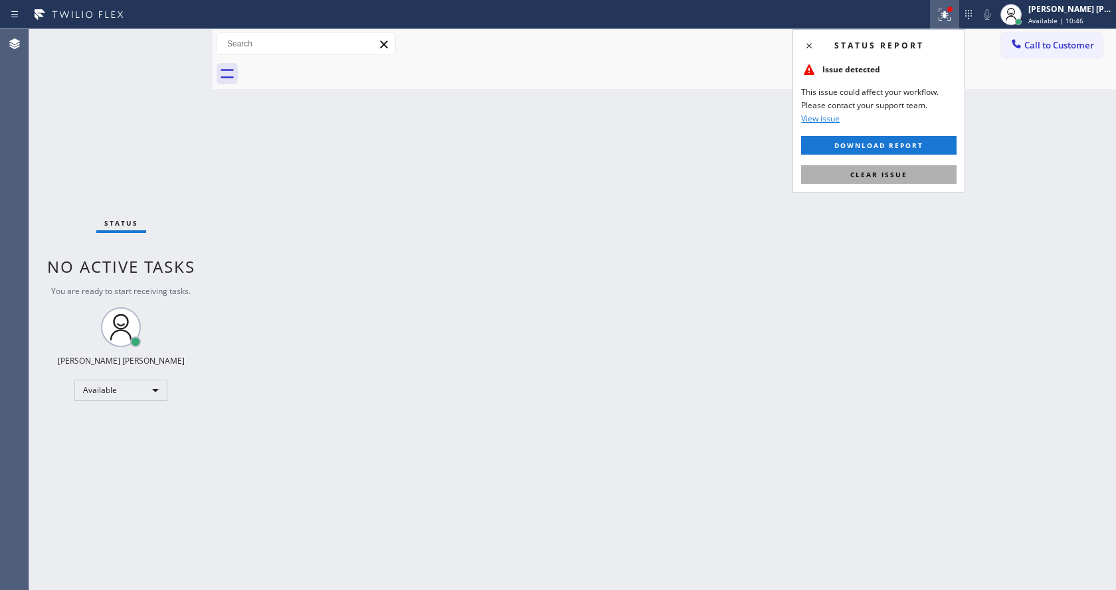
click at [904, 170] on span "Clear issue" at bounding box center [878, 174] width 57 height 9
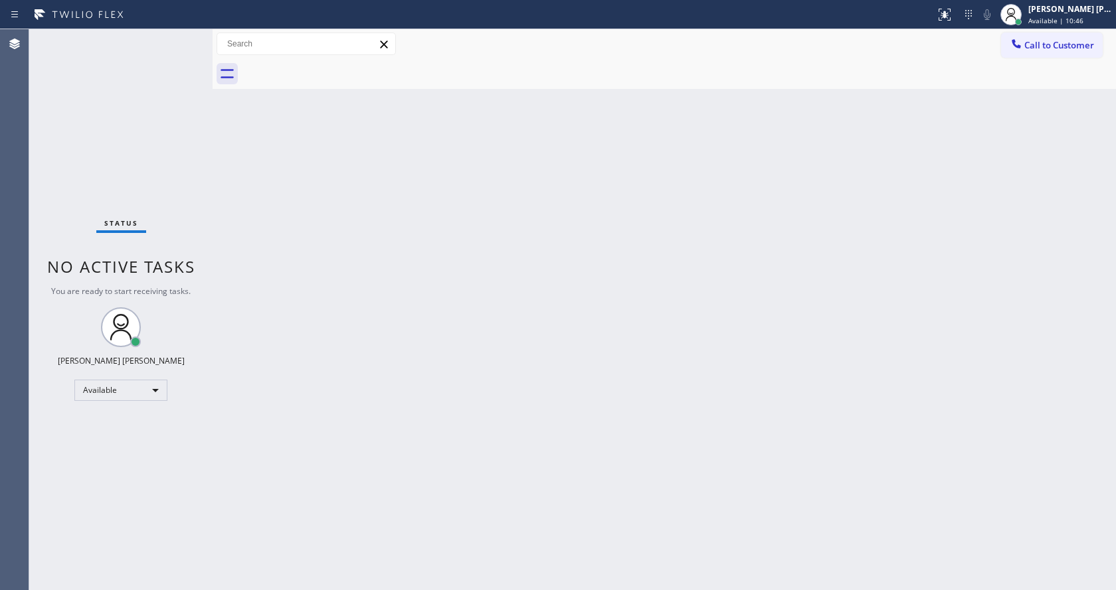
click at [904, 170] on div "Back to Dashboard Change Sender ID Customers Technicians Select a contact Outbo…" at bounding box center [663, 309] width 903 height 561
click at [236, 339] on div "Back to Dashboard Change Sender ID Customers Technicians Select a contact Outbo…" at bounding box center [663, 309] width 903 height 561
drag, startPoint x: 251, startPoint y: 223, endPoint x: 234, endPoint y: 176, distance: 50.2
click at [251, 223] on div "Back to Dashboard Change Sender ID Customers Technicians Select a contact Outbo…" at bounding box center [663, 309] width 903 height 561
click at [358, 238] on div "Back to Dashboard Change Sender ID Customers Technicians Select a contact Outbo…" at bounding box center [663, 309] width 903 height 561
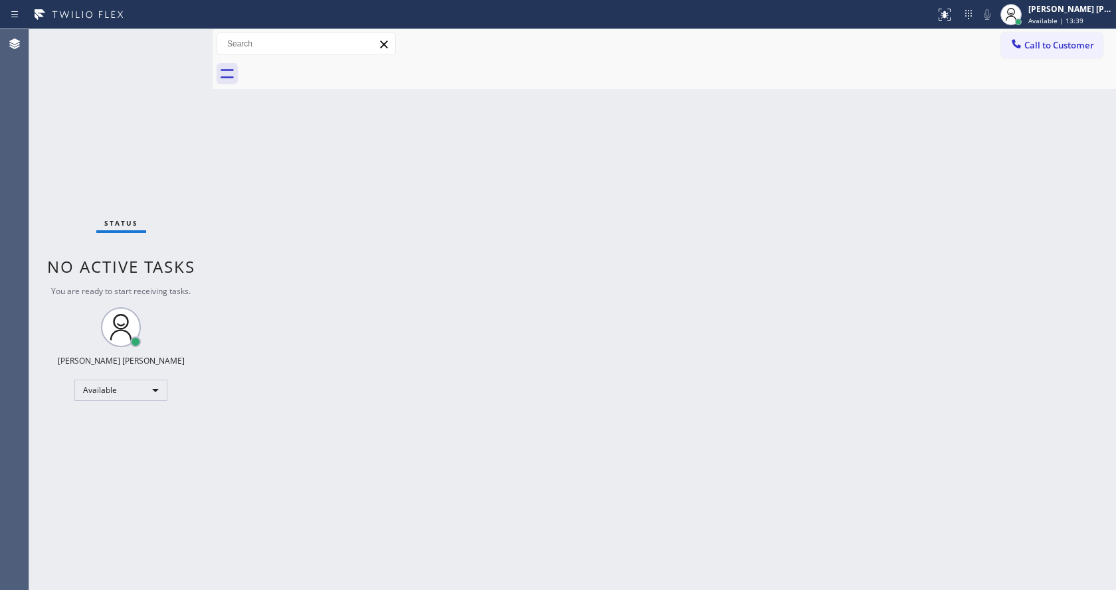
click at [250, 249] on div "Back to Dashboard Change Sender ID Customers Technicians Select a contact Outbo…" at bounding box center [663, 309] width 903 height 561
click at [180, 44] on div "Status No active tasks You are ready to start receiving tasks. [PERSON_NAME] [P…" at bounding box center [120, 309] width 183 height 561
click at [466, 398] on div "Back to Dashboard Change Sender ID Customers Technicians Select a contact Outbo…" at bounding box center [663, 309] width 903 height 561
click at [481, 322] on div "Back to Dashboard Change Sender ID Customers Technicians Select a contact Outbo…" at bounding box center [663, 309] width 903 height 561
click at [244, 163] on div "Back to Dashboard Change Sender ID Customers Technicians Select a contact Outbo…" at bounding box center [663, 309] width 903 height 561
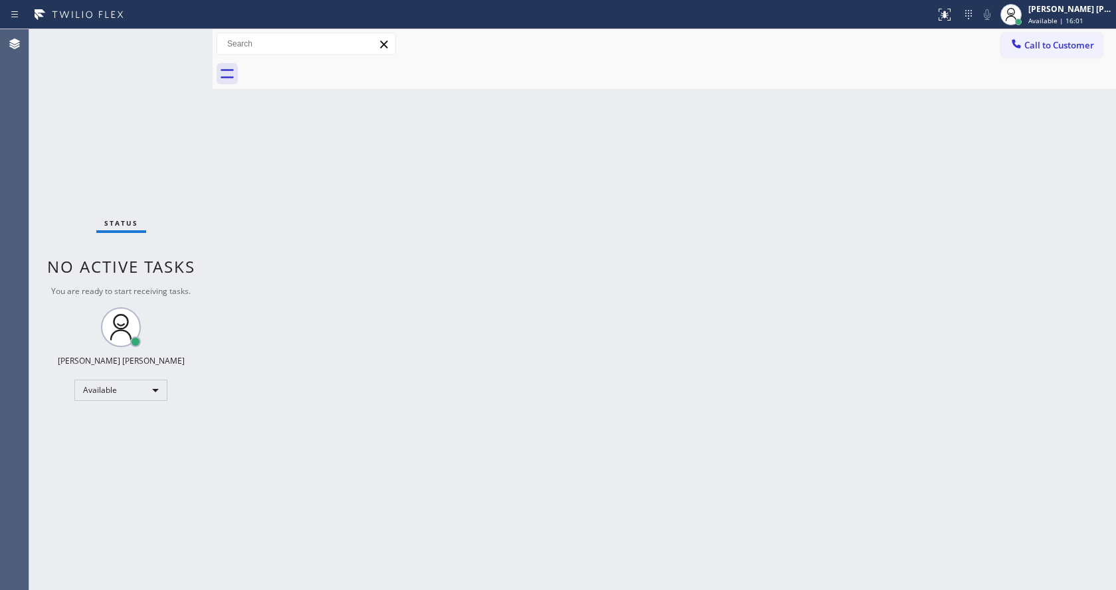
click at [183, 38] on div "Status No active tasks You are ready to start receiving tasks. [PERSON_NAME] [P…" at bounding box center [120, 309] width 183 height 561
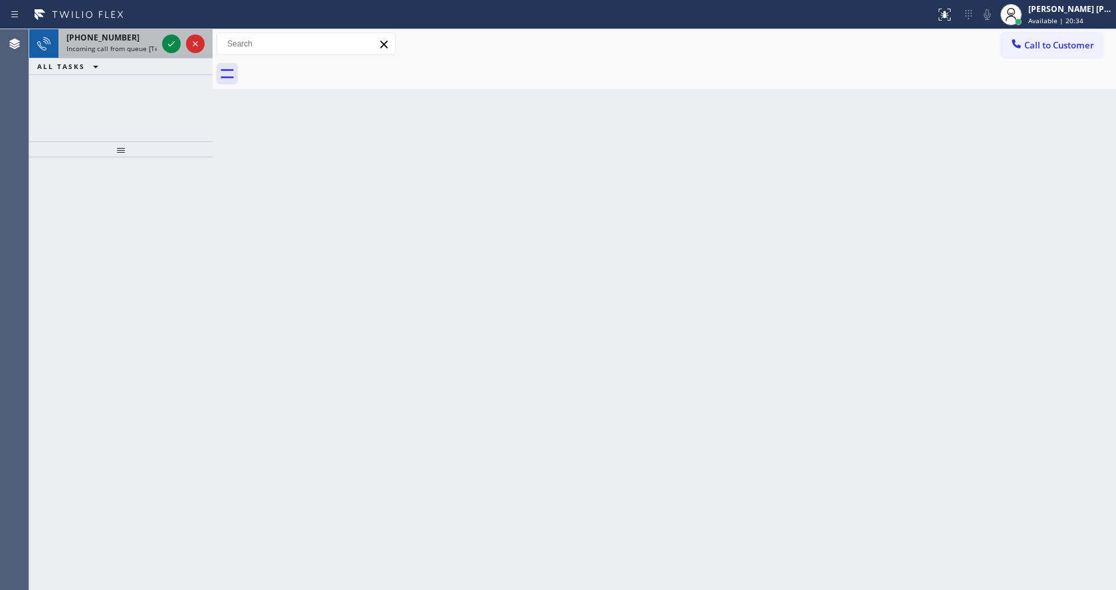
click at [149, 56] on div "[PHONE_NUMBER] Incoming call from queue [Test] All" at bounding box center [108, 43] width 101 height 29
click at [173, 45] on icon at bounding box center [171, 44] width 16 height 16
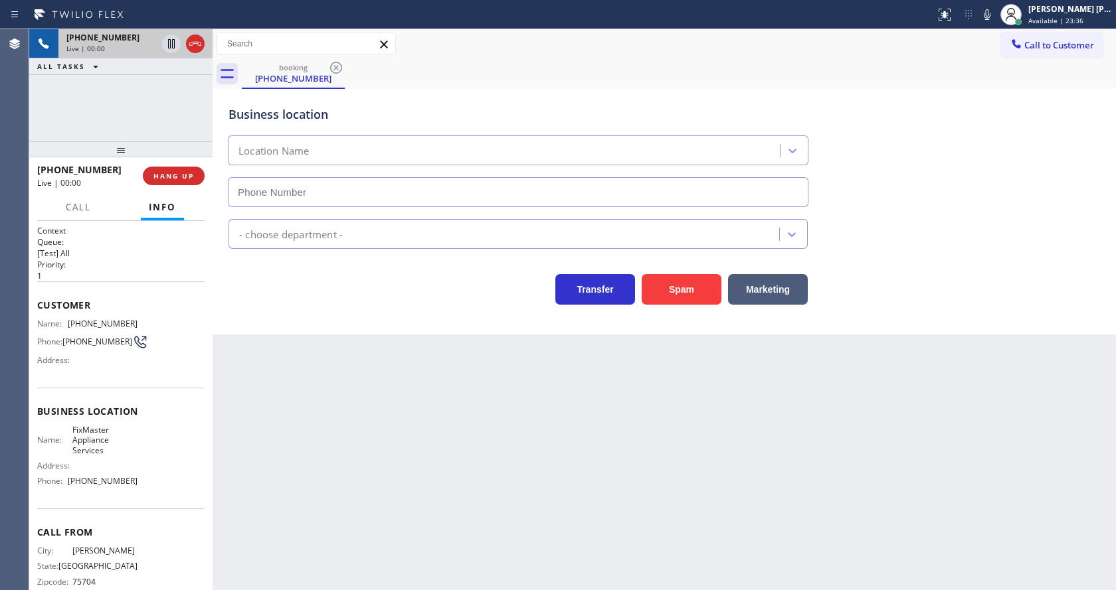
type input "[PHONE_NUMBER]"
click at [355, 319] on div "Business location FixMaster Appliance Services [PHONE_NUMBER] Appliance Repair …" at bounding box center [663, 212] width 903 height 246
click at [350, 381] on div "Back to Dashboard Change Sender ID Customers Technicians Select a contact Outbo…" at bounding box center [663, 309] width 903 height 561
click at [392, 463] on div "Back to Dashboard Change Sender ID Customers Technicians Select a contact Outbo…" at bounding box center [663, 309] width 903 height 561
drag, startPoint x: 616, startPoint y: 479, endPoint x: 601, endPoint y: 474, distance: 16.2
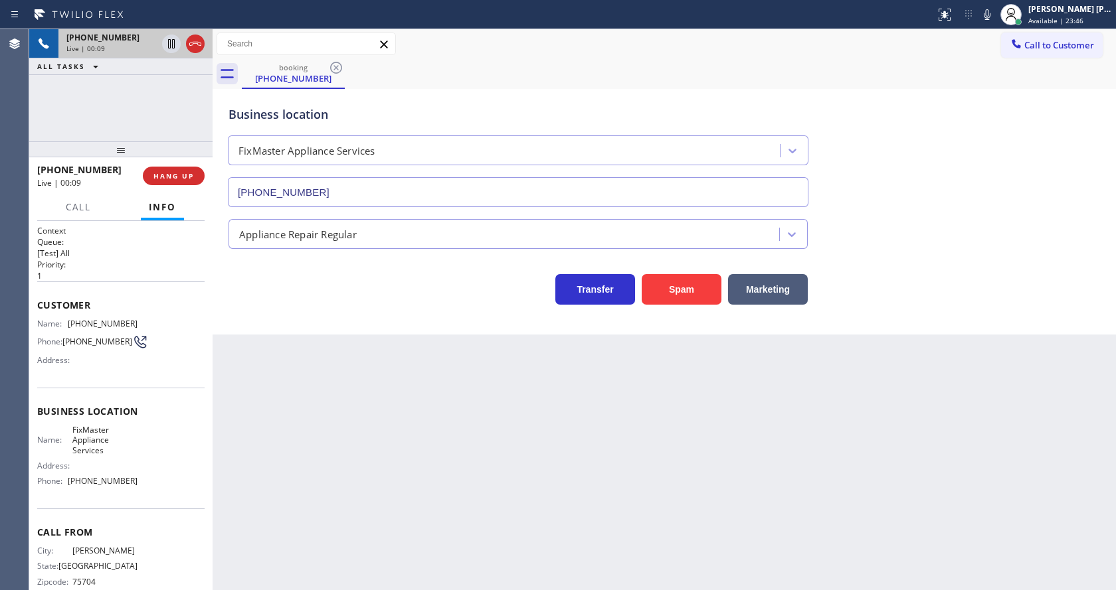
click at [616, 479] on div "Back to Dashboard Change Sender ID Customers Technicians Select a contact Outbo…" at bounding box center [663, 309] width 903 height 561
click at [388, 382] on div "Back to Dashboard Change Sender ID Customers Technicians Select a contact Outbo…" at bounding box center [663, 309] width 903 height 561
click at [159, 177] on span "HANG UP" at bounding box center [173, 175] width 41 height 9
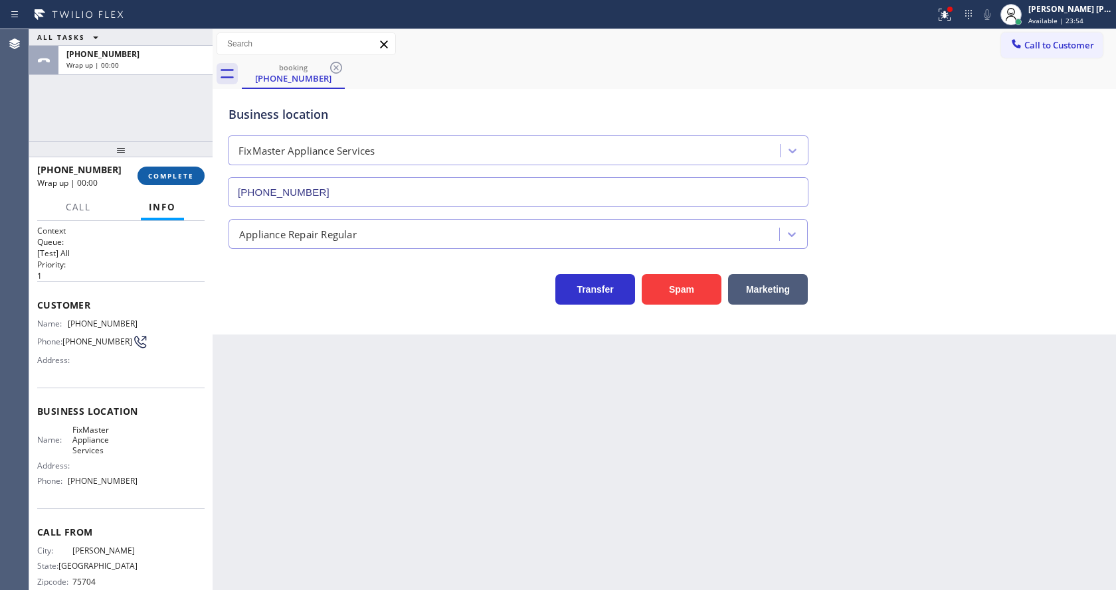
click at [159, 177] on span "COMPLETE" at bounding box center [171, 175] width 46 height 9
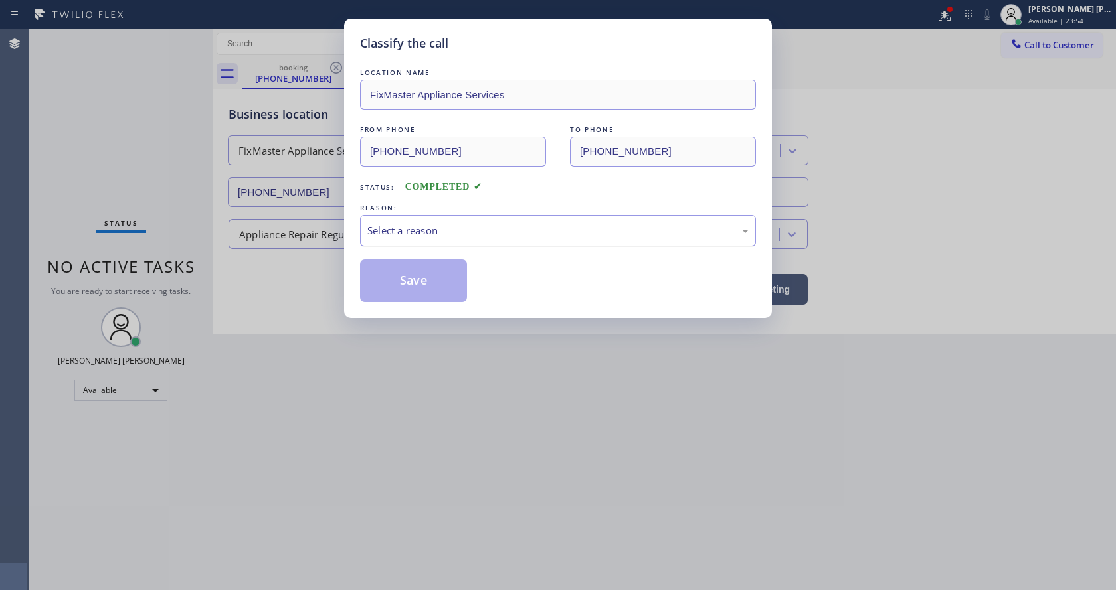
click at [450, 230] on div "Select a reason" at bounding box center [557, 230] width 381 height 15
click at [404, 288] on button "Save" at bounding box center [413, 281] width 107 height 42
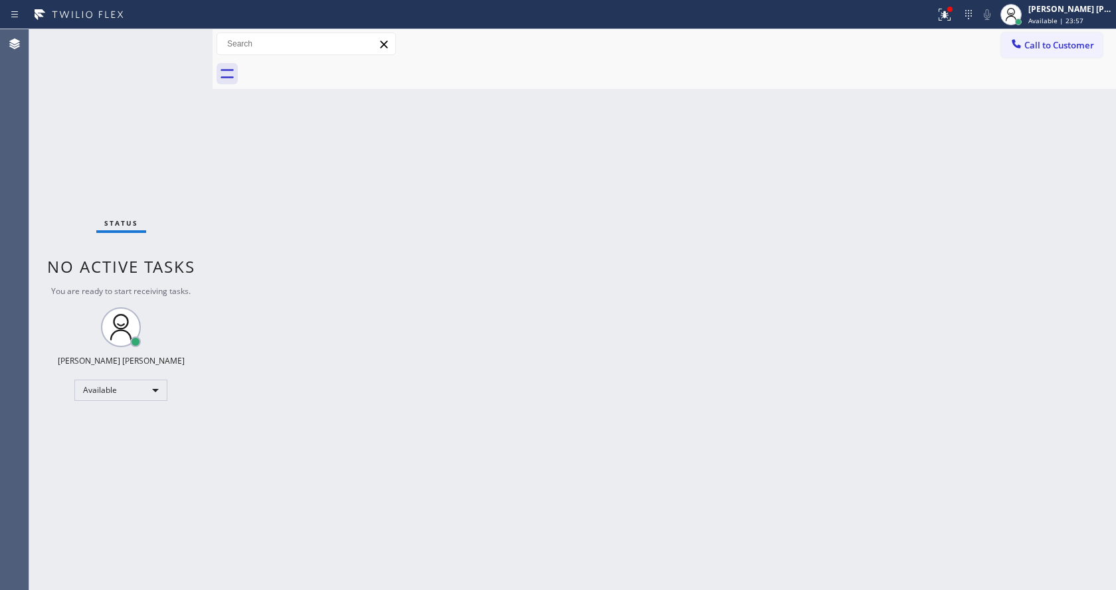
click at [175, 37] on div "Status No active tasks You are ready to start receiving tasks. [PERSON_NAME] [P…" at bounding box center [120, 309] width 183 height 561
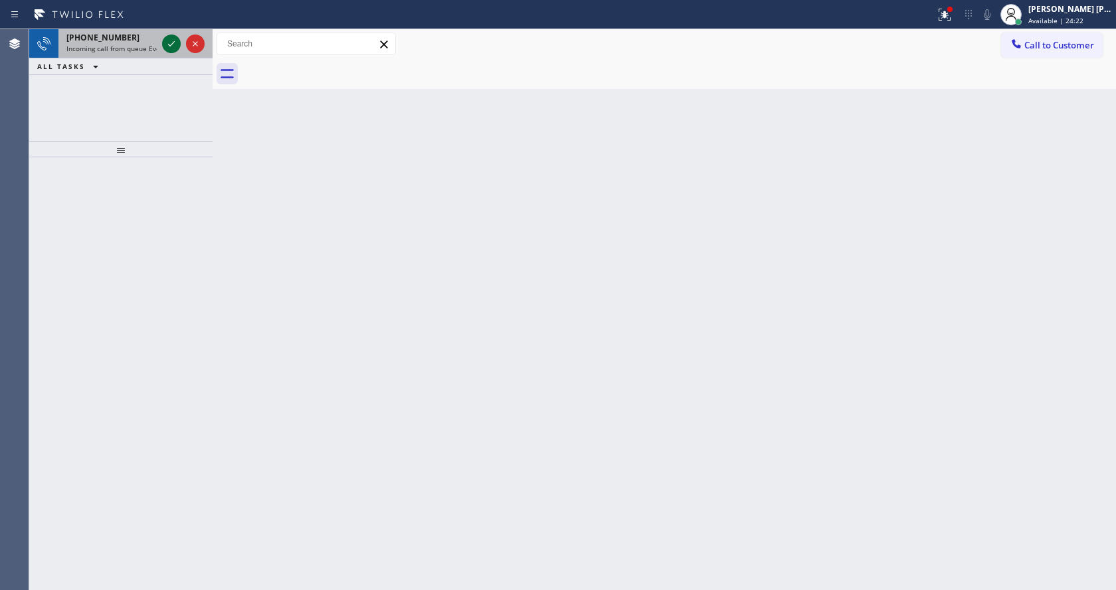
click at [175, 37] on icon at bounding box center [171, 44] width 16 height 16
click at [167, 42] on icon at bounding box center [171, 44] width 16 height 16
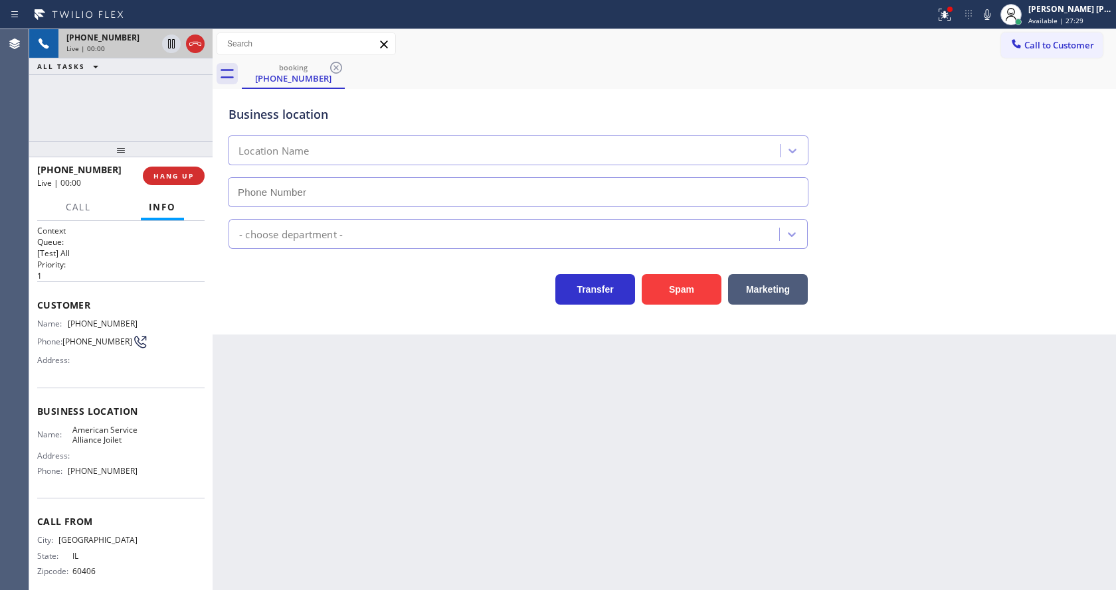
type input "[PHONE_NUMBER]"
click at [502, 562] on div "Back to Dashboard Change Sender ID Customers Technicians Select a contact Outbo…" at bounding box center [663, 309] width 903 height 561
click at [325, 387] on div "Back to Dashboard Change Sender ID Customers Technicians Select a contact Outbo…" at bounding box center [663, 309] width 903 height 561
click at [511, 404] on div "Back to Dashboard Change Sender ID Customers Technicians Select a contact Outbo…" at bounding box center [663, 309] width 903 height 561
click at [952, 11] on div at bounding box center [949, 9] width 5 height 5
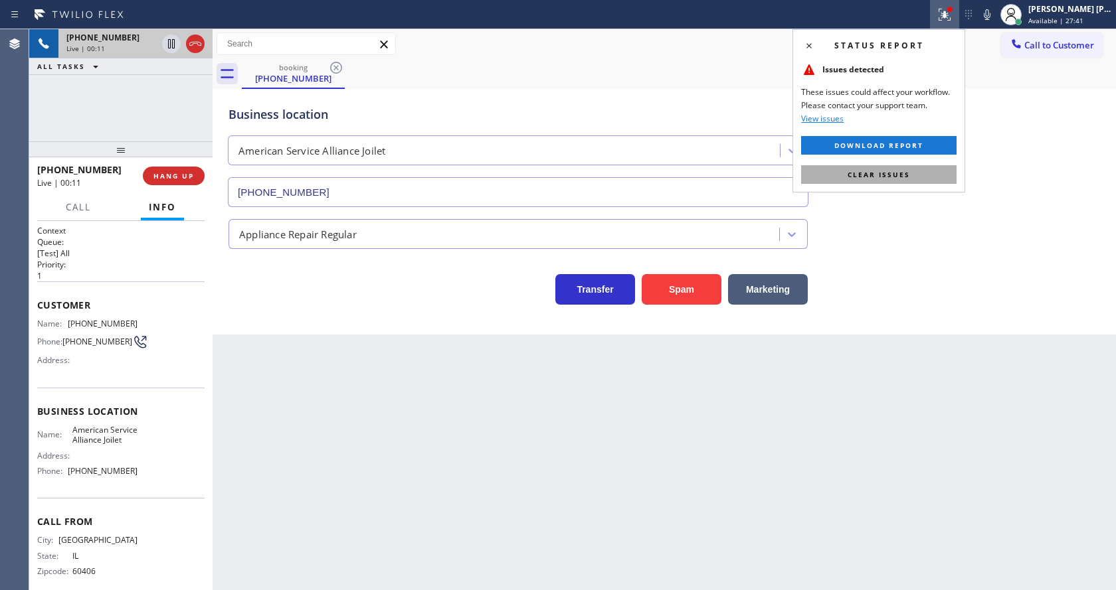
click at [910, 176] on button "Clear issues" at bounding box center [878, 174] width 155 height 19
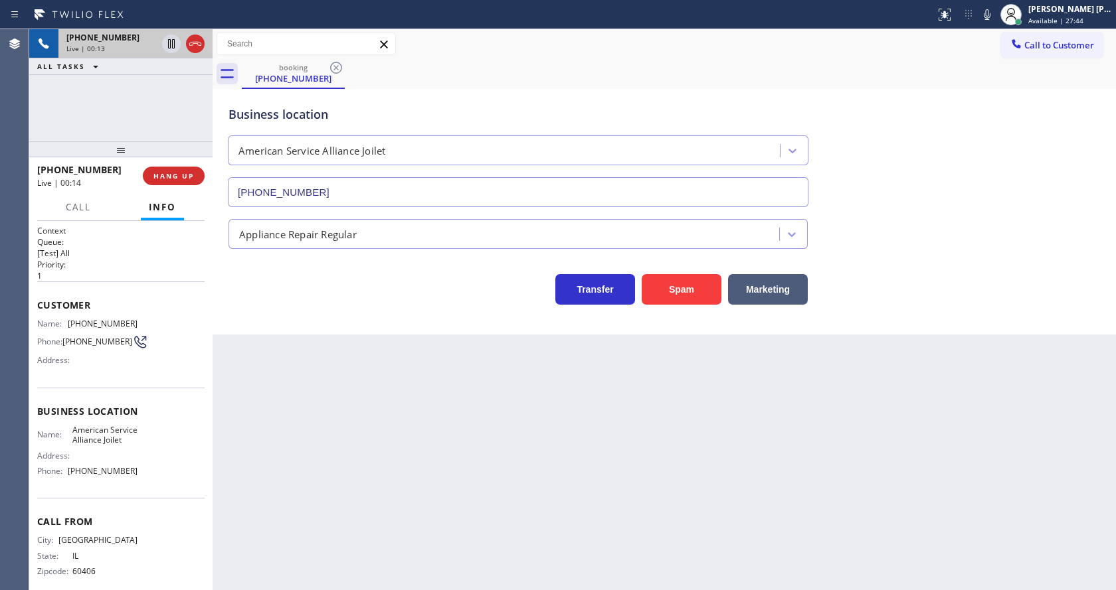
click at [311, 517] on div "Back to Dashboard Change Sender ID Customers Technicians Select a contact Outbo…" at bounding box center [663, 309] width 903 height 561
click at [487, 507] on div "Back to Dashboard Change Sender ID Customers Technicians Select a contact Outbo…" at bounding box center [663, 309] width 903 height 561
click at [377, 386] on div "Back to Dashboard Change Sender ID Customers Technicians Select a contact Outbo…" at bounding box center [663, 309] width 903 height 561
click at [455, 534] on div "Back to Dashboard Change Sender ID Customers Technicians Select a contact Outbo…" at bounding box center [663, 309] width 903 height 561
click at [337, 398] on div "Back to Dashboard Change Sender ID Customers Technicians Select a contact Outbo…" at bounding box center [663, 309] width 903 height 561
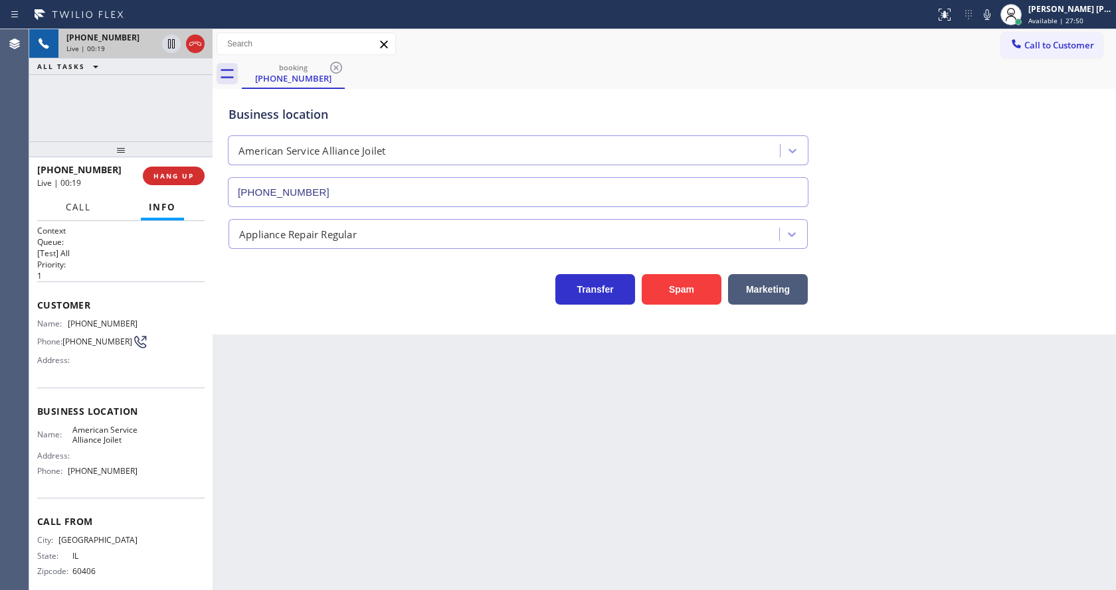
click at [78, 206] on span "Call" at bounding box center [78, 207] width 25 height 12
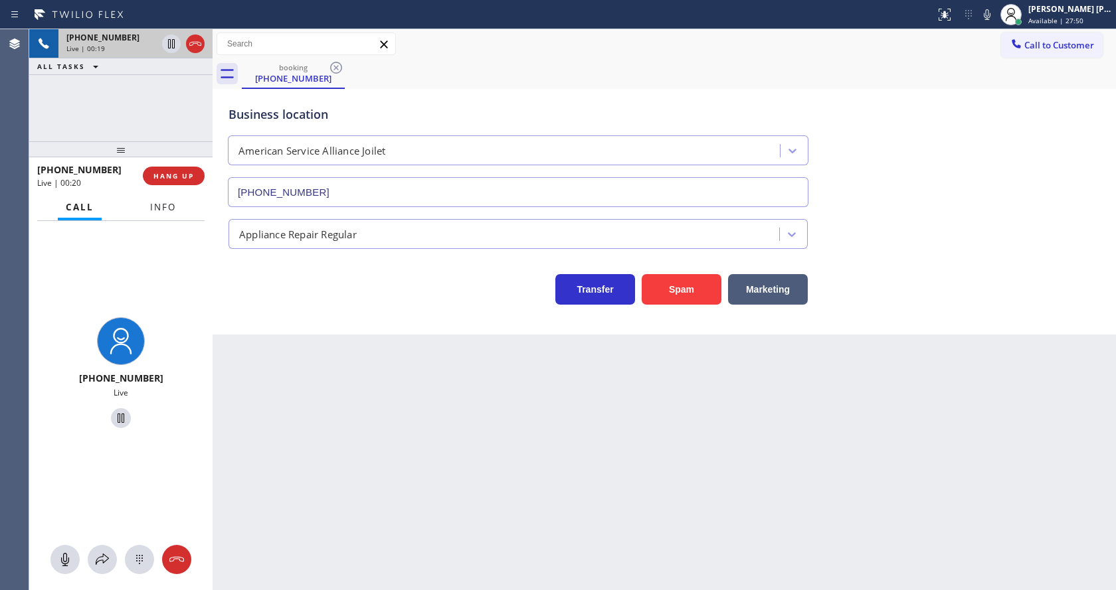
click at [155, 203] on span "Info" at bounding box center [163, 207] width 26 height 12
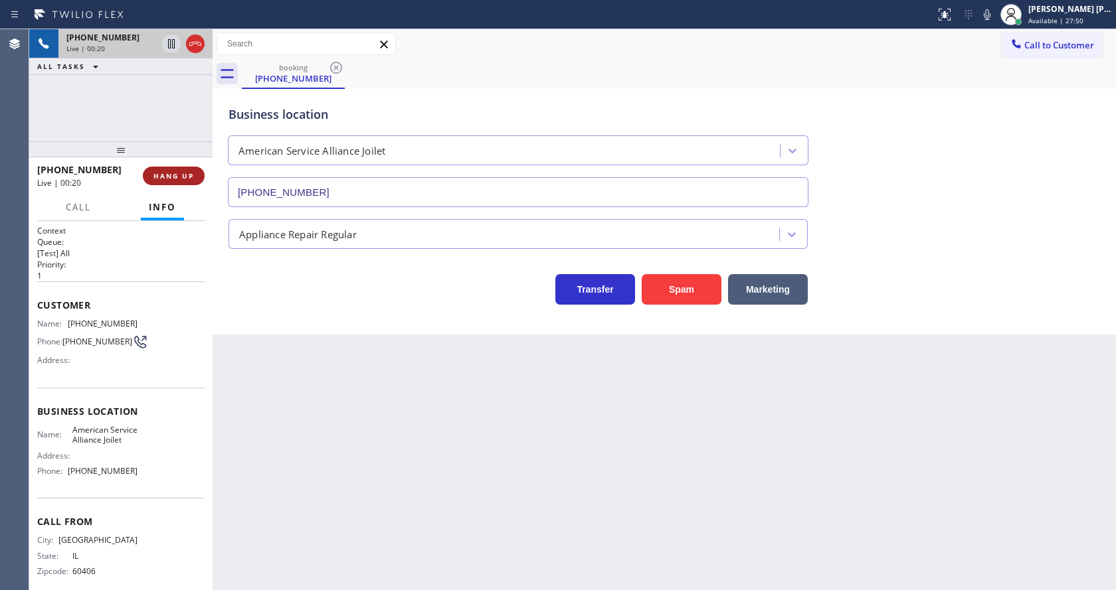
click at [161, 169] on button "HANG UP" at bounding box center [174, 176] width 62 height 19
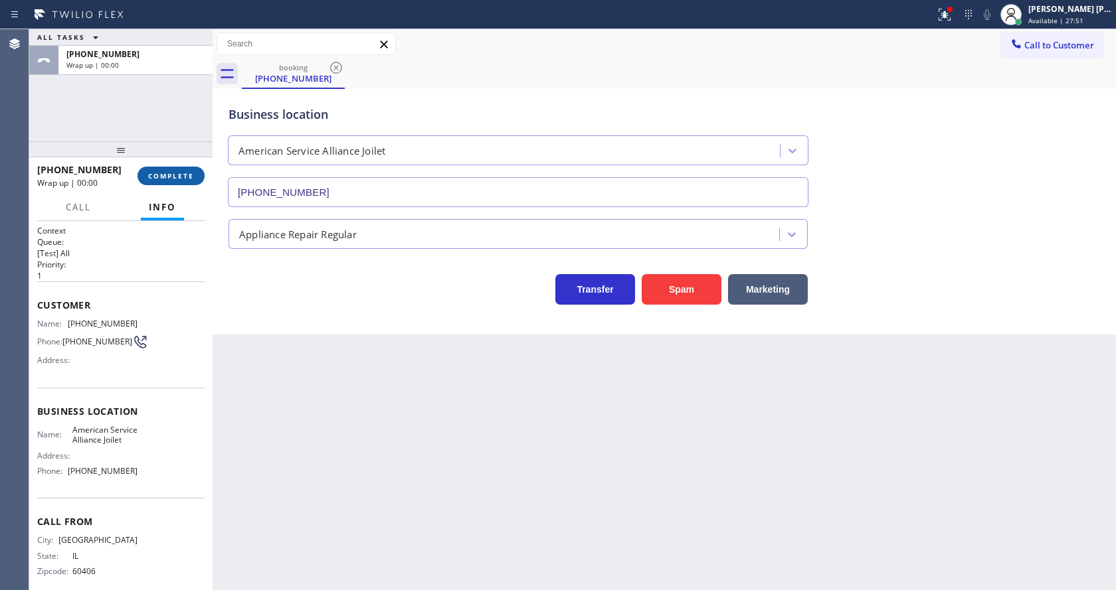
click at [161, 169] on button "COMPLETE" at bounding box center [170, 176] width 67 height 19
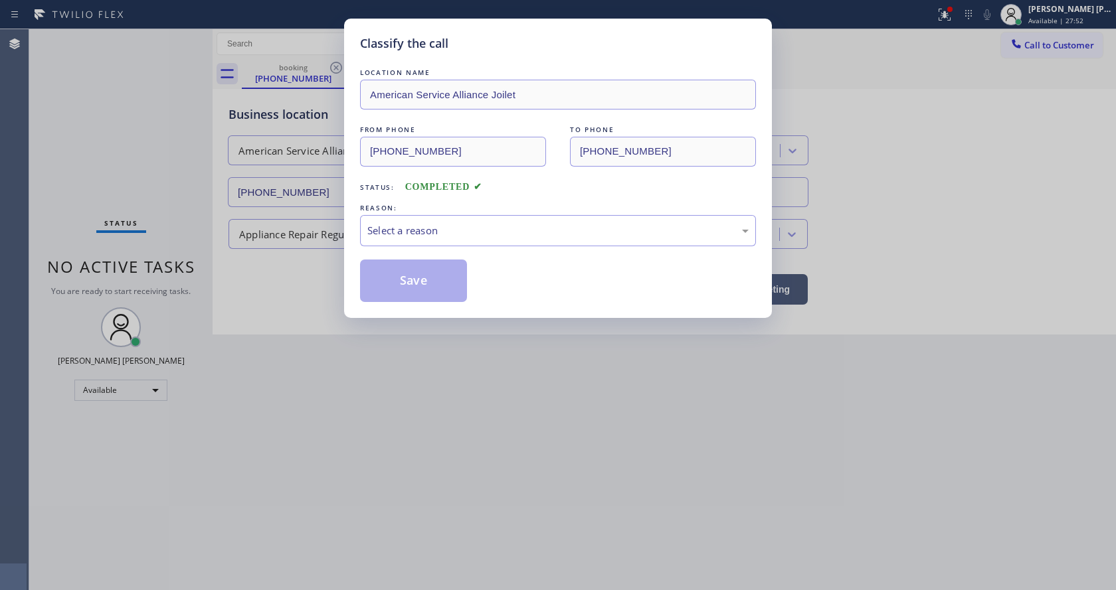
drag, startPoint x: 394, startPoint y: 205, endPoint x: 397, endPoint y: 213, distance: 9.0
click at [396, 210] on div "REASON:" at bounding box center [558, 208] width 396 height 14
click at [406, 222] on div "Select a reason" at bounding box center [558, 230] width 396 height 31
click at [423, 290] on button "Save" at bounding box center [413, 281] width 107 height 42
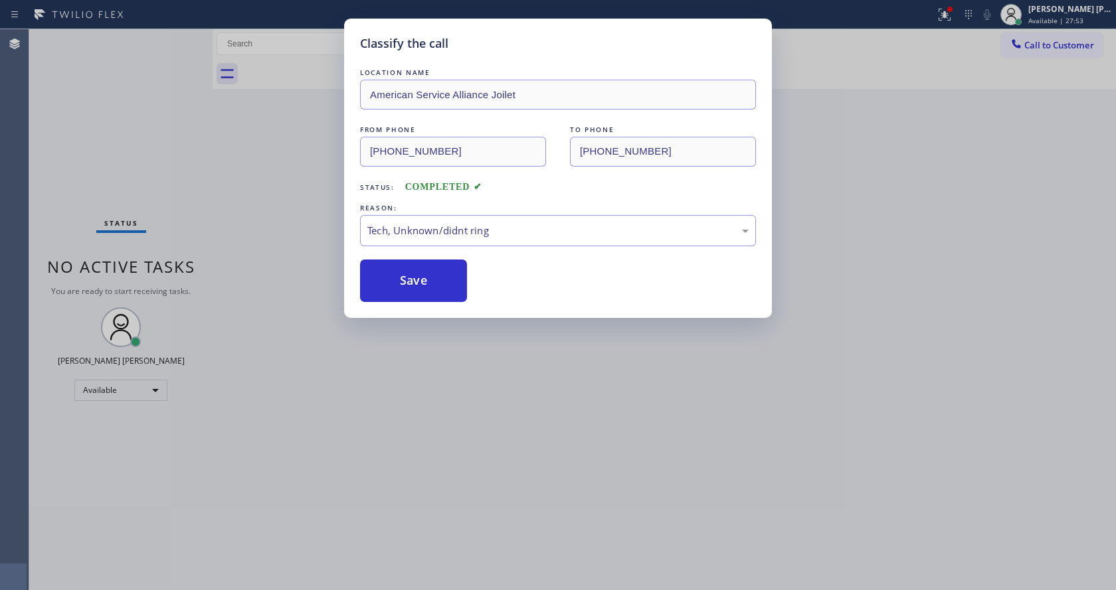
click at [489, 353] on div "Classify the call LOCATION NAME American Service Alliance Joilet FROM PHONE [PH…" at bounding box center [558, 295] width 1116 height 590
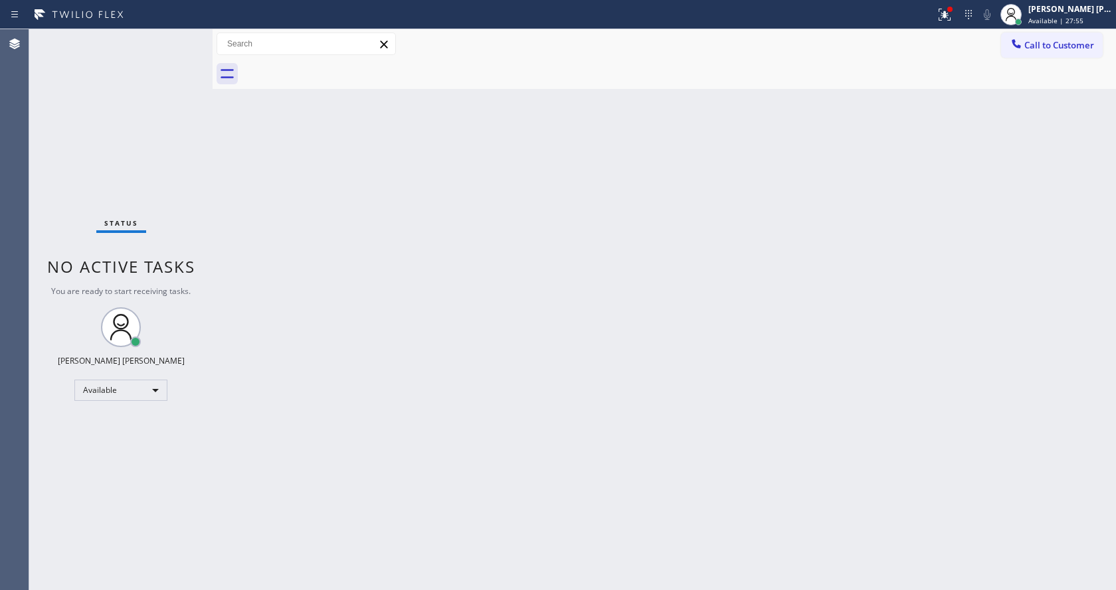
click at [225, 240] on div "Back to Dashboard Change Sender ID Customers Technicians Select a contact Outbo…" at bounding box center [663, 309] width 903 height 561
click at [179, 34] on div "Status No active tasks You are ready to start receiving tasks. [PERSON_NAME] [P…" at bounding box center [120, 309] width 183 height 561
click at [234, 286] on div "Back to Dashboard Change Sender ID Customers Technicians Select a contact Outbo…" at bounding box center [663, 309] width 903 height 561
click at [184, 215] on div "Status No active tasks You are ready to start receiving tasks. [PERSON_NAME] [P…" at bounding box center [120, 309] width 183 height 561
click at [176, 37] on div "Status No active tasks You are ready to start receiving tasks. [PERSON_NAME] [P…" at bounding box center [120, 309] width 183 height 561
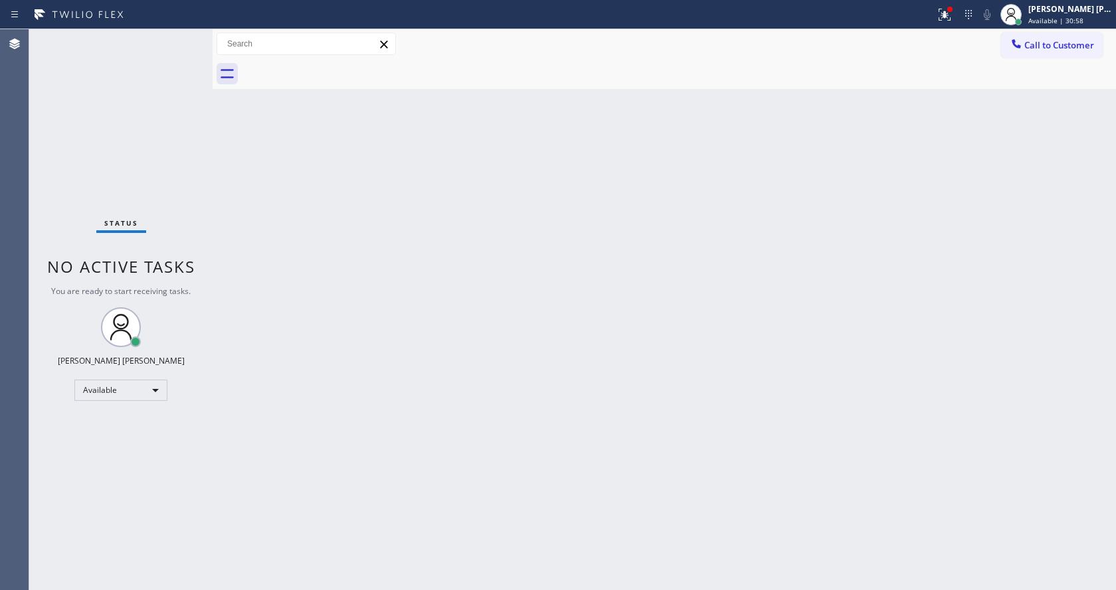
click at [276, 193] on div "Back to Dashboard Change Sender ID Customers Technicians Select a contact Outbo…" at bounding box center [663, 309] width 903 height 561
click at [176, 39] on div "Status No active tasks You are ready to start receiving tasks. [PERSON_NAME] [P…" at bounding box center [120, 309] width 183 height 561
click at [187, 88] on div "Status No active tasks You are ready to start receiving tasks. [PERSON_NAME] [P…" at bounding box center [120, 309] width 183 height 561
click at [177, 40] on div "Status No active tasks You are ready to start receiving tasks. [PERSON_NAME] [P…" at bounding box center [120, 309] width 183 height 561
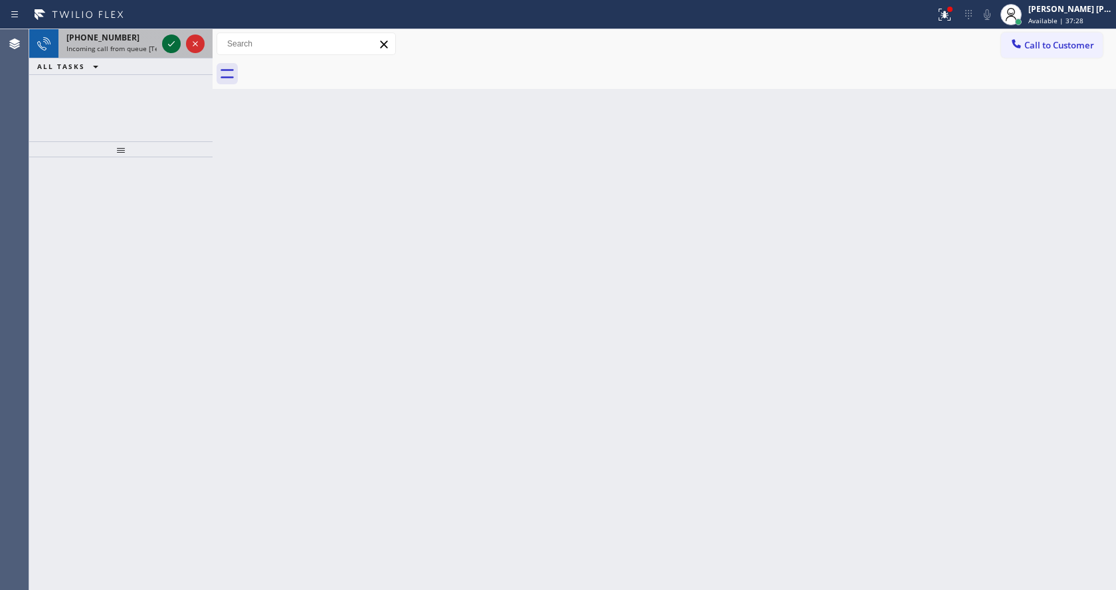
click at [177, 40] on icon at bounding box center [171, 44] width 16 height 16
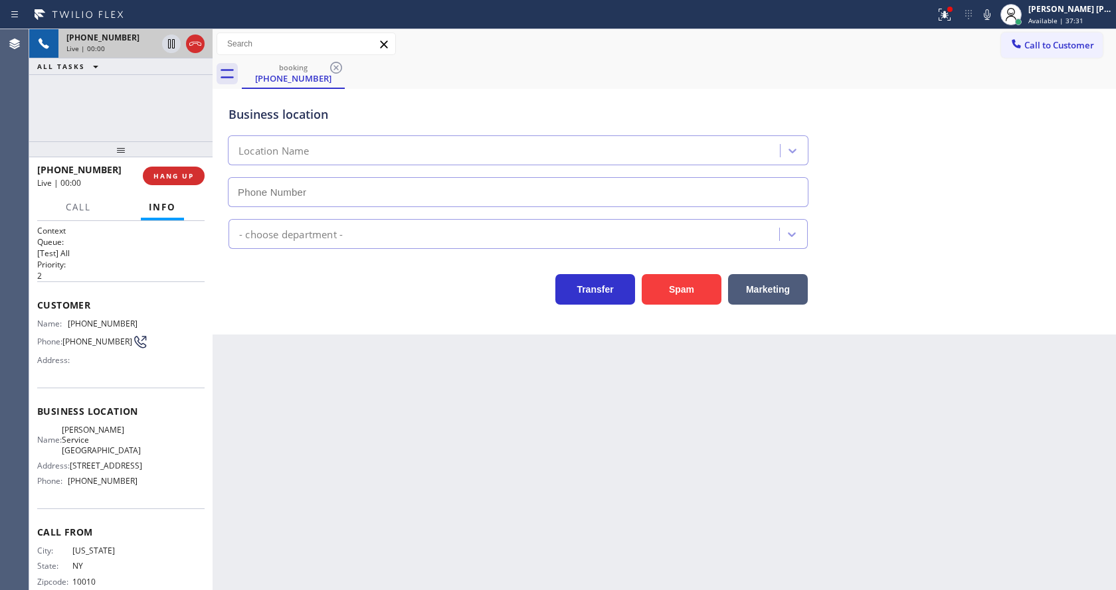
click at [431, 415] on div "Back to Dashboard Change Sender ID Customers Technicians Select a contact Outbo…" at bounding box center [663, 309] width 903 height 561
click at [410, 390] on div "Back to Dashboard Change Sender ID Customers Technicians Select a contact Outbo…" at bounding box center [663, 309] width 903 height 561
click at [610, 437] on div "Back to Dashboard Change Sender ID Customers Technicians Select a contact Outbo…" at bounding box center [663, 309] width 903 height 561
click at [954, 207] on div "- choose department -" at bounding box center [664, 228] width 877 height 42
click at [954, 12] on div at bounding box center [950, 9] width 8 height 8
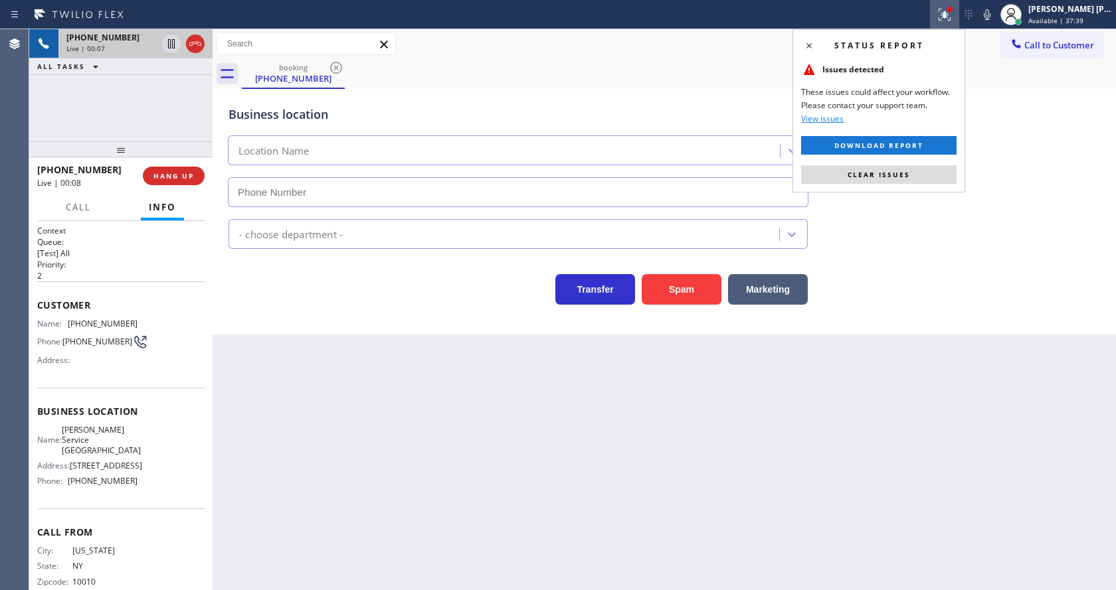
click at [914, 162] on div "Status report Issues detected These issues could affect your workflow. Please c…" at bounding box center [878, 110] width 173 height 163
click at [908, 177] on span "Clear issues" at bounding box center [878, 174] width 62 height 9
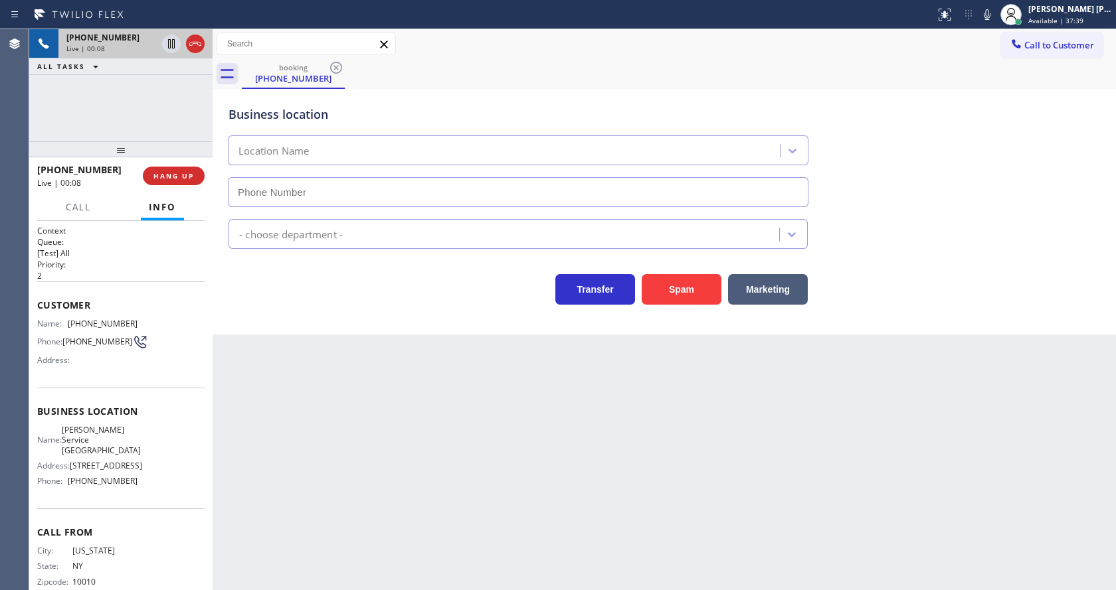
click at [924, 179] on div "Business location Location Name" at bounding box center [664, 147] width 877 height 120
click at [573, 527] on div "Back to Dashboard Change Sender ID Customers Technicians Select a contact Outbo…" at bounding box center [663, 309] width 903 height 561
click at [462, 515] on div "Back to Dashboard Change Sender ID Customers Technicians Select a contact Outbo…" at bounding box center [663, 309] width 903 height 561
click at [428, 494] on div "Back to Dashboard Change Sender ID Customers Technicians Select a contact Outbo…" at bounding box center [663, 309] width 903 height 561
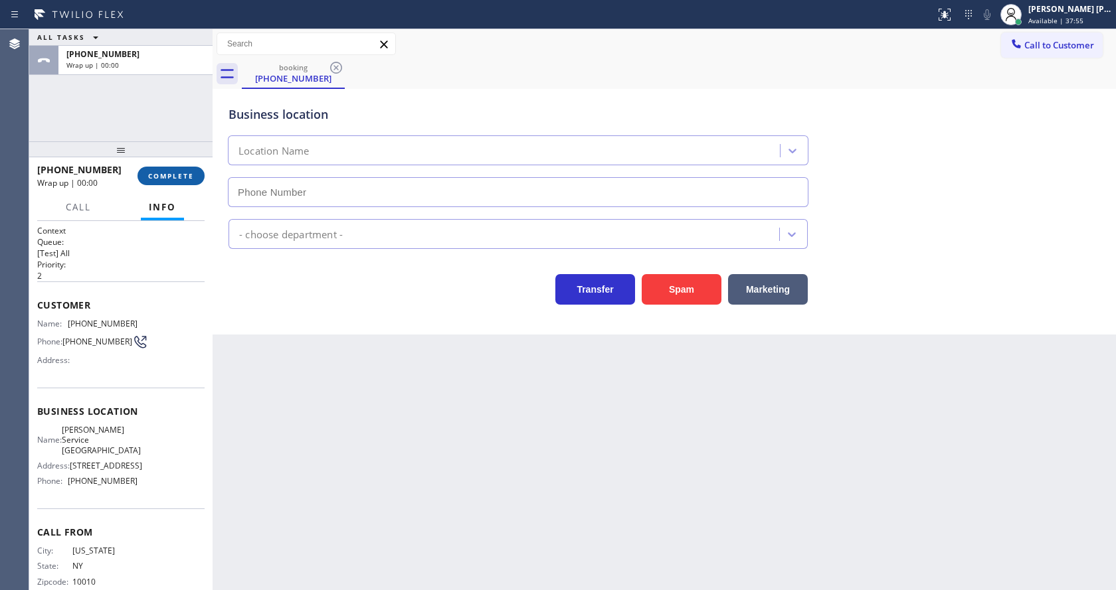
click at [175, 172] on span "COMPLETE" at bounding box center [171, 175] width 46 height 9
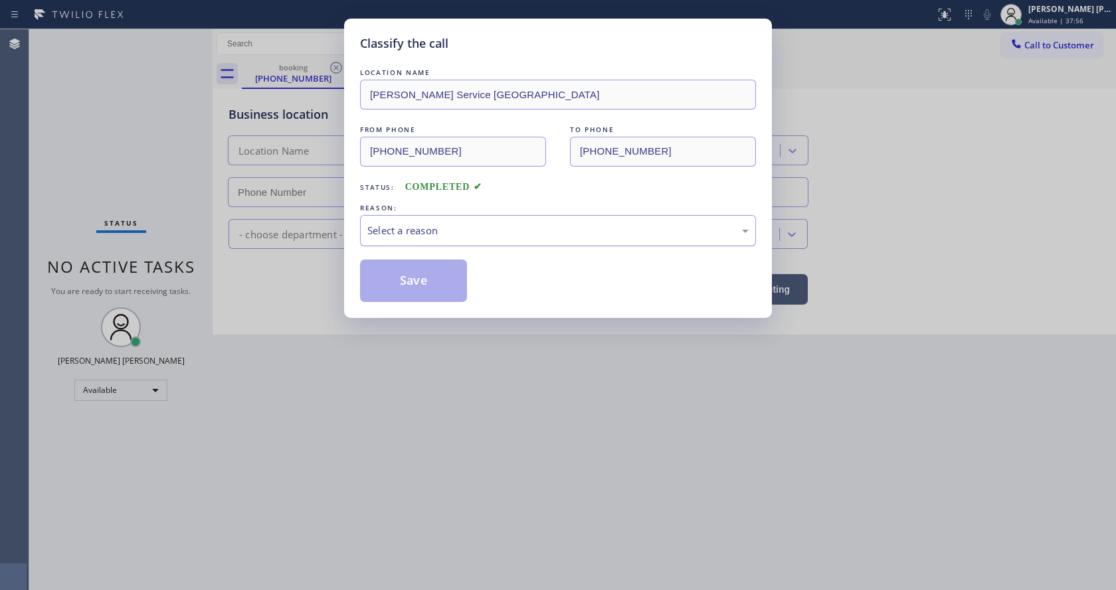
click at [383, 227] on div "Select a reason" at bounding box center [557, 230] width 381 height 15
click at [416, 280] on button "Save" at bounding box center [413, 281] width 107 height 42
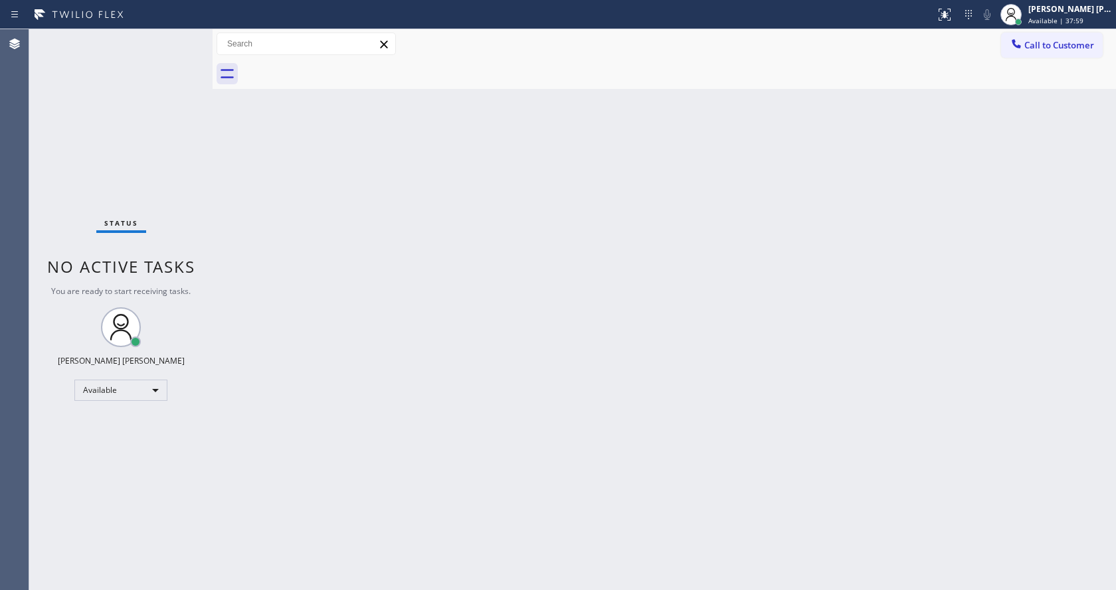
click at [179, 37] on div "Status No active tasks You are ready to start receiving tasks. [PERSON_NAME] [P…" at bounding box center [120, 309] width 183 height 561
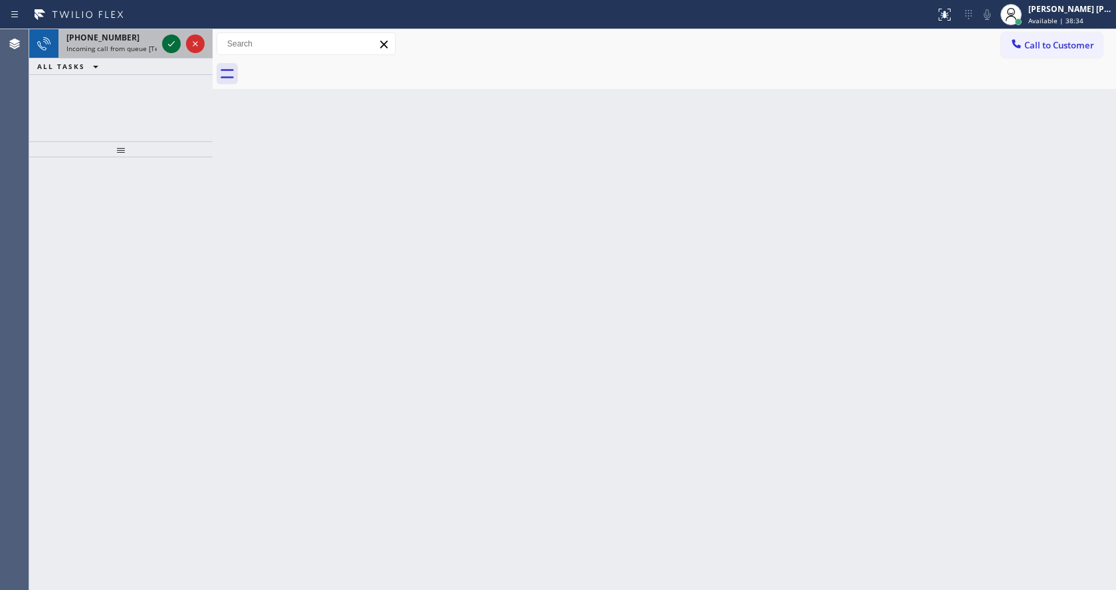
click at [179, 37] on div at bounding box center [171, 44] width 19 height 16
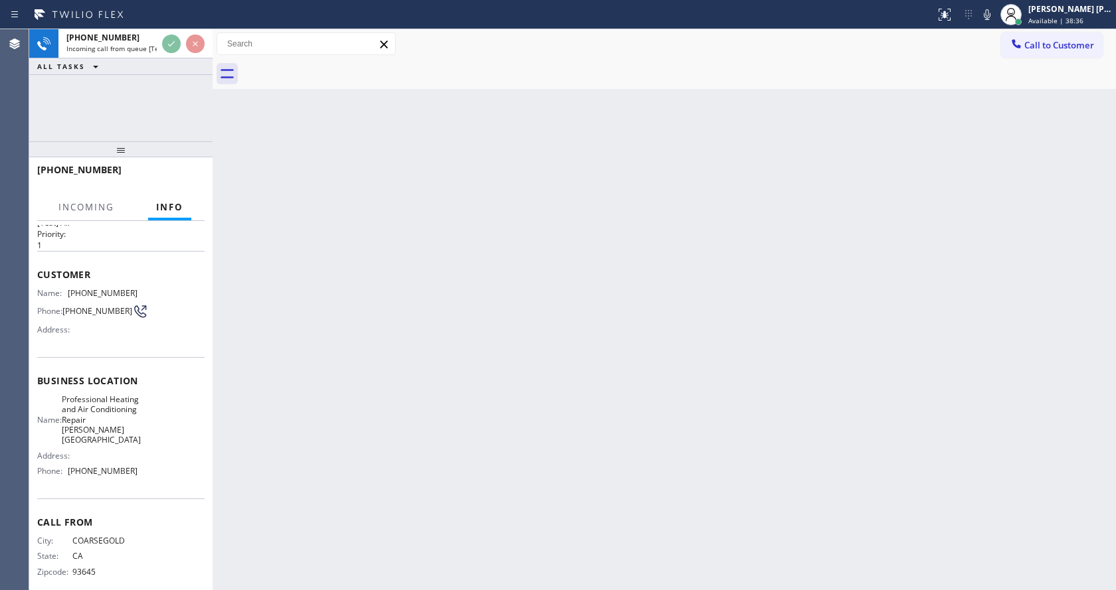
scroll to position [48, 0]
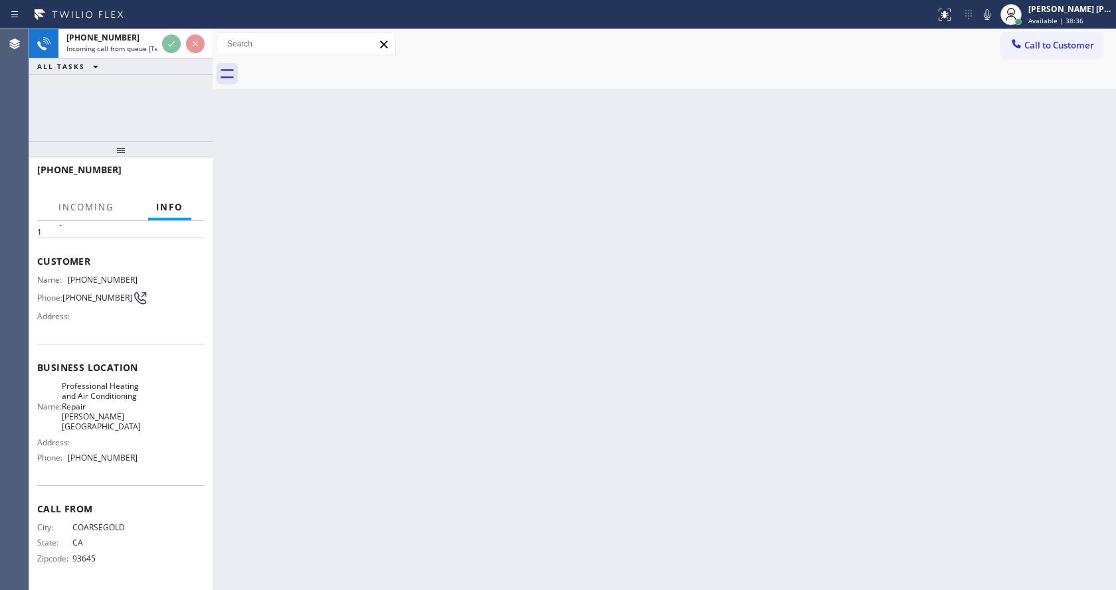
click at [417, 421] on div "Back to Dashboard Change Sender ID Customers Technicians Select a contact Outbo…" at bounding box center [663, 309] width 903 height 561
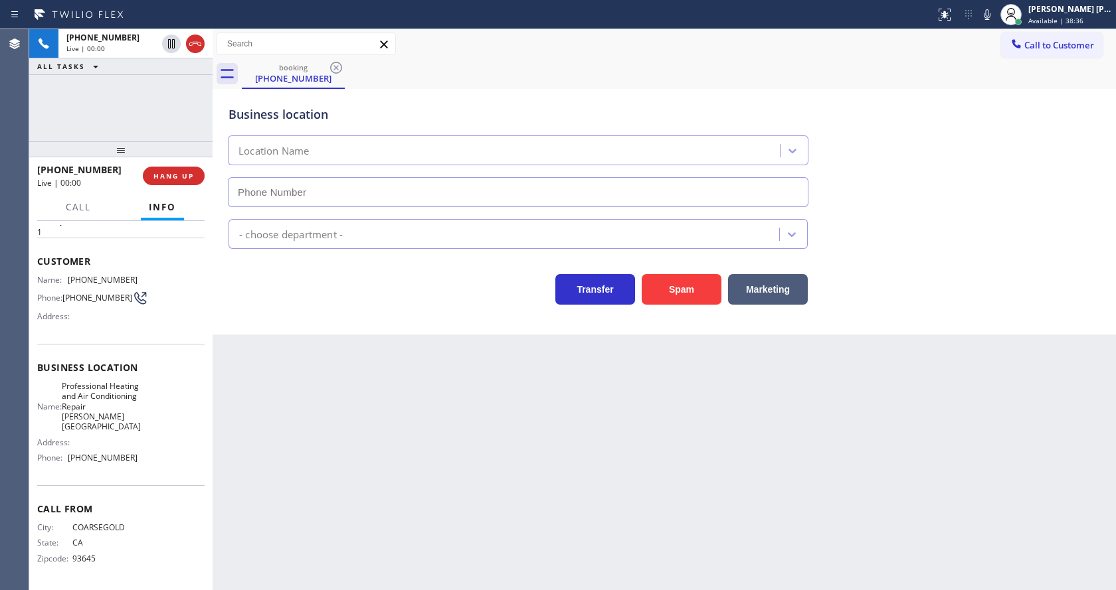
type input "[PHONE_NUMBER]"
click at [417, 421] on div "Back to Dashboard Change Sender ID Customers Technicians Select a contact Outbo…" at bounding box center [663, 309] width 903 height 561
click at [335, 361] on div "Back to Dashboard Change Sender ID Customers Technicians Select a contact Outbo…" at bounding box center [663, 309] width 903 height 561
click at [496, 487] on div "Back to Dashboard Change Sender ID Customers Technicians Select a contact Outbo…" at bounding box center [663, 309] width 903 height 561
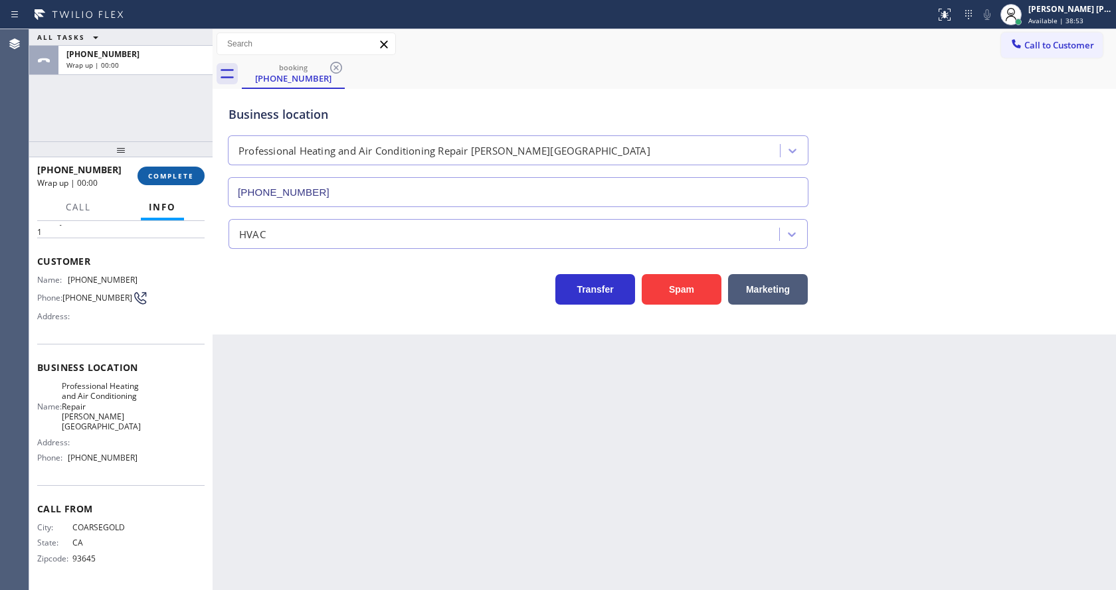
click at [156, 179] on span "COMPLETE" at bounding box center [171, 175] width 46 height 9
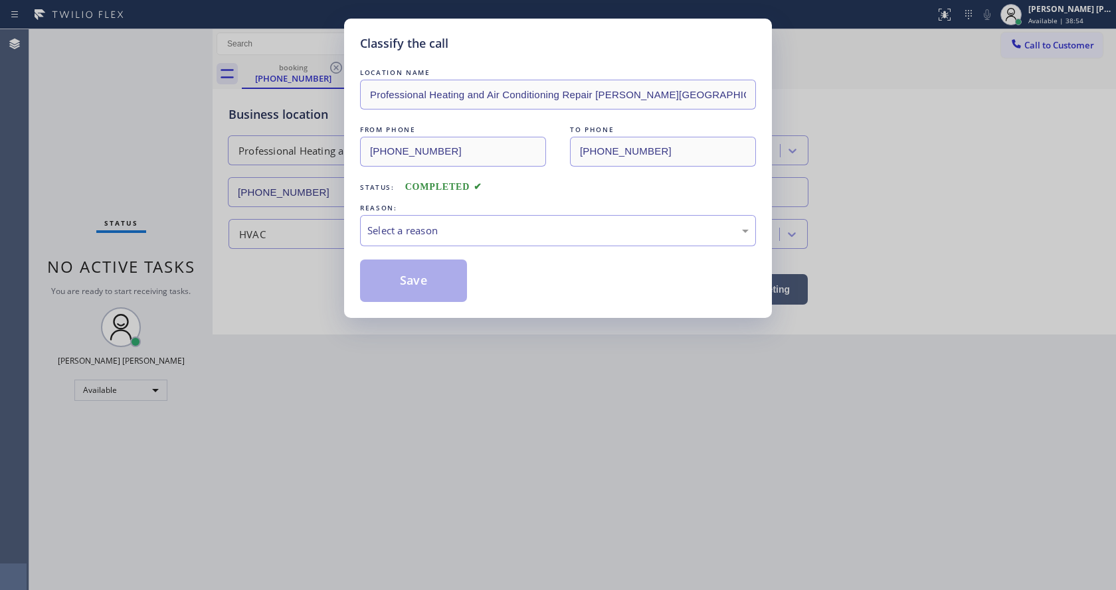
click at [420, 247] on div "LOCATION NAME Professional Heating and Air Conditioning Repair [PERSON_NAME][GE…" at bounding box center [558, 184] width 396 height 236
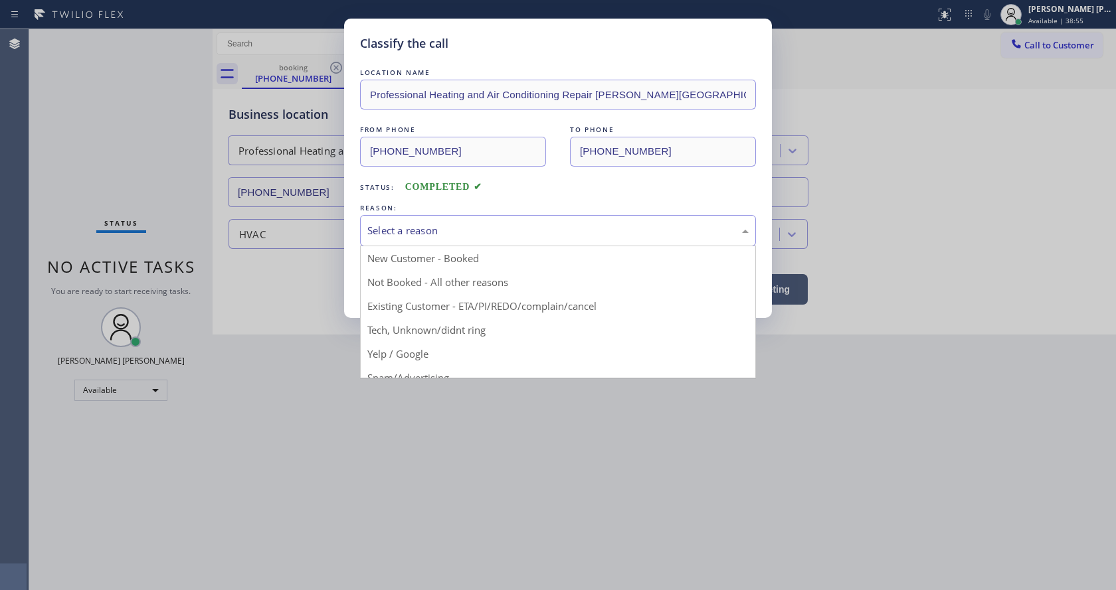
click at [416, 231] on div "Select a reason" at bounding box center [557, 230] width 381 height 15
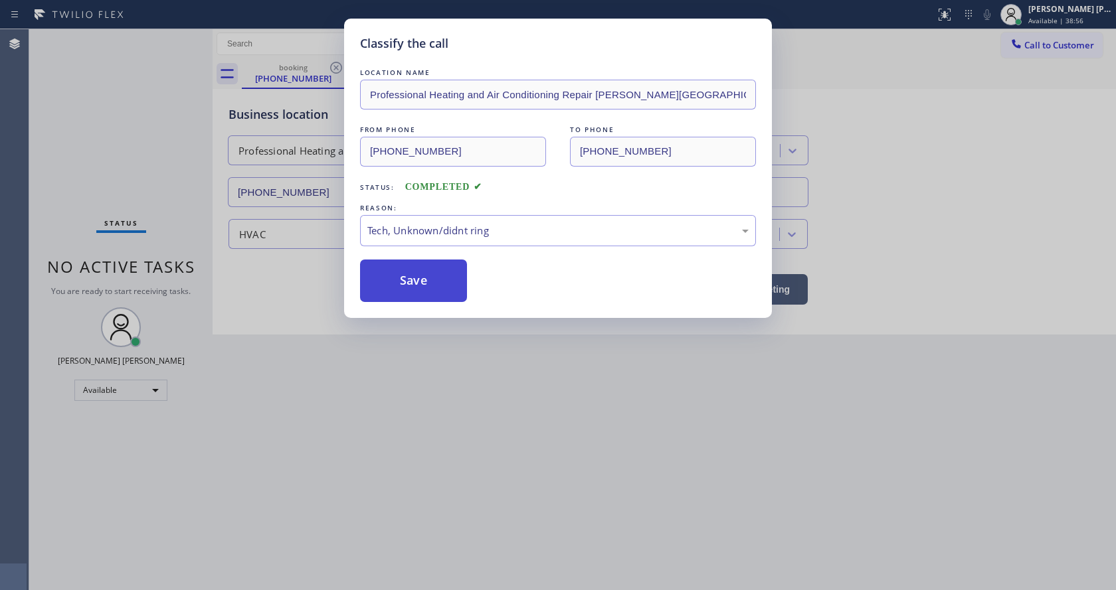
click at [405, 284] on button "Save" at bounding box center [413, 281] width 107 height 42
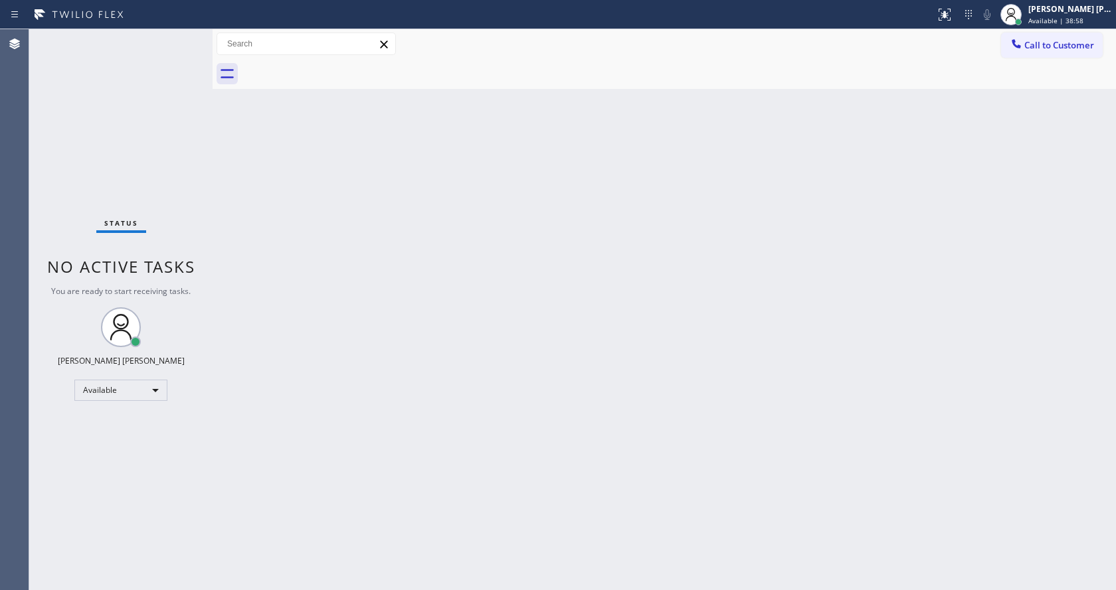
click at [266, 189] on div "Back to Dashboard Change Sender ID Customers Technicians Select a contact Outbo…" at bounding box center [663, 309] width 903 height 561
click at [133, 143] on div "Status No active tasks You are ready to start receiving tasks. [PERSON_NAME] [P…" at bounding box center [120, 309] width 183 height 561
click at [187, 36] on div "Status No active tasks You are ready to start receiving tasks. [PERSON_NAME] [P…" at bounding box center [120, 309] width 183 height 561
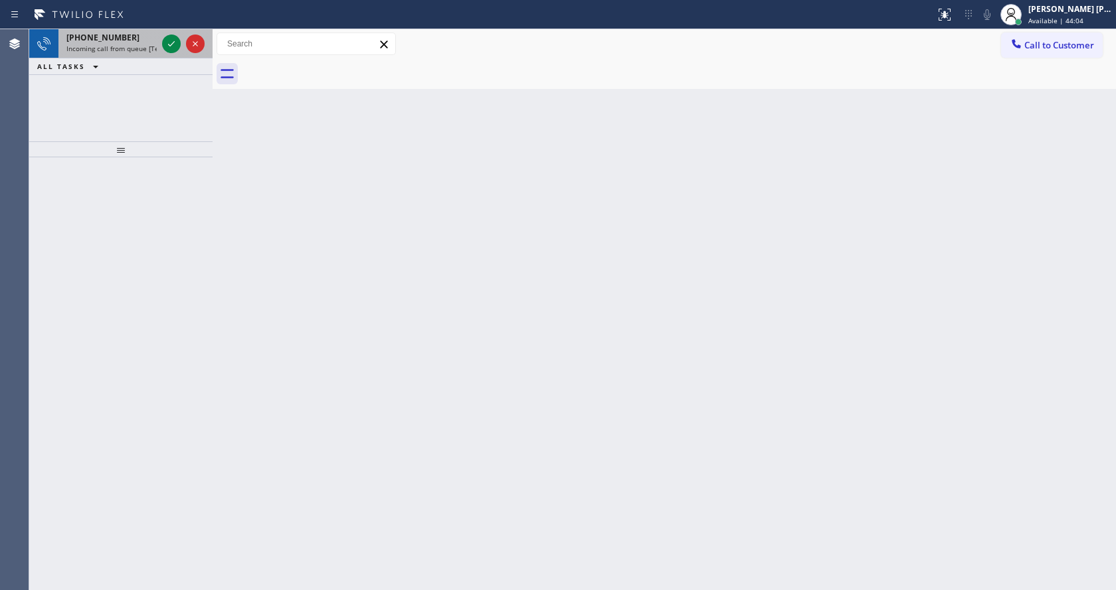
click at [144, 44] on span "Incoming call from queue [Test] All" at bounding box center [121, 48] width 110 height 9
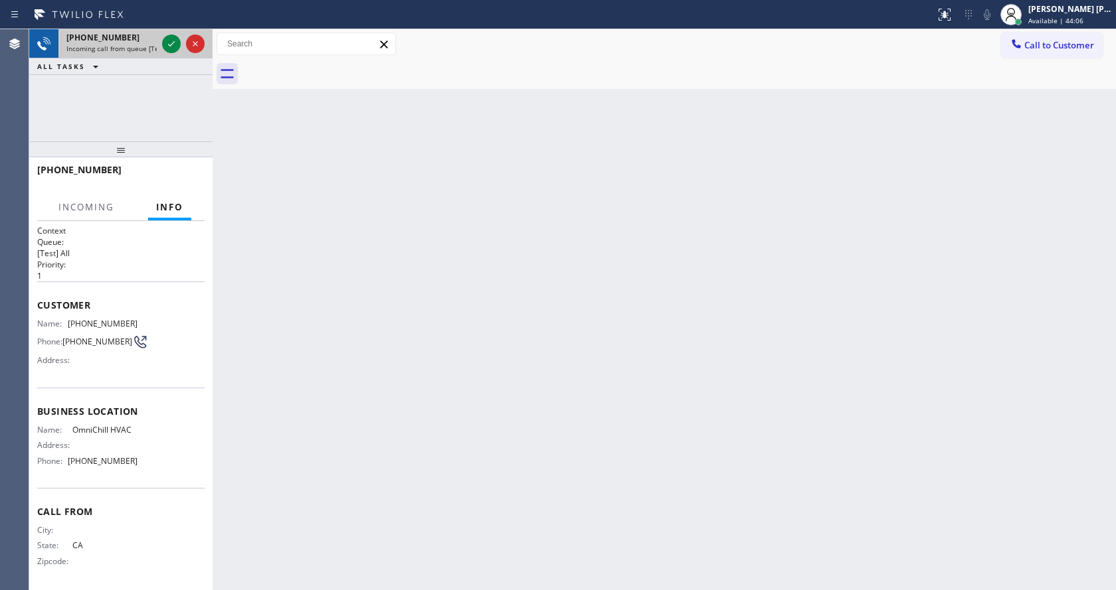
click at [161, 44] on div at bounding box center [183, 43] width 48 height 29
click at [165, 39] on icon at bounding box center [171, 44] width 16 height 16
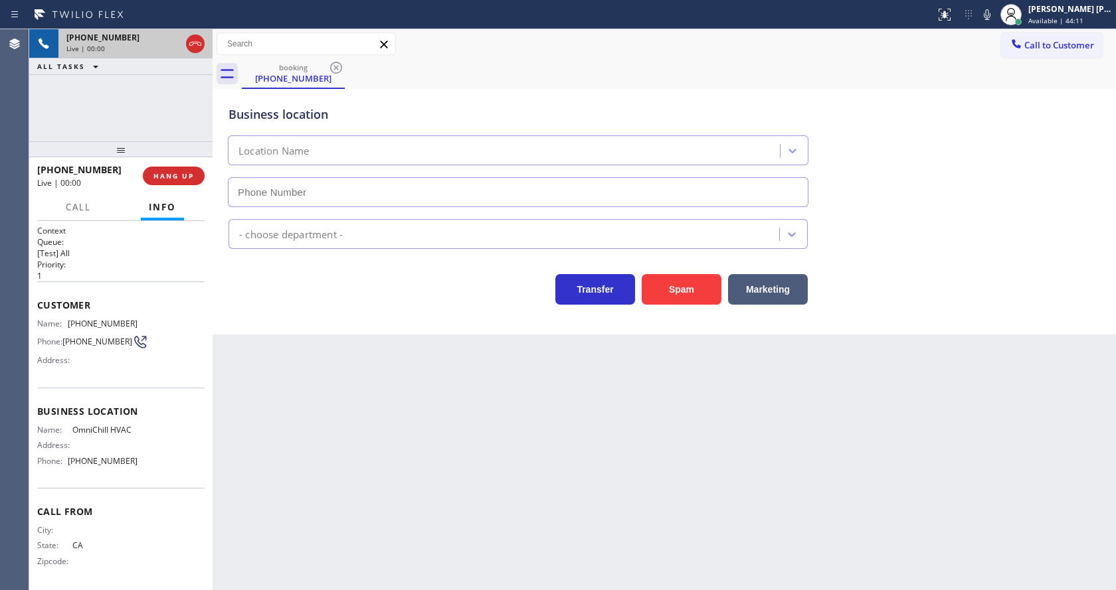
type input "[PHONE_NUMBER]"
click at [503, 443] on div "Back to Dashboard Change Sender ID Customers Technicians Select a contact Outbo…" at bounding box center [663, 309] width 903 height 561
click at [309, 337] on div "Back to Dashboard Change Sender ID Customers Technicians Select a contact Outbo…" at bounding box center [663, 309] width 903 height 561
click at [244, 417] on div "Back to Dashboard Change Sender ID Customers Technicians Select a contact Outbo…" at bounding box center [663, 309] width 903 height 561
click at [464, 503] on div "Back to Dashboard Change Sender ID Customers Technicians Select a contact Outbo…" at bounding box center [663, 309] width 903 height 561
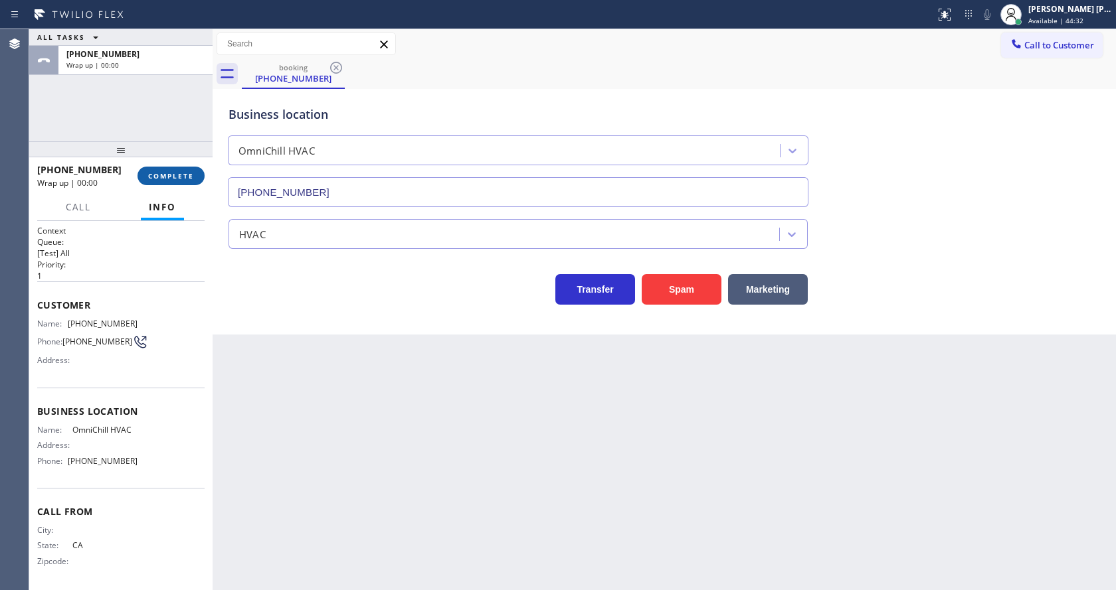
click at [163, 171] on button "COMPLETE" at bounding box center [170, 176] width 67 height 19
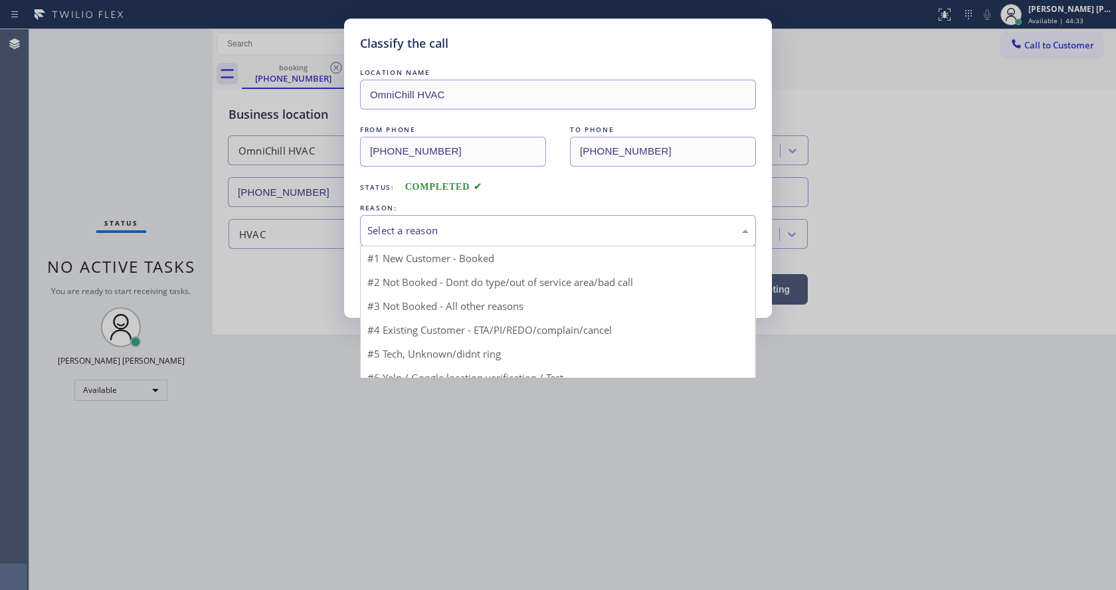
click at [446, 235] on div "Select a reason" at bounding box center [557, 230] width 381 height 15
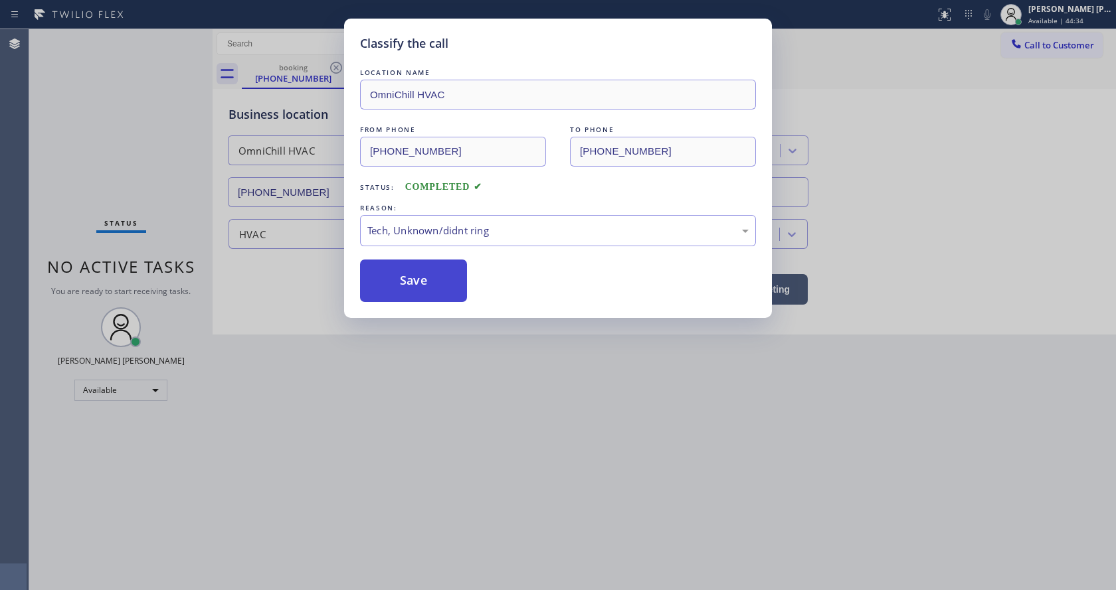
click at [415, 273] on button "Save" at bounding box center [413, 281] width 107 height 42
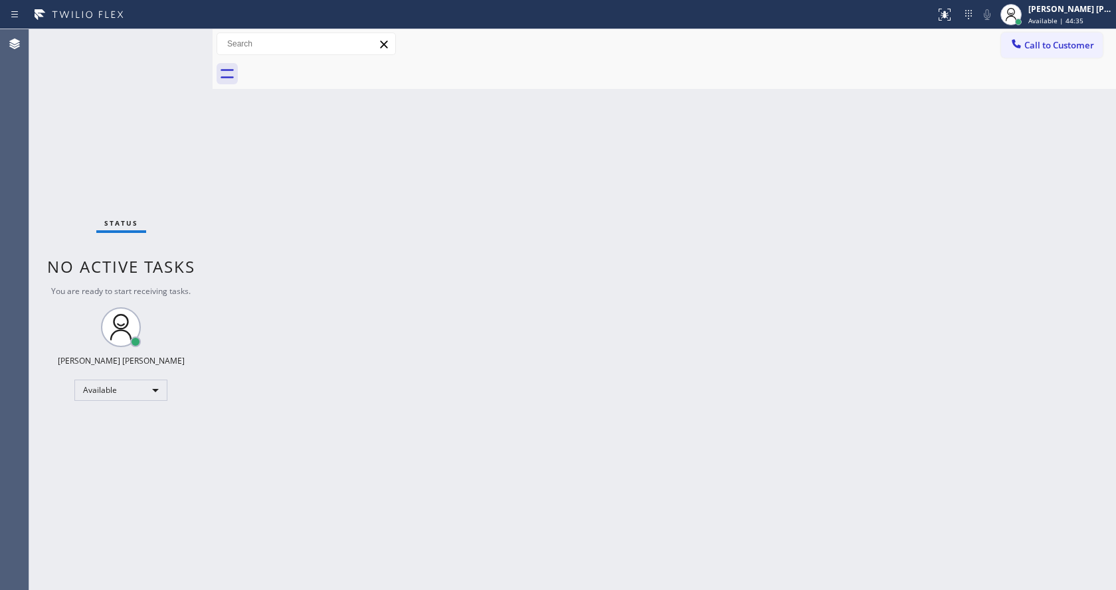
click at [179, 35] on div "Status No active tasks You are ready to start receiving tasks. [PERSON_NAME] [P…" at bounding box center [120, 309] width 183 height 561
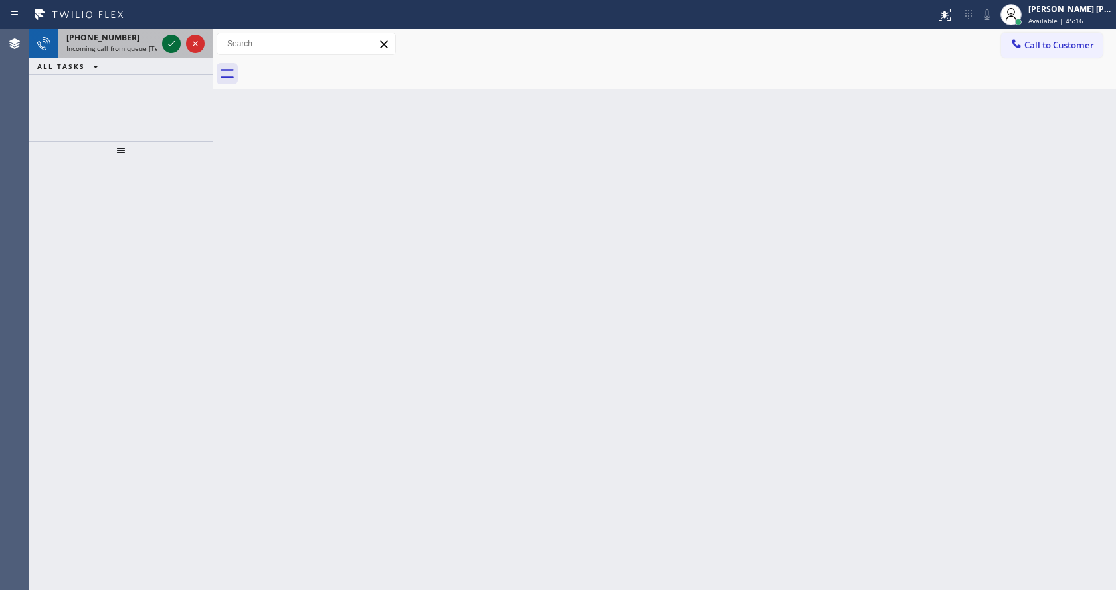
click at [173, 45] on icon at bounding box center [171, 44] width 16 height 16
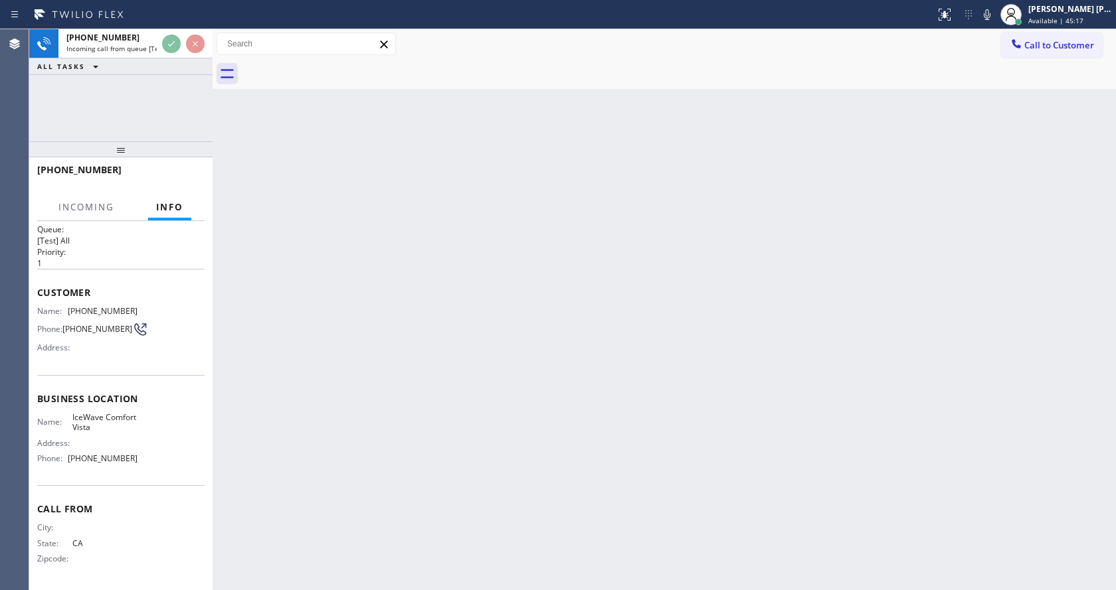
scroll to position [17, 0]
click at [485, 403] on div "Back to Dashboard Change Sender ID Customers Technicians Select a contact Outbo…" at bounding box center [663, 309] width 903 height 561
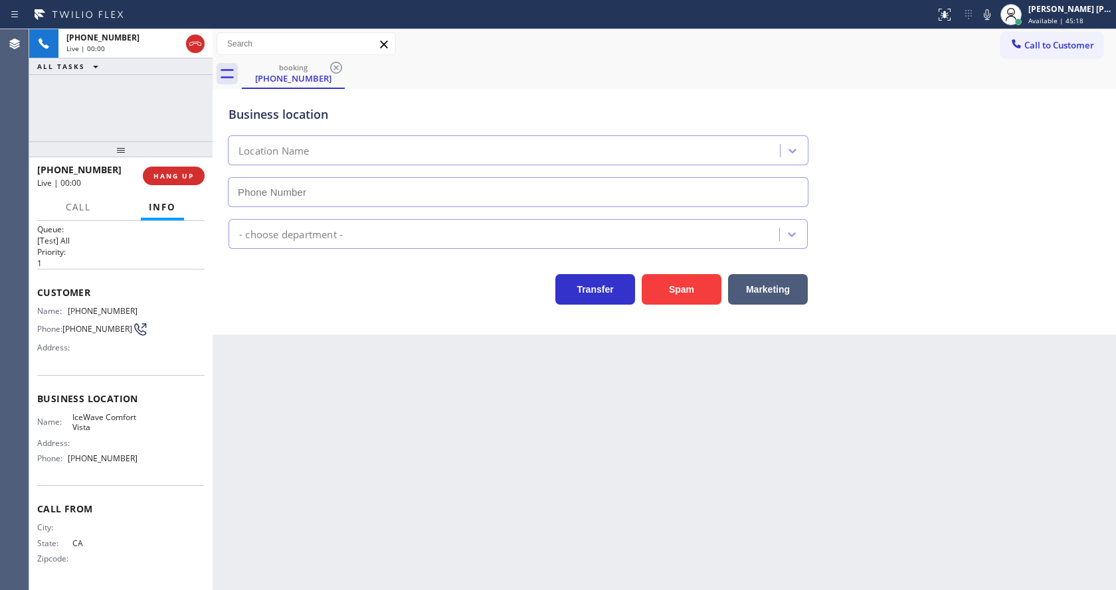
type input "[PHONE_NUMBER]"
click at [439, 507] on div "Back to Dashboard Change Sender ID Customers Technicians Select a contact Outbo…" at bounding box center [663, 309] width 903 height 561
click at [385, 318] on div "Business location IceWave [GEOGRAPHIC_DATA] [PHONE_NUMBER] HVAC Transfer Spam M…" at bounding box center [663, 212] width 903 height 246
click at [307, 388] on div "Back to Dashboard Change Sender ID Customers Technicians Select a contact Outbo…" at bounding box center [663, 309] width 903 height 561
click at [685, 294] on button "Spam" at bounding box center [681, 289] width 80 height 31
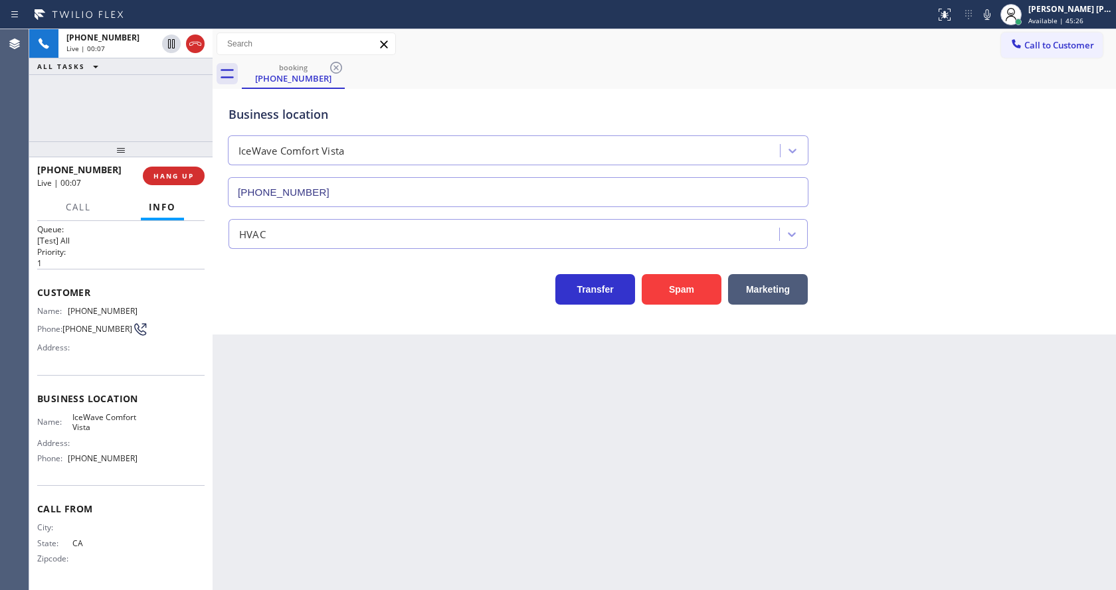
click at [546, 444] on div "Back to Dashboard Change Sender ID Customers Technicians Select a contact Outbo…" at bounding box center [663, 309] width 903 height 561
click at [629, 455] on div "Back to Dashboard Change Sender ID Customers Technicians Select a contact Outbo…" at bounding box center [663, 309] width 903 height 561
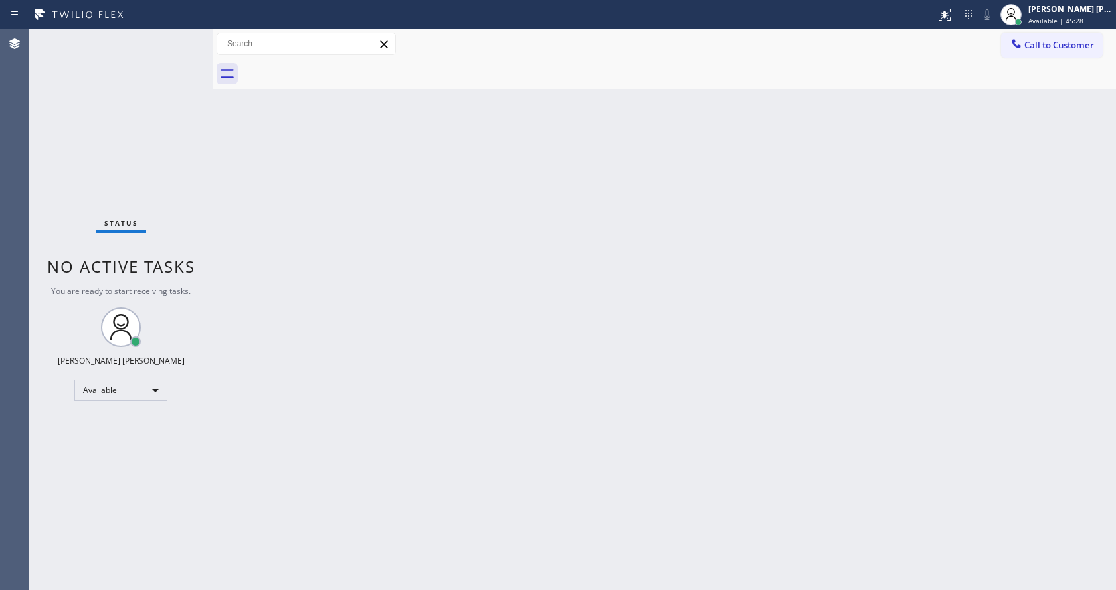
click at [177, 35] on div "Status No active tasks You are ready to start receiving tasks. [PERSON_NAME] [P…" at bounding box center [120, 309] width 183 height 561
click at [181, 39] on div "Status No active tasks You are ready to start receiving tasks. [PERSON_NAME] [P…" at bounding box center [120, 309] width 183 height 561
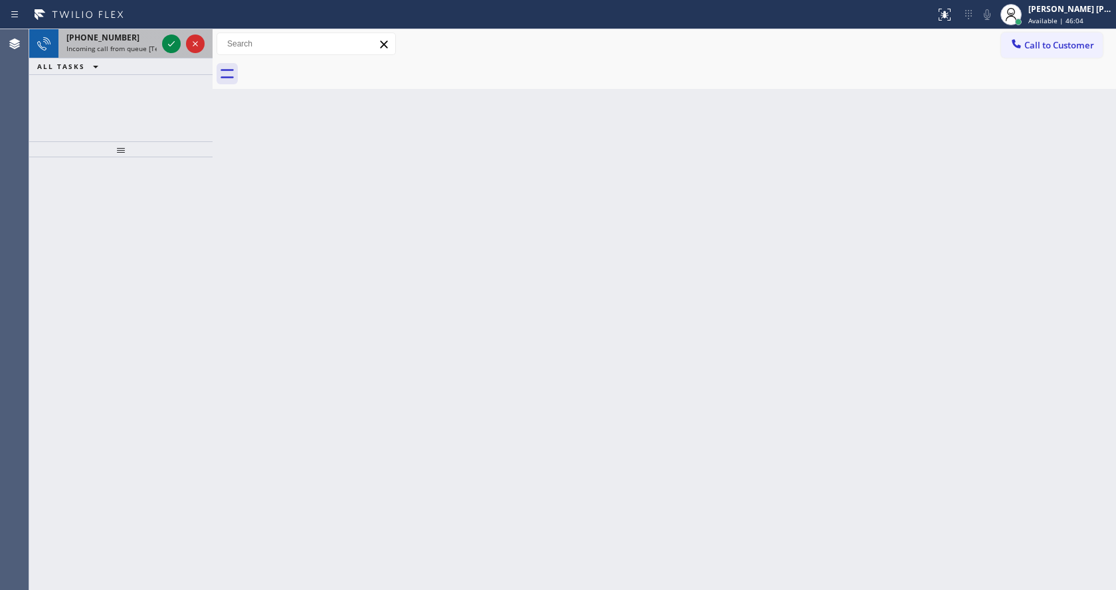
click at [181, 37] on div at bounding box center [183, 43] width 48 height 29
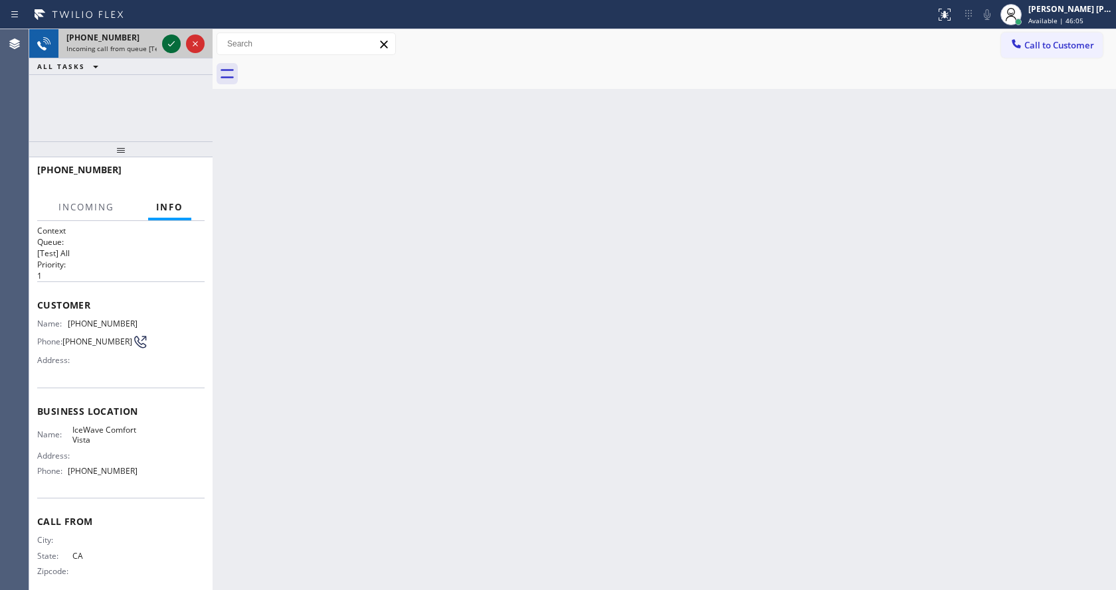
click at [172, 40] on icon at bounding box center [171, 44] width 16 height 16
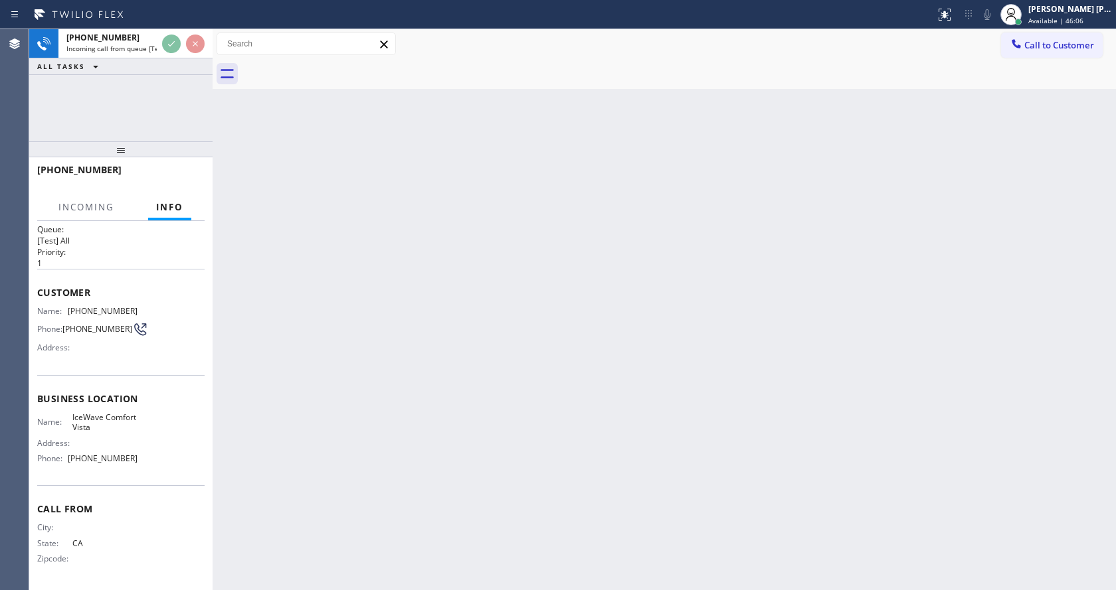
scroll to position [17, 0]
click at [495, 408] on div "Back to Dashboard Change Sender ID Customers Technicians Select a contact Outbo…" at bounding box center [663, 309] width 903 height 561
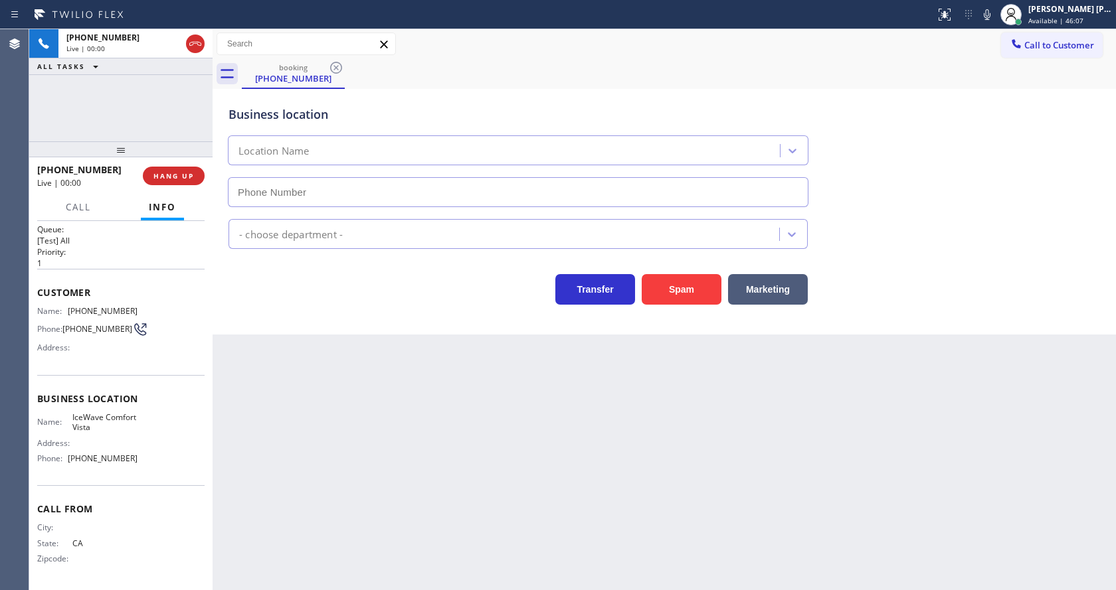
type input "[PHONE_NUMBER]"
click at [487, 451] on div "Back to Dashboard Change Sender ID Customers Technicians Select a contact Outbo…" at bounding box center [663, 309] width 903 height 561
click at [362, 377] on div "Back to Dashboard Change Sender ID Customers Technicians Select a contact Outbo…" at bounding box center [663, 309] width 903 height 561
click at [458, 383] on div "Back to Dashboard Change Sender ID Customers Technicians Select a contact Outbo…" at bounding box center [663, 309] width 903 height 561
click at [680, 288] on button "Spam" at bounding box center [681, 289] width 80 height 31
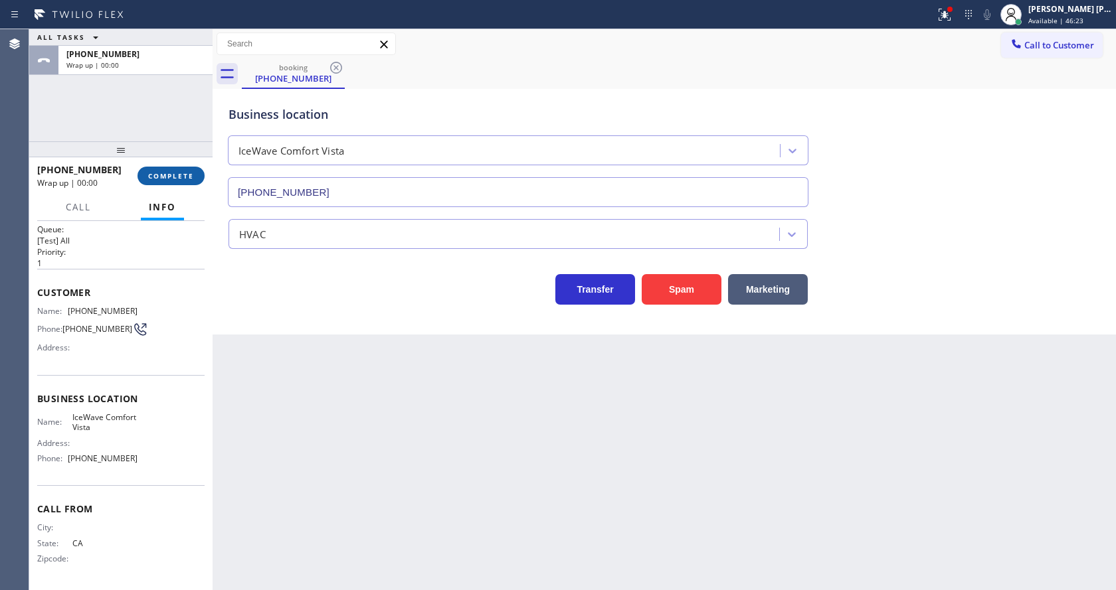
click at [189, 179] on span "COMPLETE" at bounding box center [171, 175] width 46 height 9
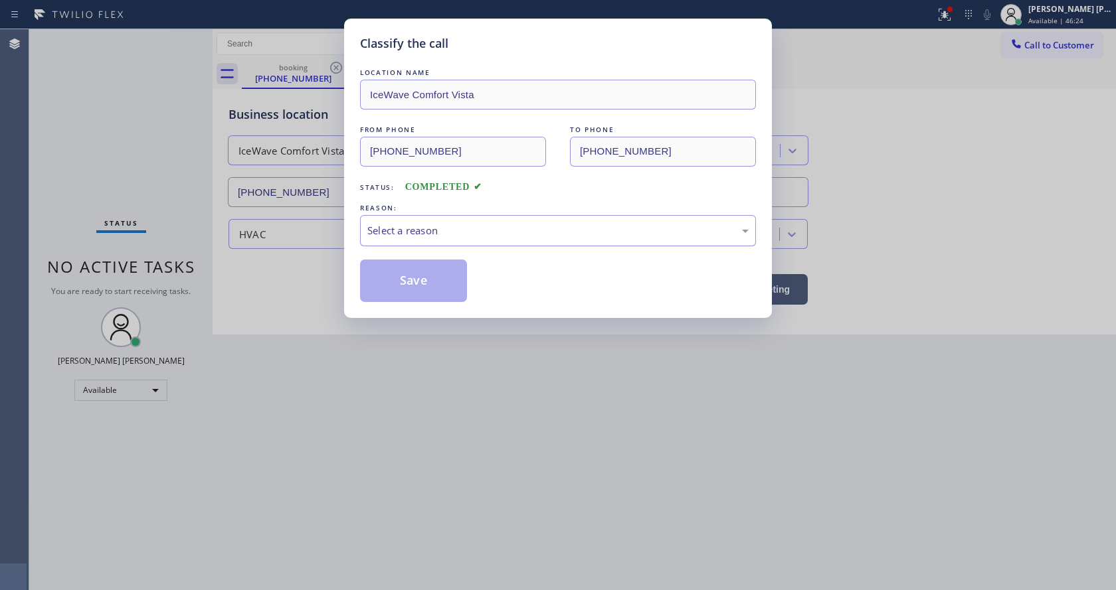
click at [435, 238] on div "Select a reason" at bounding box center [558, 230] width 396 height 31
click at [425, 295] on button "Save" at bounding box center [413, 281] width 107 height 42
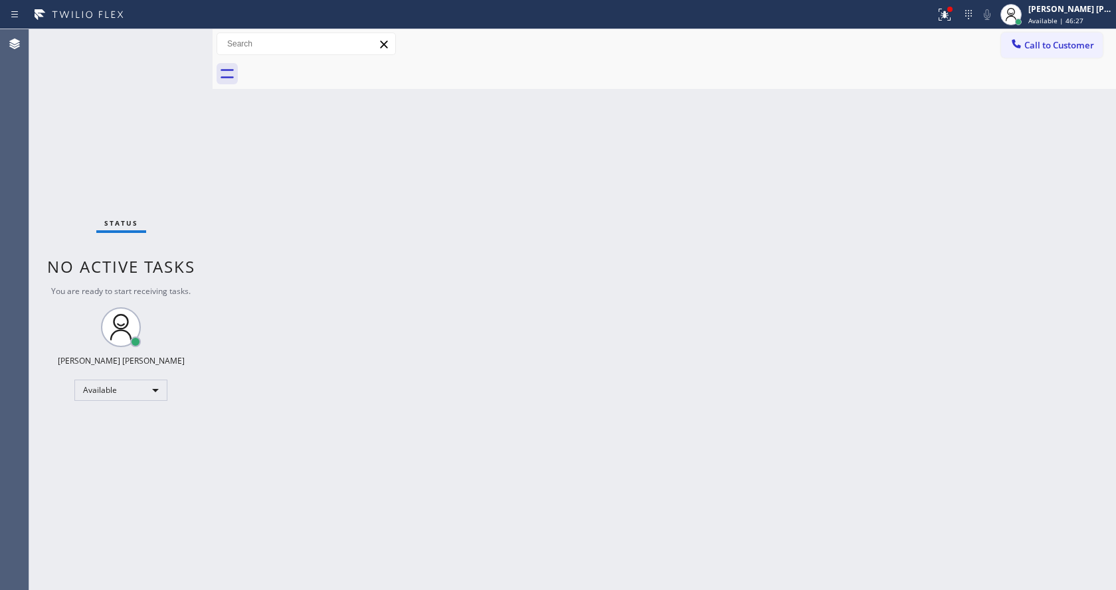
click at [176, 37] on div "Status No active tasks You are ready to start receiving tasks. [PERSON_NAME] [P…" at bounding box center [120, 309] width 183 height 561
click at [274, 418] on div "Back to Dashboard Change Sender ID Customers Technicians Select a contact Outbo…" at bounding box center [663, 309] width 903 height 561
click at [306, 280] on div "Back to Dashboard Change Sender ID Customers Technicians Select a contact Outbo…" at bounding box center [663, 309] width 903 height 561
drag, startPoint x: 306, startPoint y: 280, endPoint x: 307, endPoint y: 286, distance: 6.8
click at [307, 286] on div "Back to Dashboard Change Sender ID Customers Technicians Select a contact Outbo…" at bounding box center [663, 309] width 903 height 561
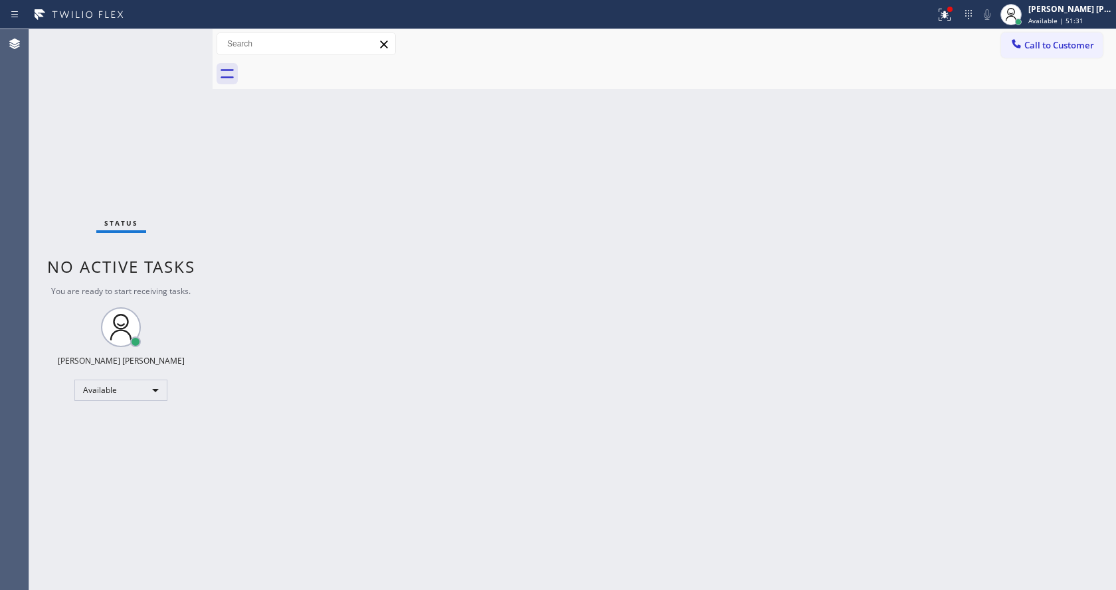
click at [347, 294] on div "Back to Dashboard Change Sender ID Customers Technicians Select a contact Outbo…" at bounding box center [663, 309] width 903 height 561
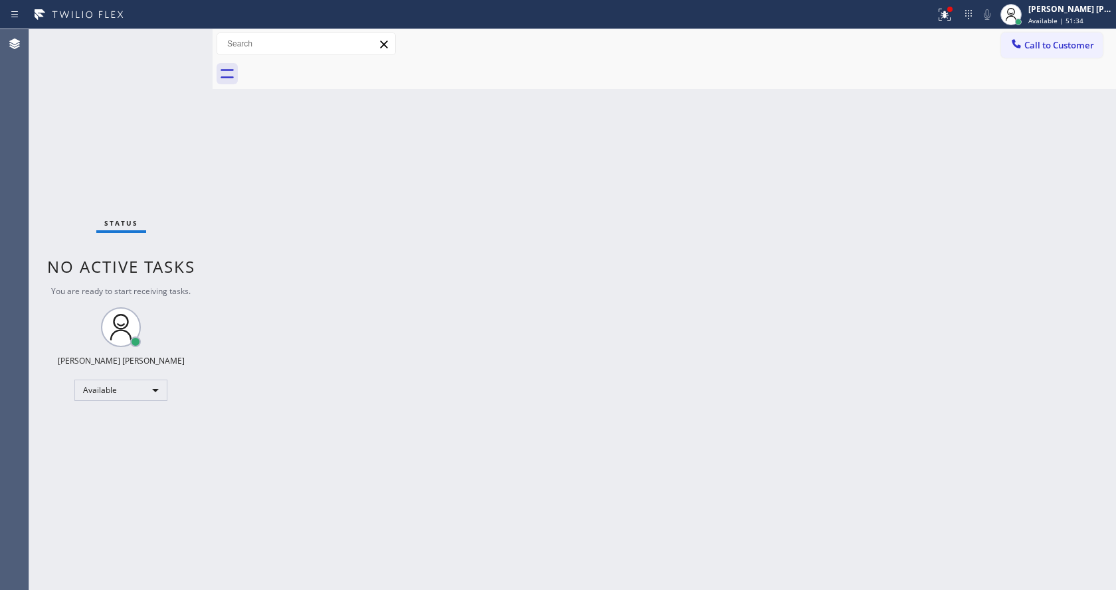
click at [347, 294] on div "Back to Dashboard Change Sender ID Customers Technicians Select a contact Outbo…" at bounding box center [663, 309] width 903 height 561
click at [351, 301] on div "Back to Dashboard Change Sender ID Customers Technicians Select a contact Outbo…" at bounding box center [663, 309] width 903 height 561
click at [351, 302] on div "Back to Dashboard Change Sender ID Customers Technicians Select a contact Outbo…" at bounding box center [663, 309] width 903 height 561
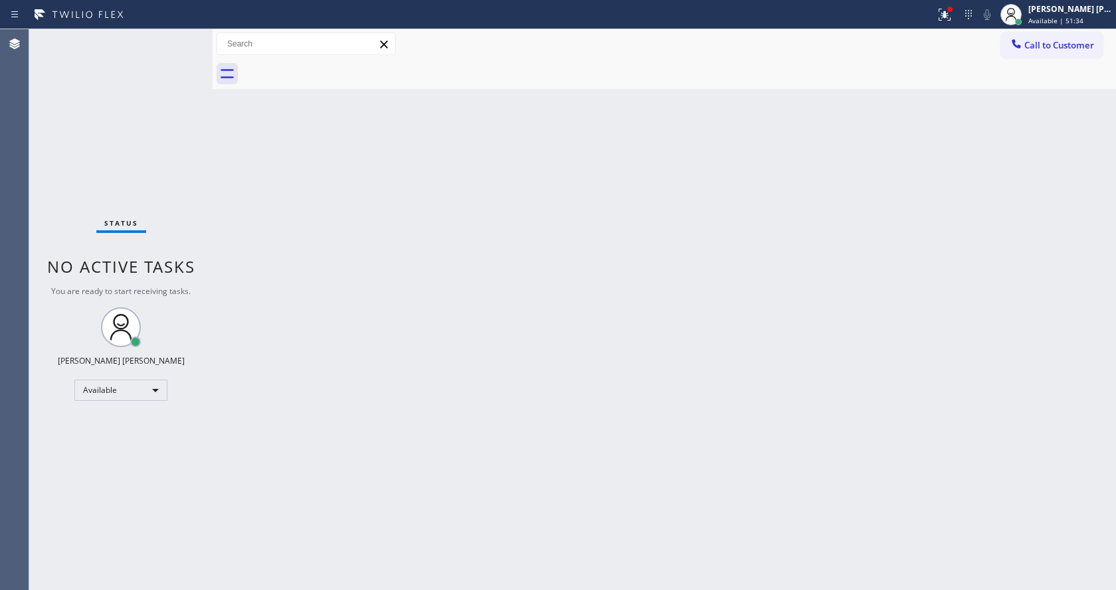
click at [351, 302] on div "Back to Dashboard Change Sender ID Customers Technicians Select a contact Outbo…" at bounding box center [663, 309] width 903 height 561
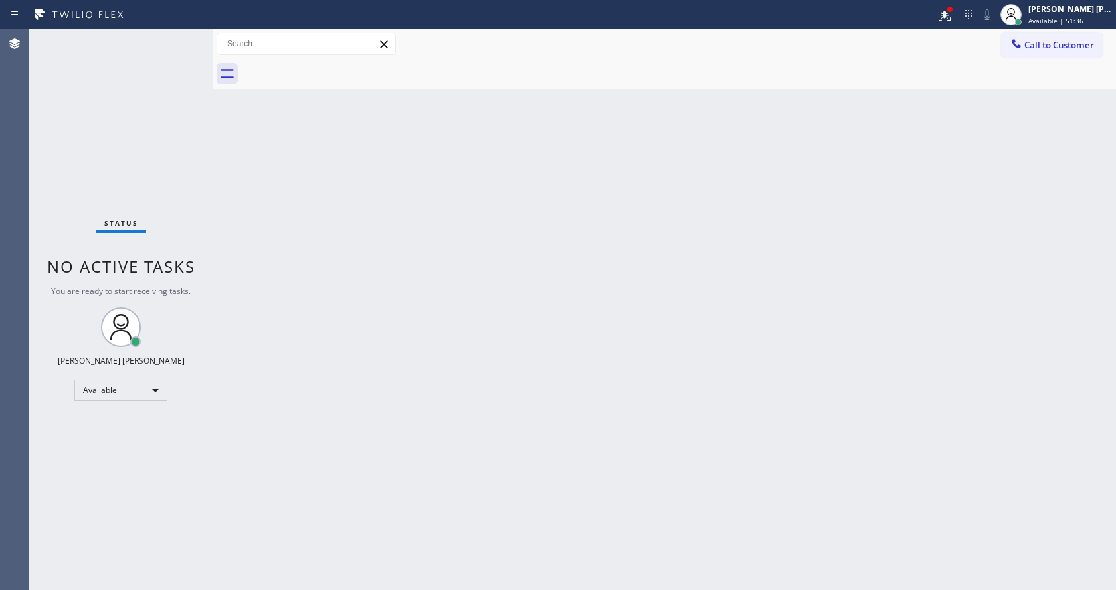
drag, startPoint x: 351, startPoint y: 302, endPoint x: 331, endPoint y: 317, distance: 24.7
click at [335, 315] on div "Back to Dashboard Change Sender ID Customers Technicians Select a contact Outbo…" at bounding box center [663, 309] width 903 height 561
click at [331, 317] on div "Back to Dashboard Change Sender ID Customers Technicians Select a contact Outbo…" at bounding box center [663, 309] width 903 height 561
click at [331, 316] on div "Back to Dashboard Change Sender ID Customers Technicians Select a contact Outbo…" at bounding box center [663, 309] width 903 height 561
click at [199, 246] on div "Status No active tasks You are ready to start receiving tasks. [PERSON_NAME] [P…" at bounding box center [120, 309] width 183 height 561
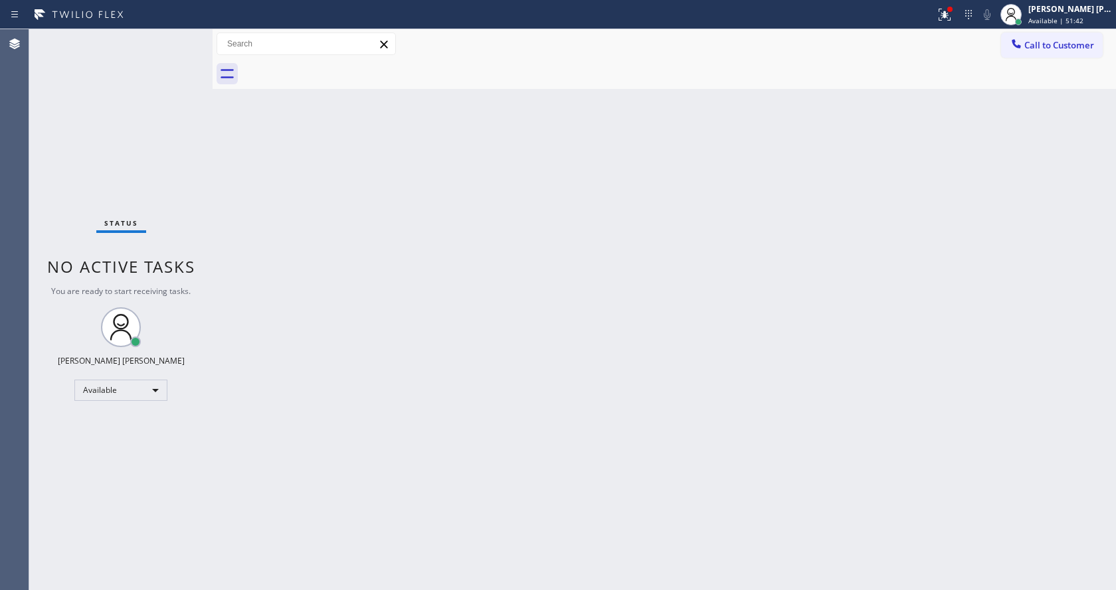
click at [200, 245] on div "Status No active tasks You are ready to start receiving tasks. [PERSON_NAME] [P…" at bounding box center [120, 309] width 183 height 561
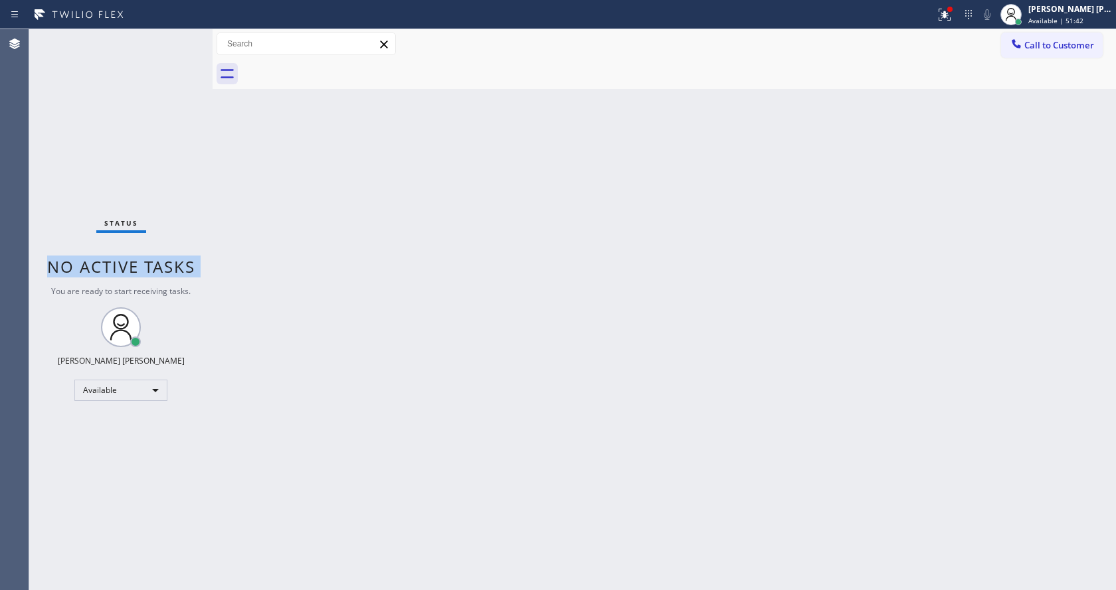
click at [200, 245] on div "Status No active tasks You are ready to start receiving tasks. [PERSON_NAME] [P…" at bounding box center [120, 309] width 183 height 561
click at [161, 42] on div "Status No active tasks You are ready to start receiving tasks. [PERSON_NAME] [P…" at bounding box center [120, 309] width 183 height 561
drag, startPoint x: 161, startPoint y: 42, endPoint x: 161, endPoint y: 64, distance: 21.2
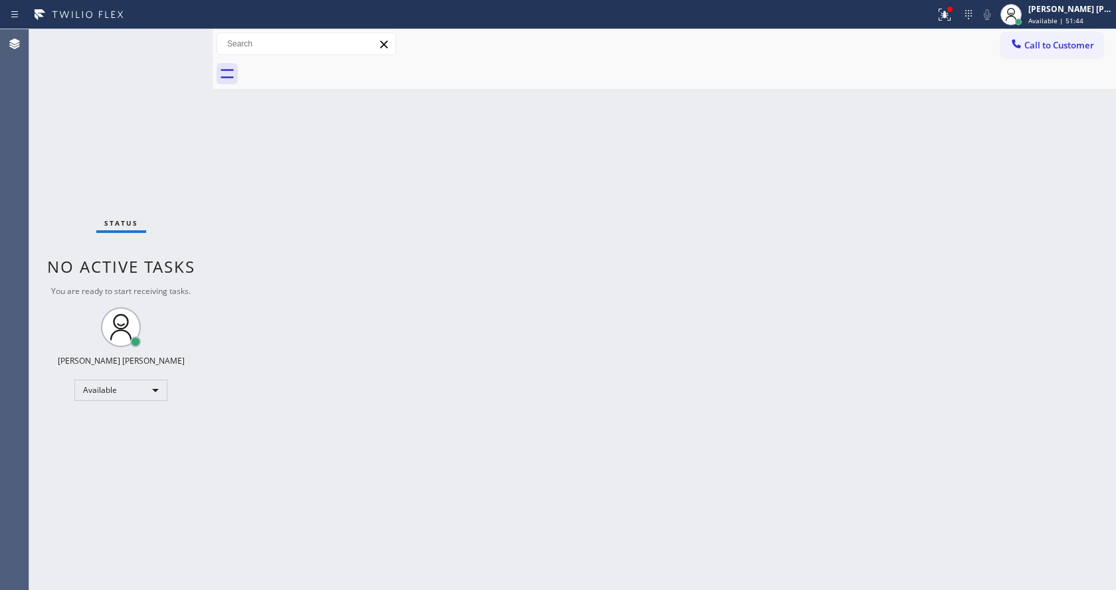
click at [161, 63] on div "Status No active tasks You are ready to start receiving tasks. [PERSON_NAME] [P…" at bounding box center [120, 309] width 183 height 561
click at [161, 68] on div "Status No active tasks You are ready to start receiving tasks. [PERSON_NAME] [P…" at bounding box center [120, 309] width 183 height 561
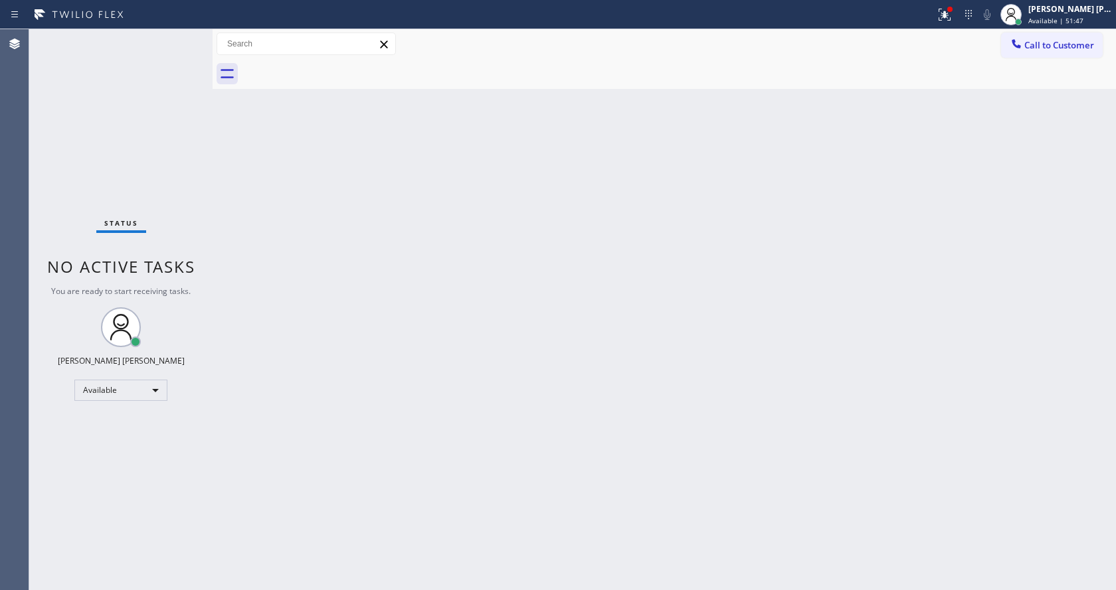
drag, startPoint x: 212, startPoint y: 58, endPoint x: 176, endPoint y: 56, distance: 35.9
click at [176, 56] on div "Status No active tasks You are ready to start receiving tasks. [PERSON_NAME] [P…" at bounding box center [572, 309] width 1086 height 561
click at [256, 145] on div "Back to Dashboard Change Sender ID Customers Technicians Select a contact Outbo…" at bounding box center [663, 309] width 903 height 561
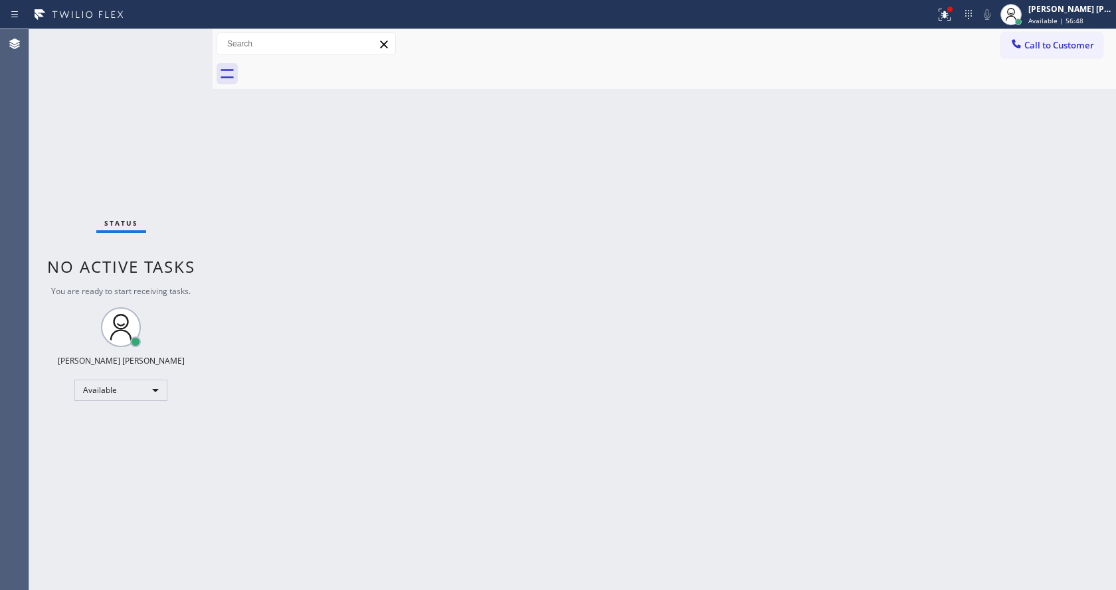
click at [276, 155] on div "Back to Dashboard Change Sender ID Customers Technicians Select a contact Outbo…" at bounding box center [663, 309] width 903 height 561
drag, startPoint x: 301, startPoint y: 587, endPoint x: 279, endPoint y: 423, distance: 165.5
click at [250, 379] on div "Back to Dashboard Change Sender ID Customers Technicians Select a contact Outbo…" at bounding box center [663, 309] width 903 height 561
click at [585, 386] on div "Back to Dashboard Change Sender ID Customers Technicians Select a contact Outbo…" at bounding box center [663, 309] width 903 height 561
click at [683, 367] on div "Back to Dashboard Change Sender ID Customers Technicians Select a contact Outbo…" at bounding box center [663, 309] width 903 height 561
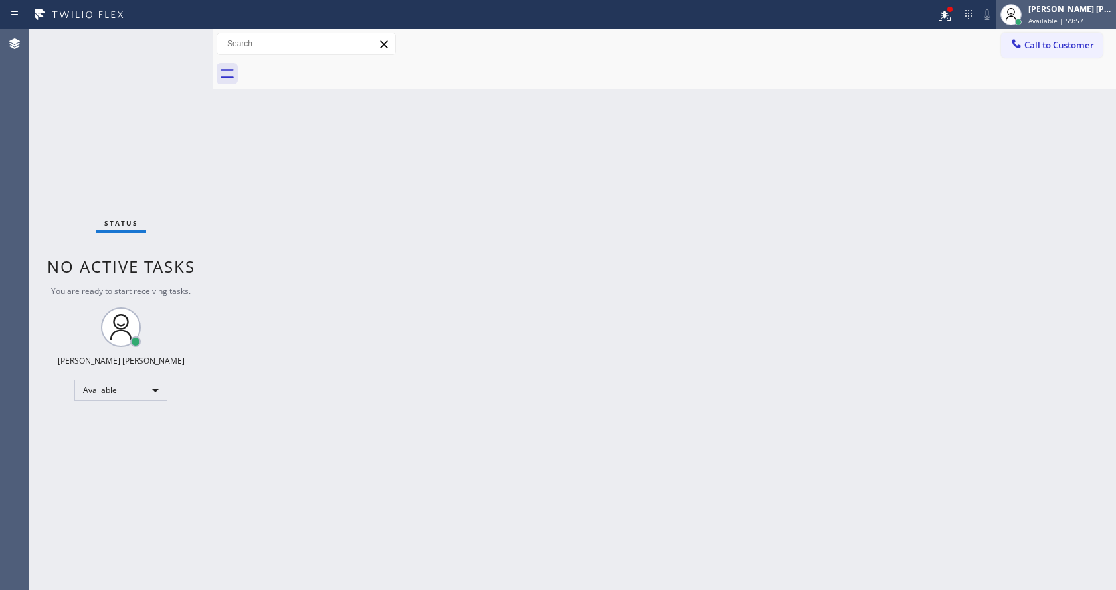
click at [1035, 11] on div "[PERSON_NAME] [PERSON_NAME]" at bounding box center [1070, 8] width 84 height 11
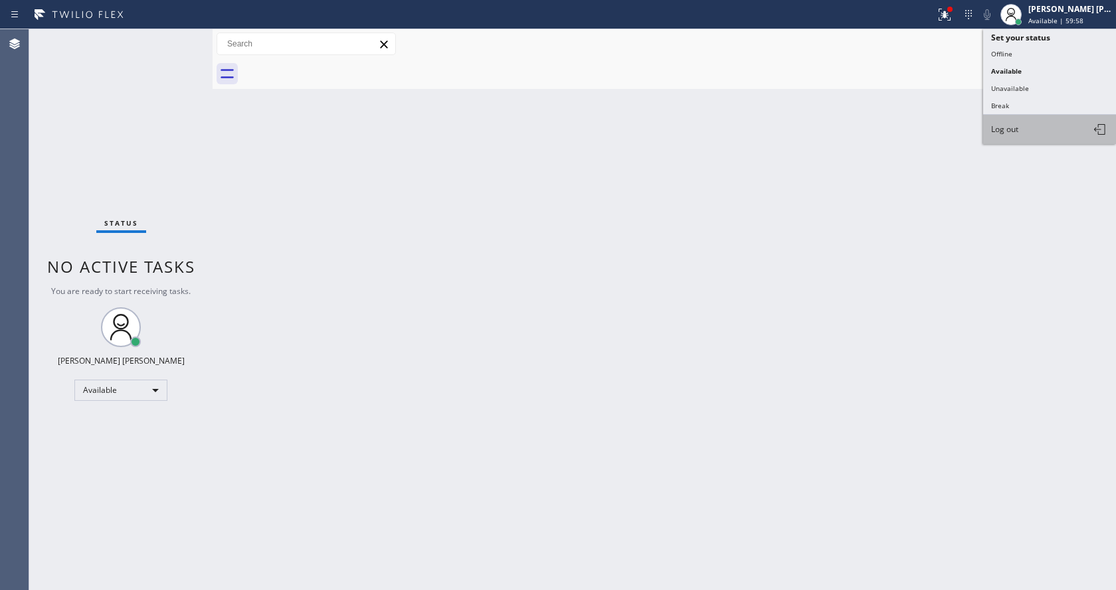
click at [1035, 124] on button "Log out" at bounding box center [1049, 129] width 133 height 29
